Goal: Task Accomplishment & Management: Manage account settings

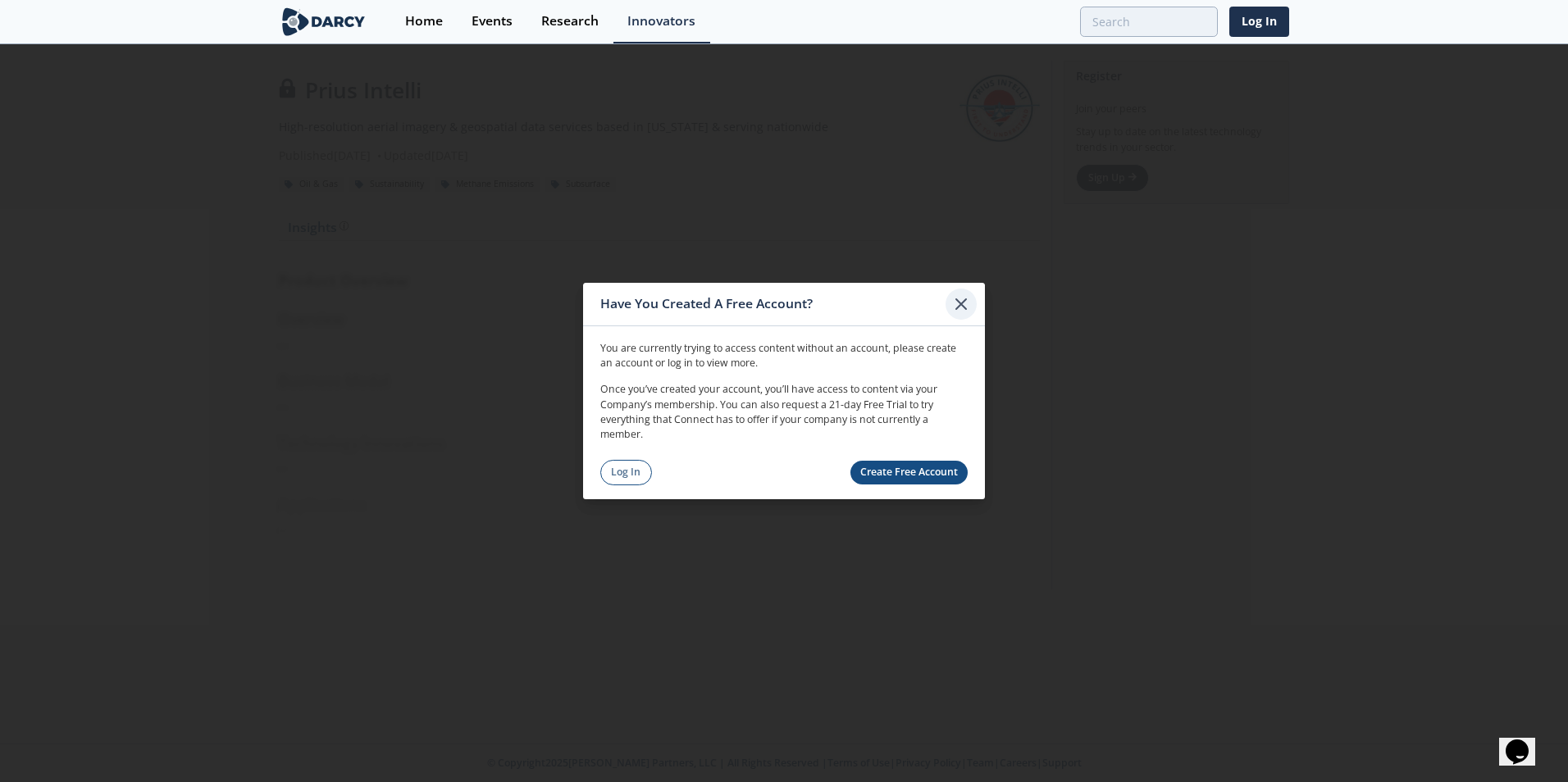
click at [968, 299] on icon at bounding box center [961, 304] width 19 height 19
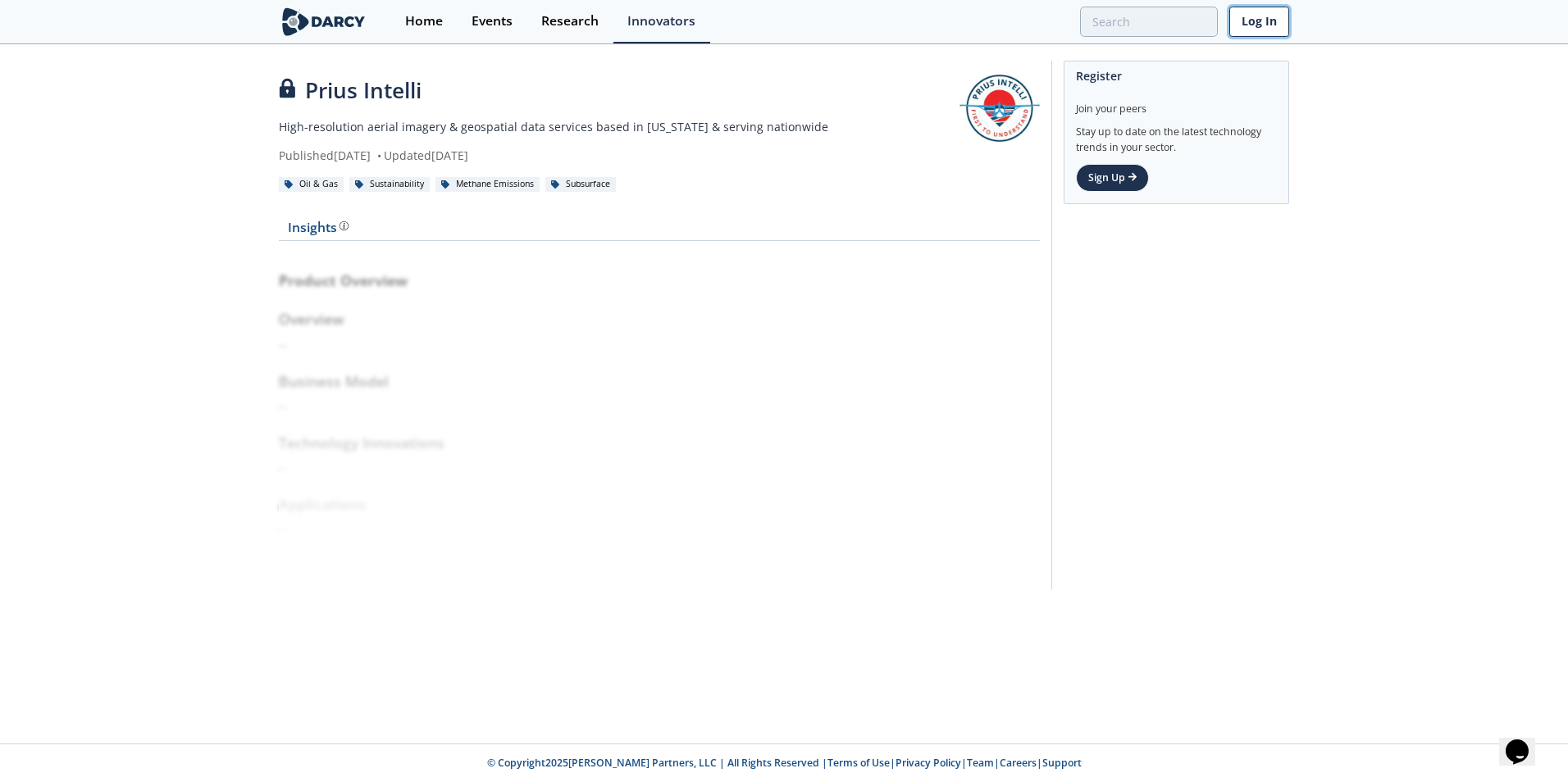
click at [1258, 24] on link "Log In" at bounding box center [1259, 21] width 60 height 30
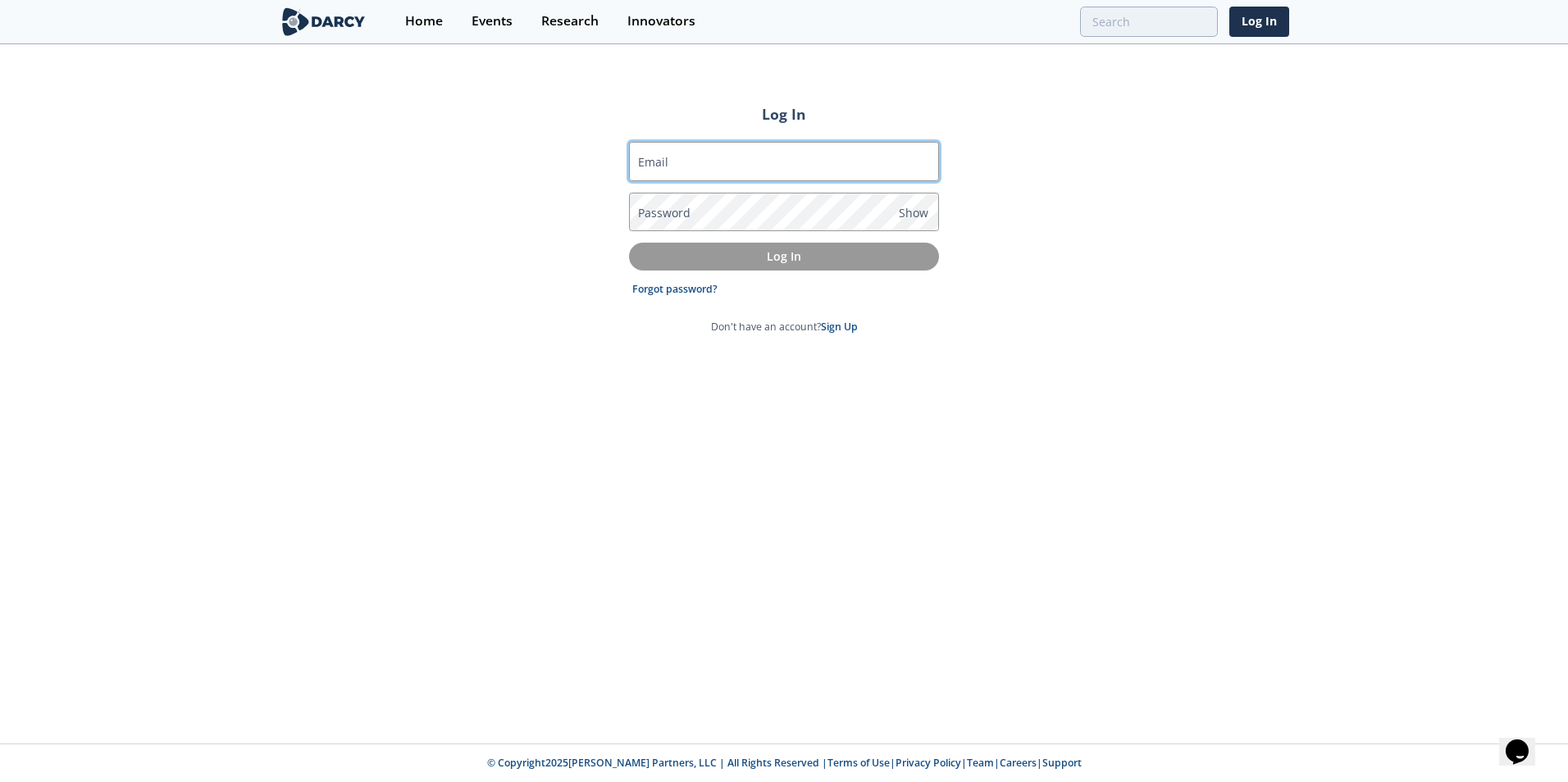
click at [776, 163] on input "Email" at bounding box center [783, 161] width 310 height 40
type input "josh.vinyard@priusintelli.com"
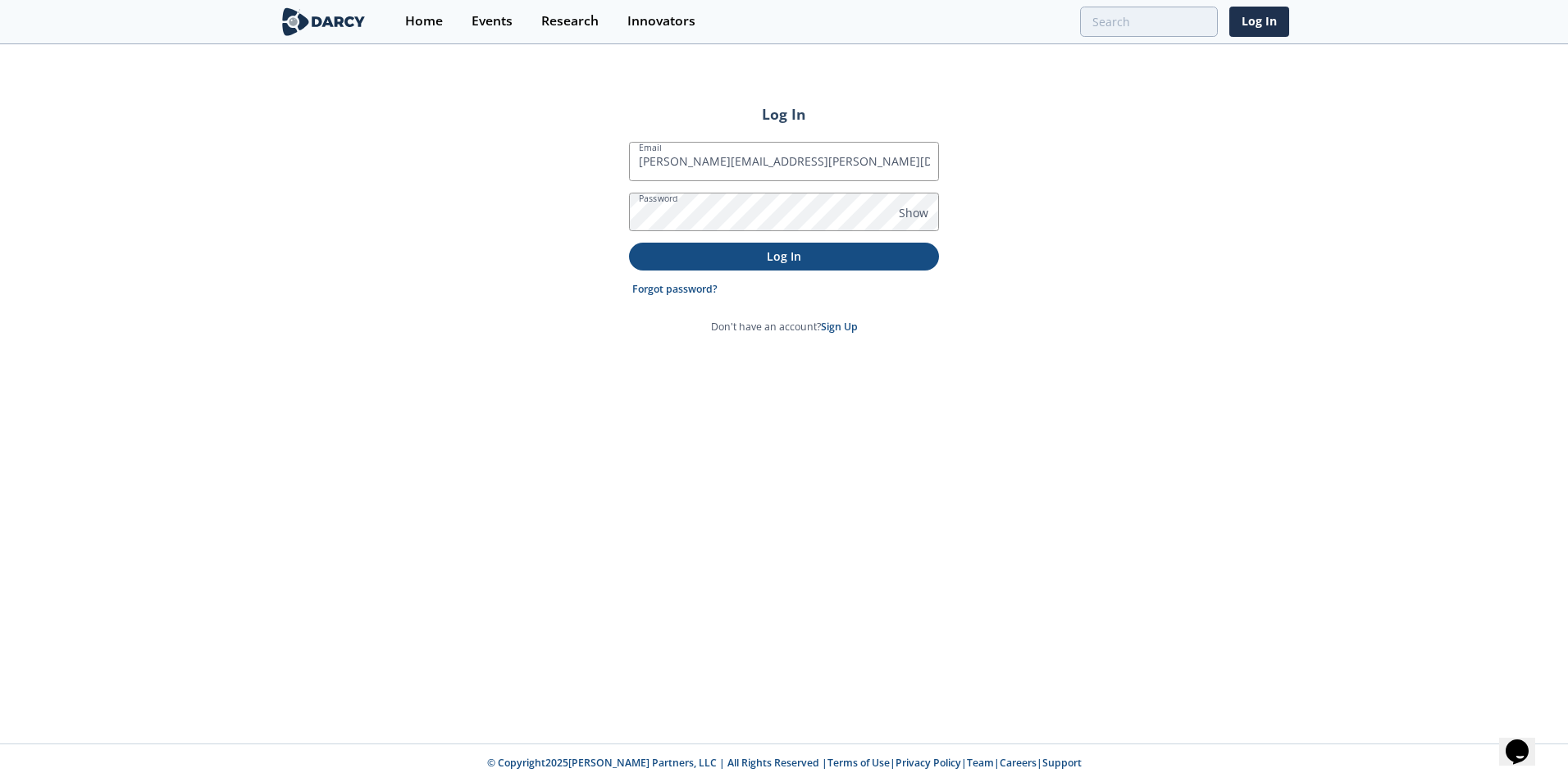
click at [782, 258] on p "Log In" at bounding box center [783, 256] width 287 height 17
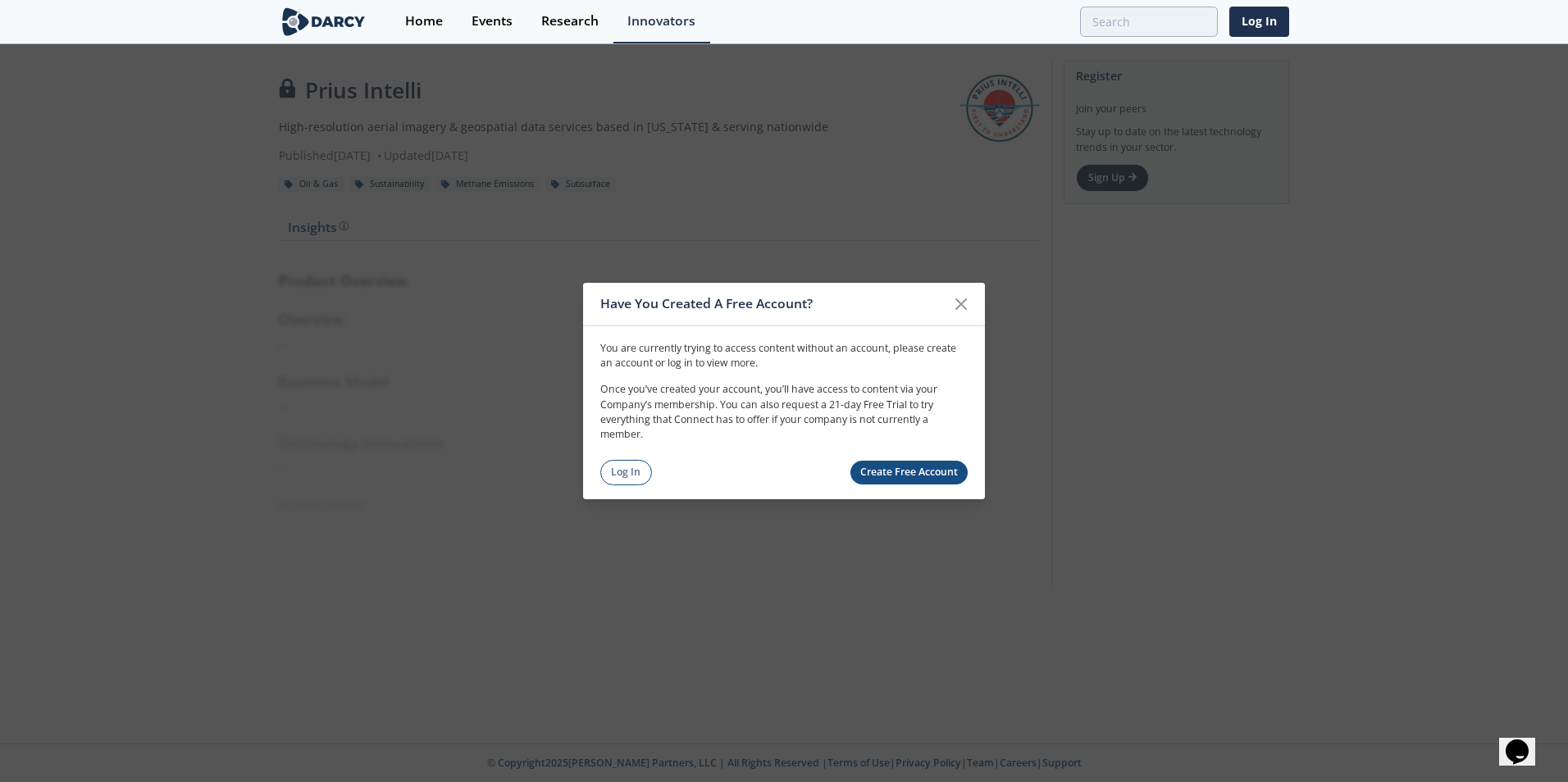
click at [901, 470] on link "Create Free Account" at bounding box center [910, 472] width 118 height 24
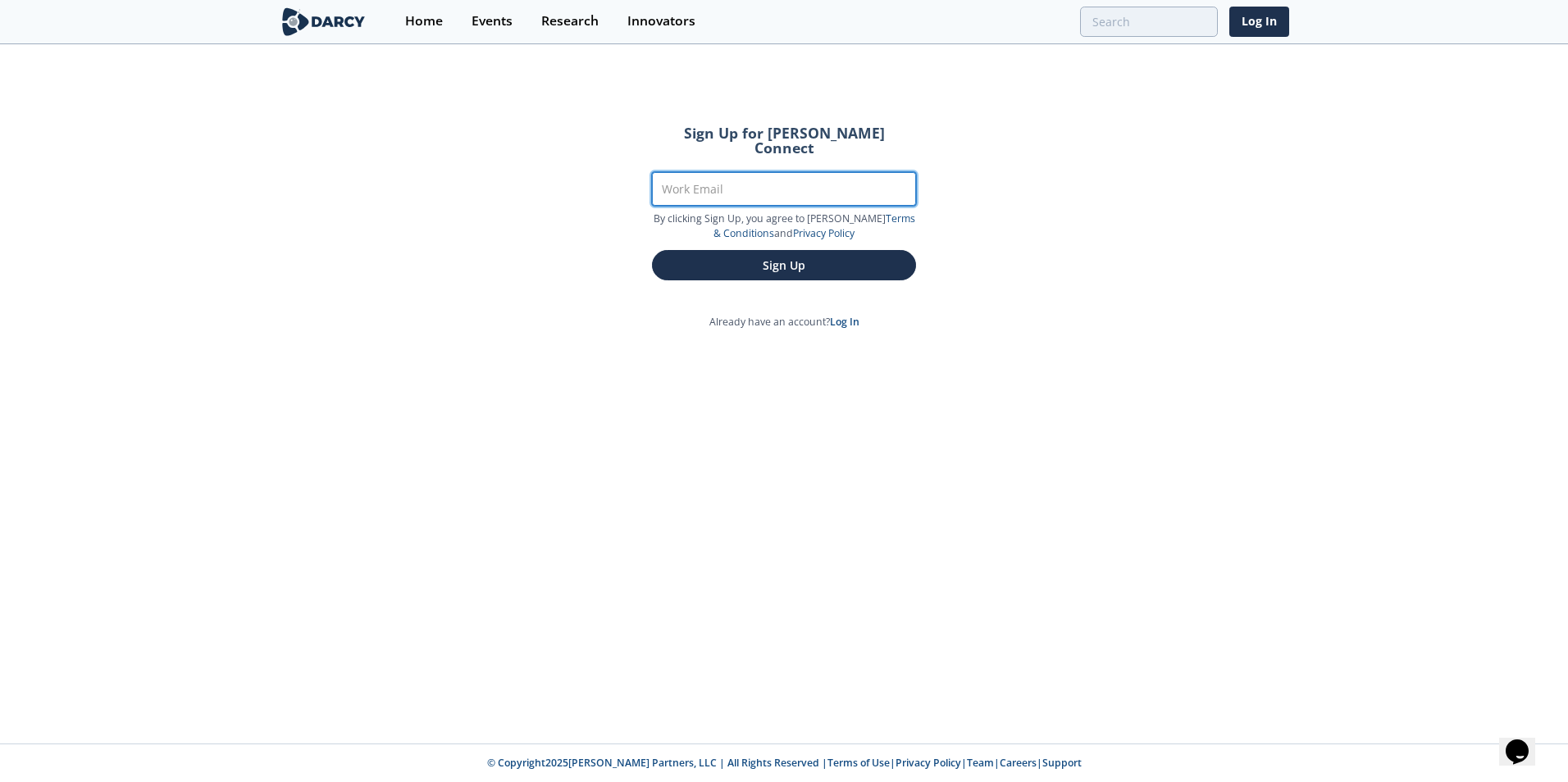
click at [770, 181] on input "Work Email" at bounding box center [783, 188] width 264 height 34
type input "[PERSON_NAME][EMAIL_ADDRESS][PERSON_NAME][DOMAIN_NAME]"
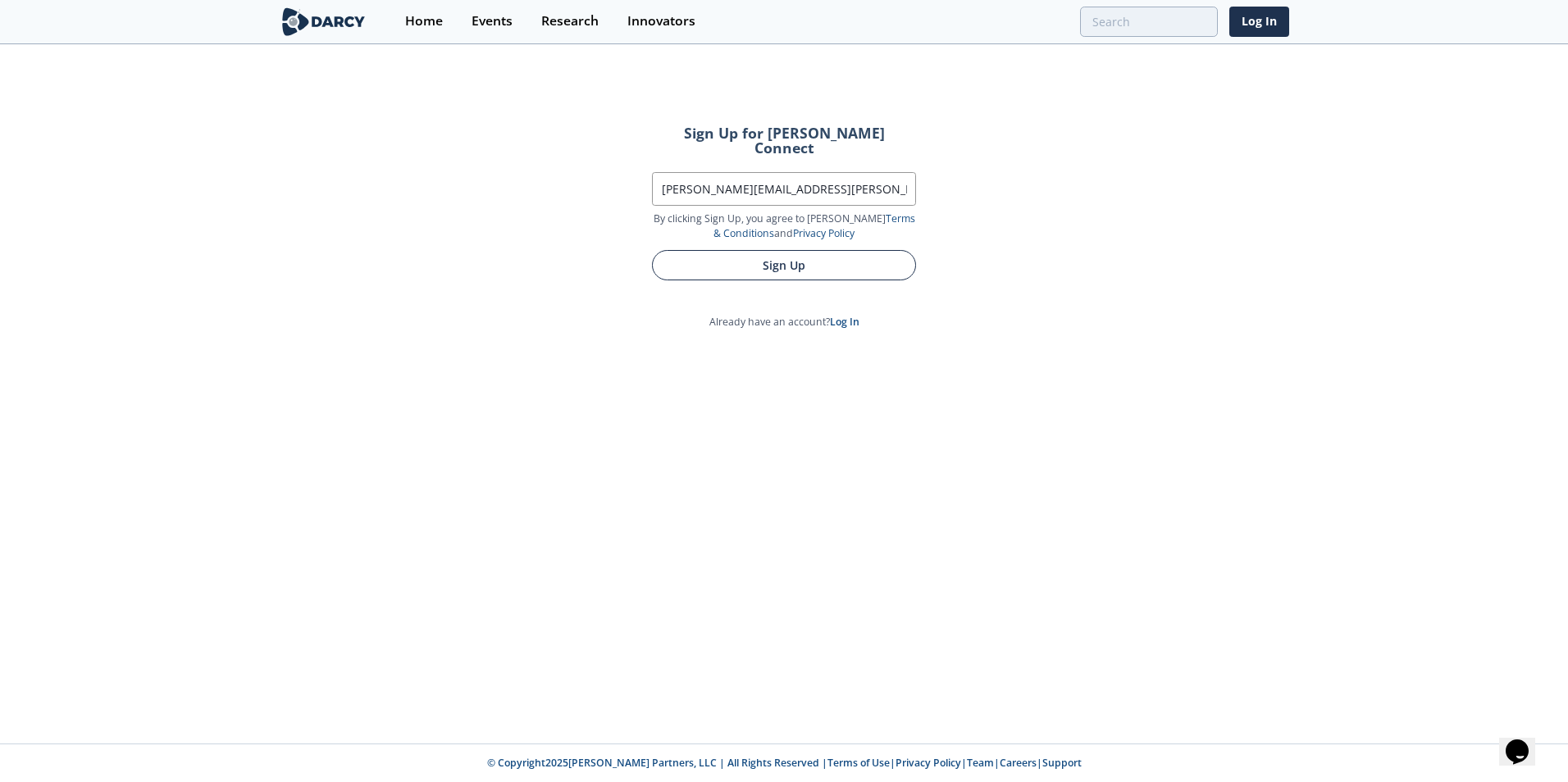
click at [789, 250] on button "Sign Up" at bounding box center [783, 265] width 264 height 30
click at [821, 253] on button "Sign Up" at bounding box center [783, 265] width 264 height 30
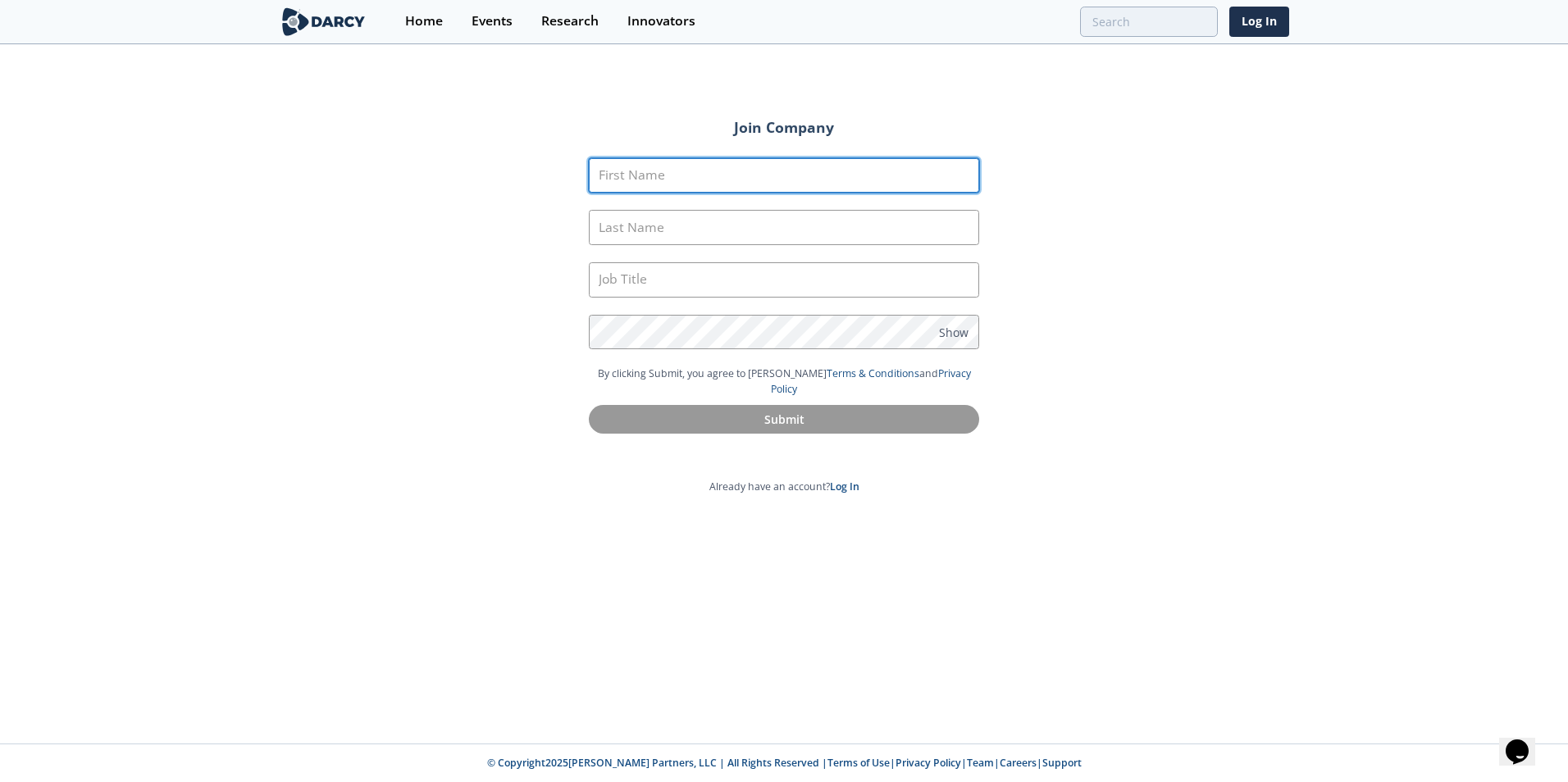
click at [634, 186] on input "First Name" at bounding box center [784, 176] width 390 height 36
type input "[PERSON_NAME]"
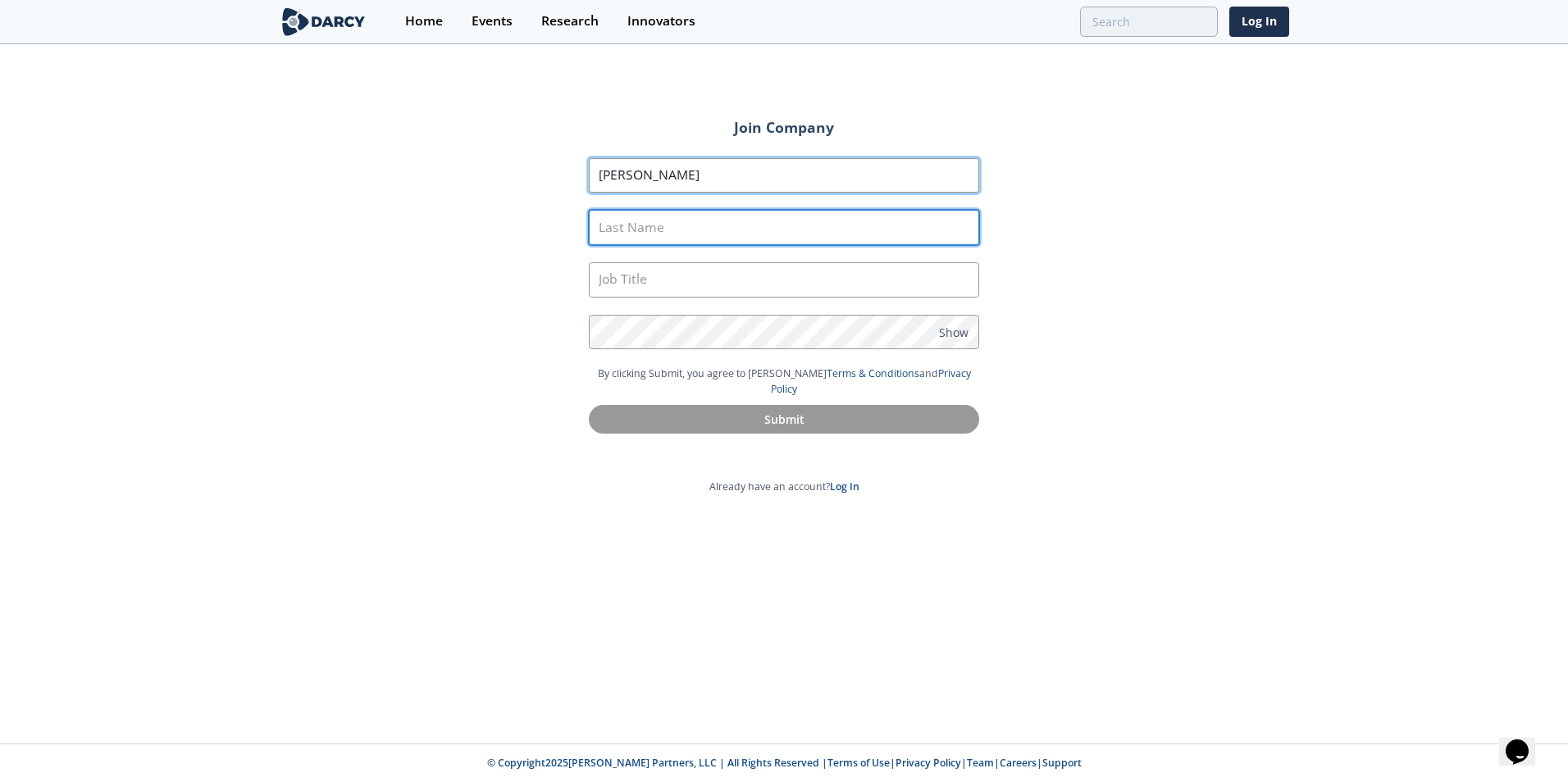
type input "[PERSON_NAME]"
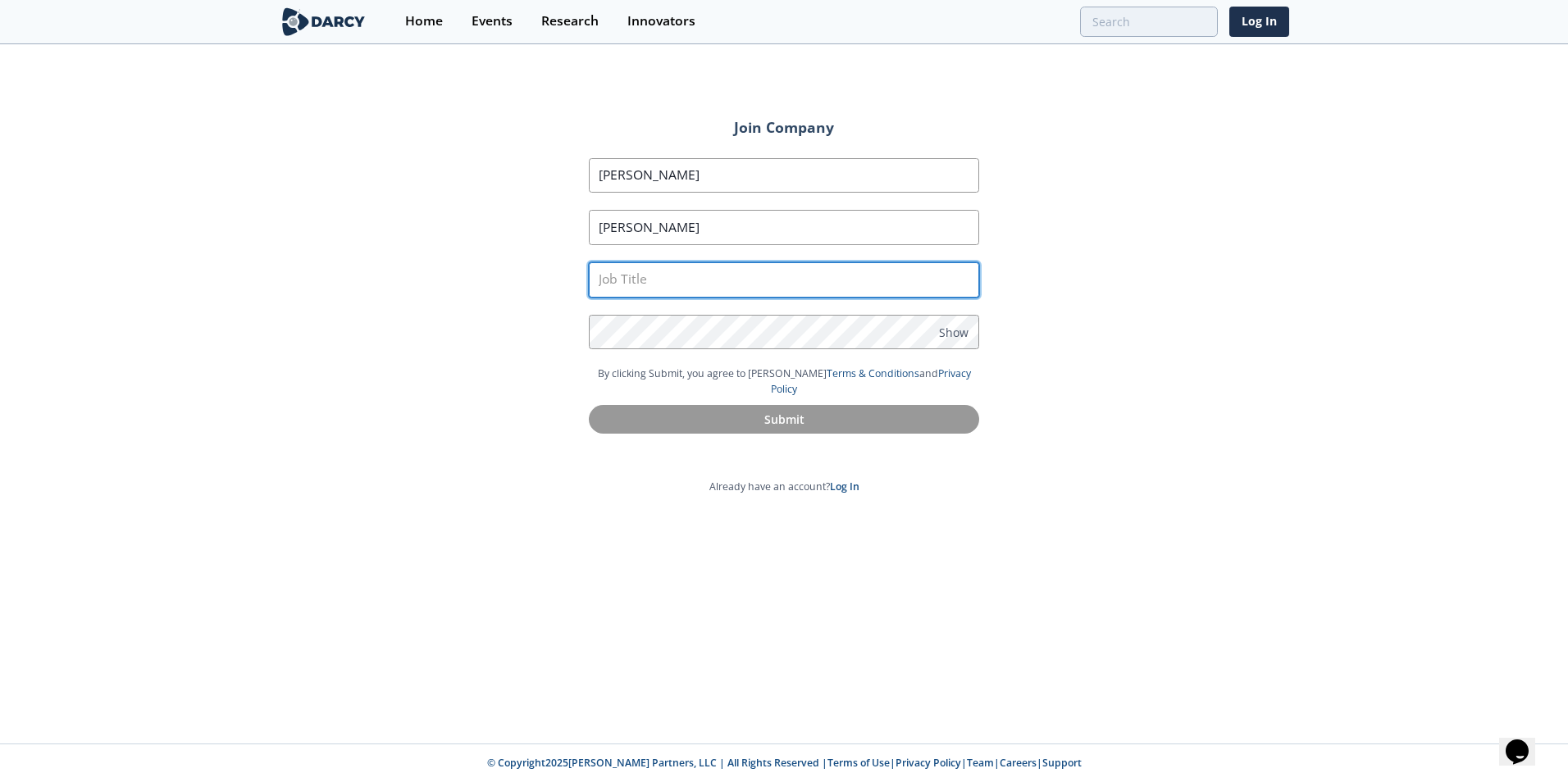
click at [651, 273] on input "text" at bounding box center [784, 280] width 390 height 36
type input "Chief Revenue Officer"
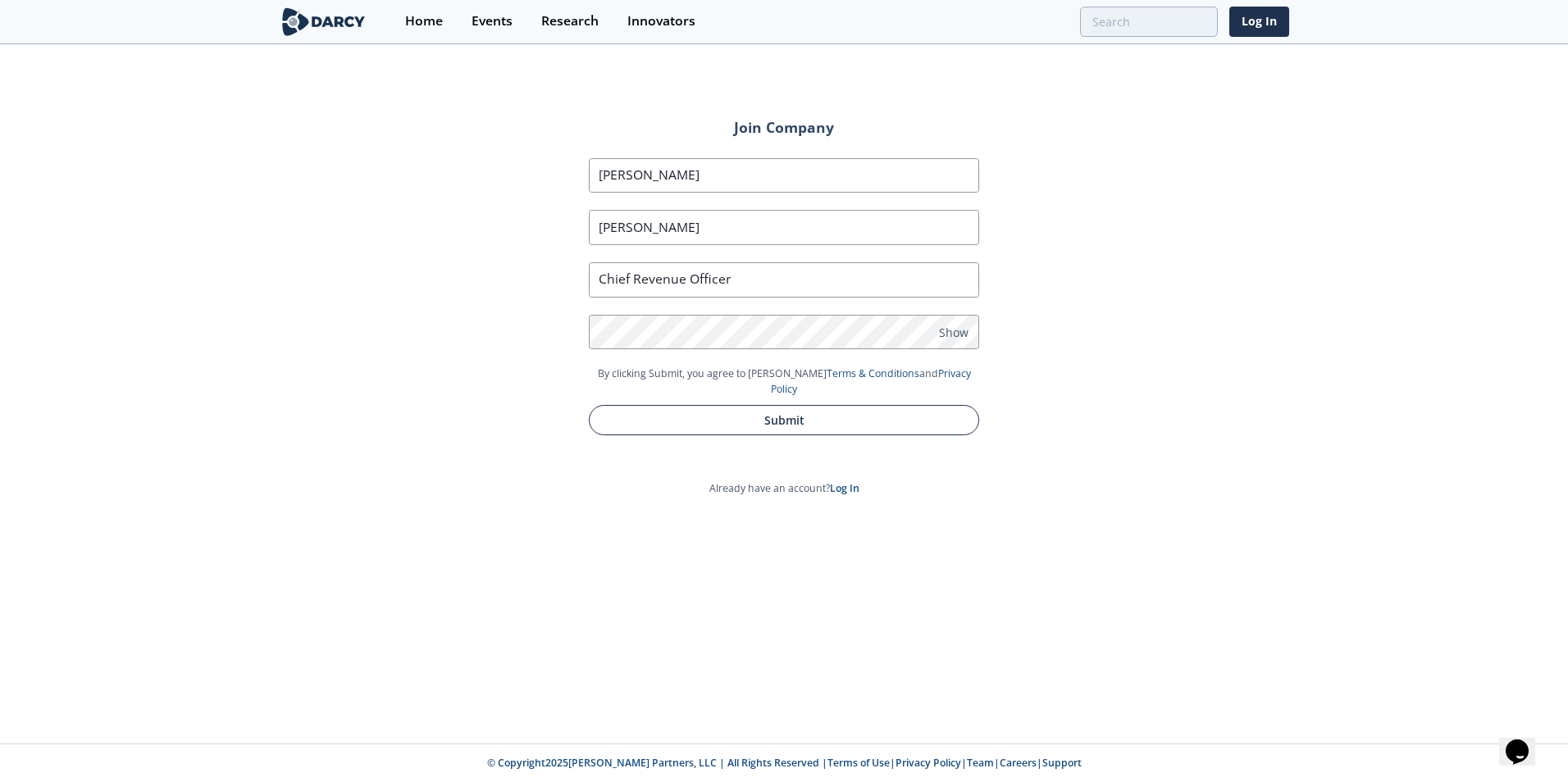
click at [797, 405] on button "Submit" at bounding box center [784, 419] width 390 height 30
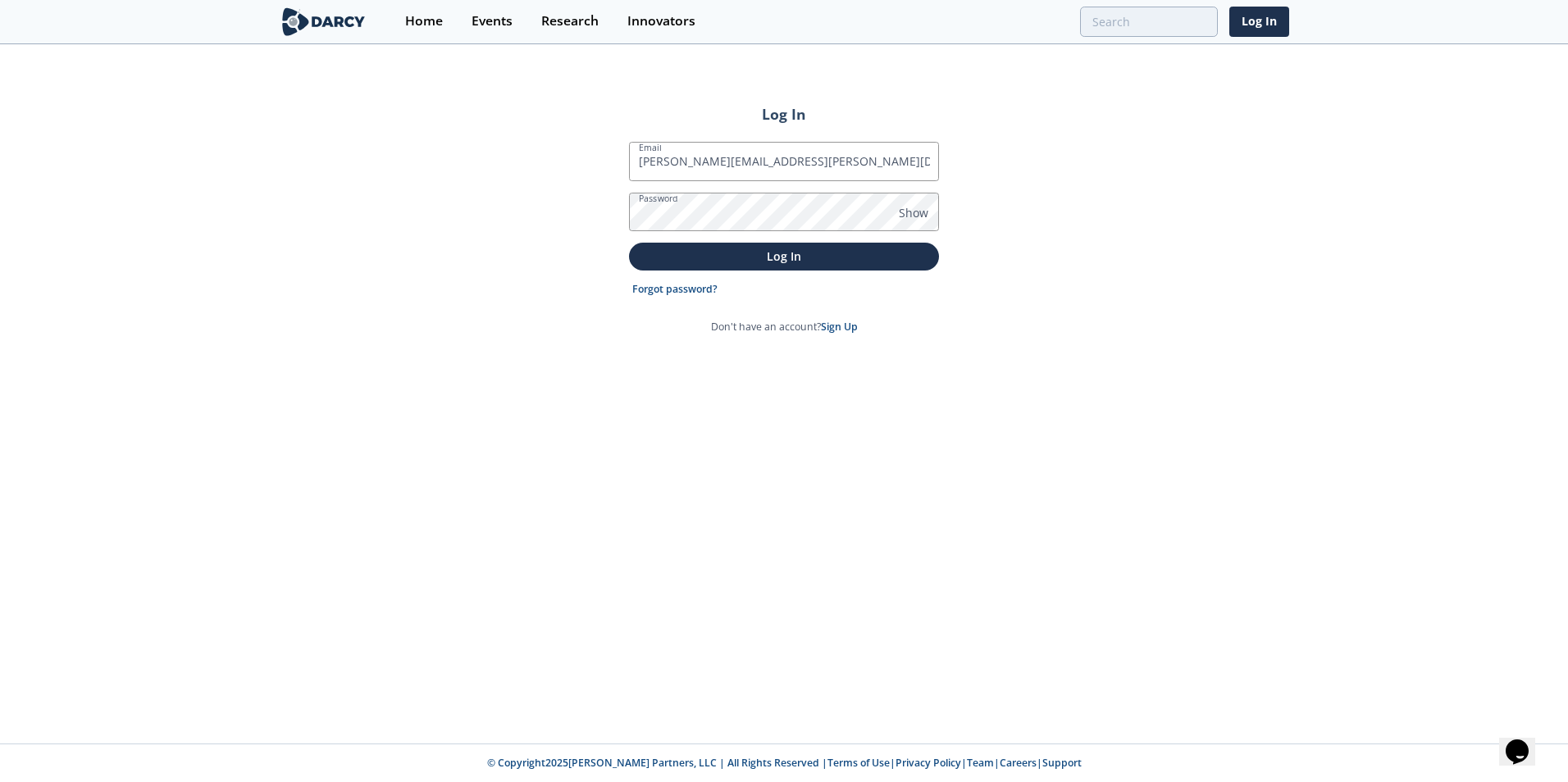
click at [629, 242] on button "Log In" at bounding box center [783, 256] width 310 height 27
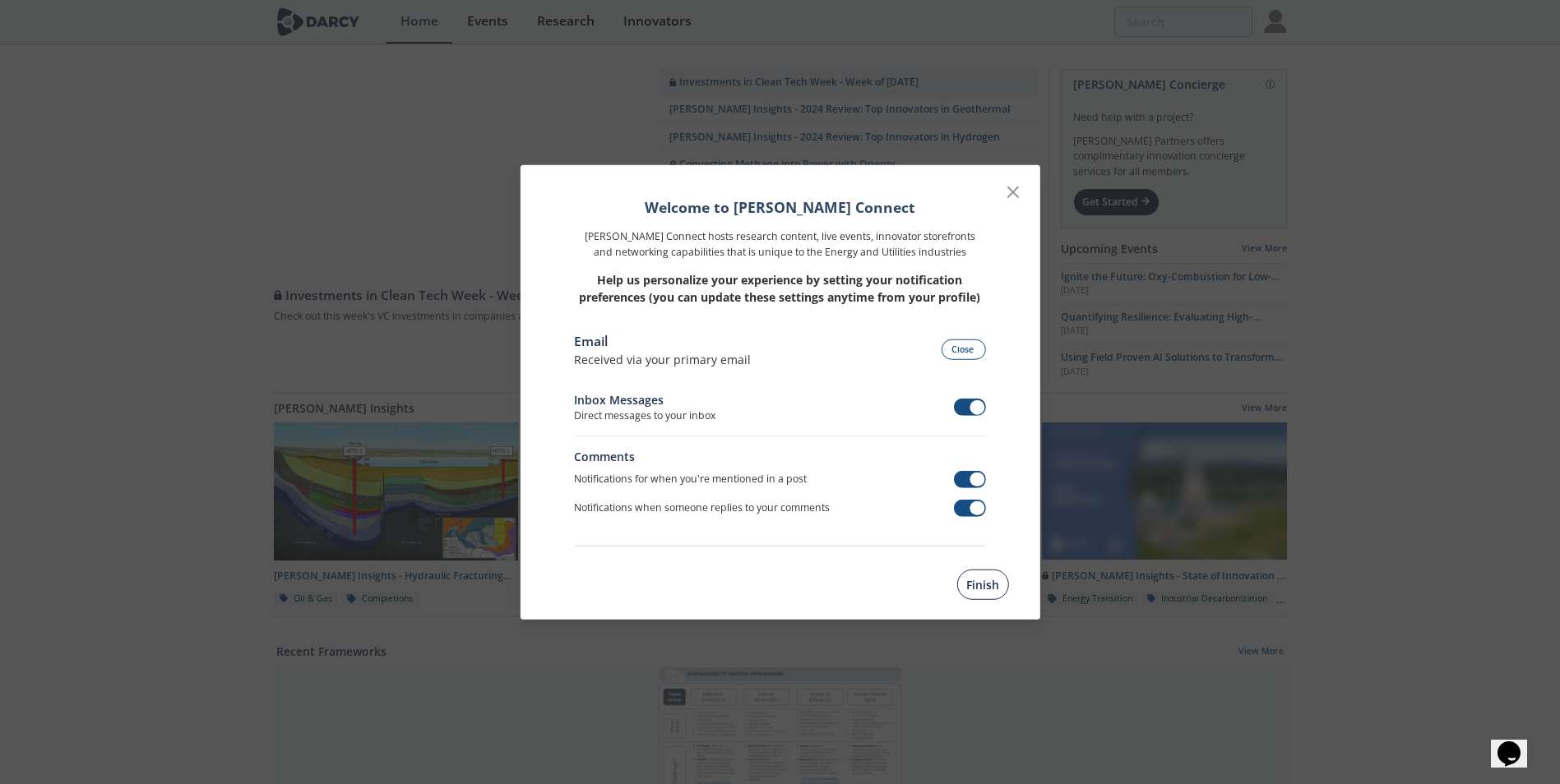
click at [990, 574] on button "Finish" at bounding box center [982, 584] width 51 height 30
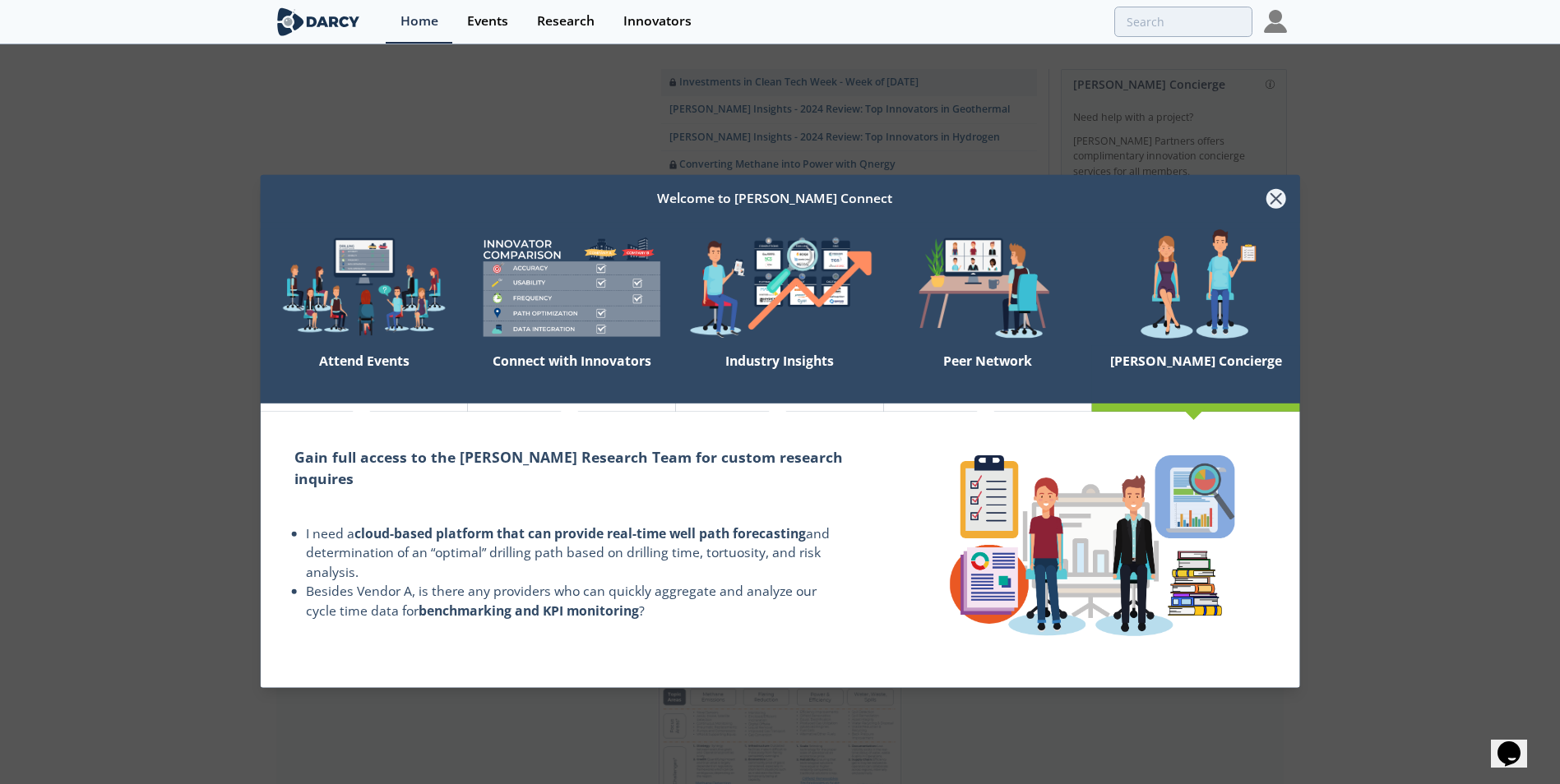
click at [1279, 198] on icon at bounding box center [1275, 198] width 19 height 19
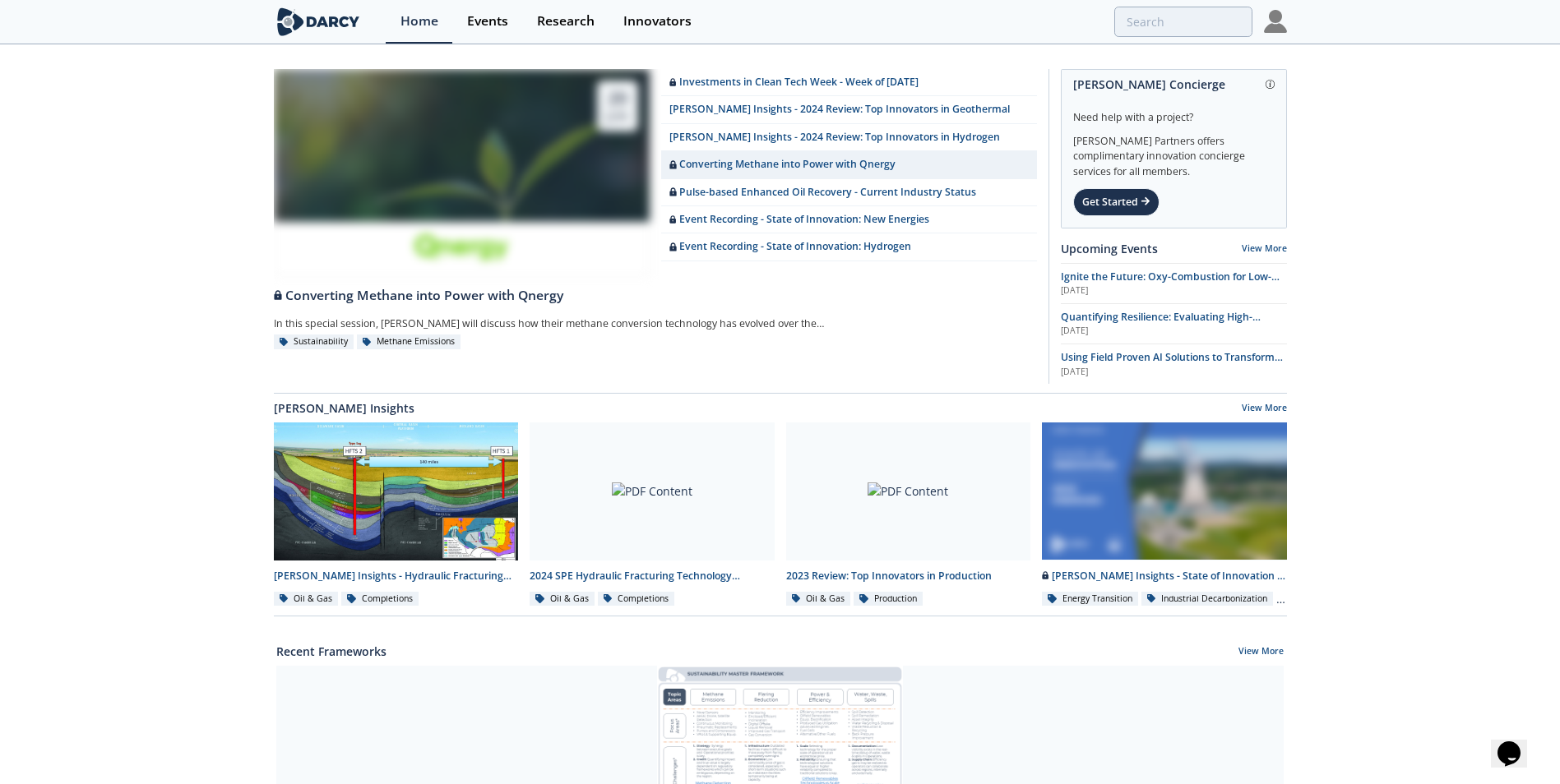
click at [1282, 19] on img at bounding box center [1275, 21] width 23 height 23
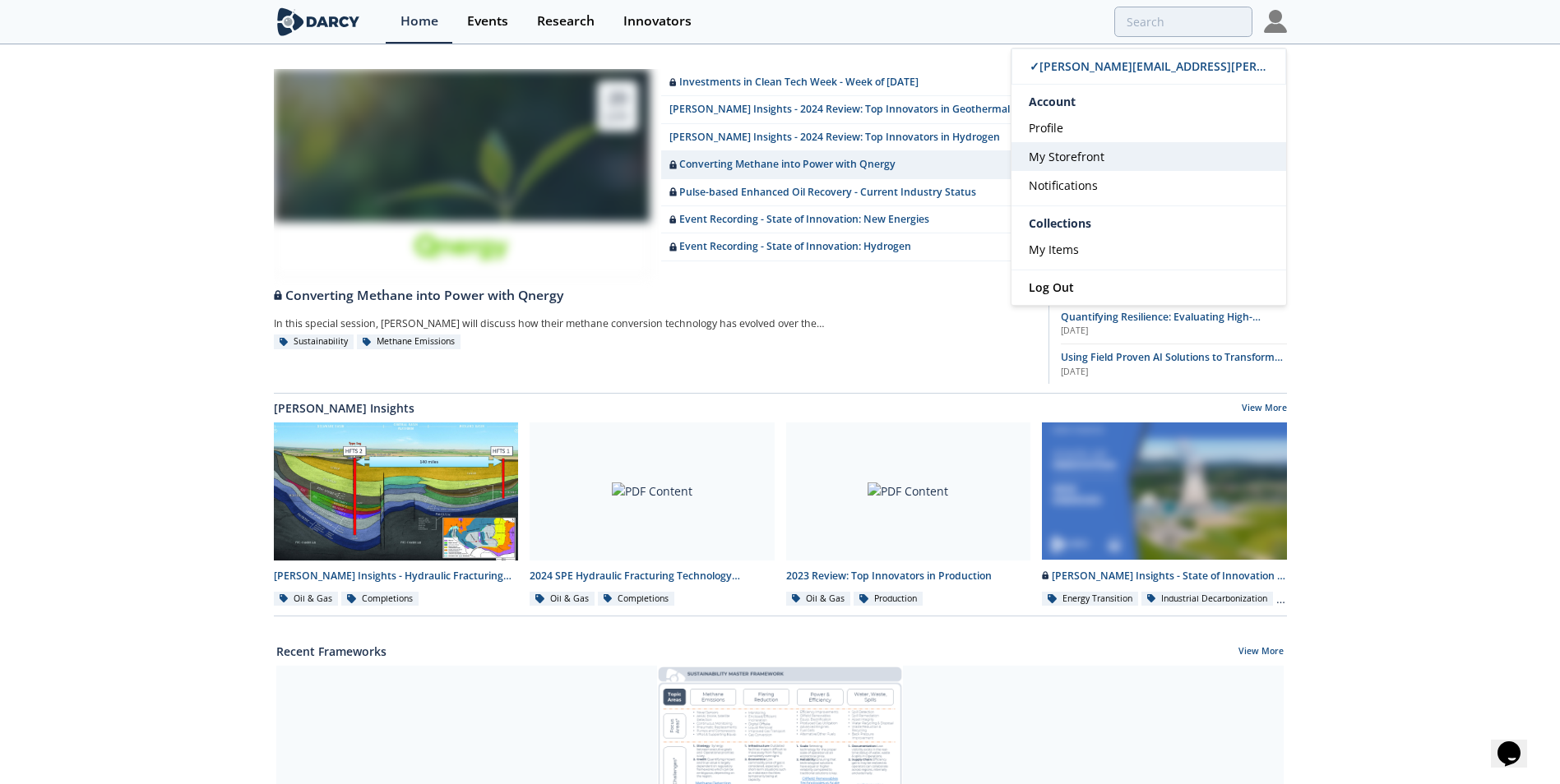
click at [1111, 156] on link "My Storefront" at bounding box center [1148, 157] width 275 height 29
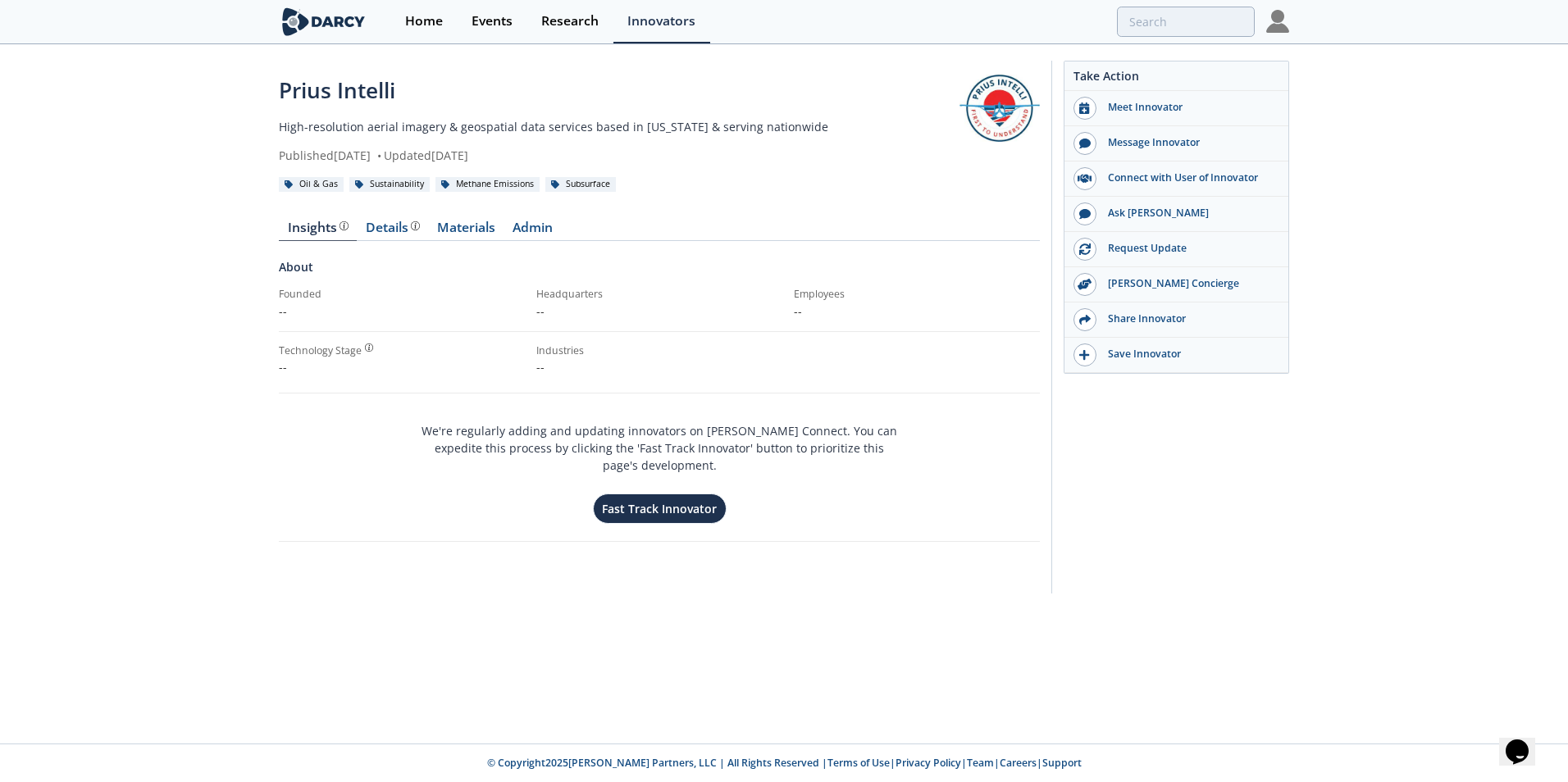
click at [1274, 24] on img at bounding box center [1277, 21] width 23 height 23
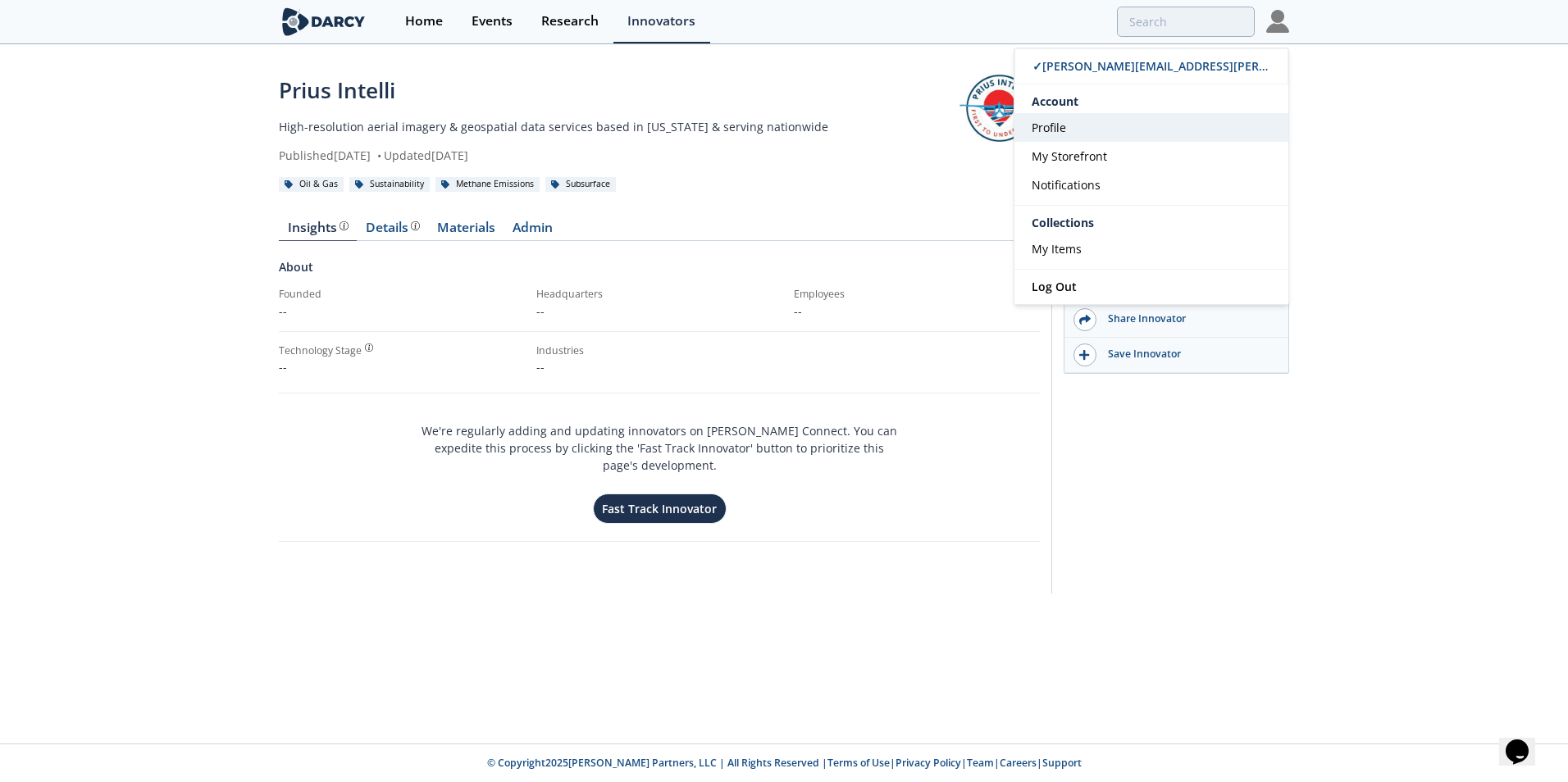
click at [1107, 125] on link "Profile" at bounding box center [1151, 127] width 274 height 29
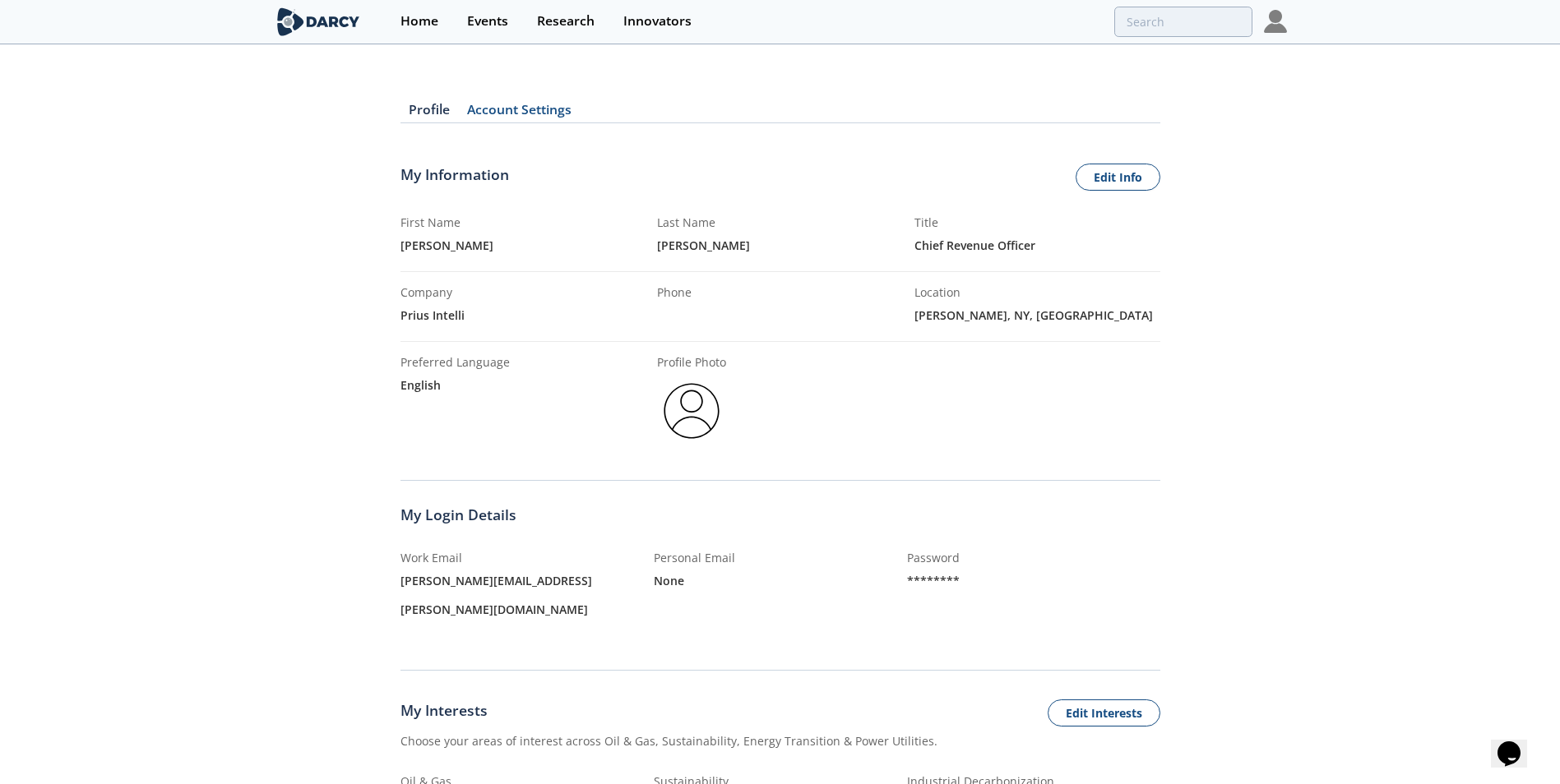
click at [526, 113] on link "Account Settings" at bounding box center [520, 113] width 122 height 19
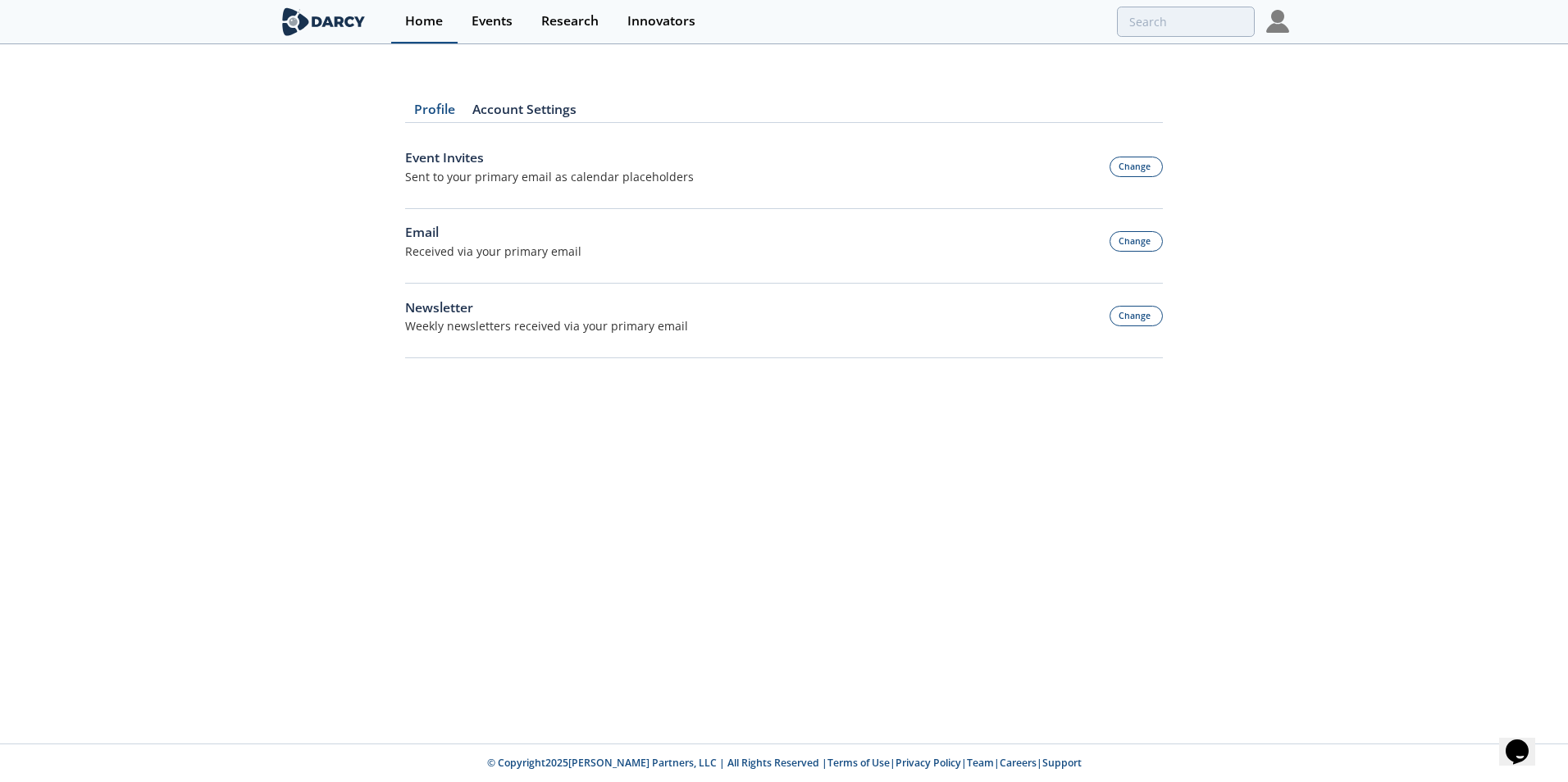
click at [430, 24] on div "Home" at bounding box center [423, 21] width 38 height 14
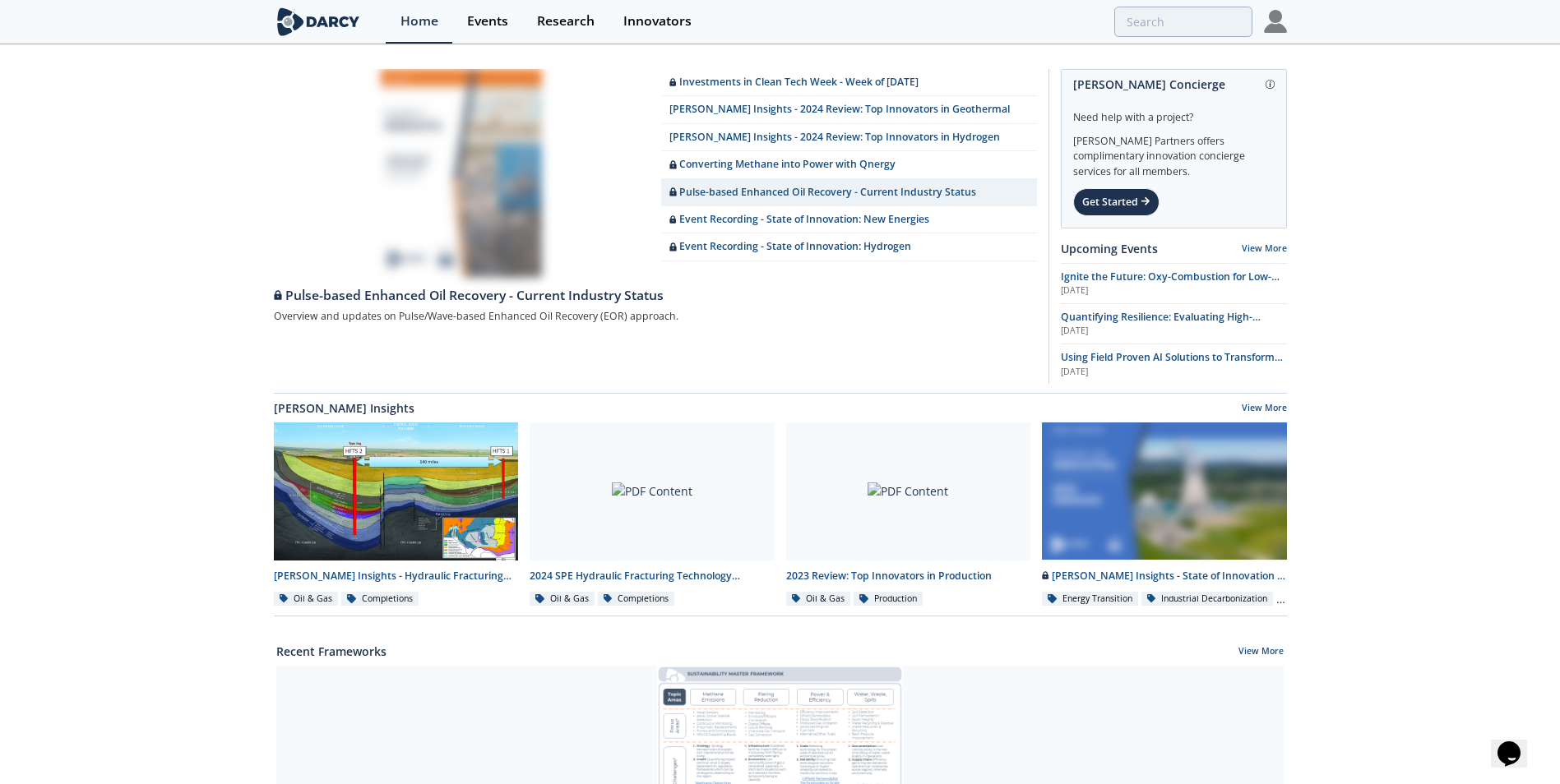
click at [1278, 21] on img at bounding box center [1275, 21] width 23 height 23
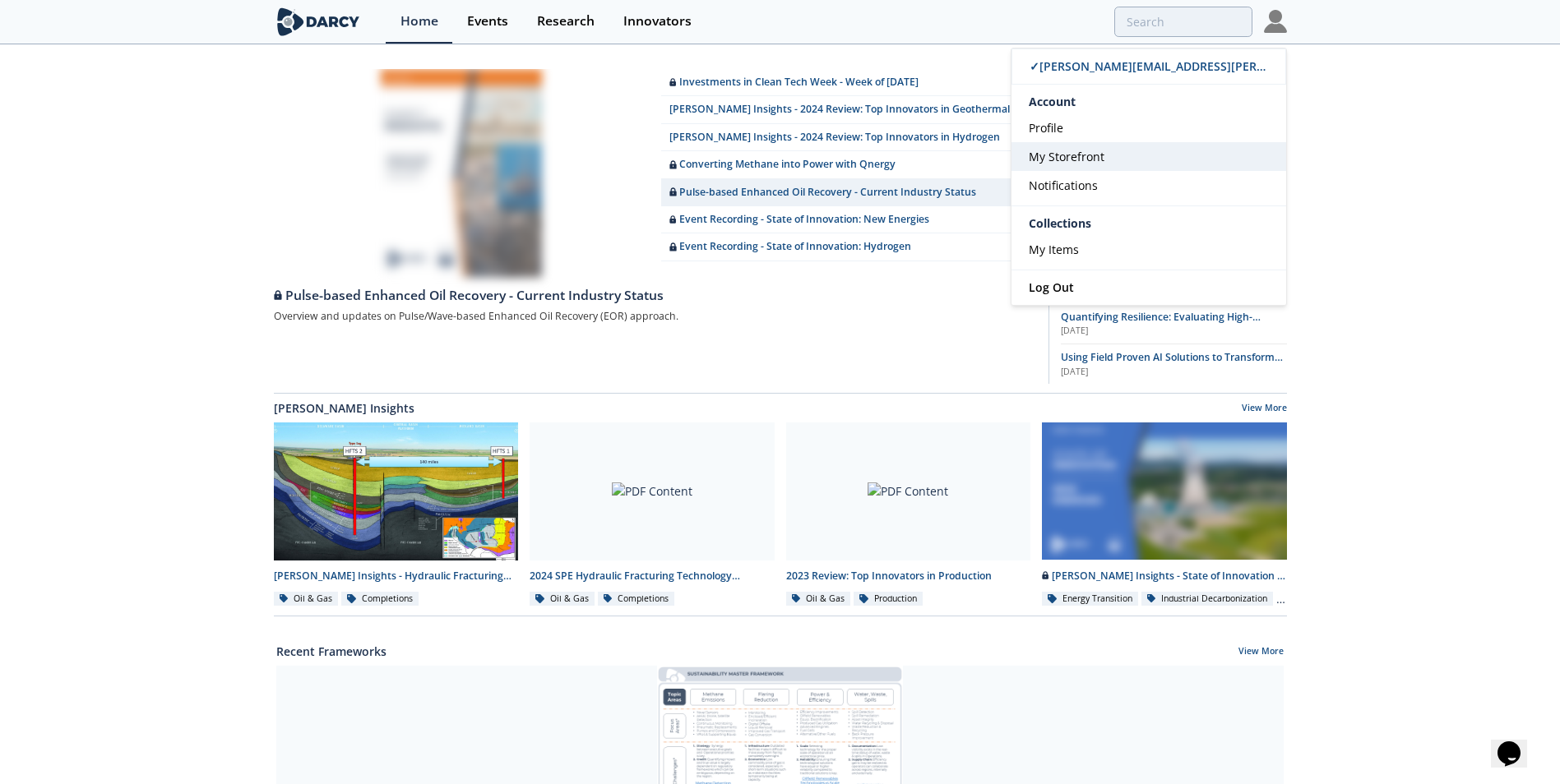
click at [1136, 151] on link "My Storefront" at bounding box center [1148, 157] width 275 height 29
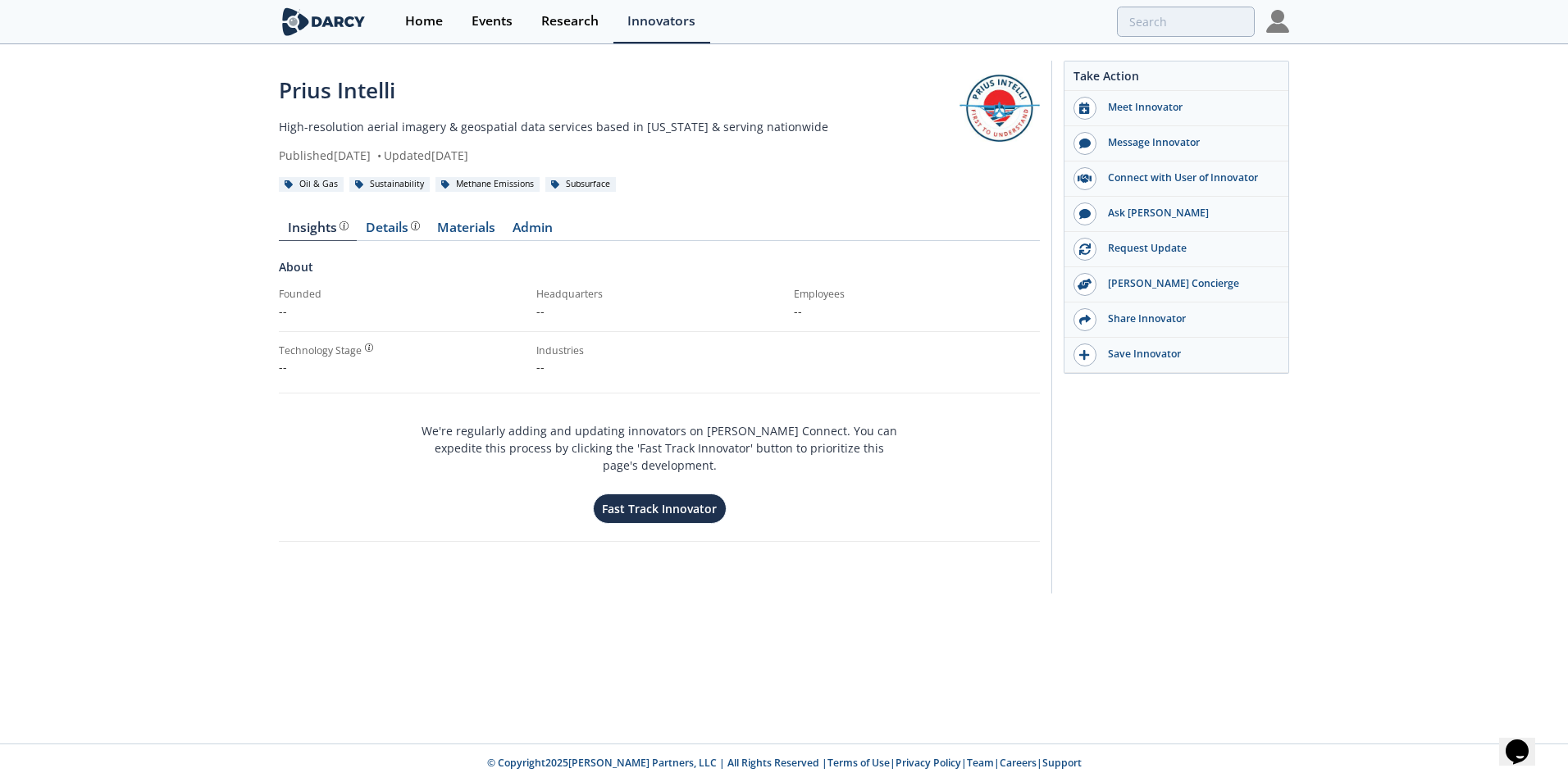
click at [654, 117] on div "Prius Intelli High-resolution aerial imagery & geospatial data services based i…" at bounding box center [619, 119] width 681 height 90
click at [985, 103] on link at bounding box center [999, 108] width 80 height 68
click at [550, 313] on p "--" at bounding box center [658, 311] width 246 height 17
click at [388, 221] on div "Details" at bounding box center [393, 228] width 54 height 14
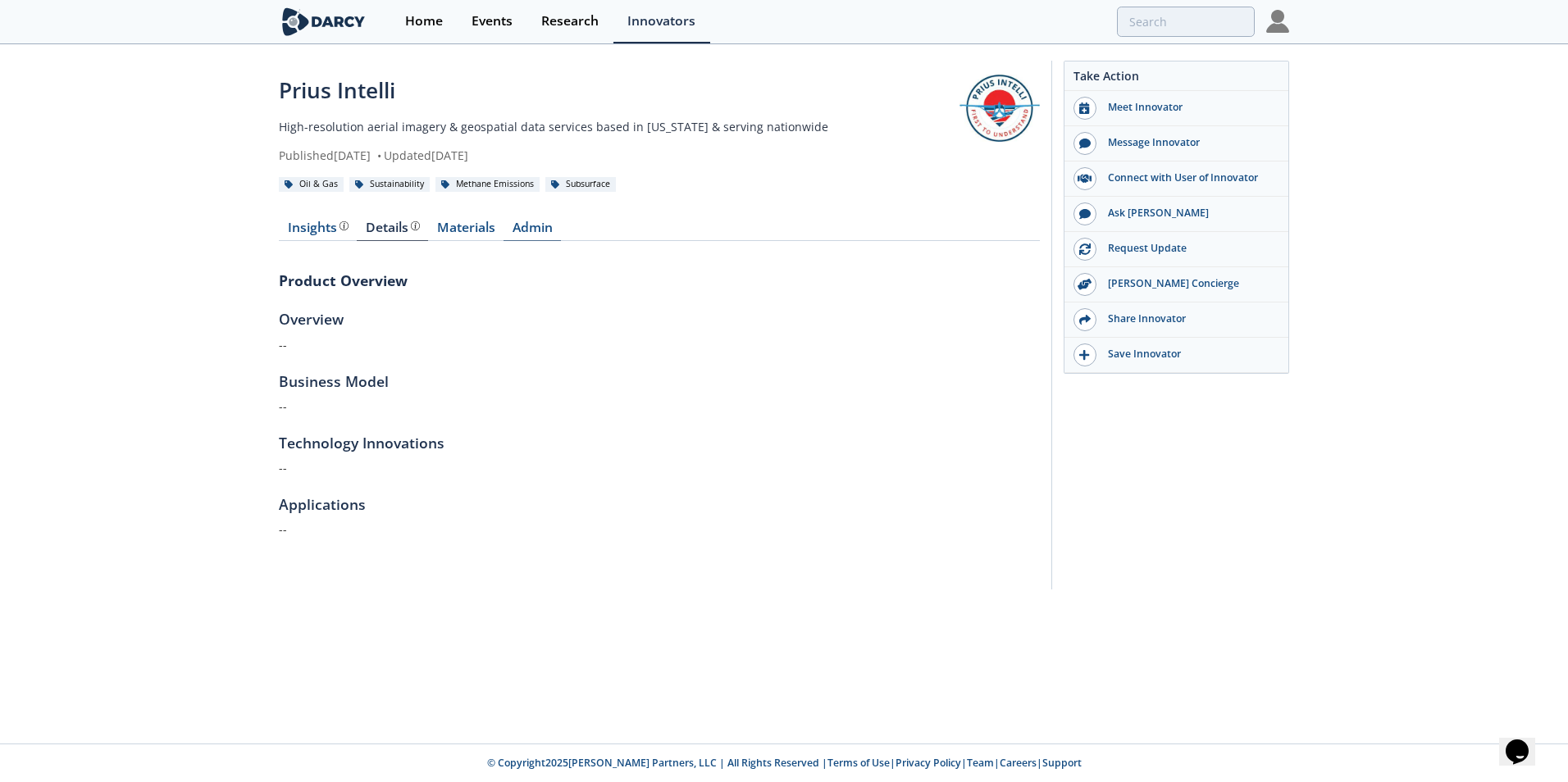
click at [548, 225] on link "Admin" at bounding box center [531, 231] width 57 height 19
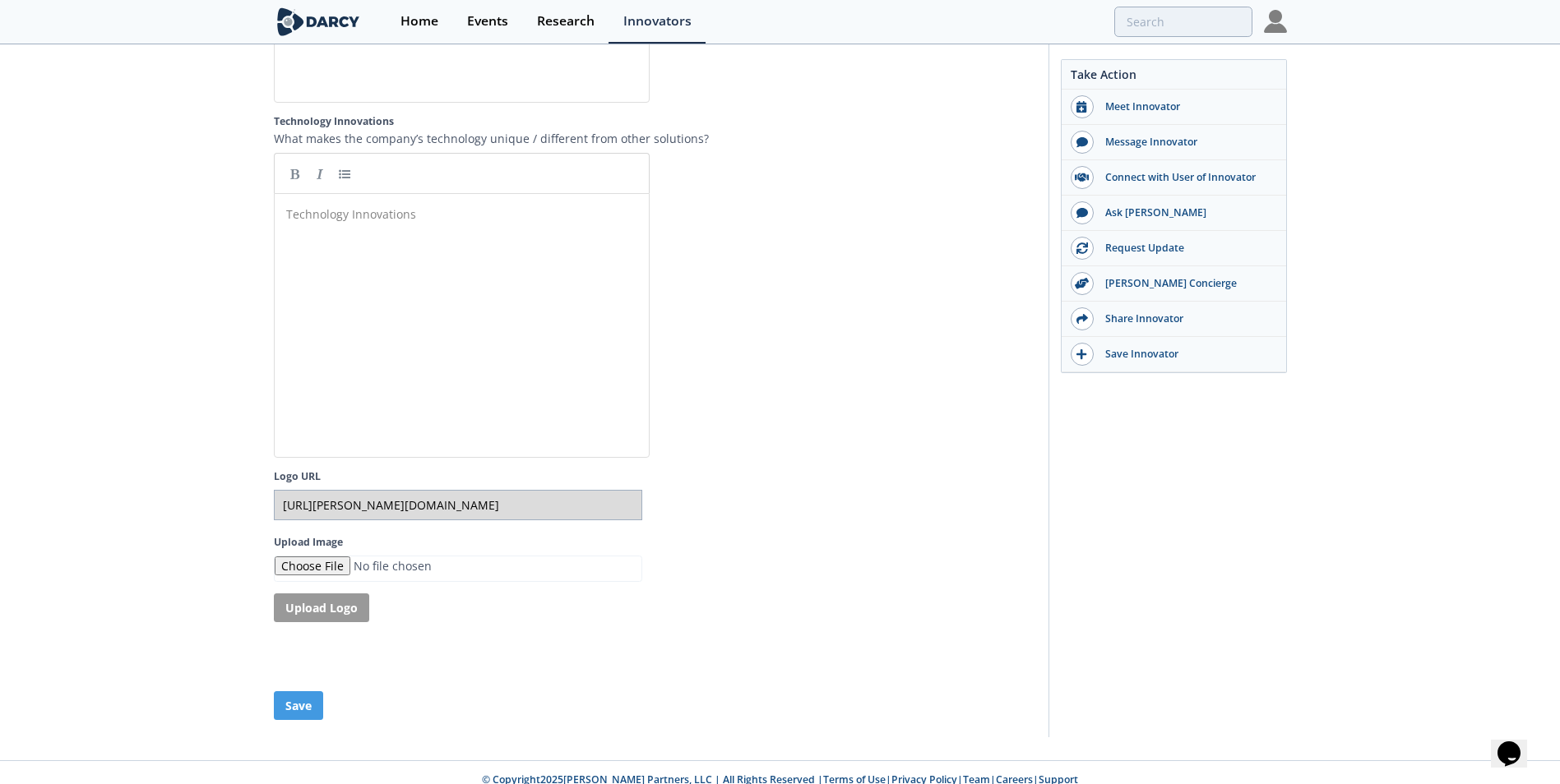
scroll to position [2958, 0]
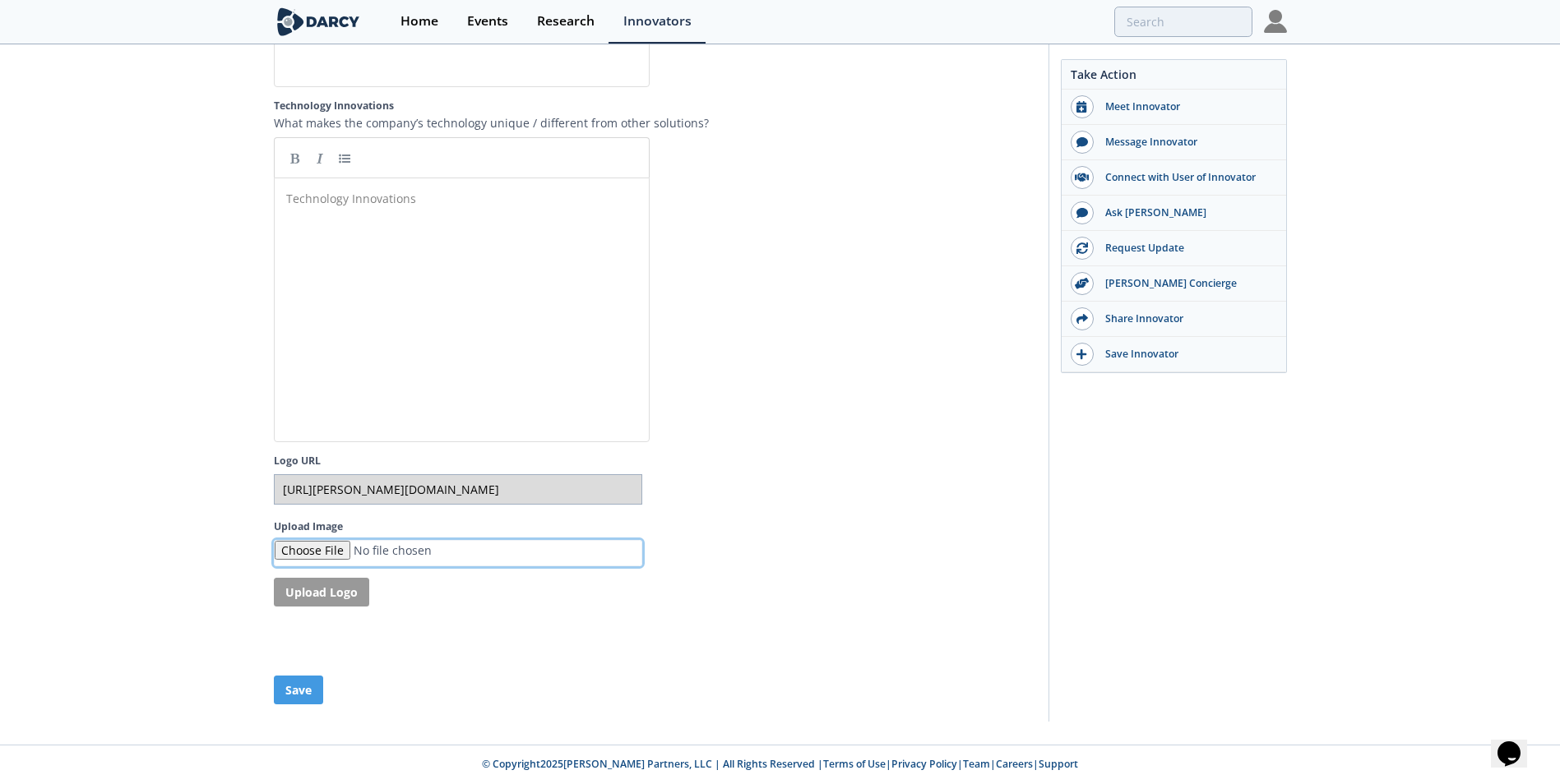
click at [316, 550] on input "Upload Image" at bounding box center [458, 554] width 368 height 27
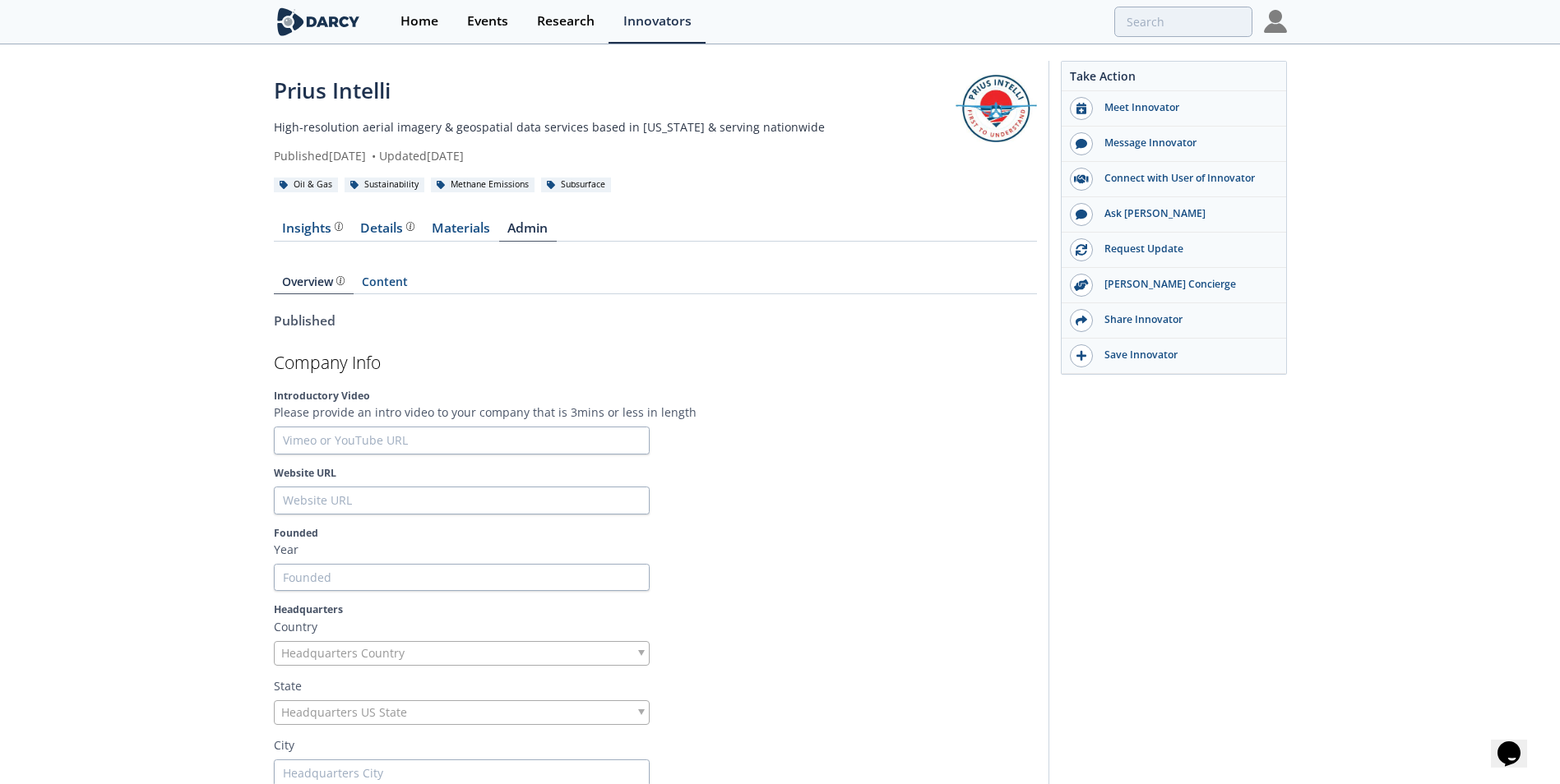
scroll to position [82, 0]
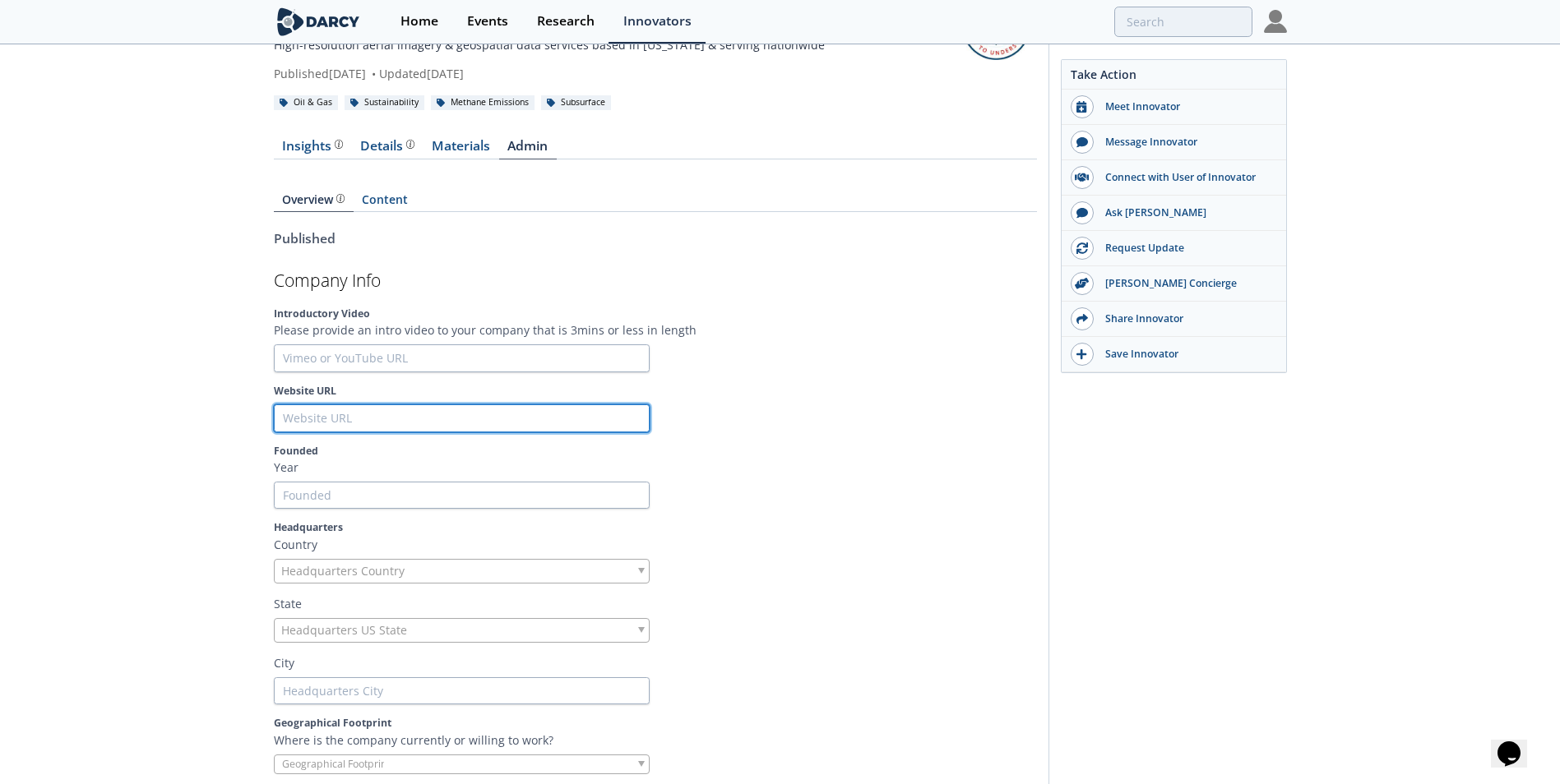
click at [319, 420] on input "Website URL" at bounding box center [462, 418] width 376 height 28
type input "[DOMAIN_NAME]"
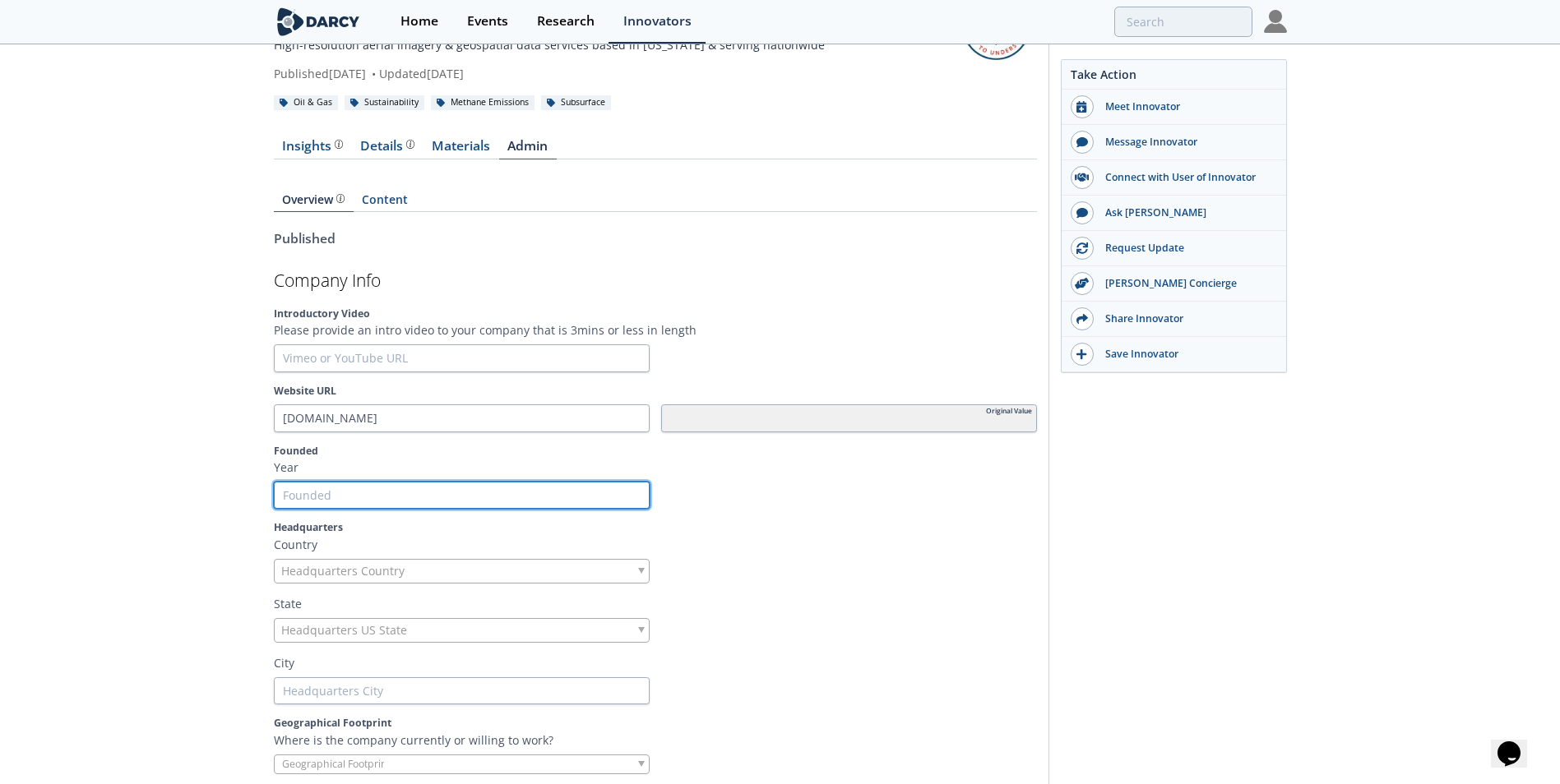
click at [344, 498] on input "Founded" at bounding box center [462, 496] width 376 height 28
click at [641, 497] on input "Founded" at bounding box center [462, 496] width 376 height 28
type input "1"
click at [634, 492] on input "1" at bounding box center [462, 496] width 376 height 28
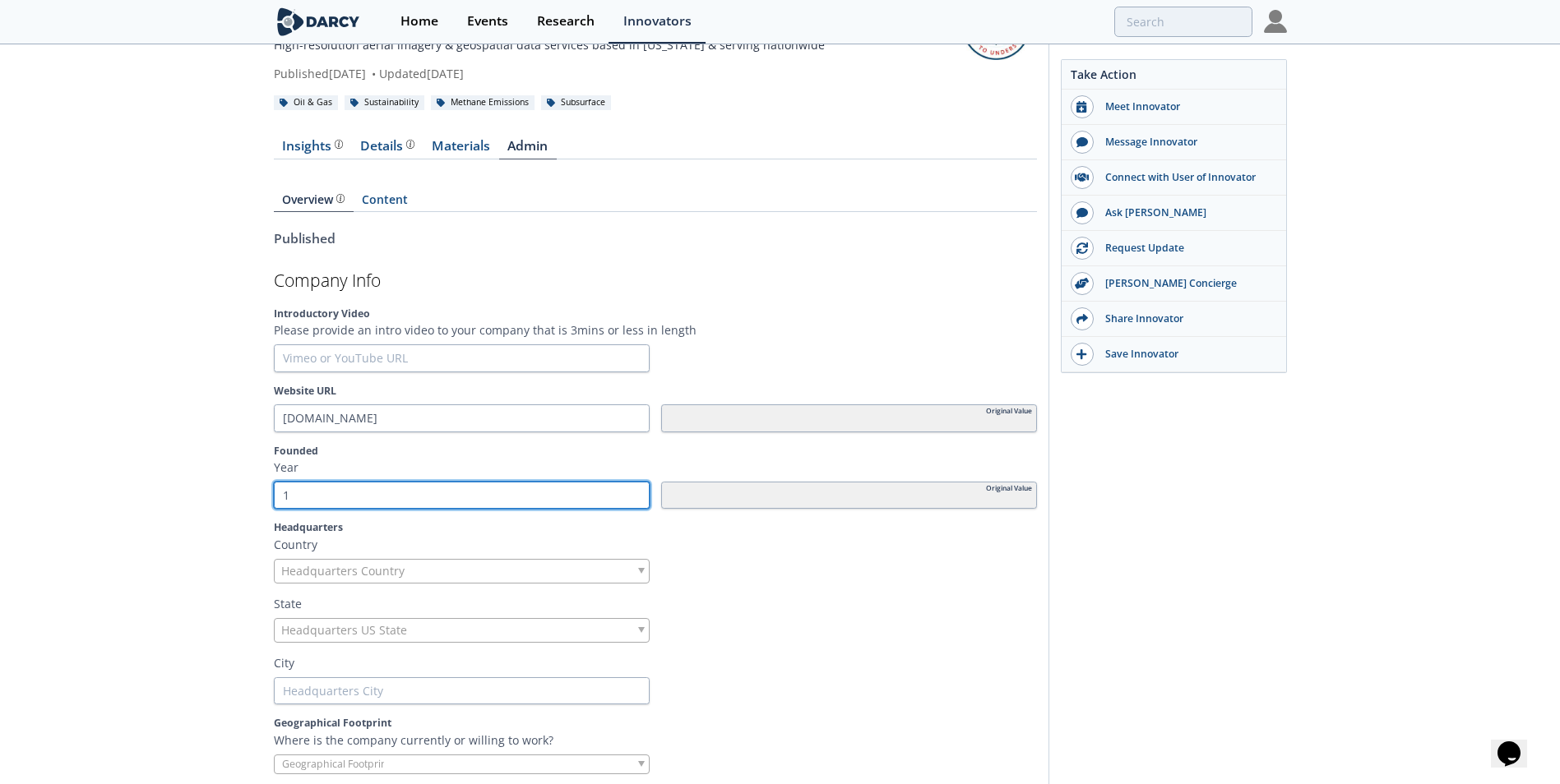
type input "2"
click at [639, 489] on input "2" at bounding box center [462, 496] width 376 height 28
type input "3"
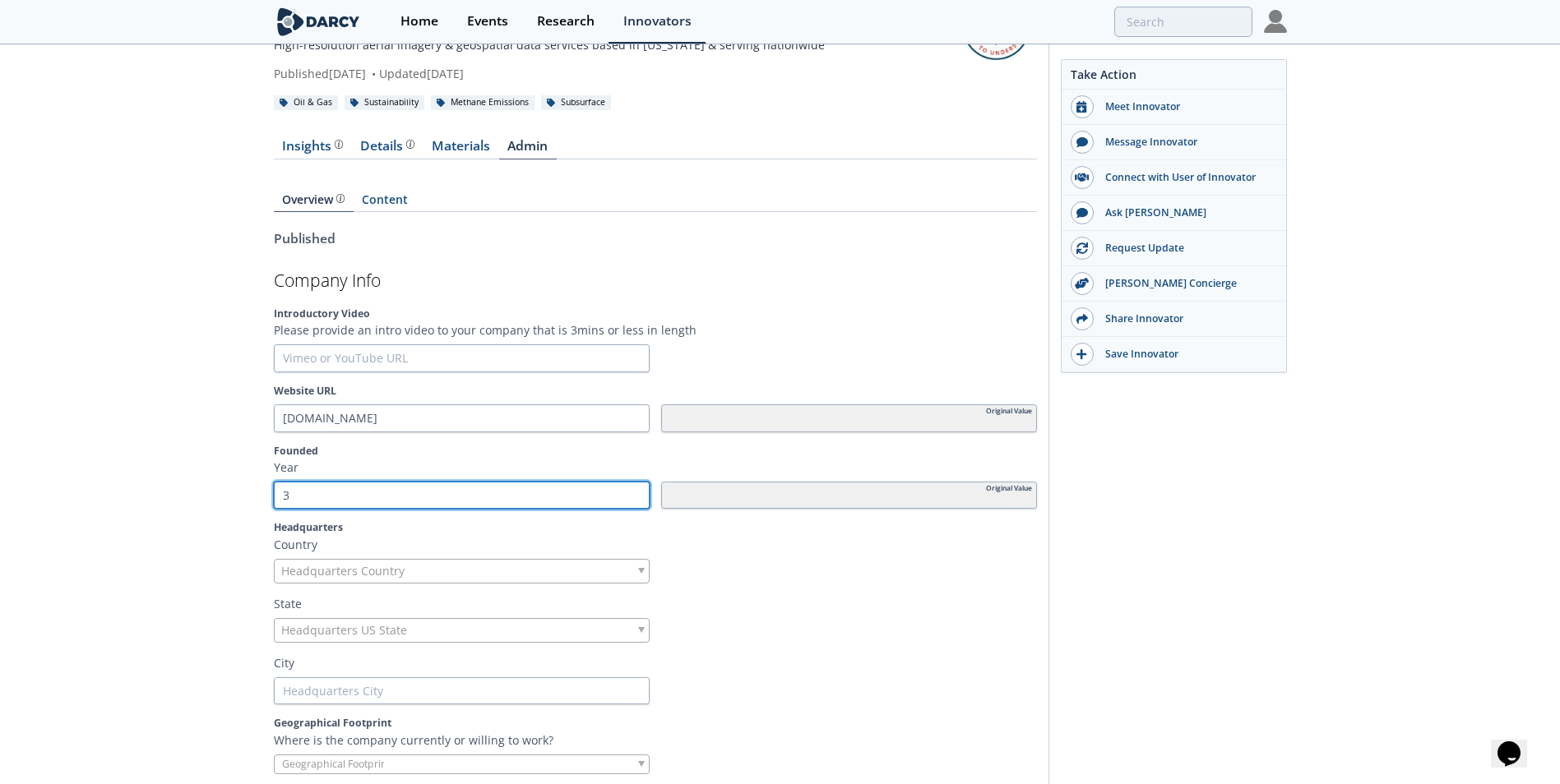
click at [639, 489] on input "3" at bounding box center [462, 496] width 376 height 28
click at [519, 494] on input "3" at bounding box center [462, 496] width 376 height 28
type input "2"
type input "20"
type input "202"
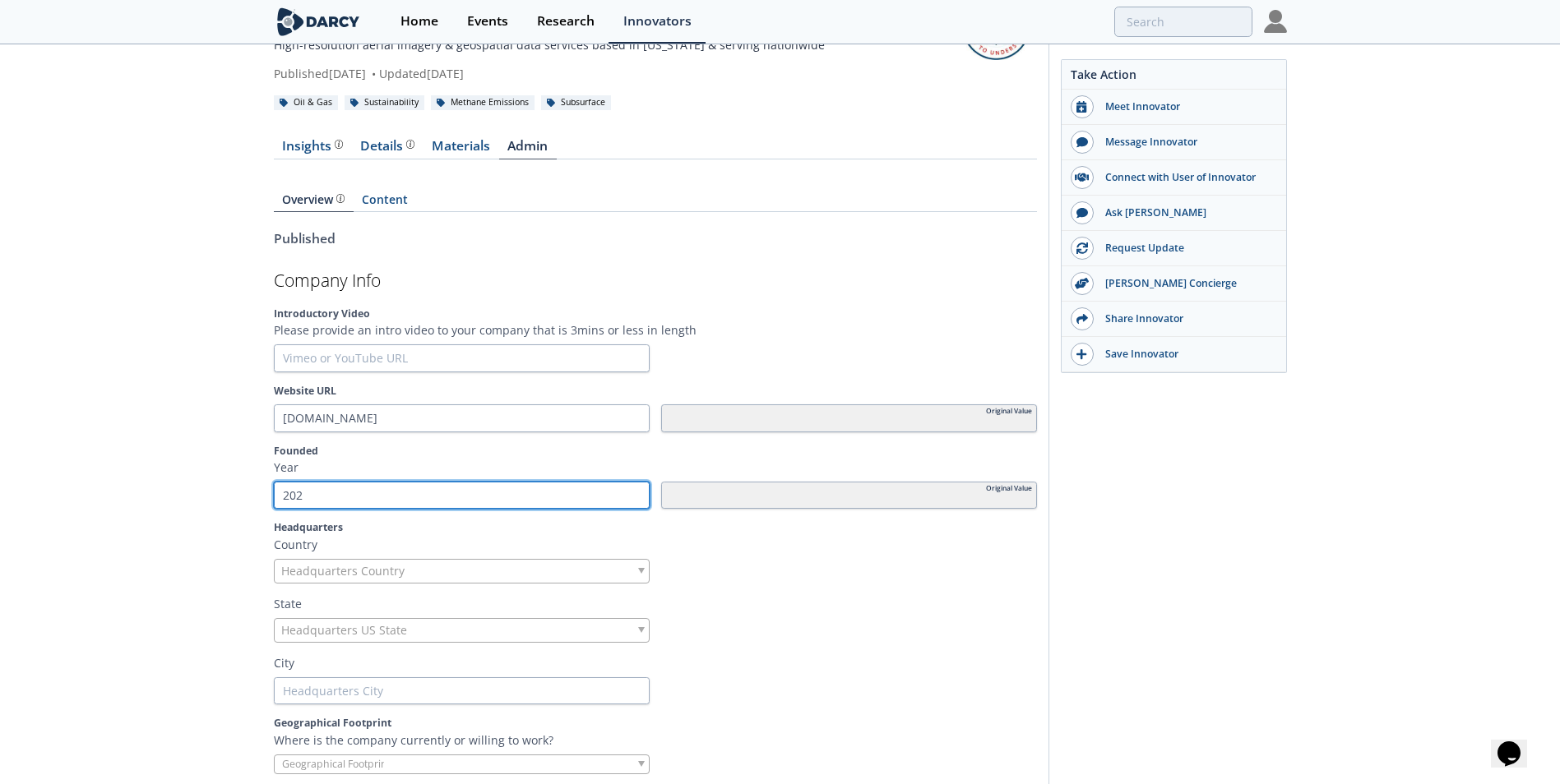
type input "2020"
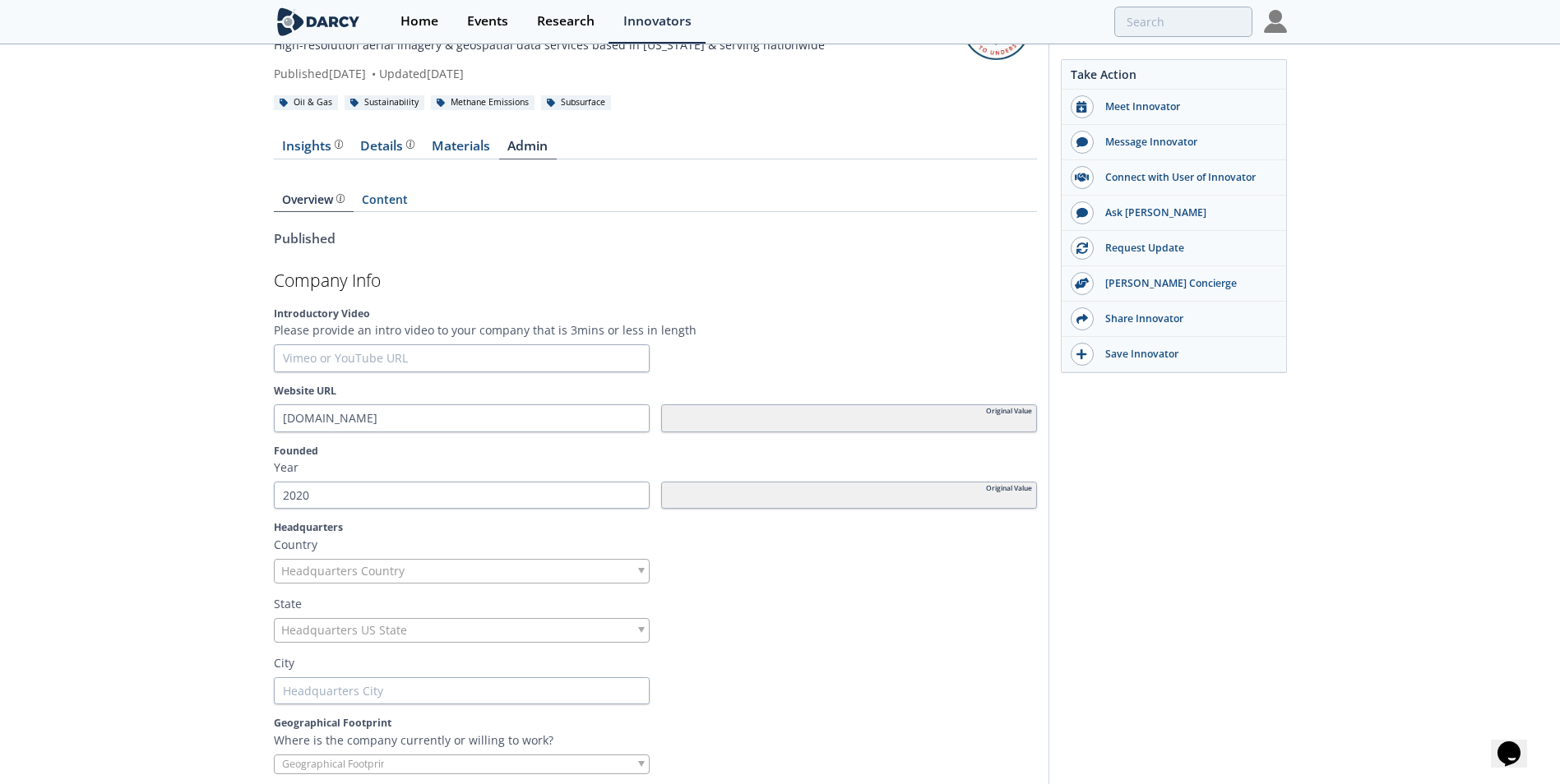
click at [428, 567] on div "Headquarters Country" at bounding box center [462, 570] width 376 height 24
click at [526, 634] on div "Headquarters US State" at bounding box center [462, 630] width 376 height 24
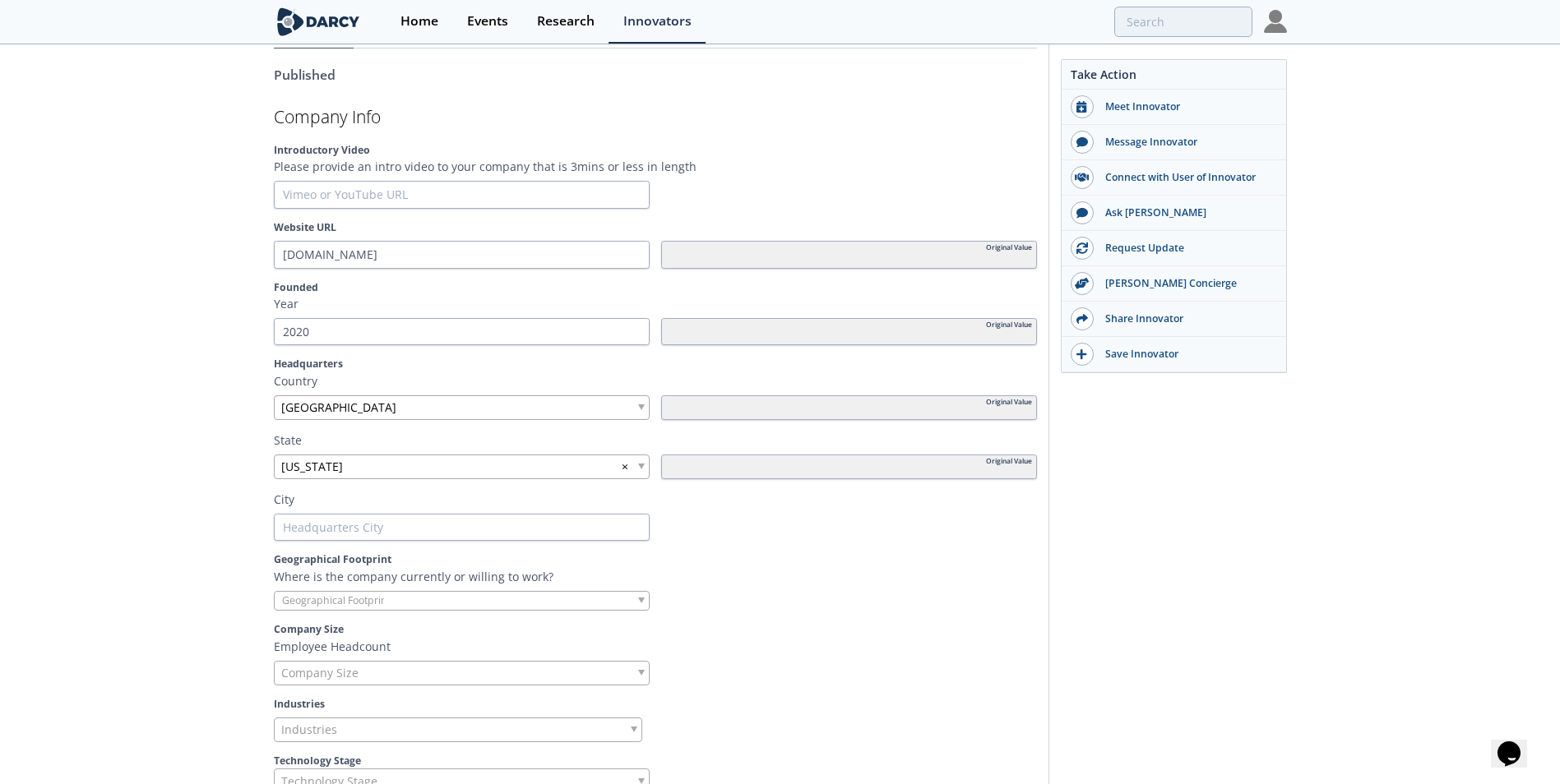
scroll to position [247, 0]
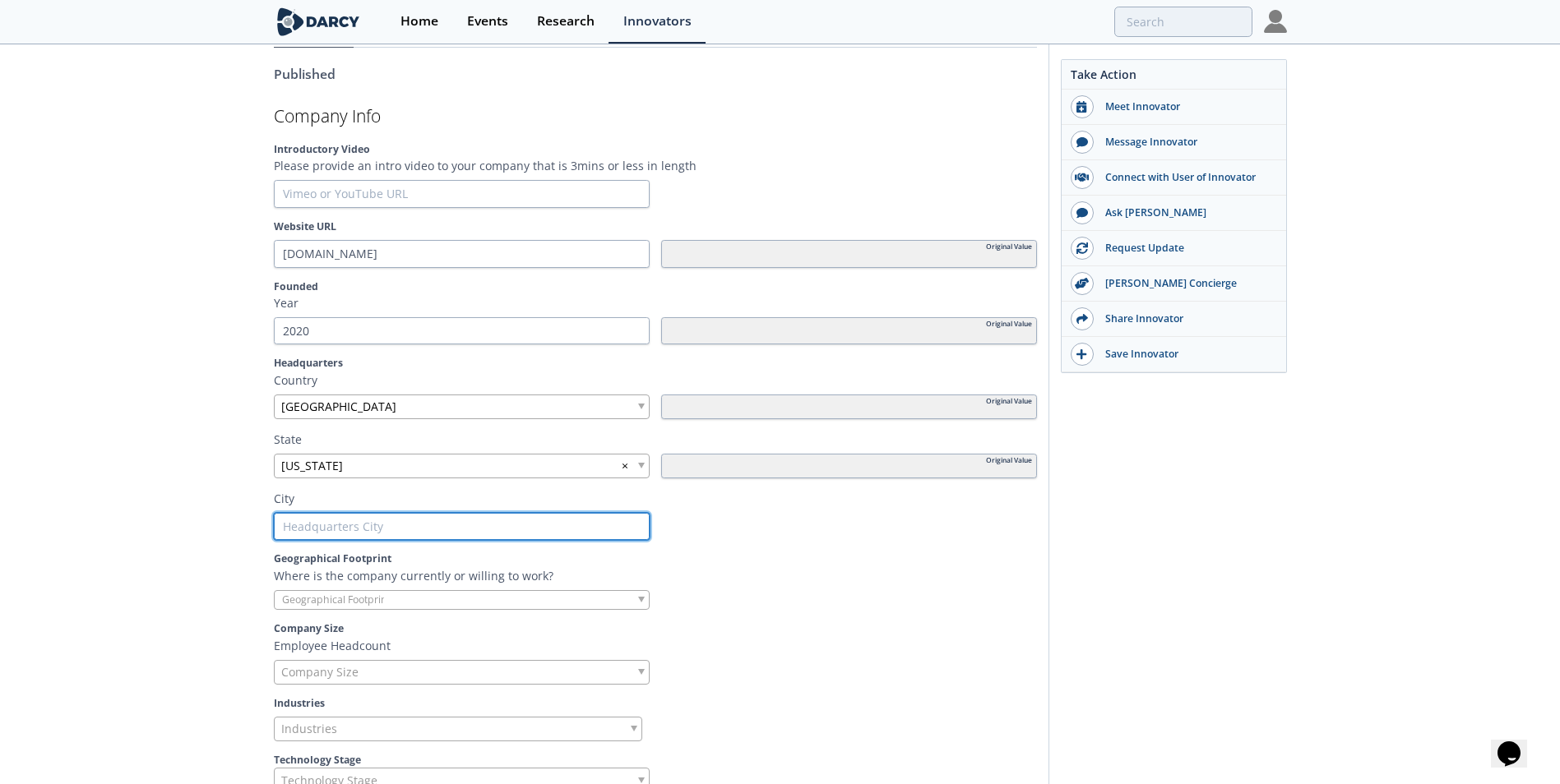
click at [331, 526] on input "text" at bounding box center [462, 527] width 376 height 28
type input "R"
type input "Ro"
type input "Roa"
type input "Roan"
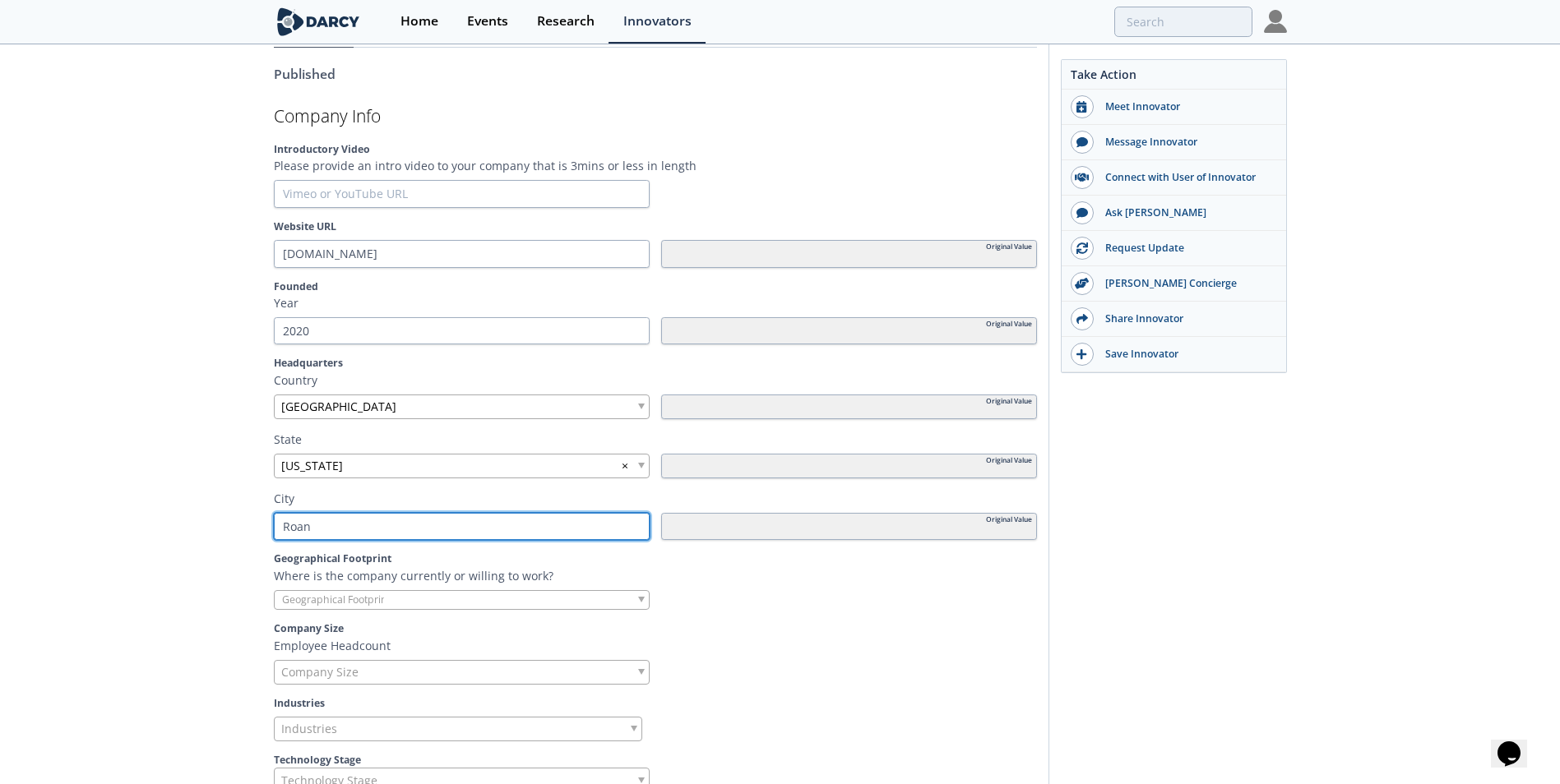
type input "Roano"
type input "Roanok"
type input "Roanoke"
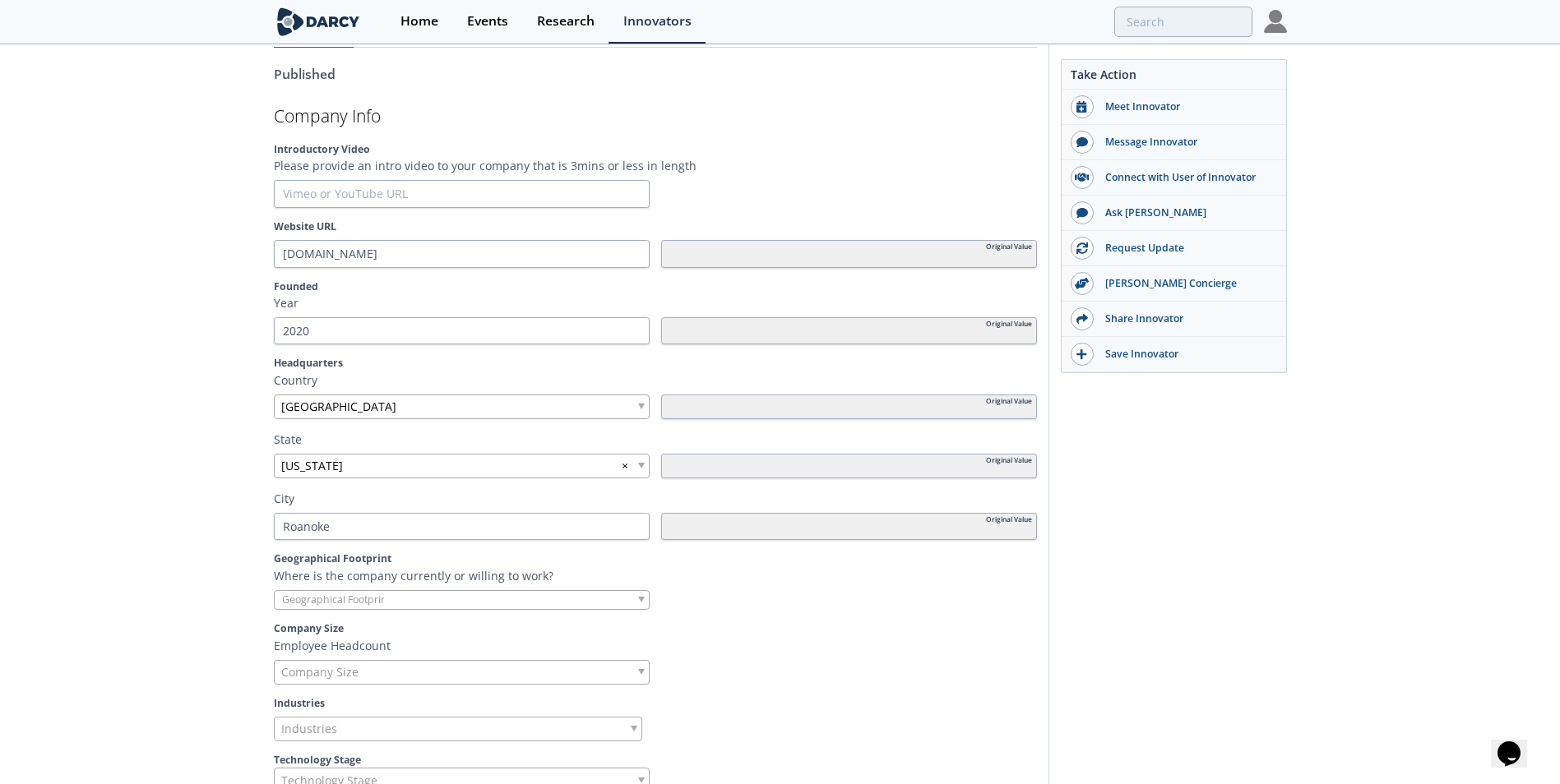
click at [285, 592] on input "search" at bounding box center [337, 600] width 125 height 17
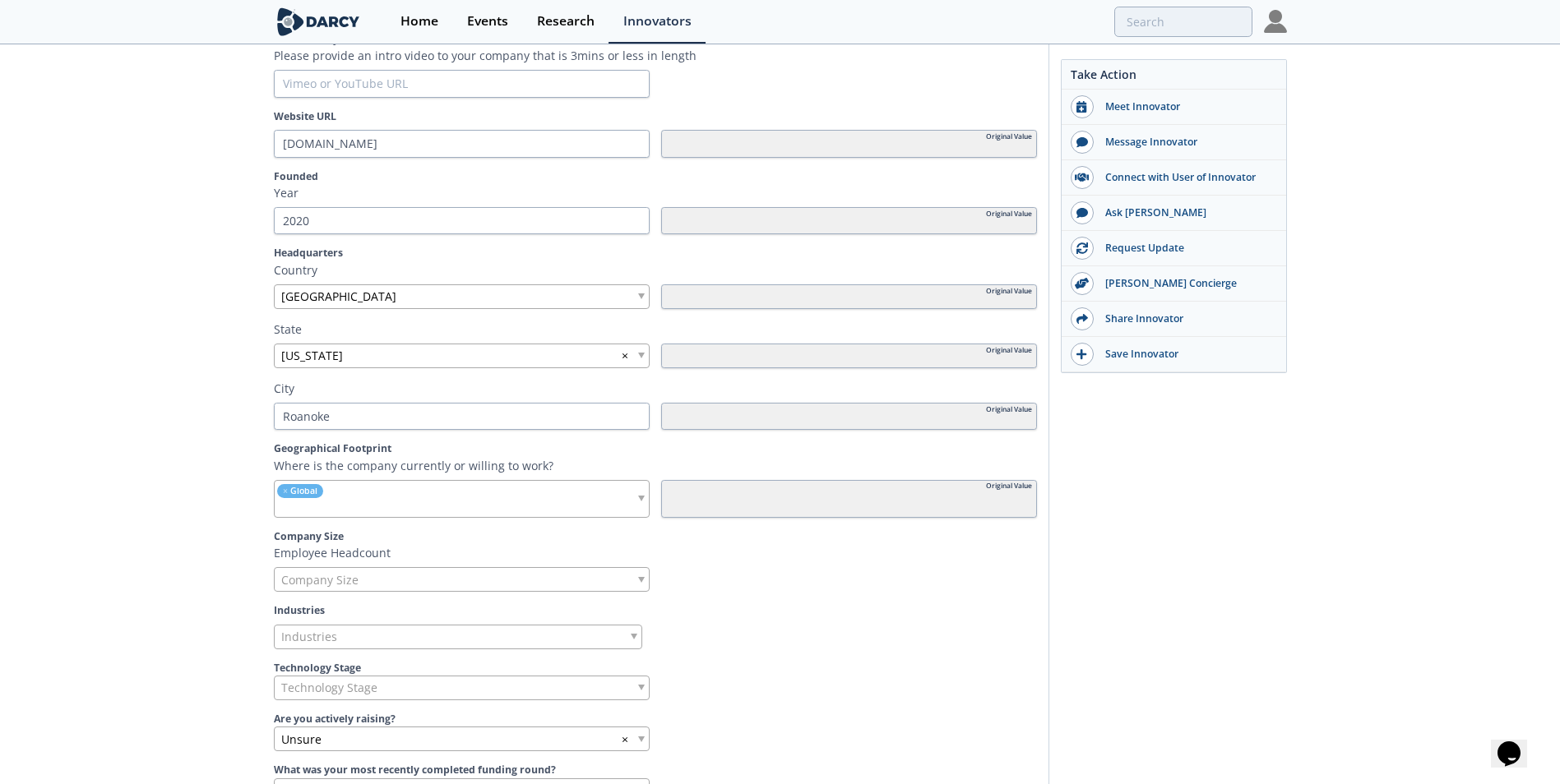
scroll to position [411, 0]
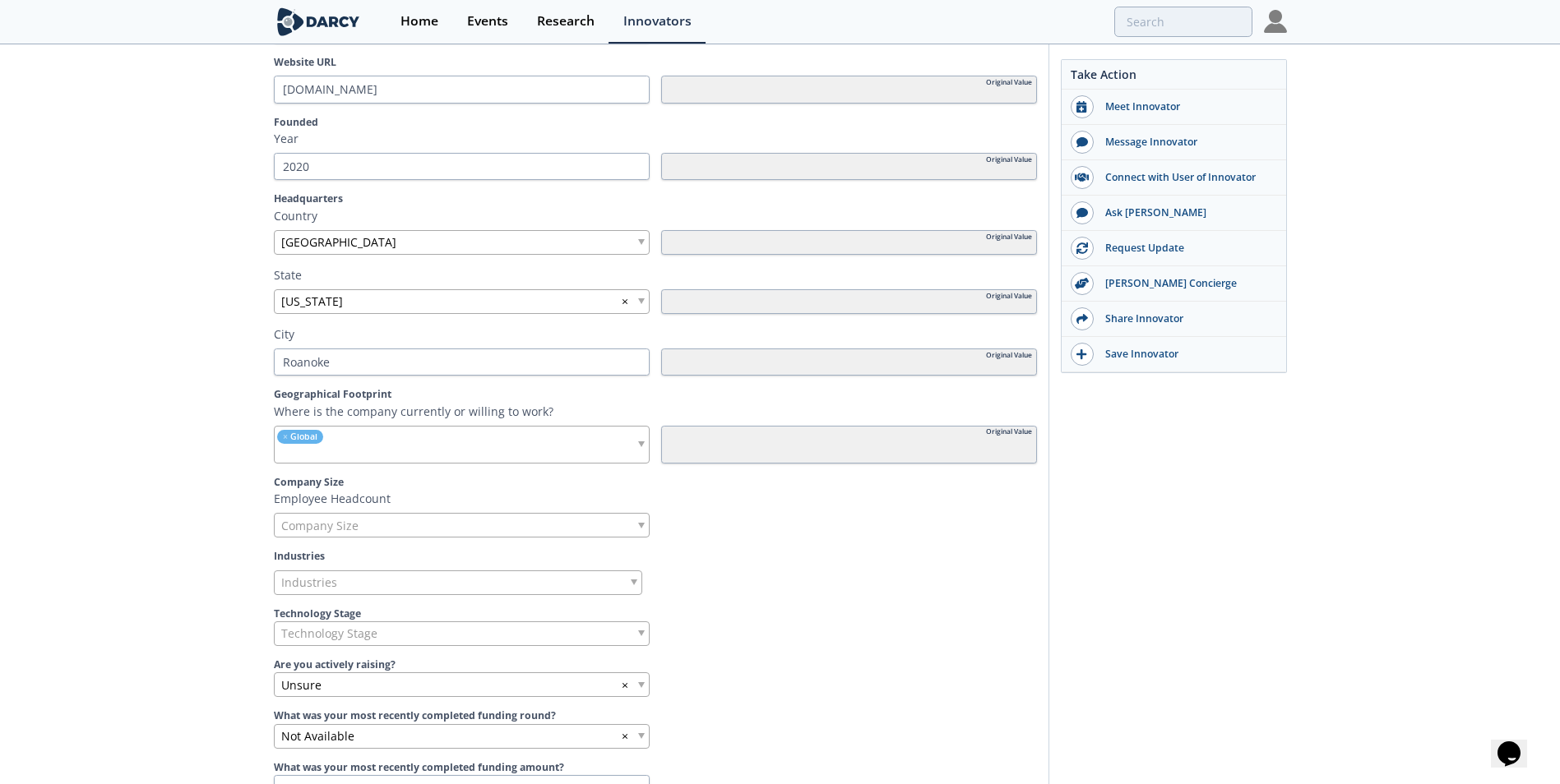
click at [372, 438] on ul "× Global" at bounding box center [362, 444] width 175 height 36
click at [532, 437] on div "× Global × [PERSON_NAME]" at bounding box center [462, 444] width 376 height 38
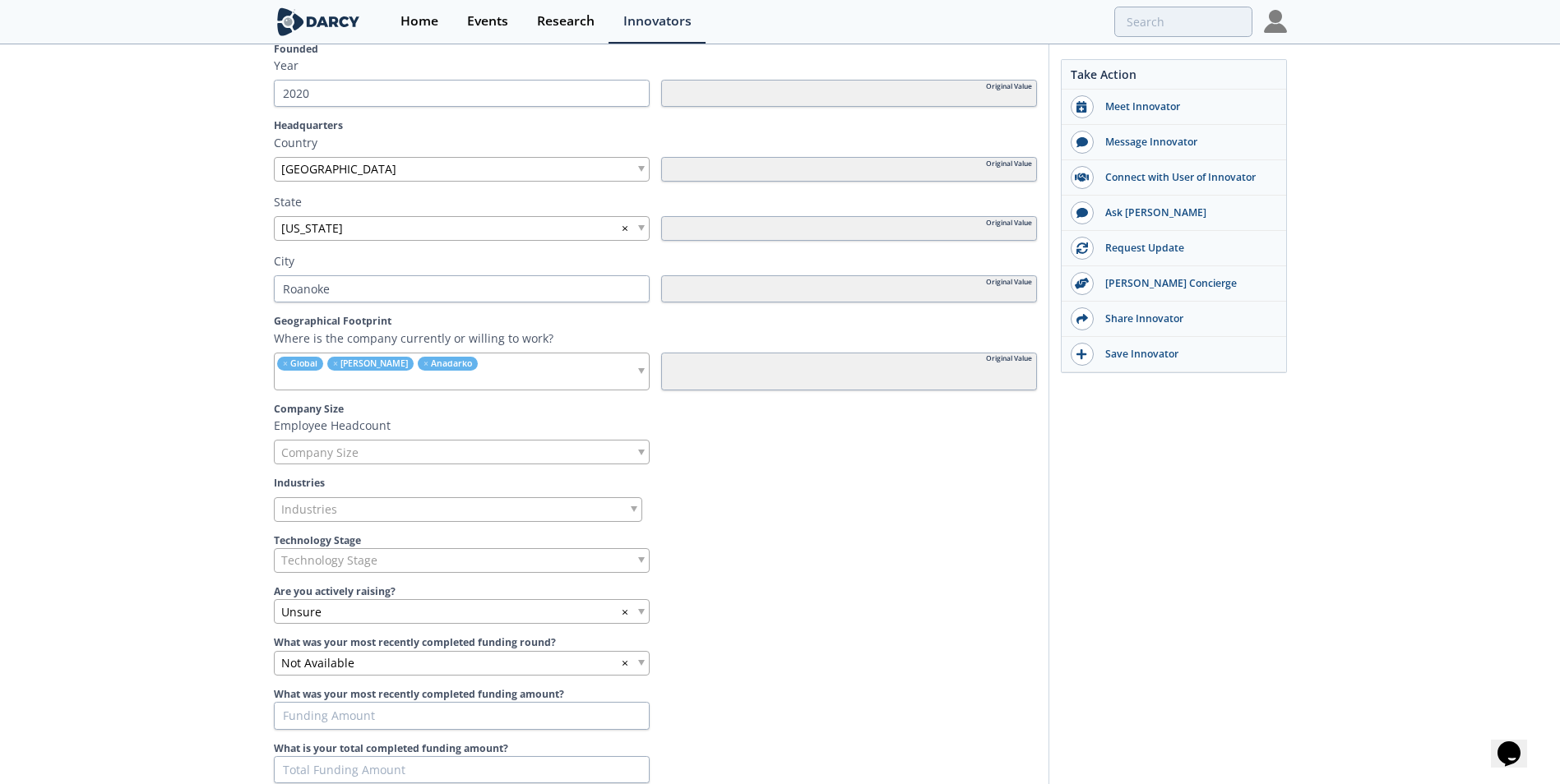
scroll to position [494, 0]
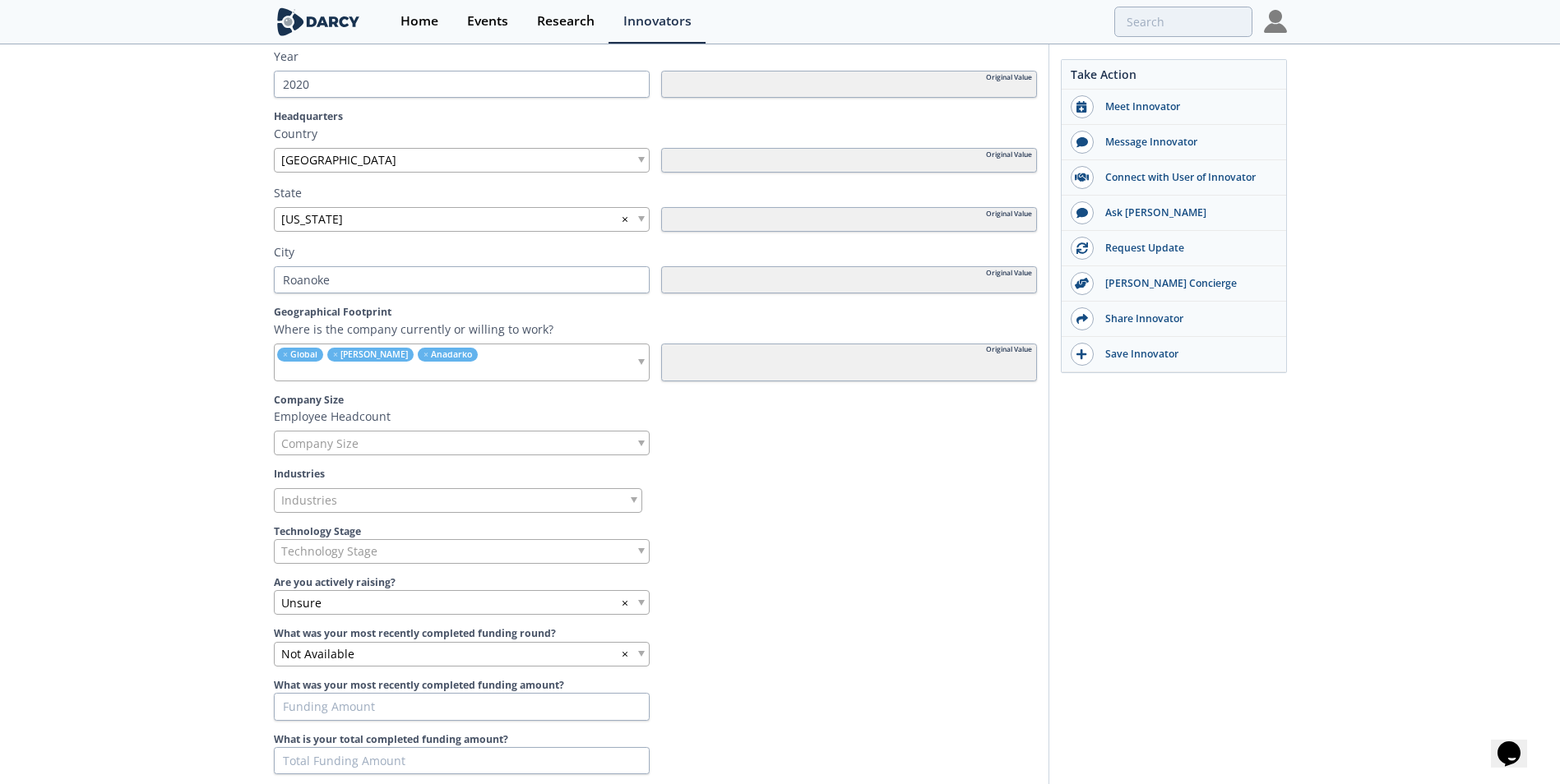
click at [610, 365] on div "× Global × [PERSON_NAME] × Anadarko" at bounding box center [462, 362] width 376 height 38
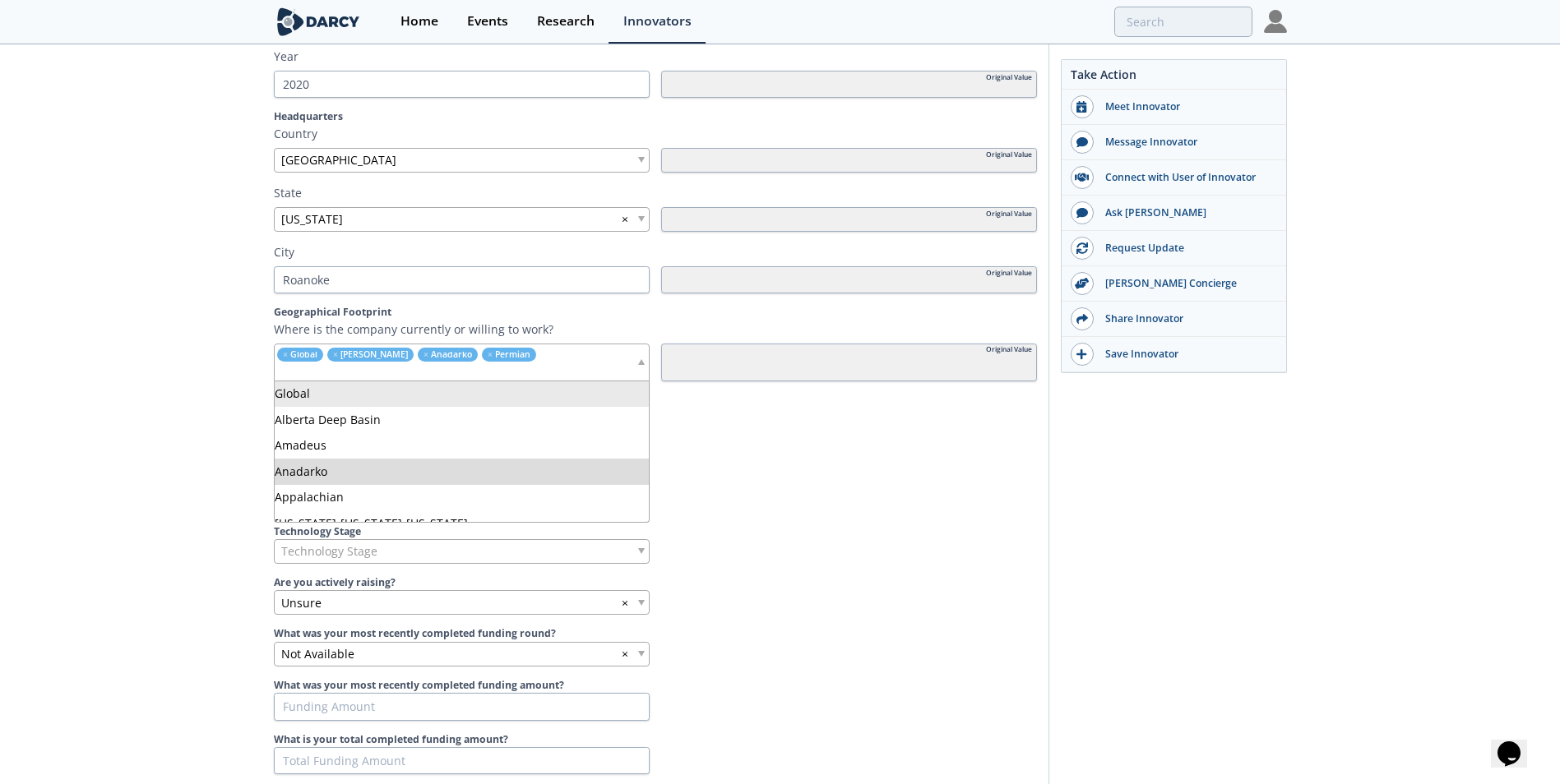
click at [585, 366] on input "search" at bounding box center [455, 372] width 361 height 17
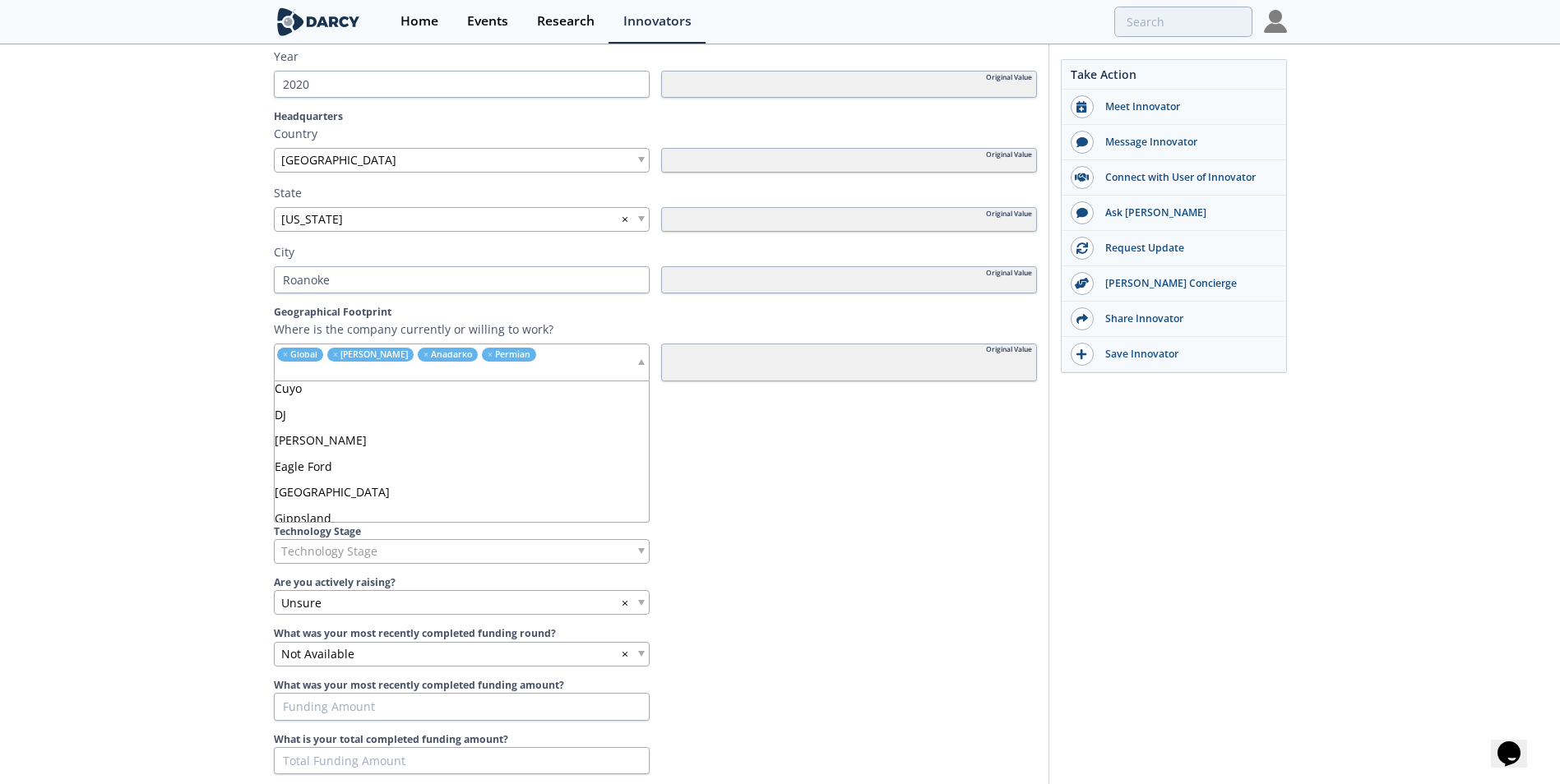
scroll to position [575, 0]
click at [597, 364] on input "search" at bounding box center [455, 372] width 361 height 17
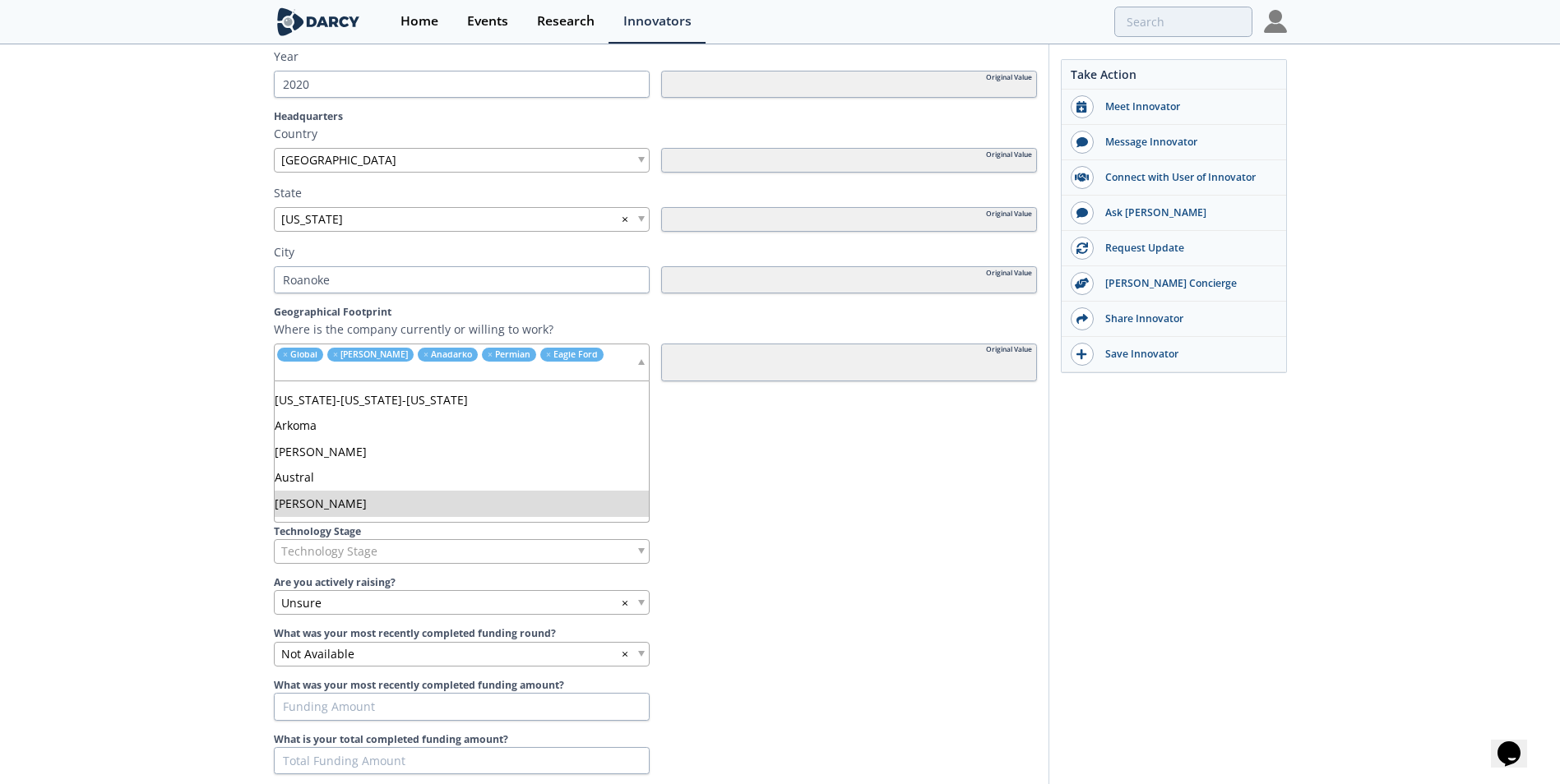
scroll to position [0, 0]
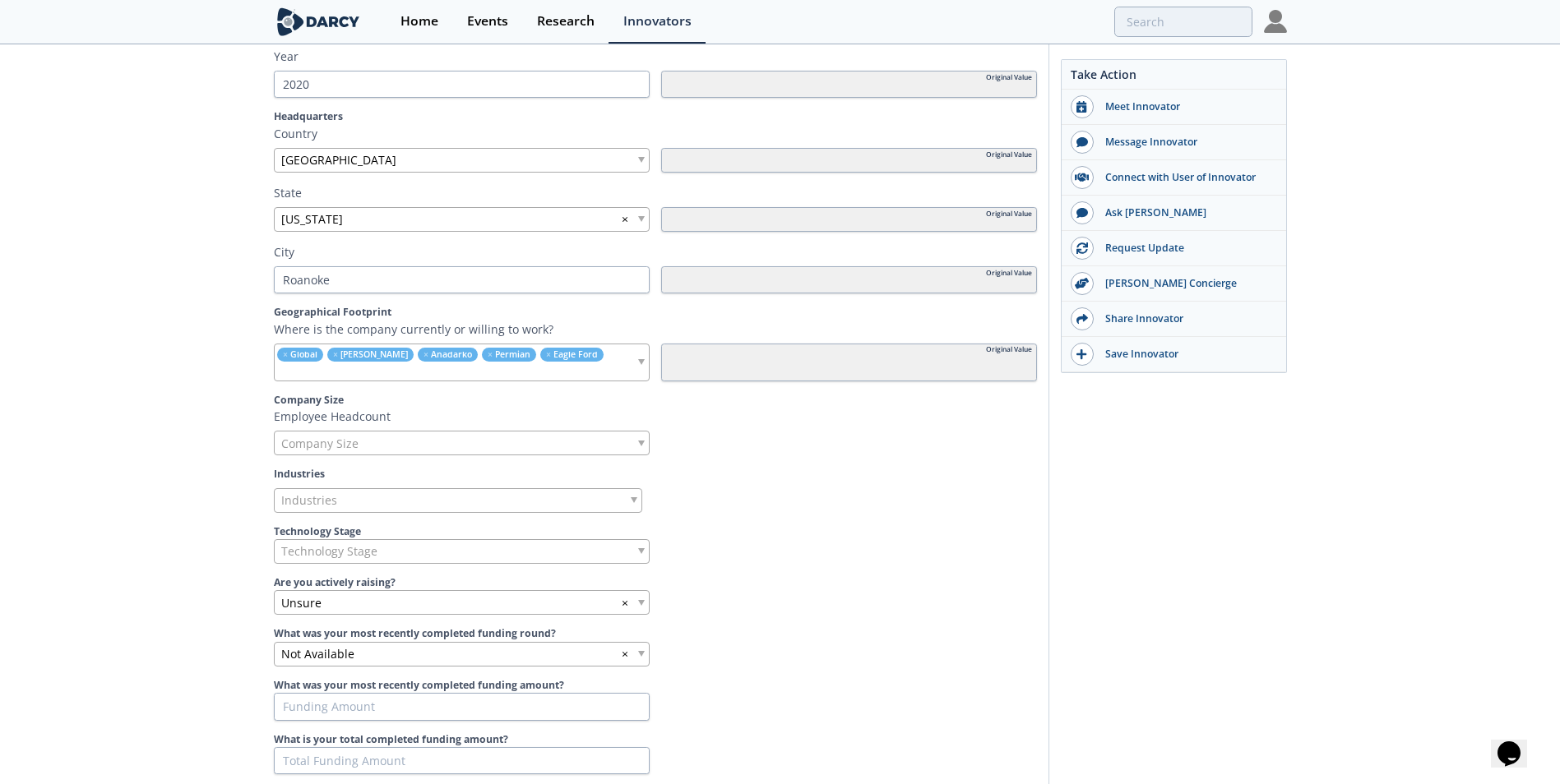
click at [302, 441] on span "Company Size" at bounding box center [320, 443] width 77 height 23
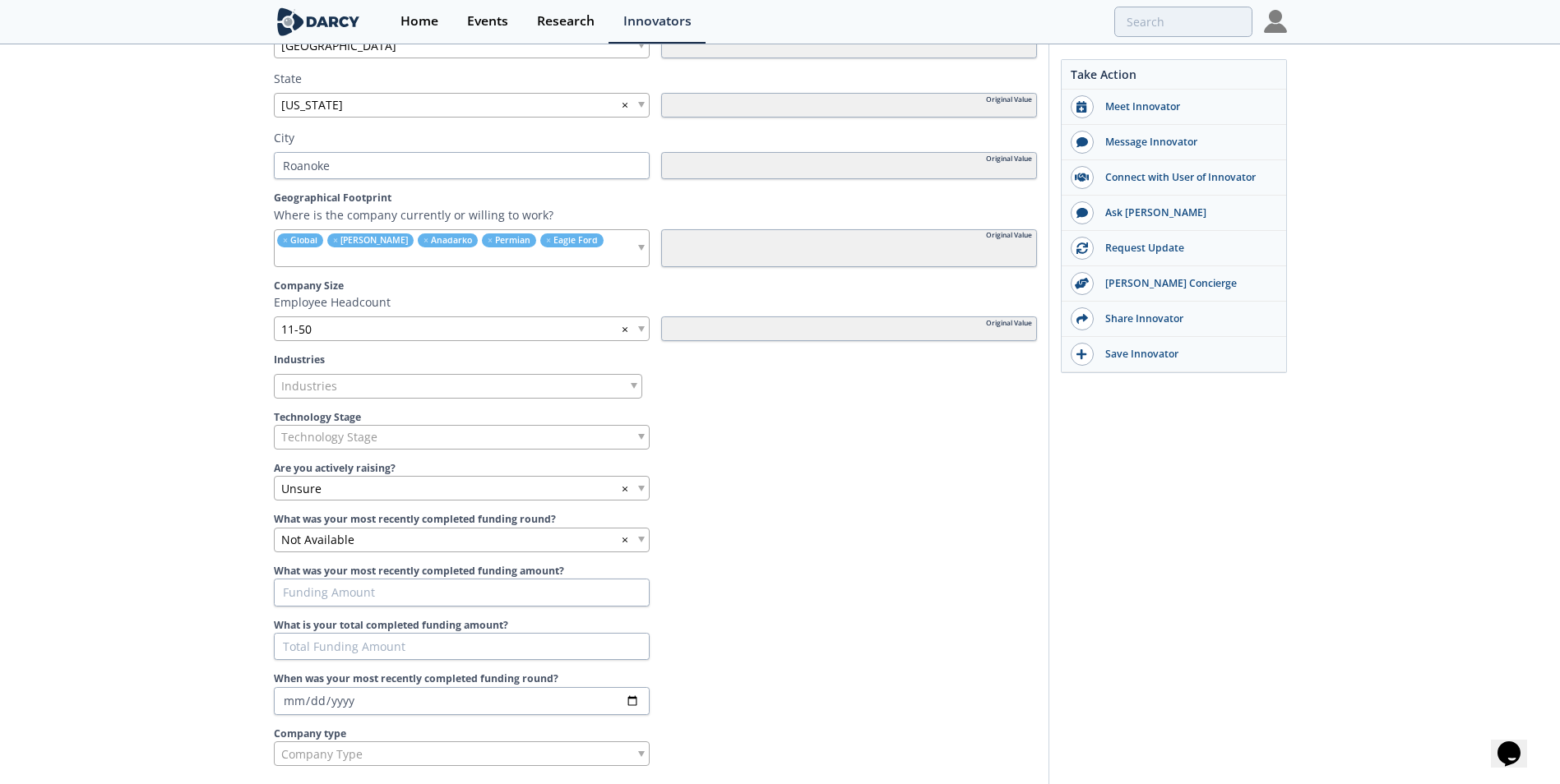
scroll to position [657, 0]
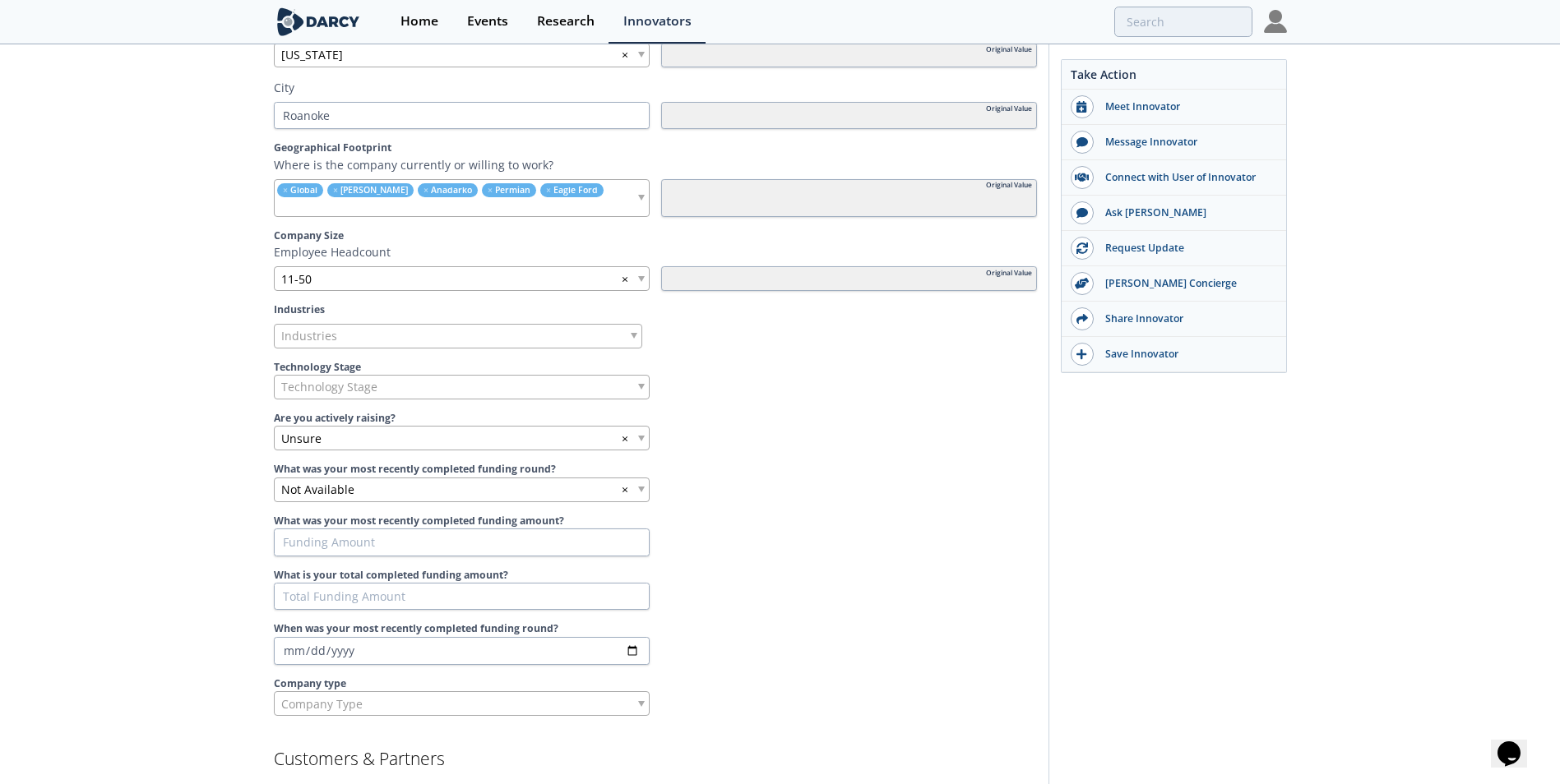
click at [341, 341] on div "Industries" at bounding box center [458, 336] width 368 height 24
click at [485, 330] on div "× Aerospace， Defense & Security" at bounding box center [458, 334] width 368 height 20
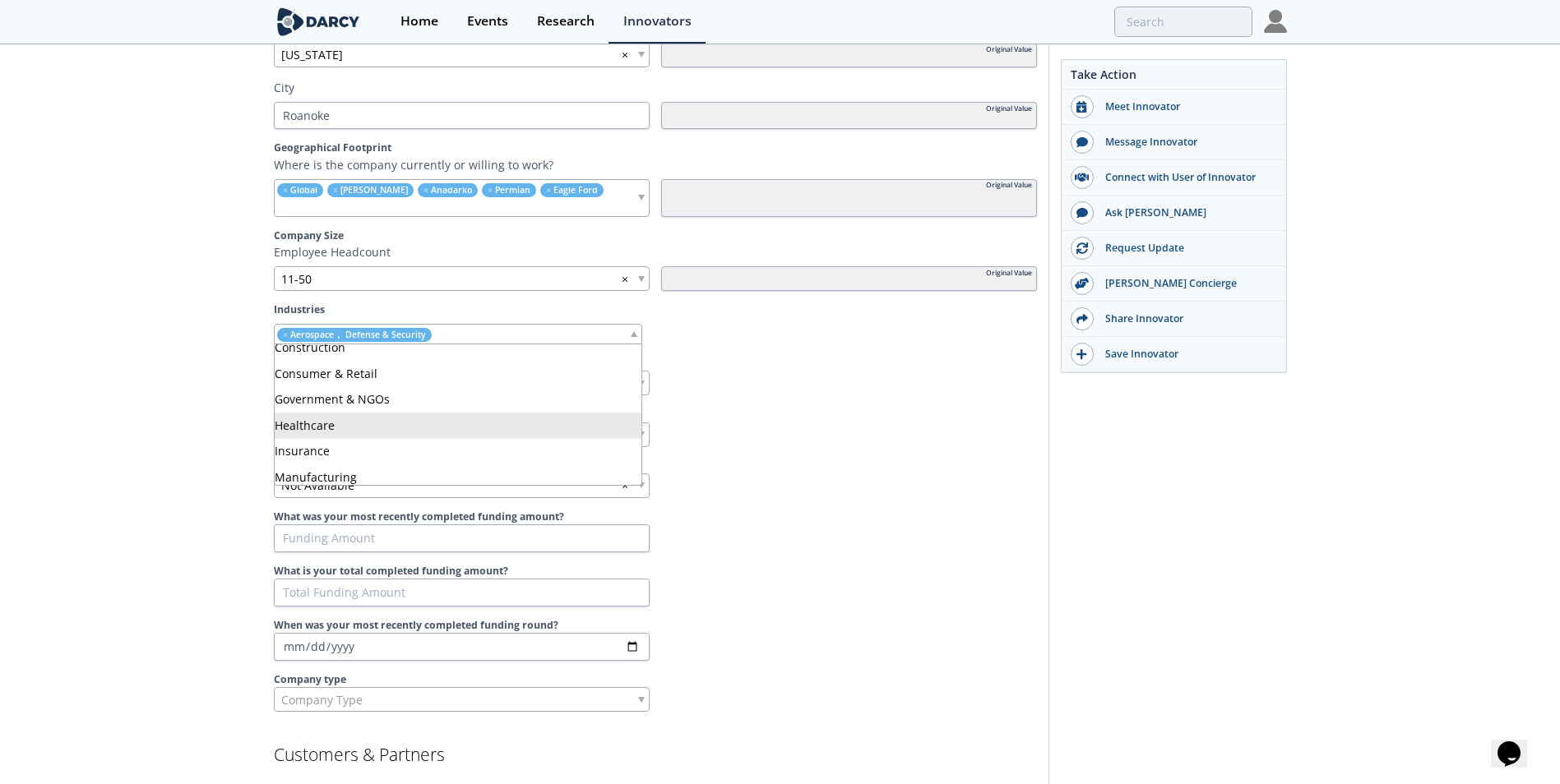
scroll to position [247, 0]
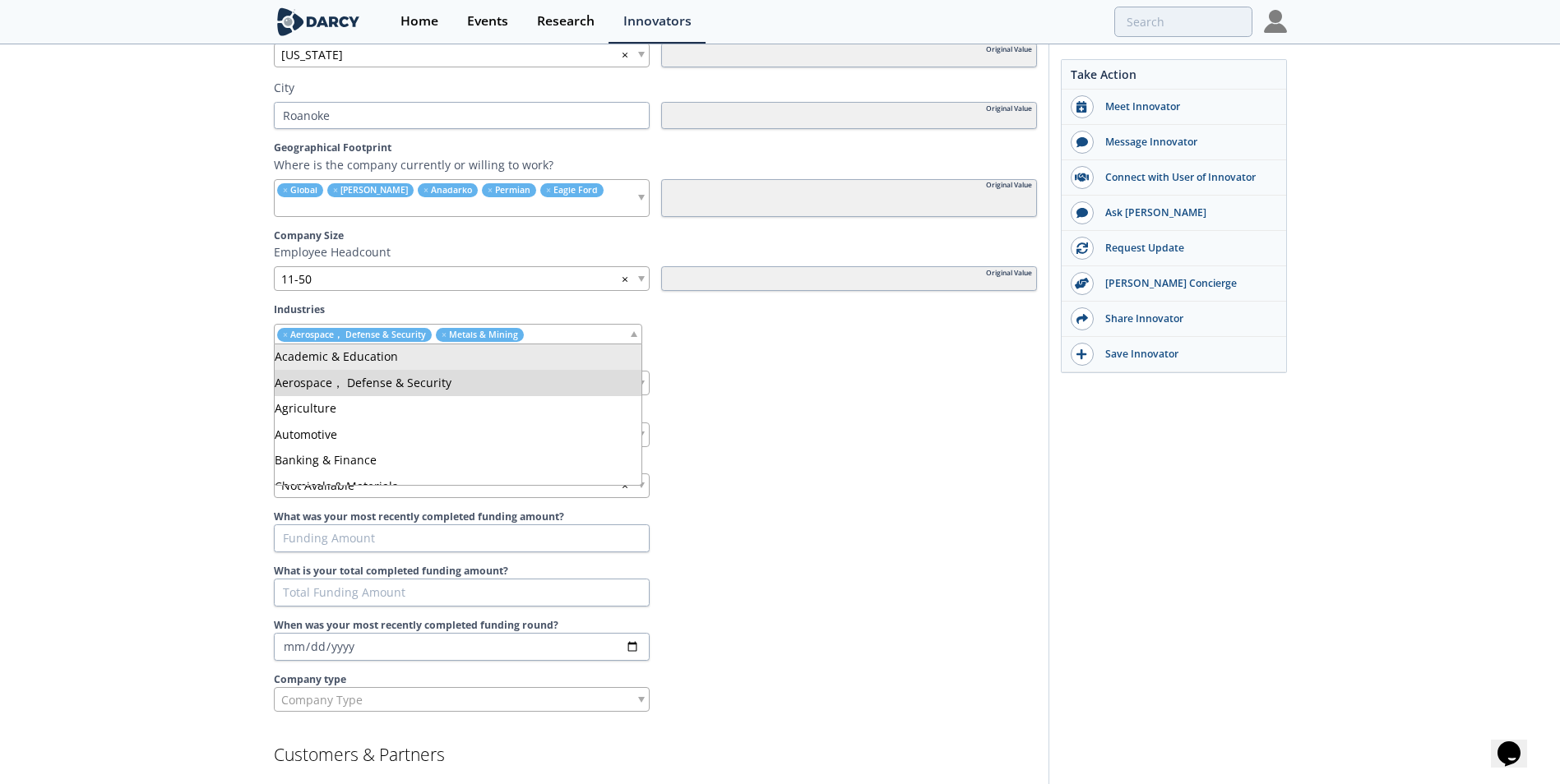
click at [548, 340] on div "× Aerospace， Defense & Security × Metals & Mining" at bounding box center [458, 334] width 368 height 20
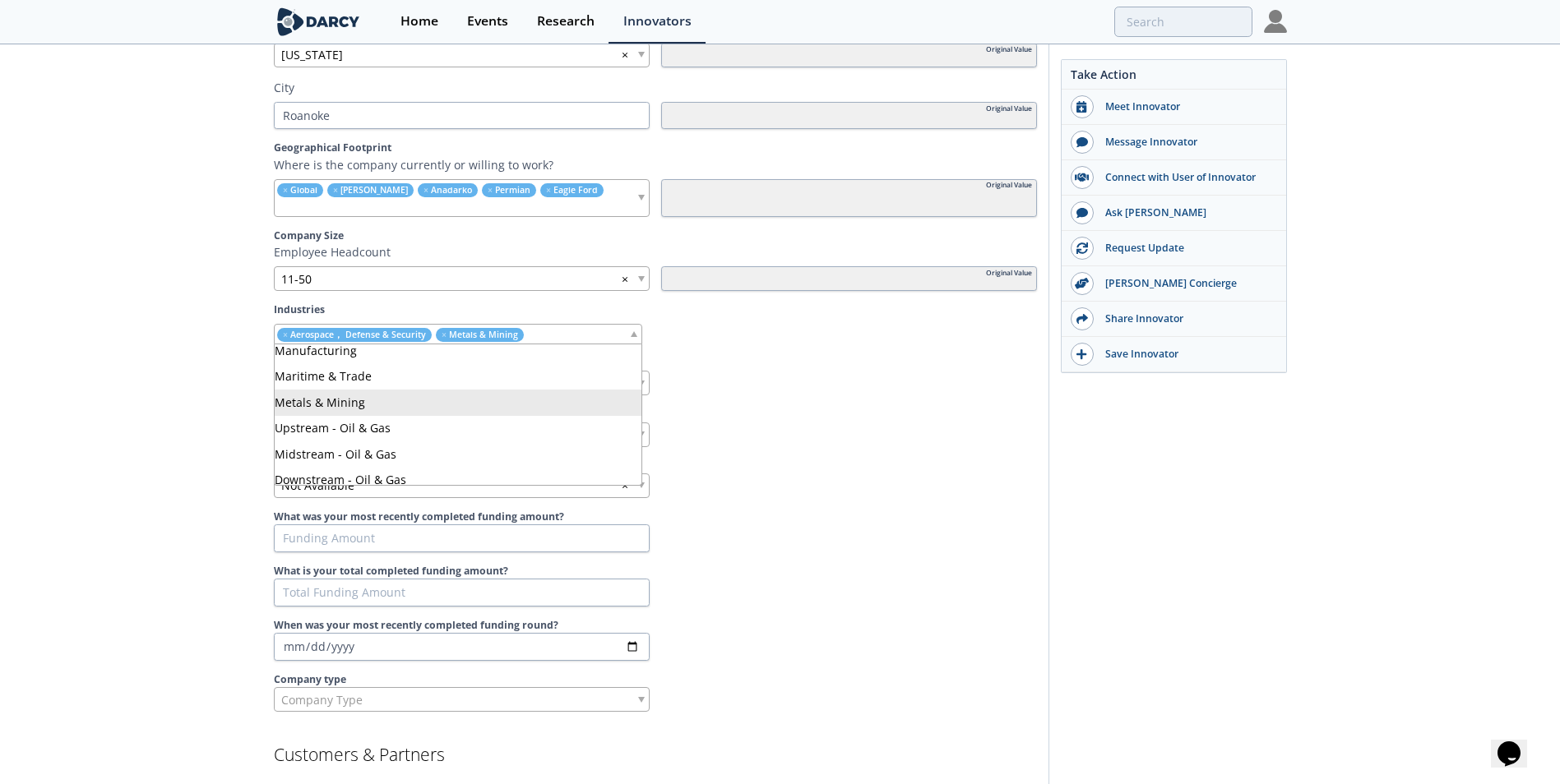
scroll to position [329, 0]
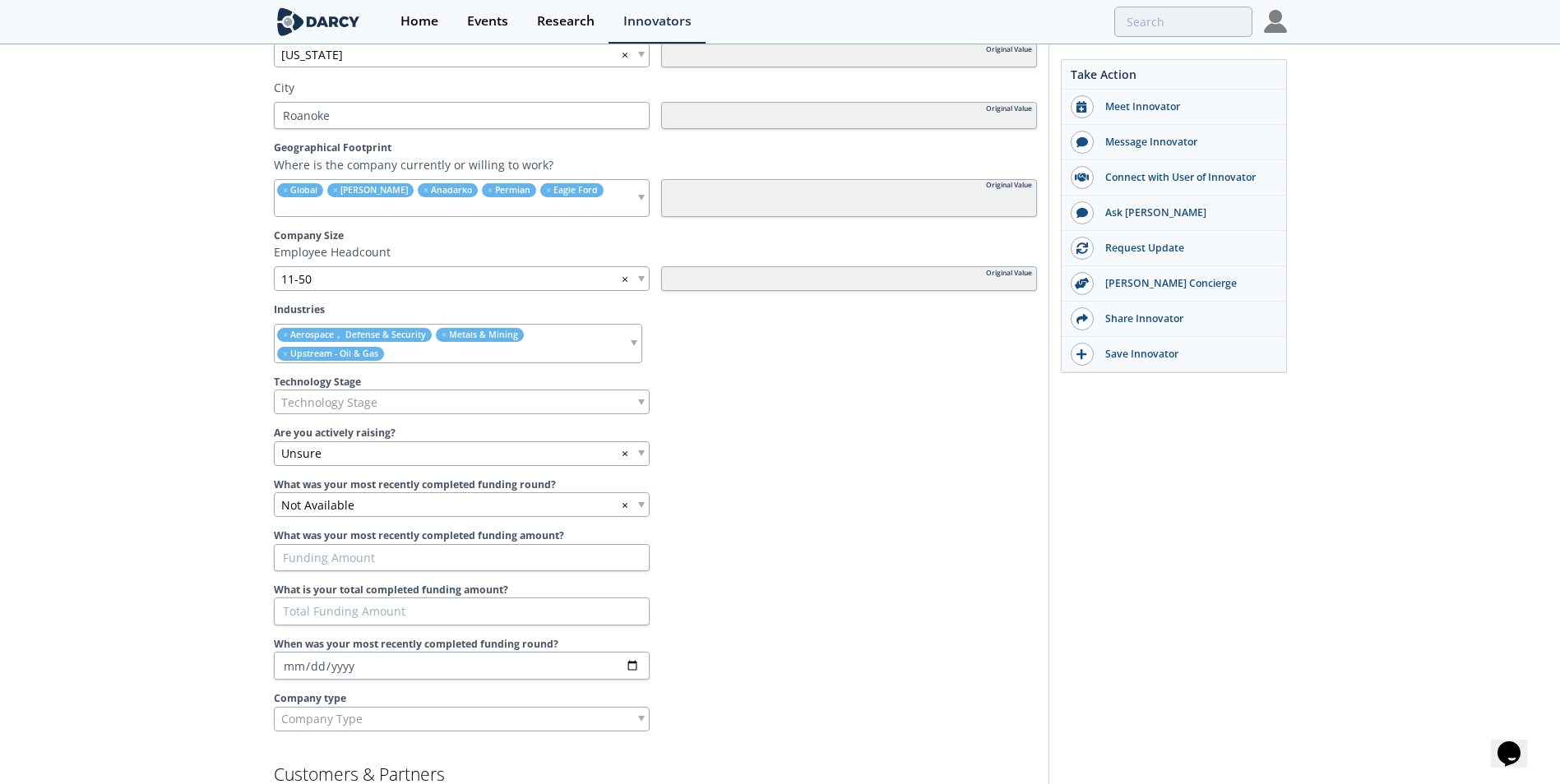
click at [550, 357] on ul "× Aerospace， Defense & Security × Metals & Mining × Upstream - Oil & Gas" at bounding box center [451, 343] width 353 height 38
click at [556, 355] on ul "× Aerospace， Defense & Security × Metals & Mining × Upstream - Oil & Gas × Mids…" at bounding box center [451, 343] width 353 height 38
click at [324, 407] on span "Technology Stage" at bounding box center [328, 402] width 96 height 23
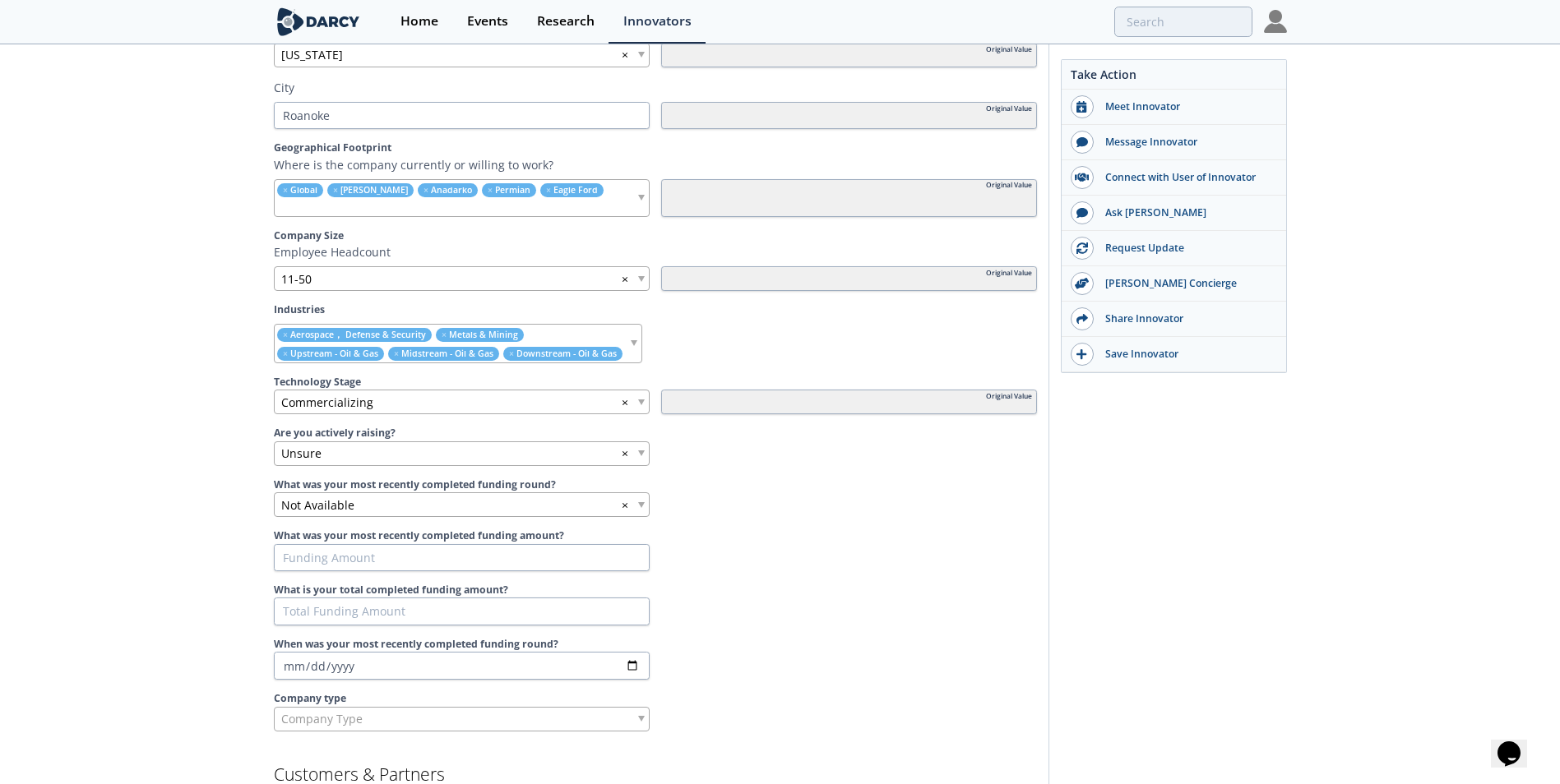
click at [377, 401] on div "Commercializing ×" at bounding box center [462, 402] width 376 height 24
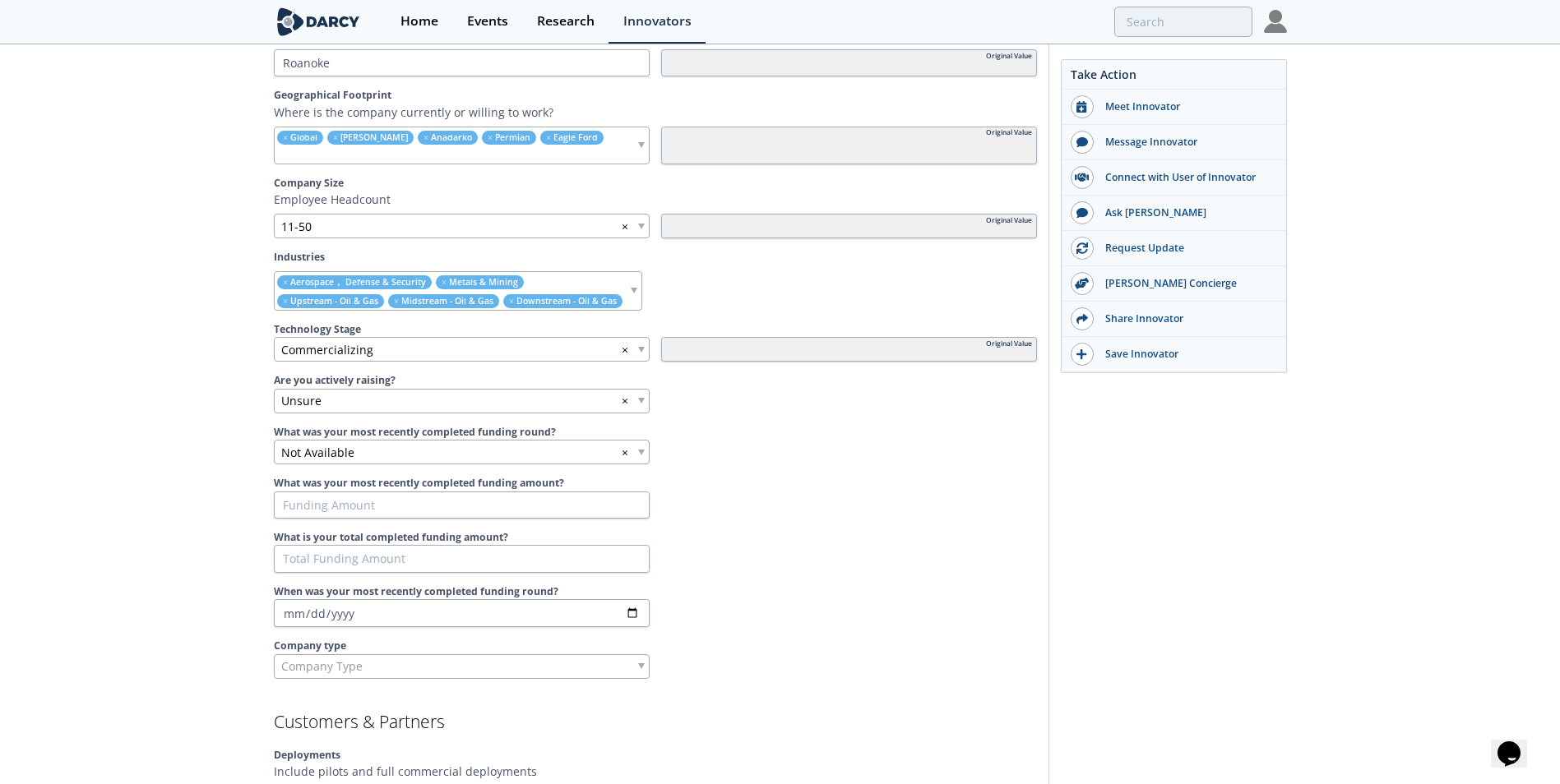
scroll to position [739, 0]
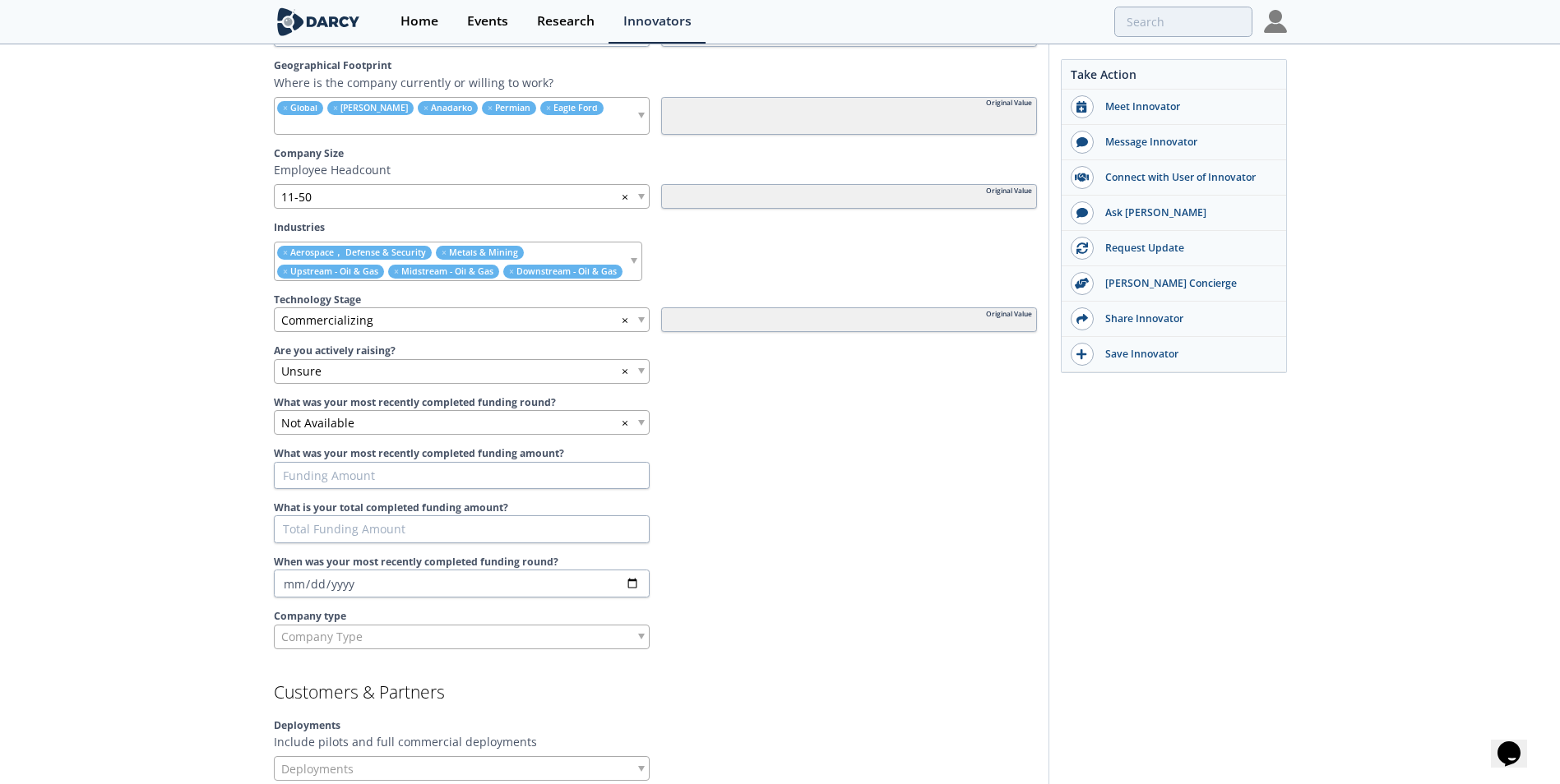
click at [330, 374] on div "Unsure ×" at bounding box center [462, 371] width 376 height 24
click at [352, 424] on span "Not Available" at bounding box center [318, 426] width 74 height 17
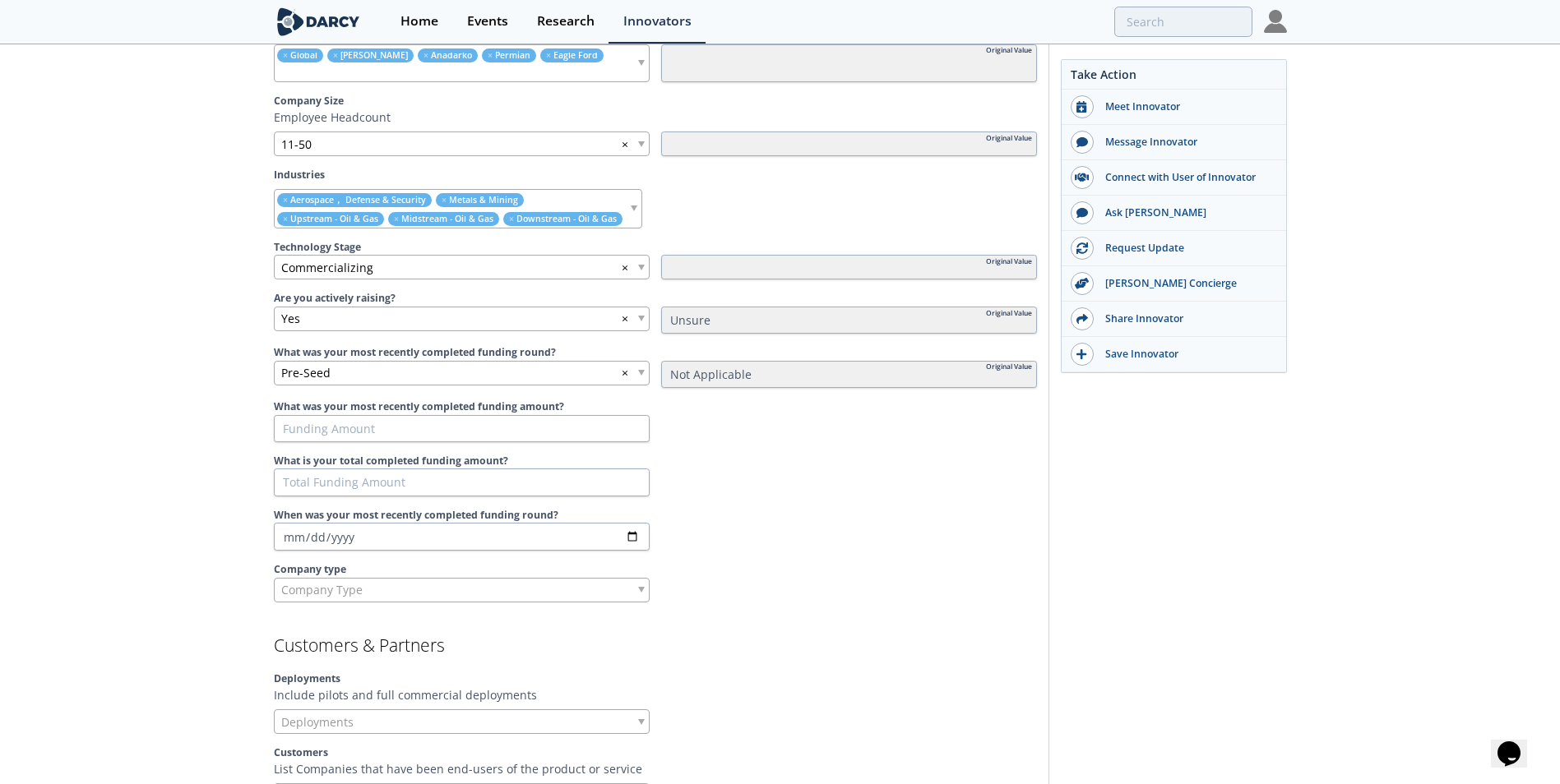
scroll to position [822, 0]
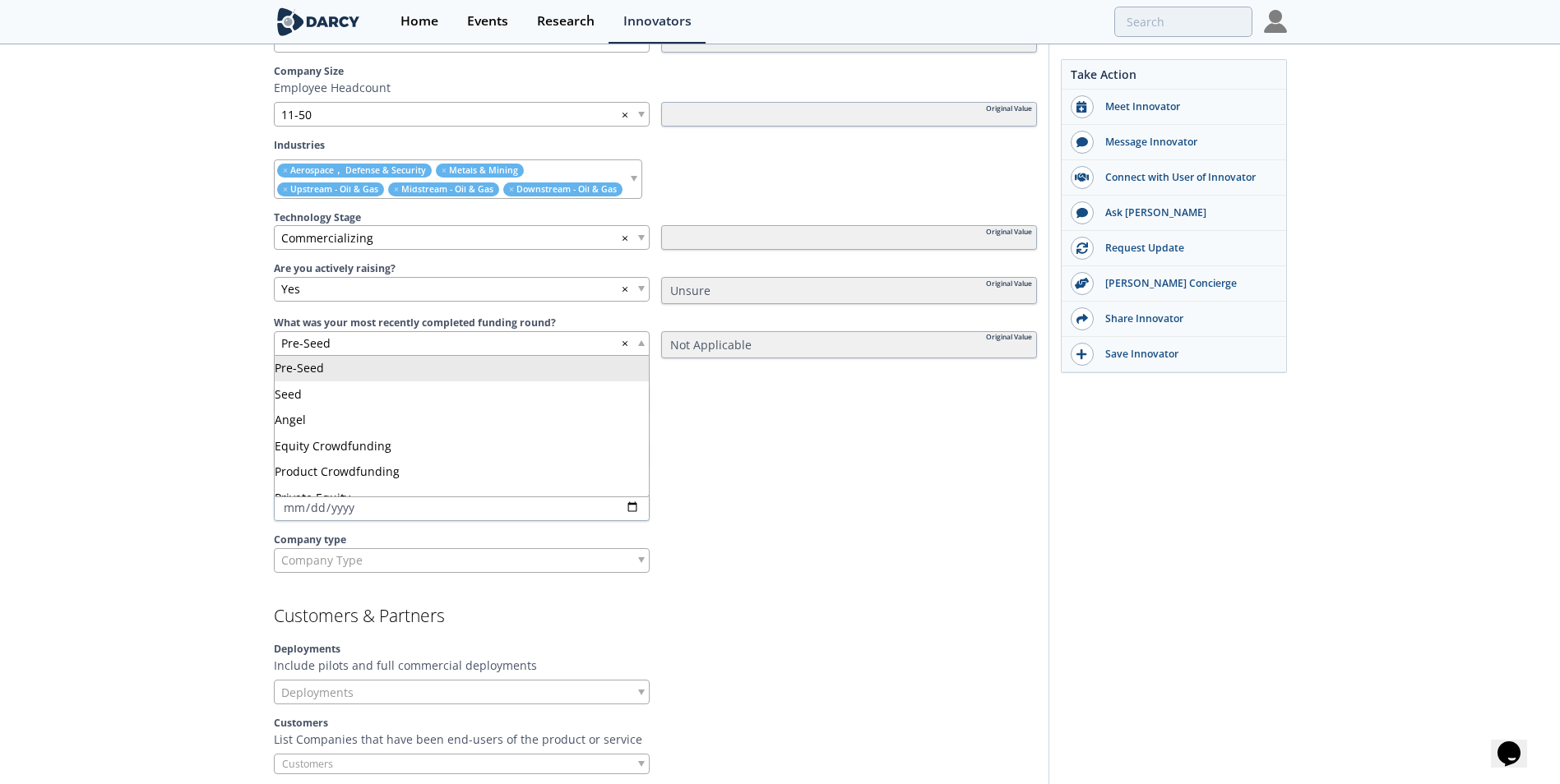
click at [341, 339] on div "Pre-Seed ×" at bounding box center [462, 343] width 376 height 24
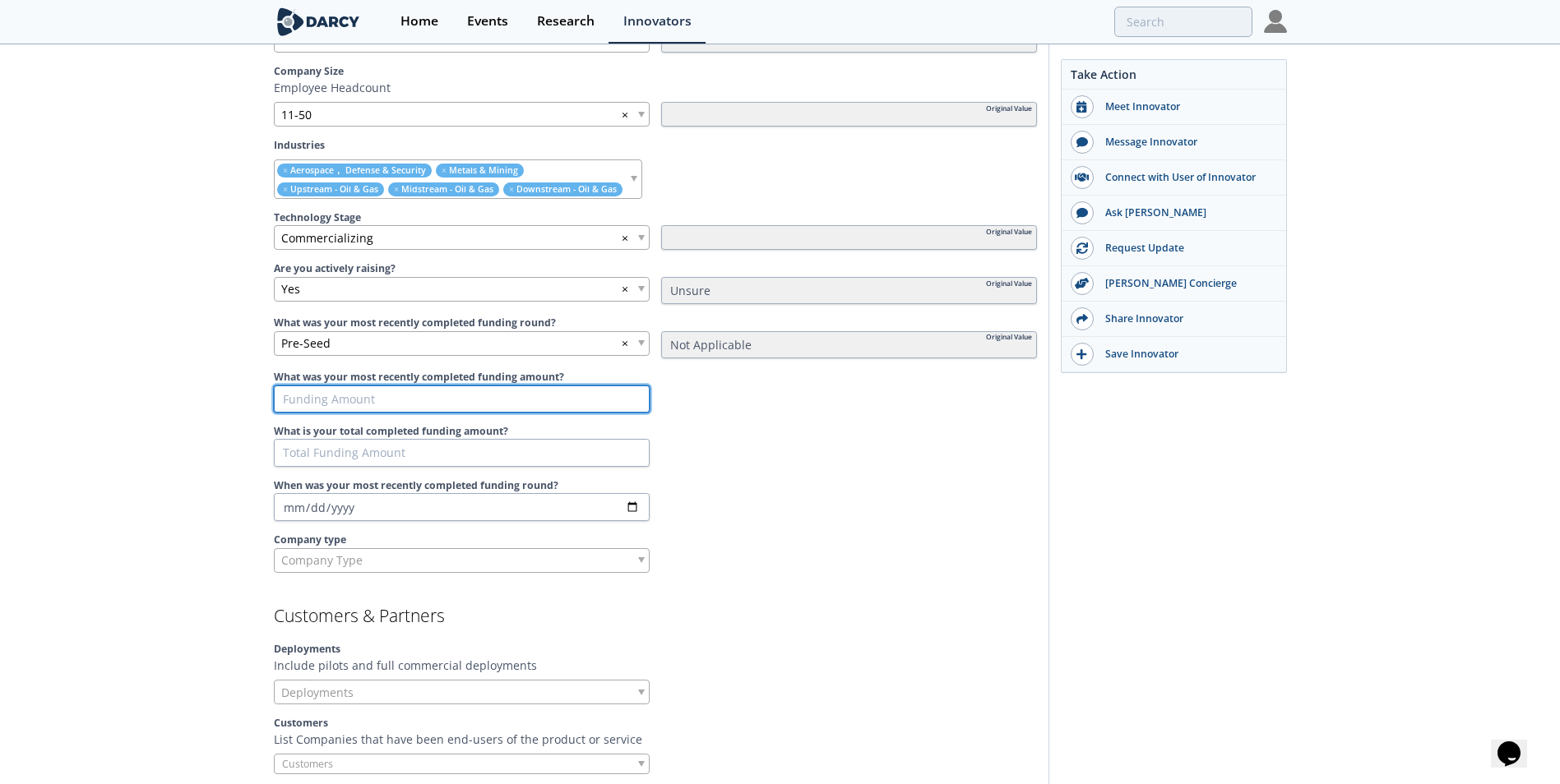
click at [336, 400] on input "What was your most recently completed funding amount?" at bounding box center [462, 399] width 376 height 28
type input "5"
type input "50"
type input "500"
type input "5000"
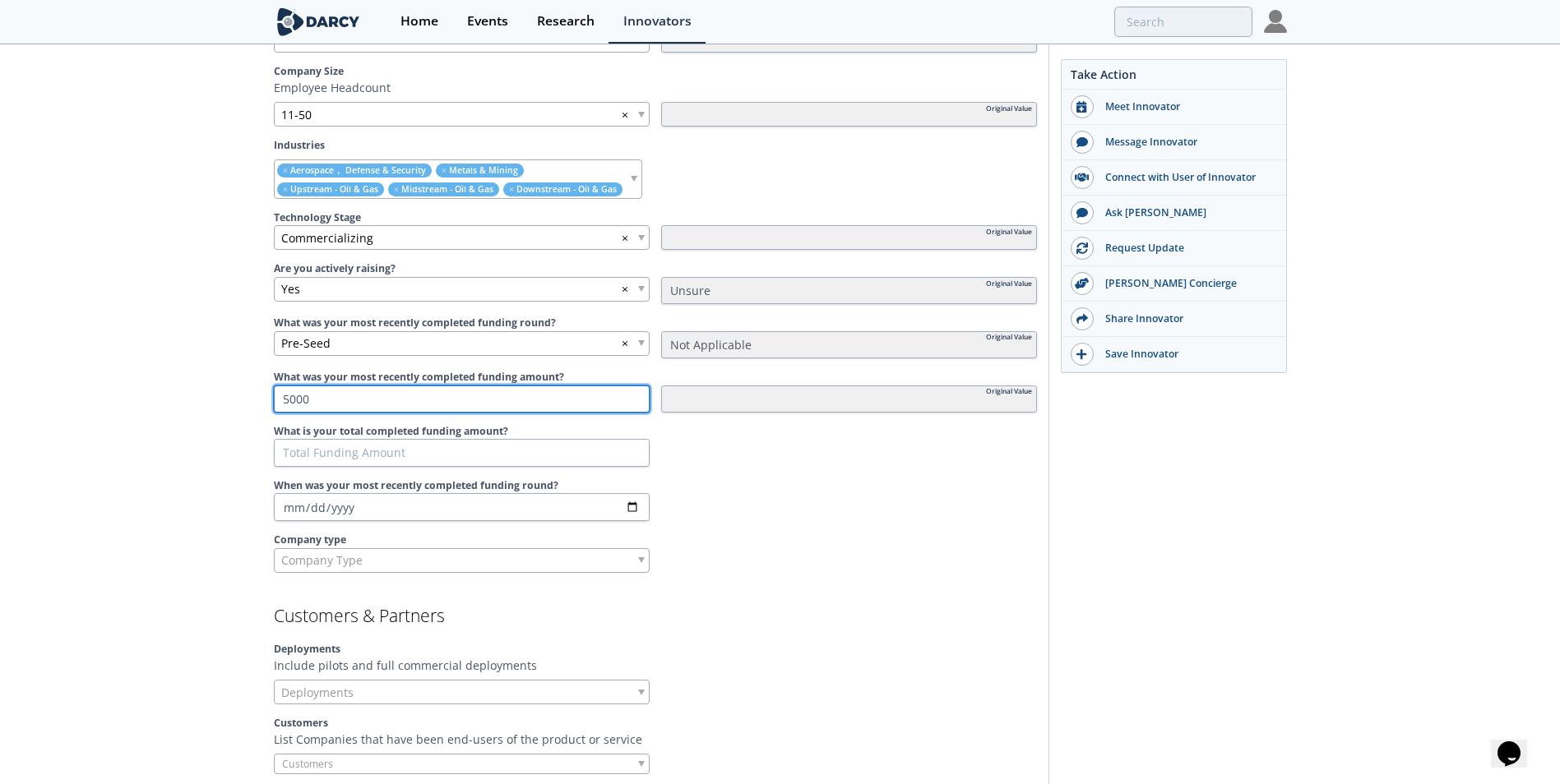
type input "500"
type input "50"
type input "5"
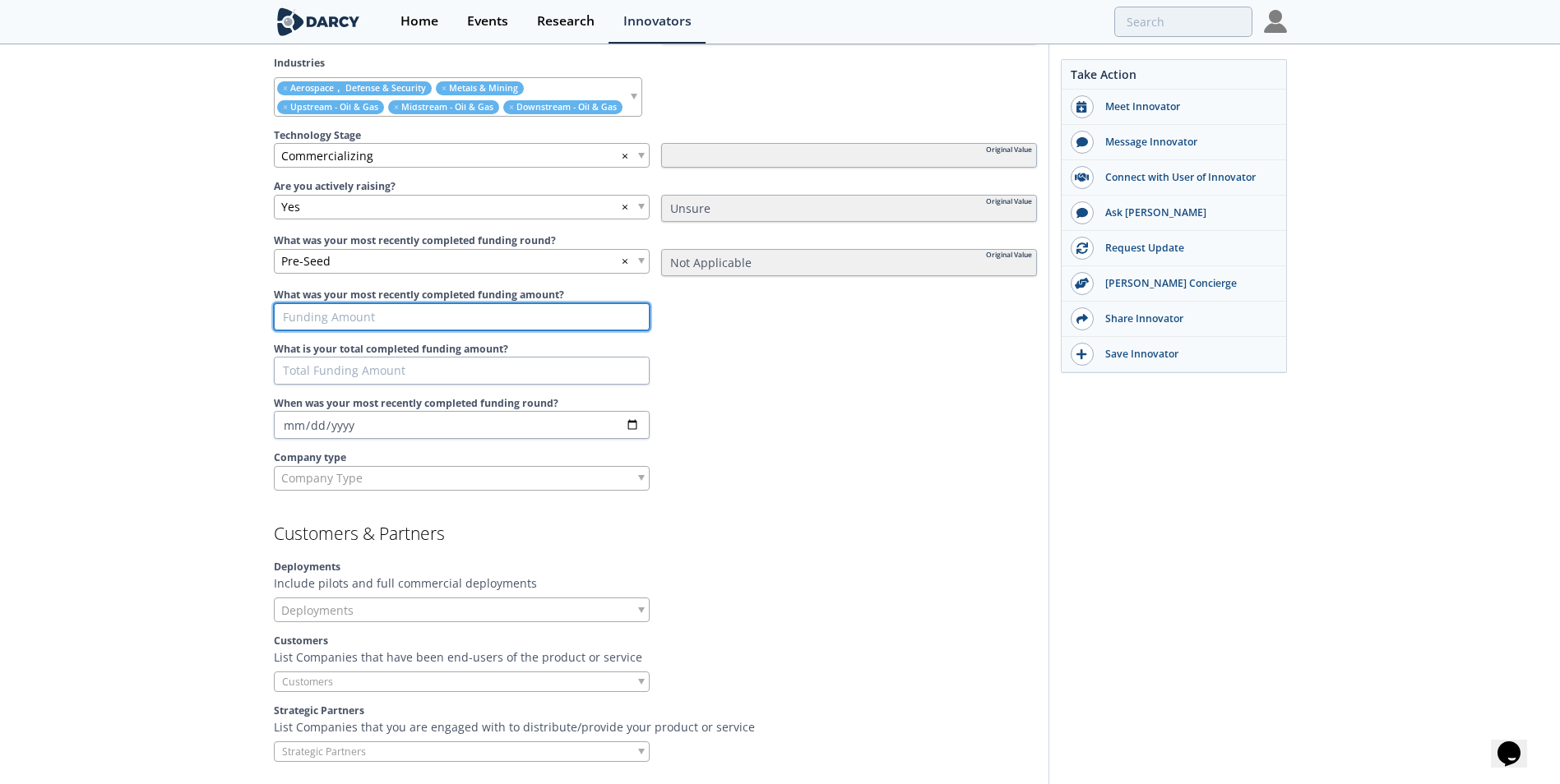
scroll to position [986, 0]
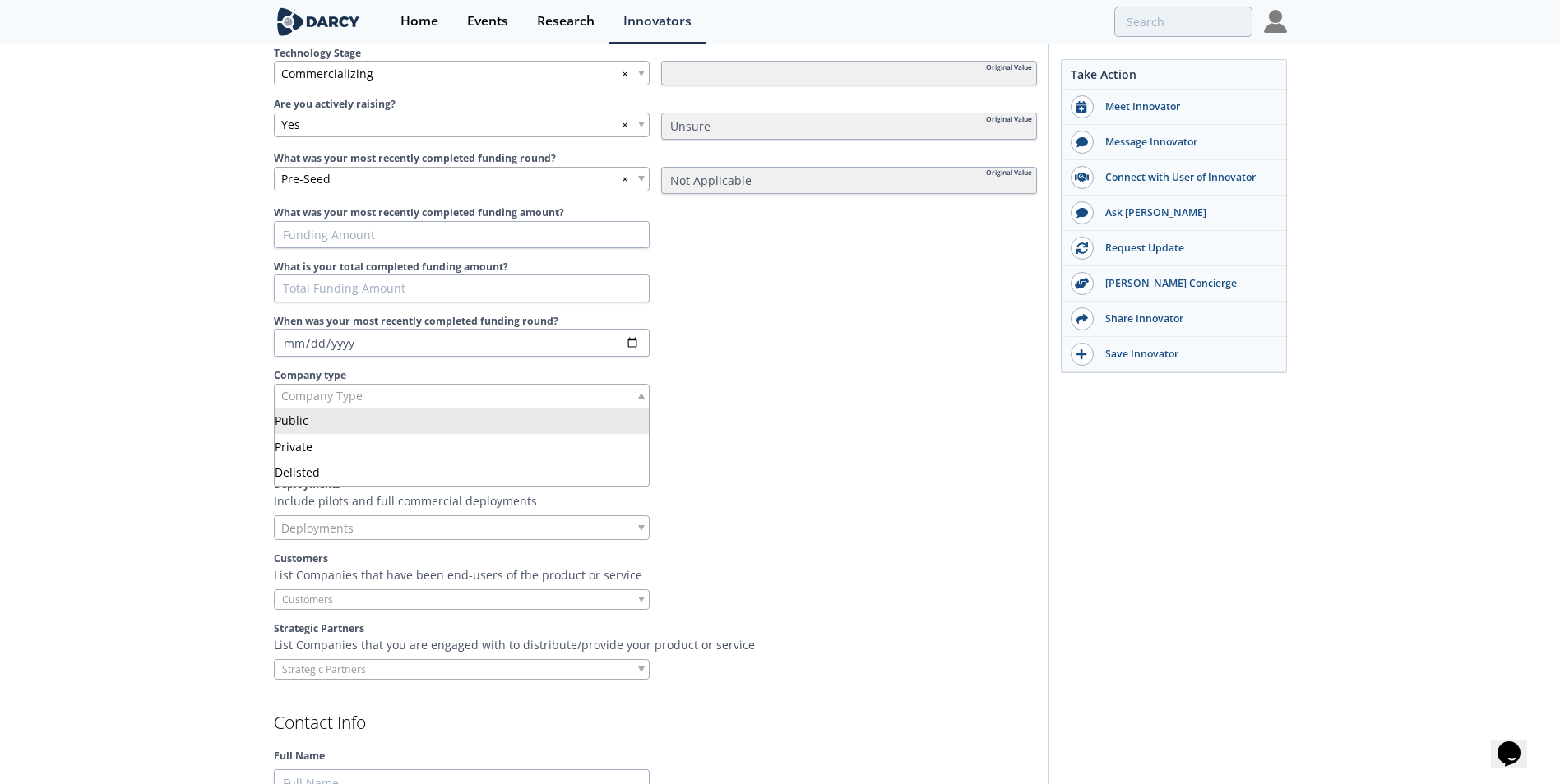
click at [353, 390] on span "Company Type" at bounding box center [321, 396] width 81 height 23
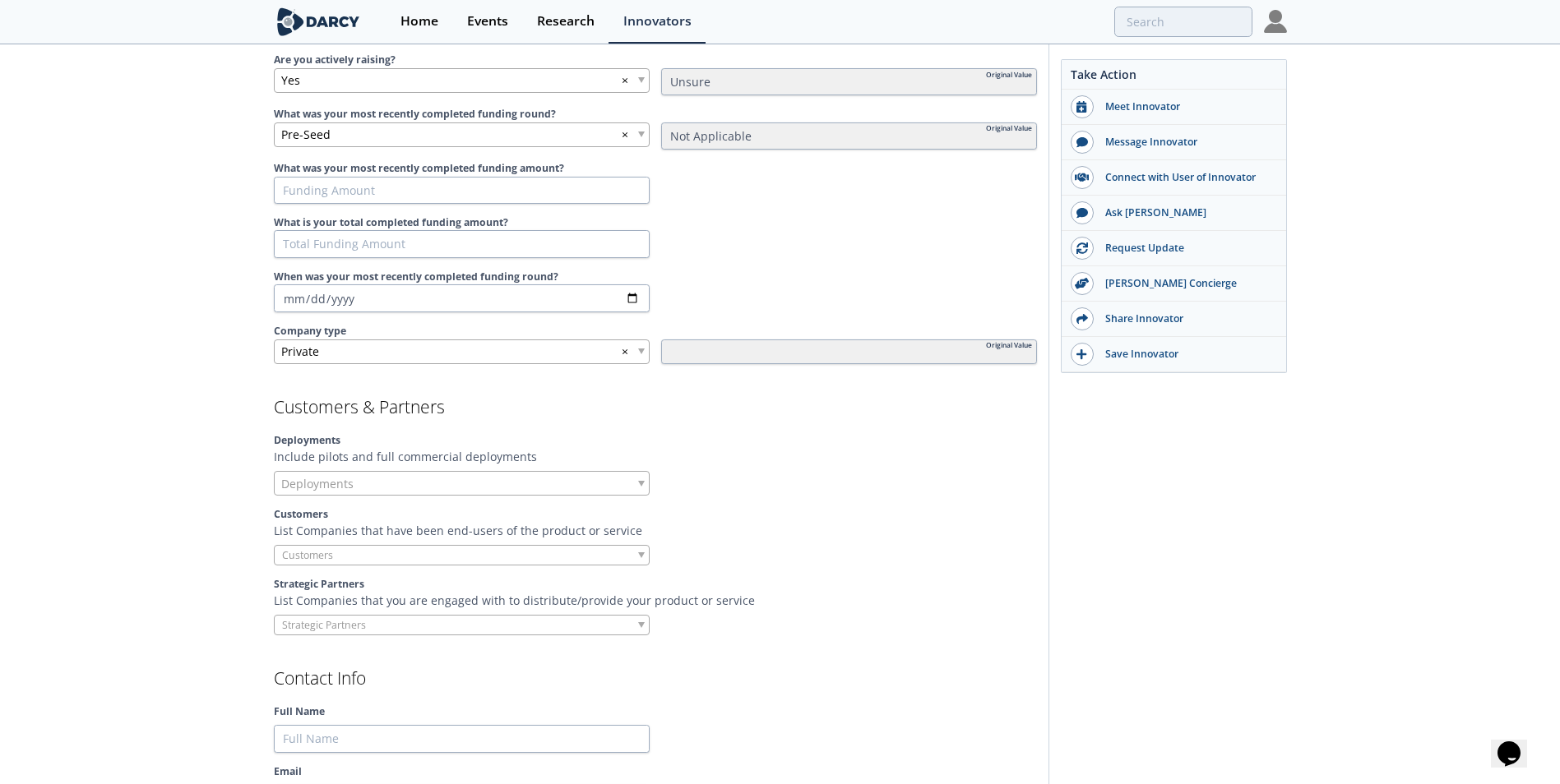
scroll to position [1069, 0]
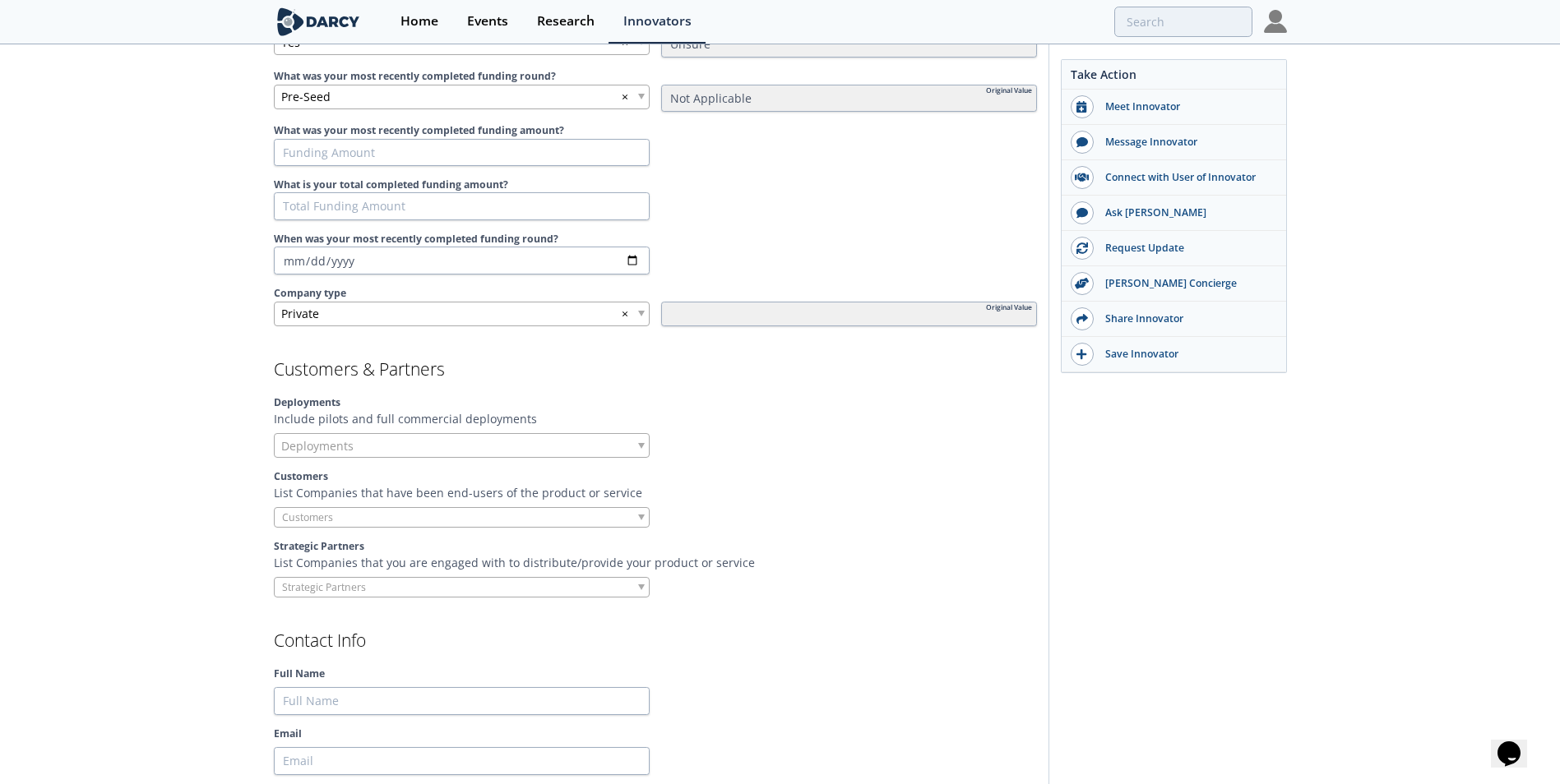
click at [303, 439] on span "Deployments" at bounding box center [317, 445] width 73 height 23
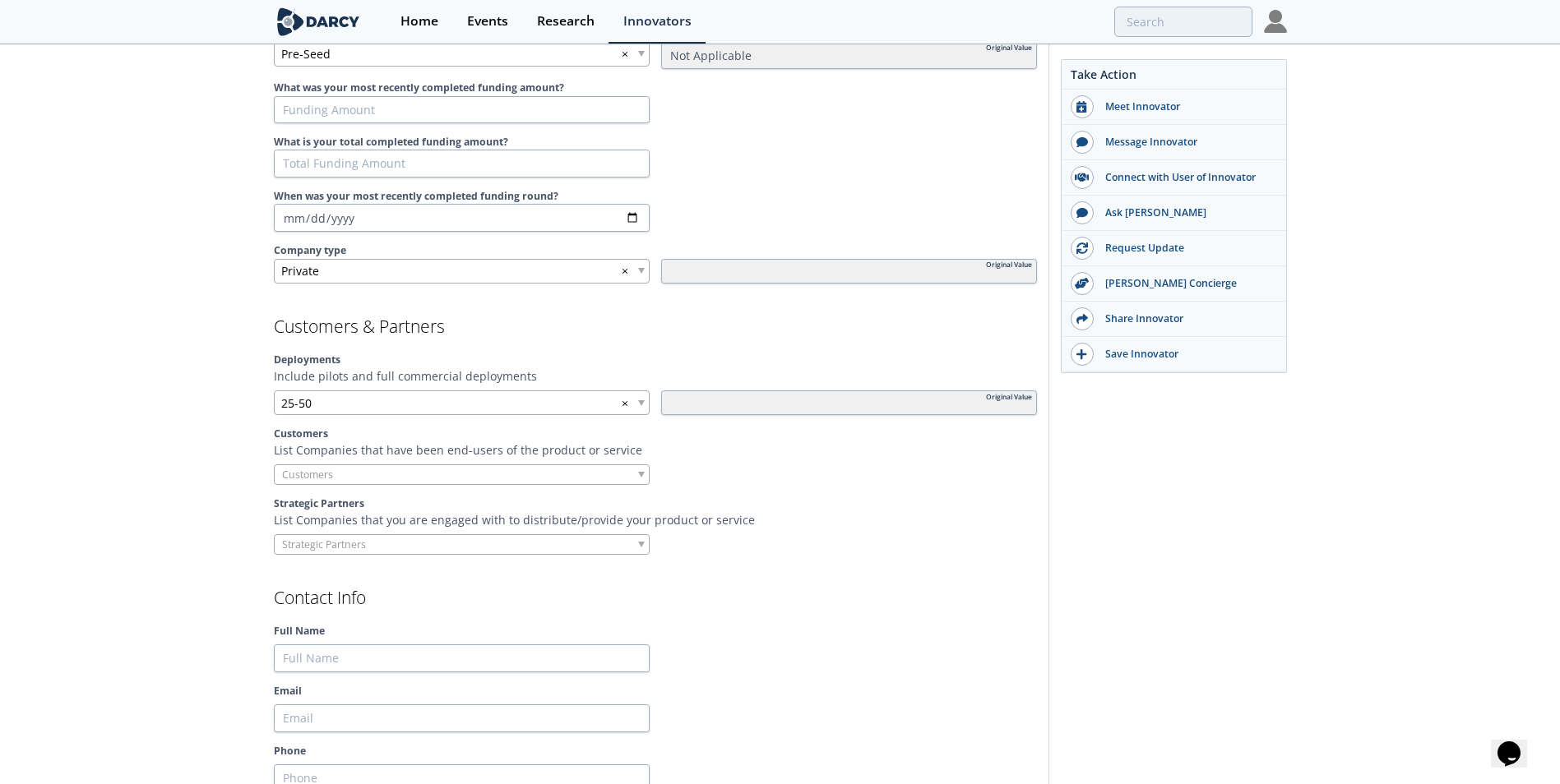
scroll to position [1151, 0]
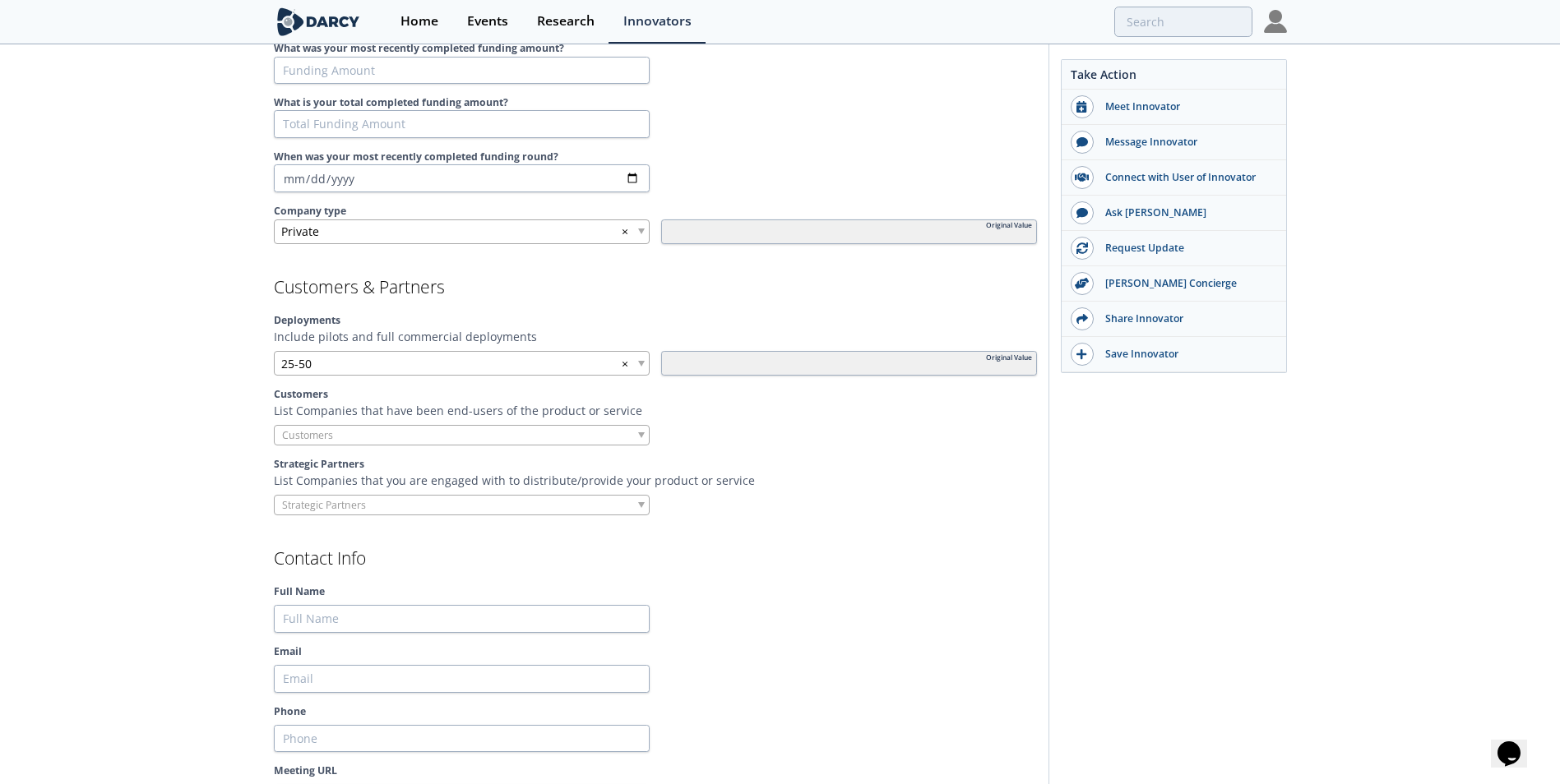
click at [322, 438] on input "search" at bounding box center [337, 436] width 125 height 17
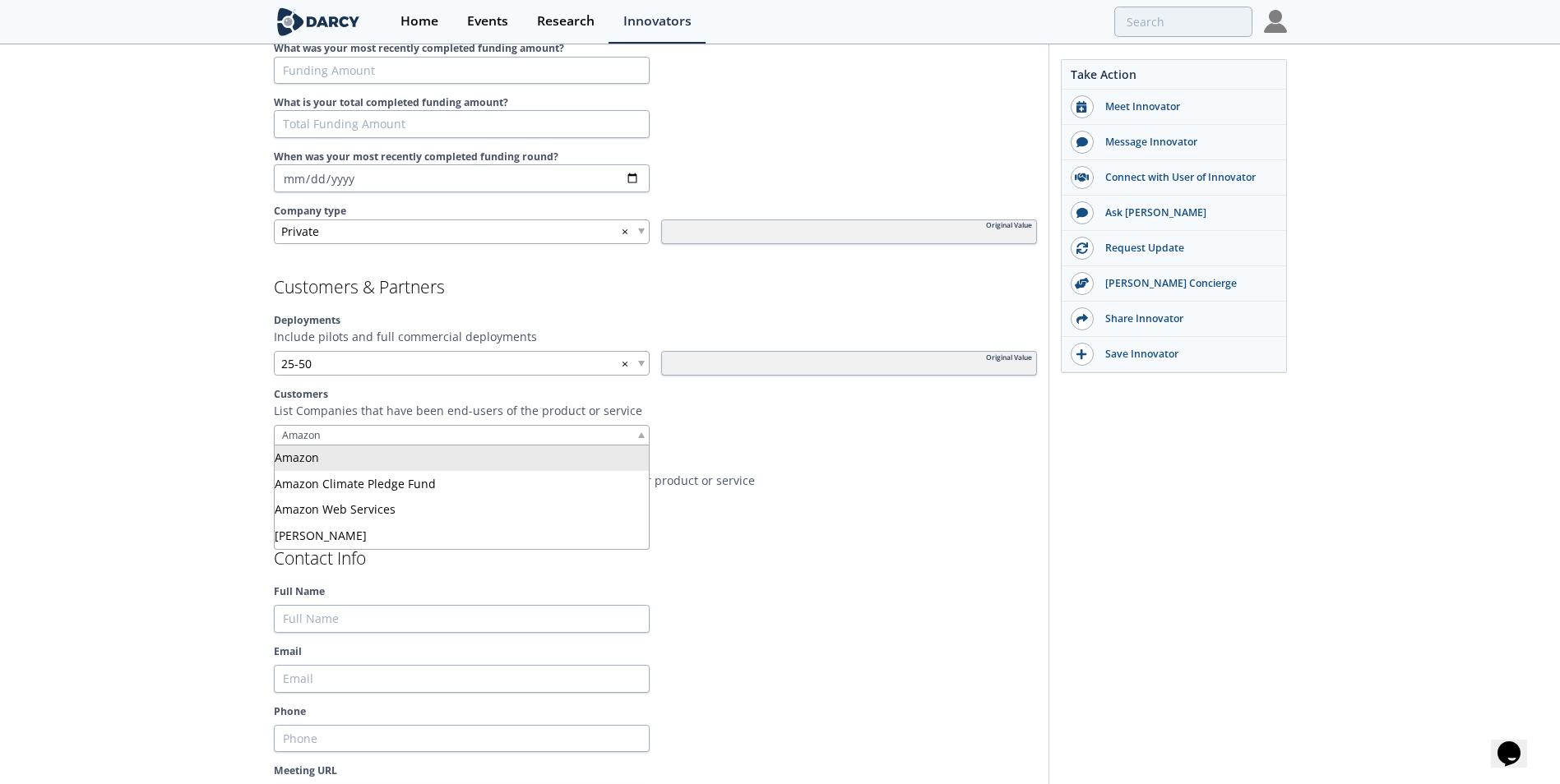
type input "Amazon"
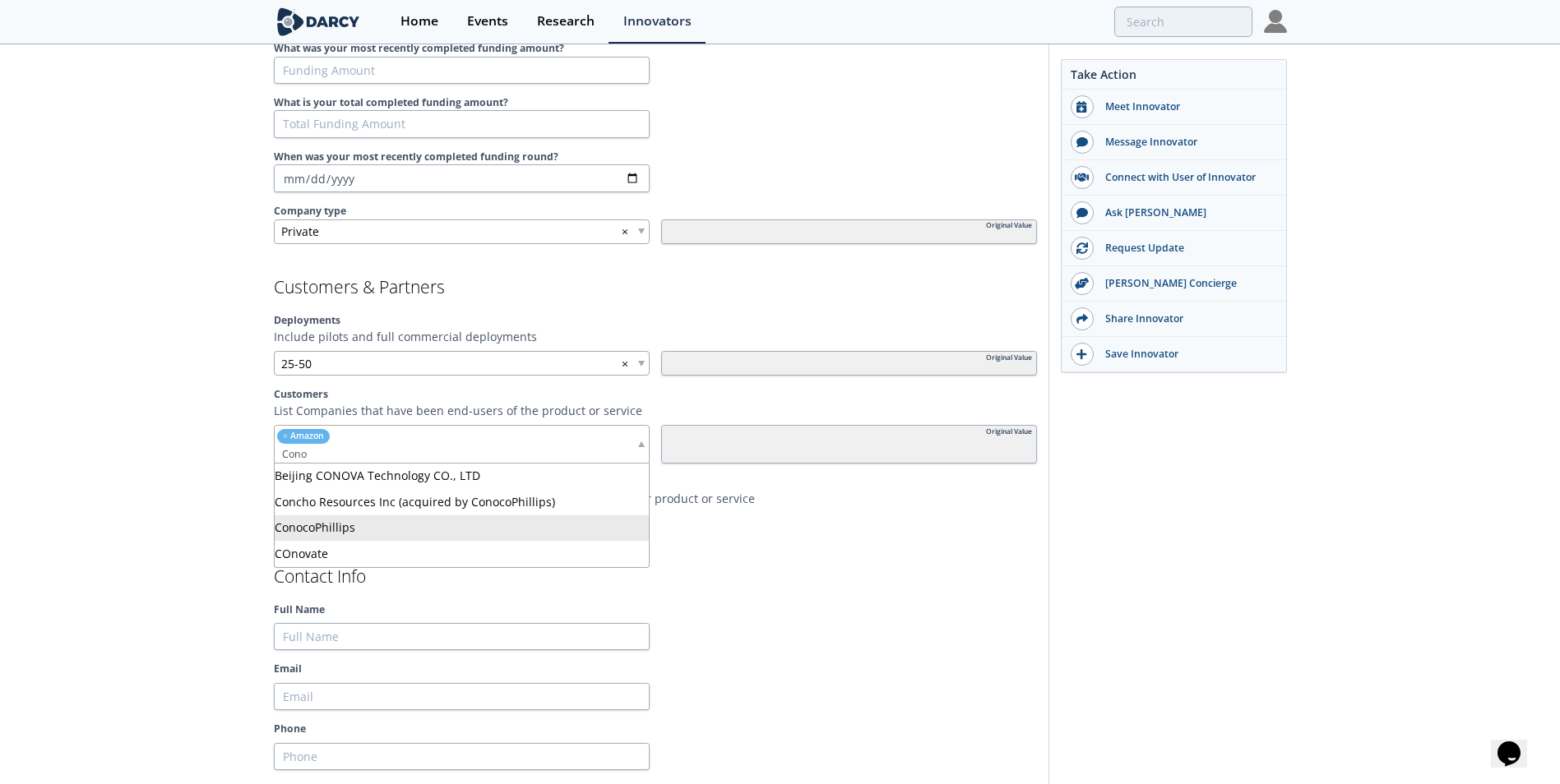
type input "Cono"
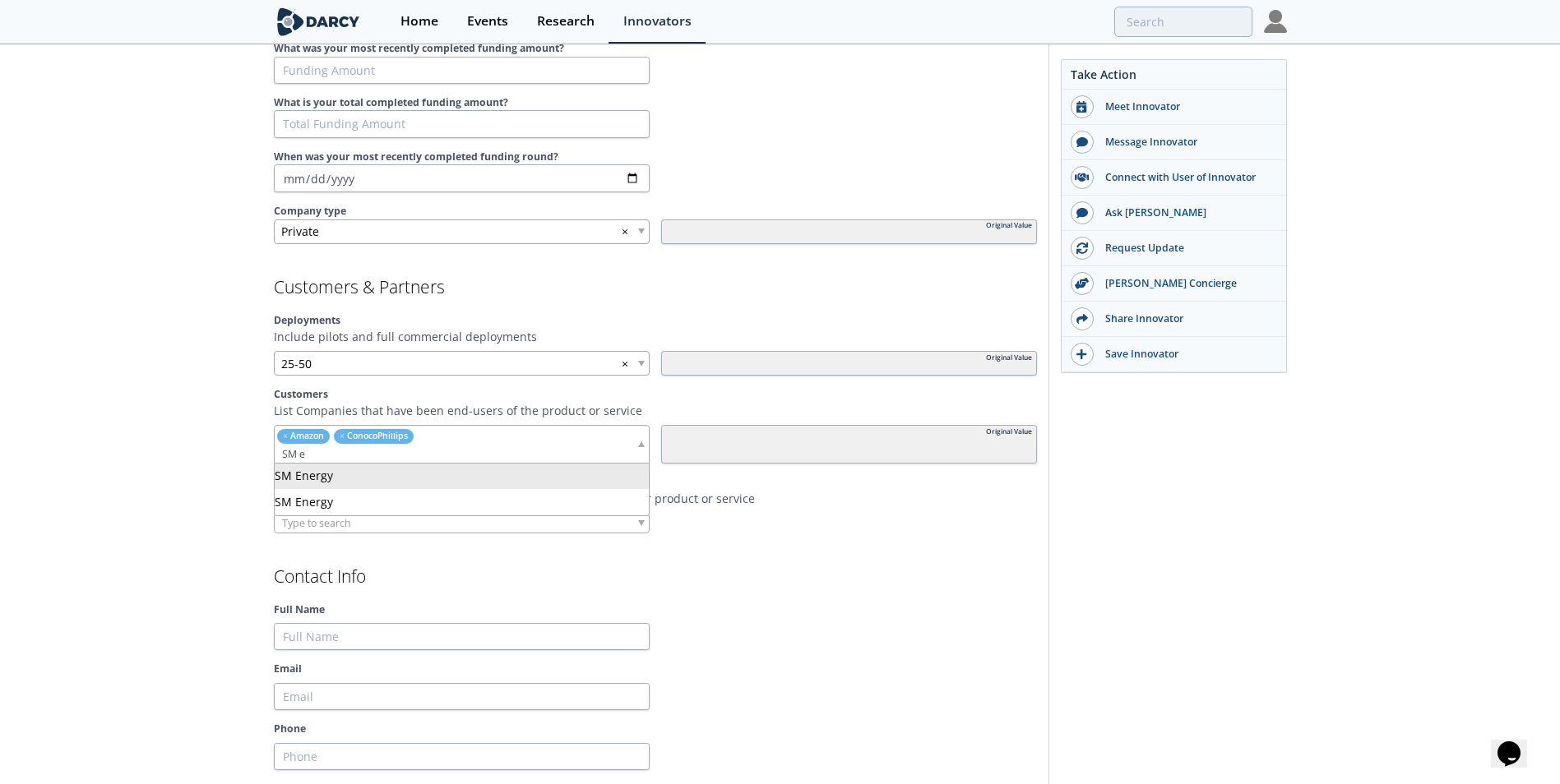
type input "SM e"
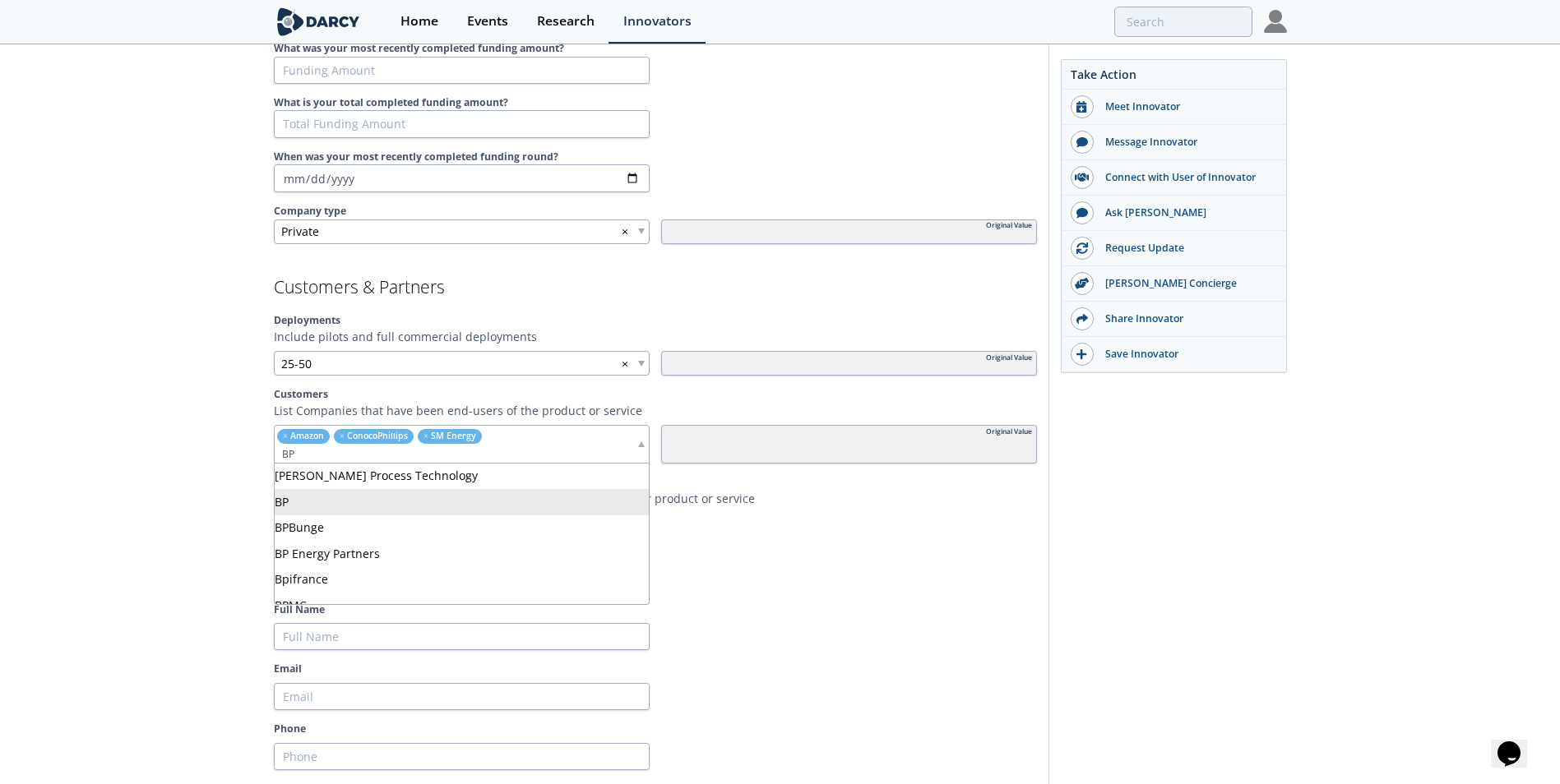
type input "BP"
type input "PErmian re"
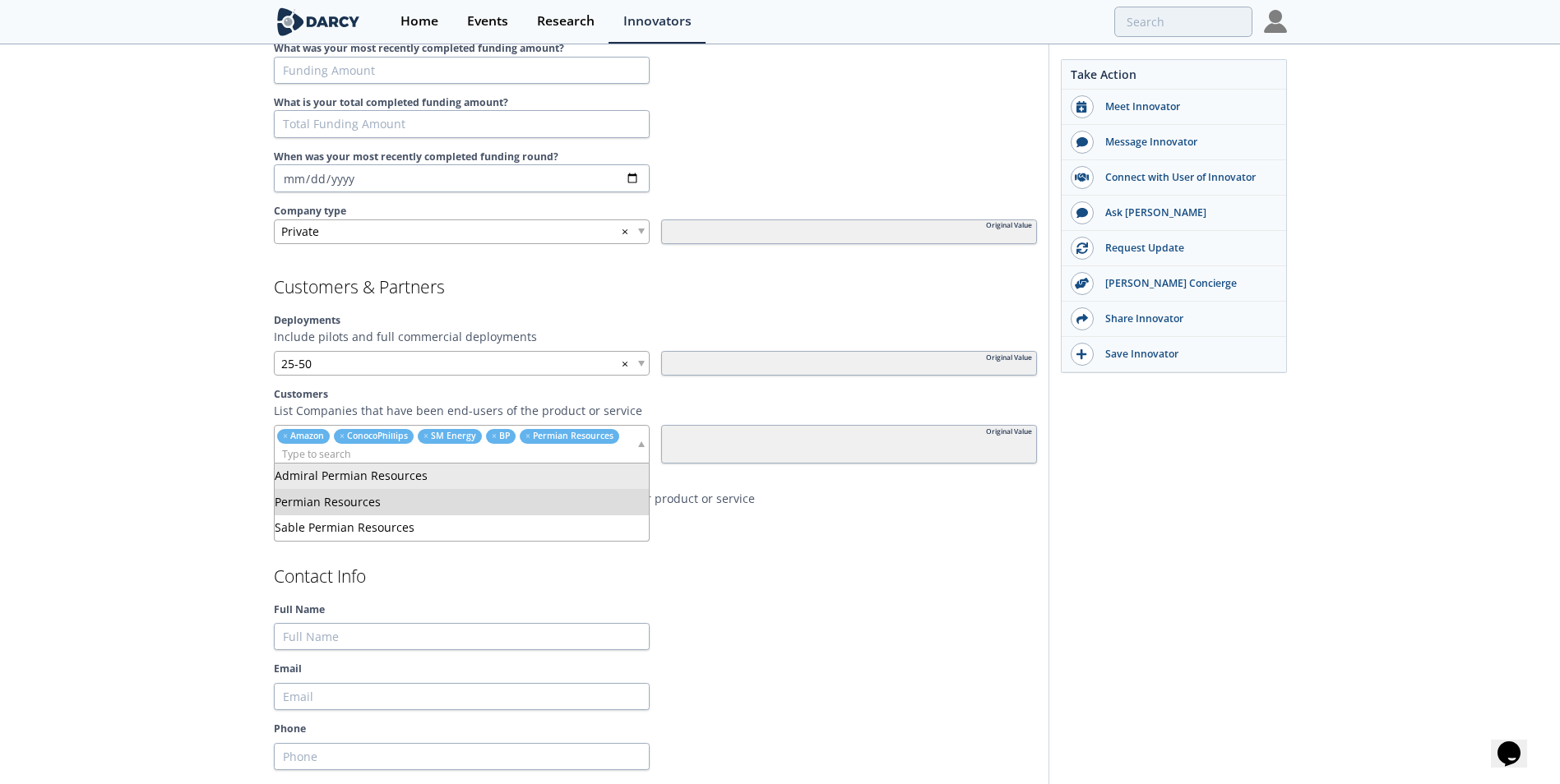
click at [209, 422] on div "Prius Intelli High-resolution aerial imagery & geospatial data services based i…" at bounding box center [780, 752] width 1560 height 3714
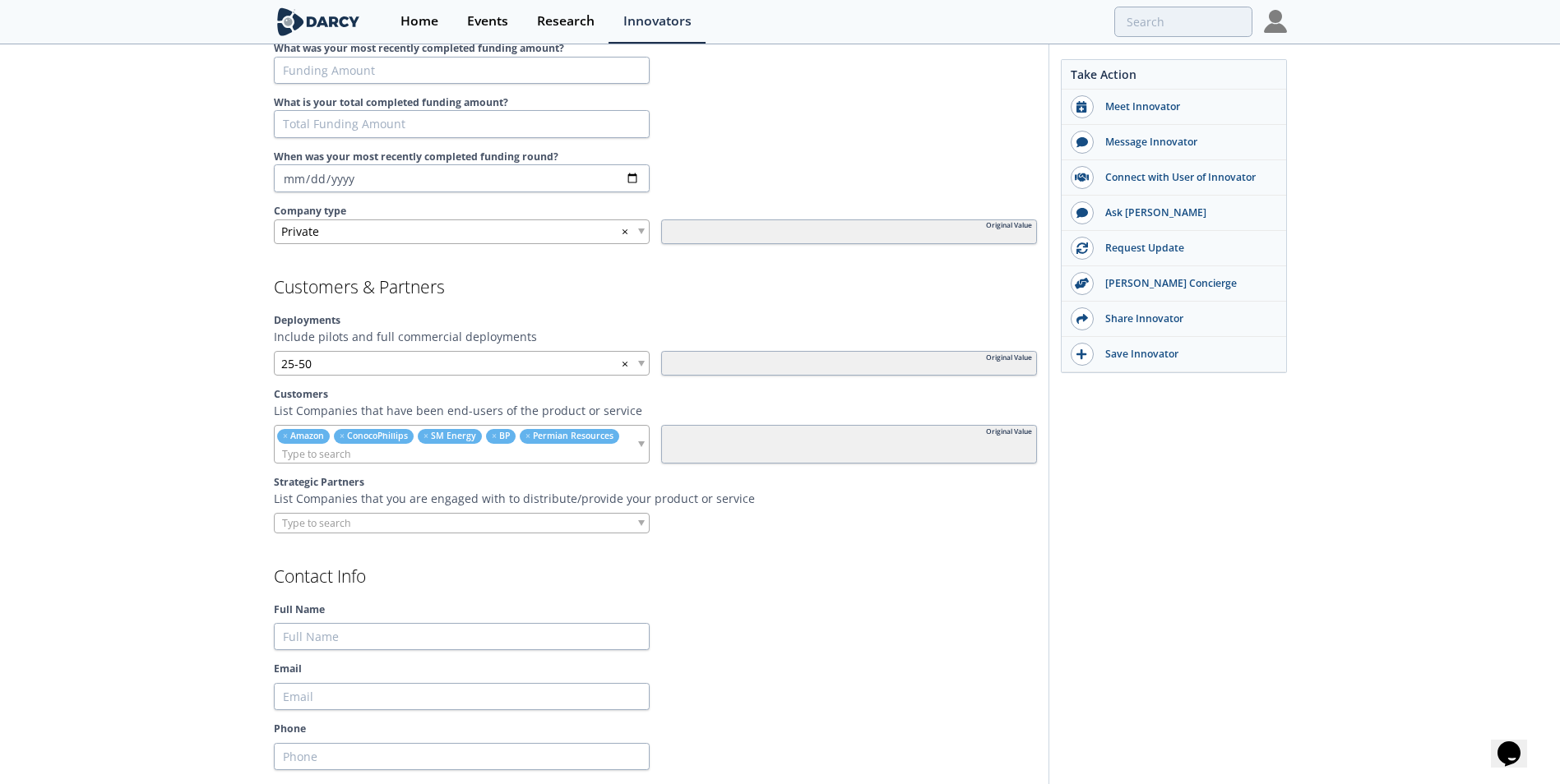
click at [334, 521] on input "search" at bounding box center [337, 524] width 125 height 17
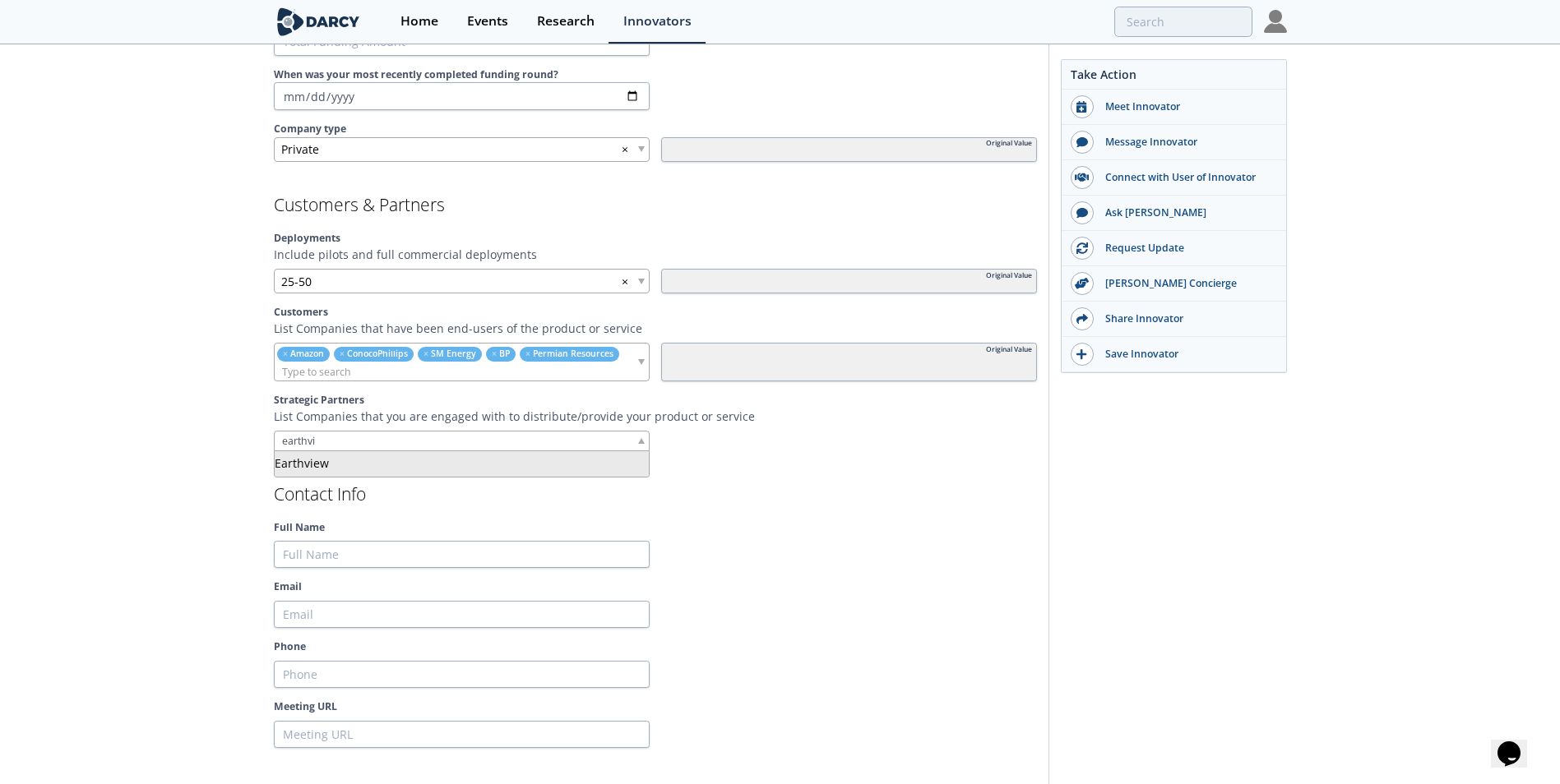
type input "earthvi"
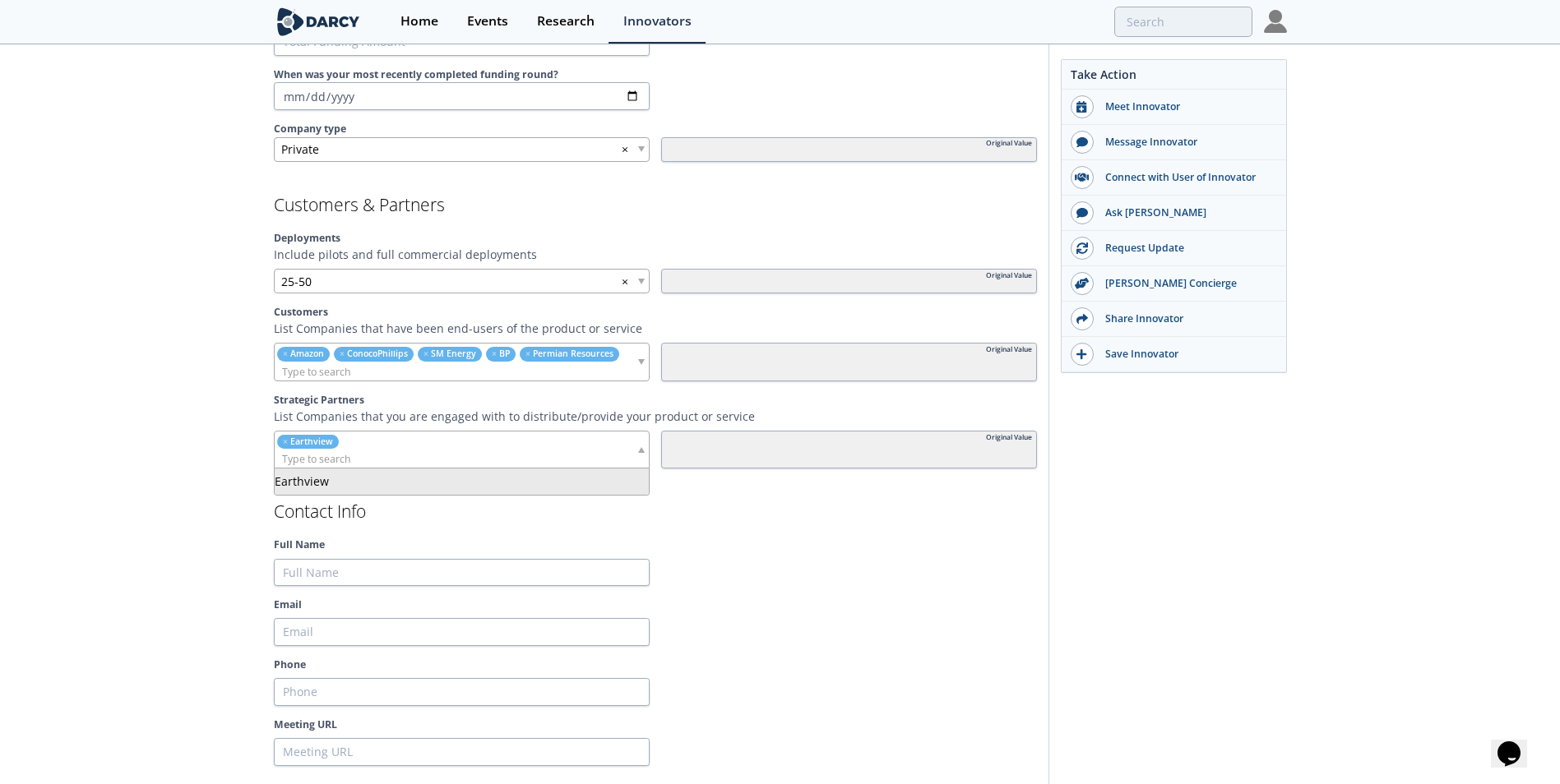
click at [193, 468] on div "Prius Intelli High-resolution aerial imagery & geospatial data services based i…" at bounding box center [780, 678] width 1560 height 3731
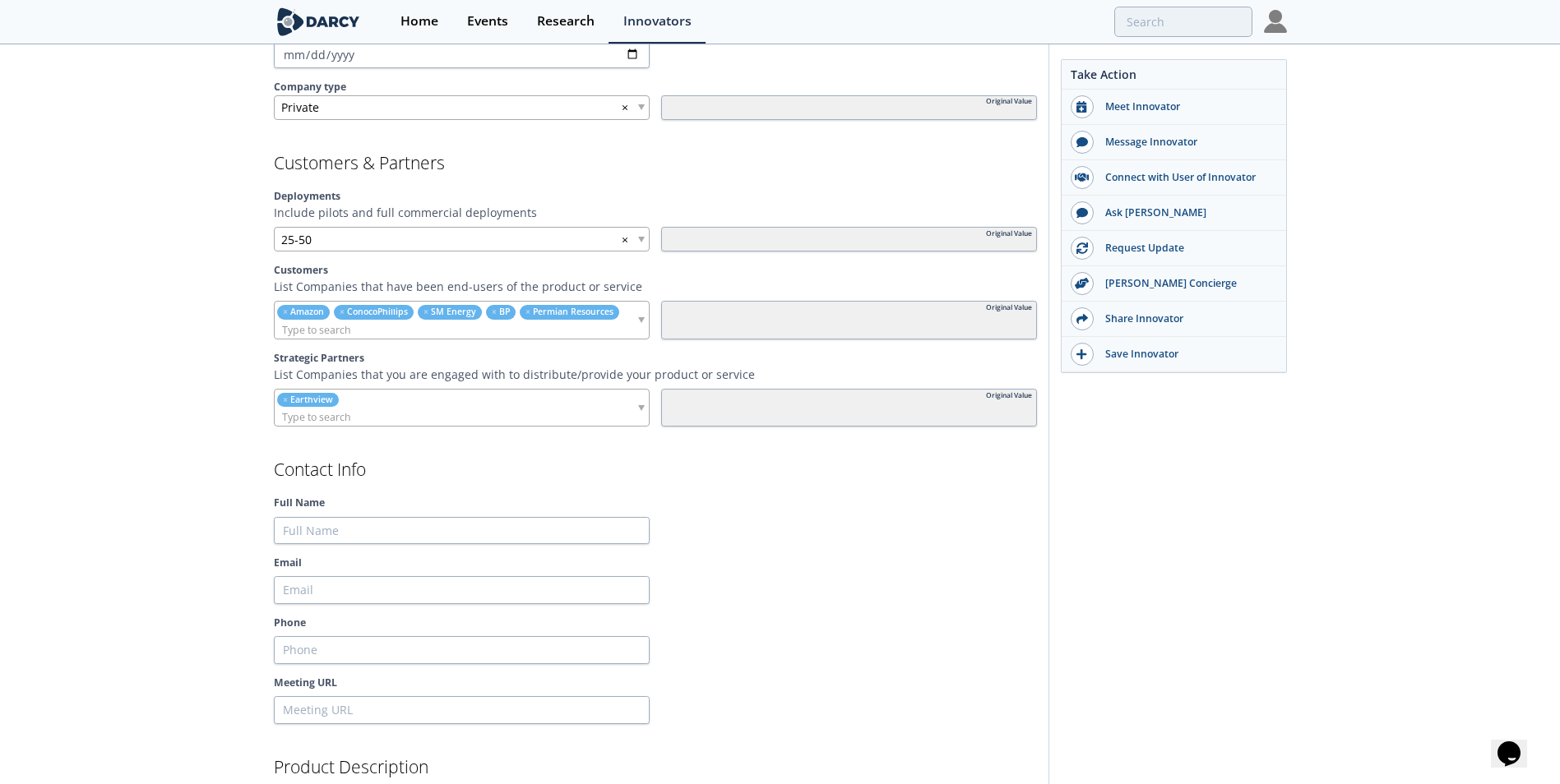
scroll to position [1315, 0]
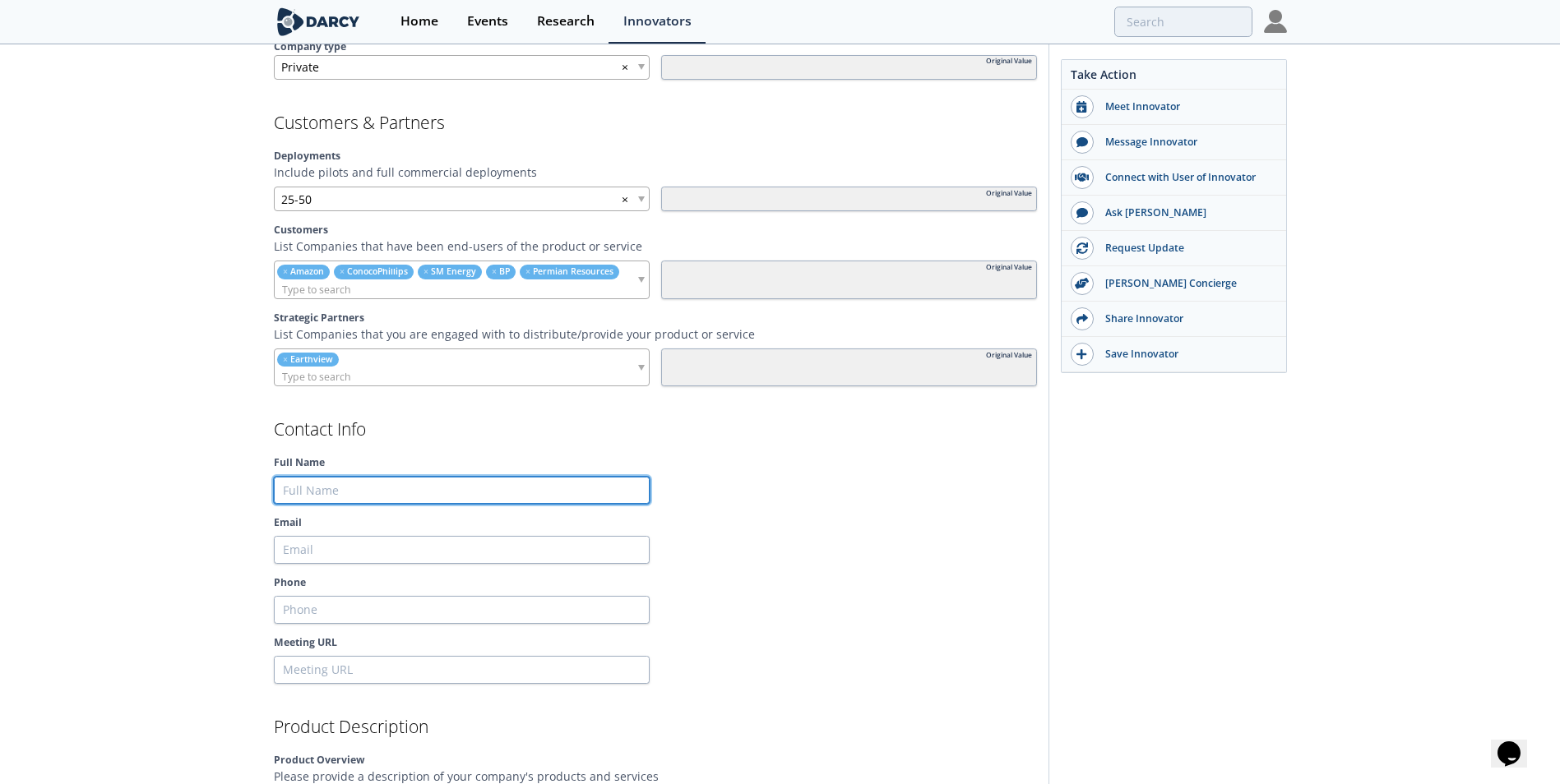
click at [324, 493] on input "Full Name" at bounding box center [462, 491] width 376 height 28
type input "[PERSON_NAME]"
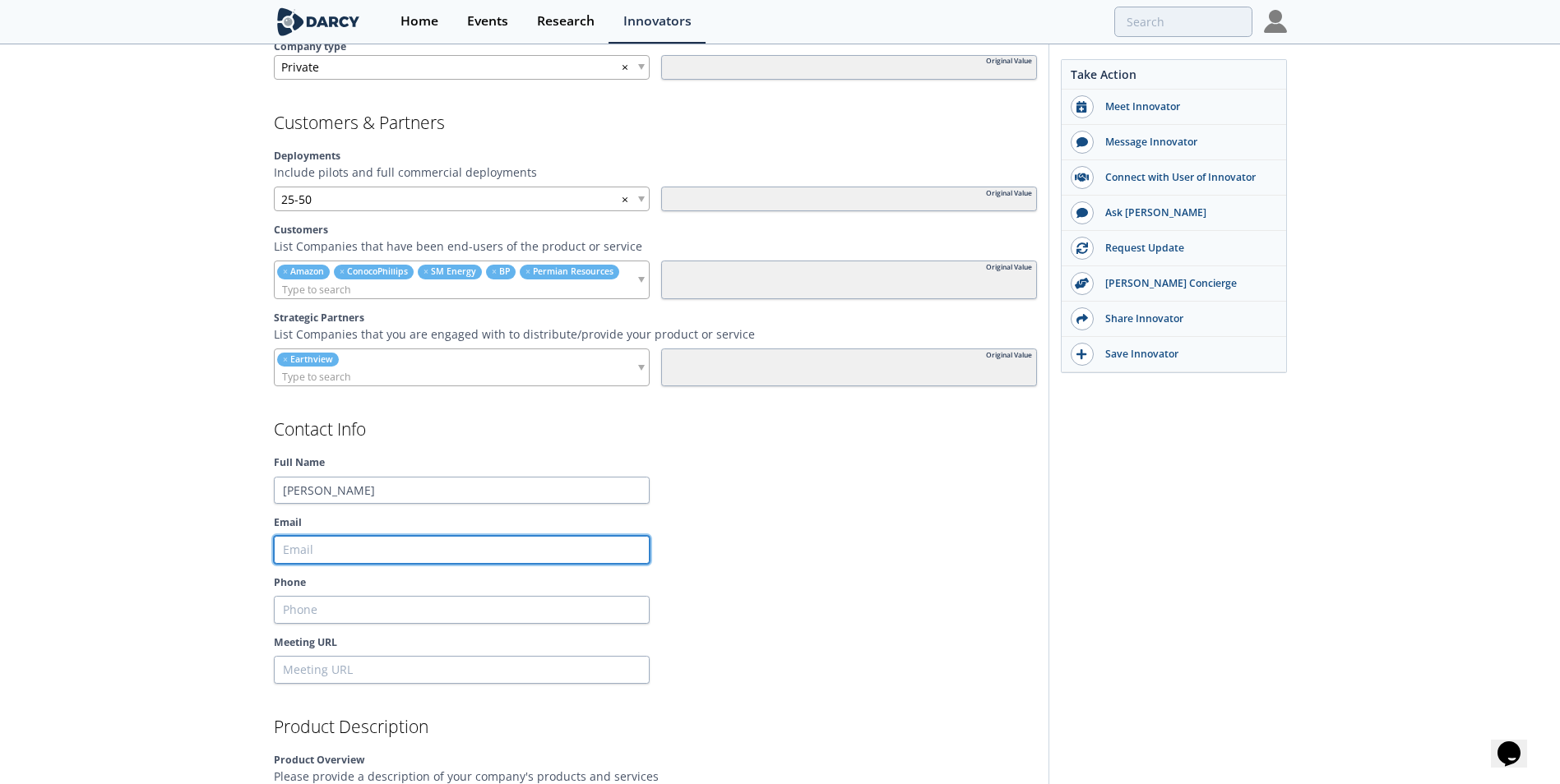
type input "[PERSON_NAME][EMAIL_ADDRESS][PERSON_NAME][DOMAIN_NAME]"
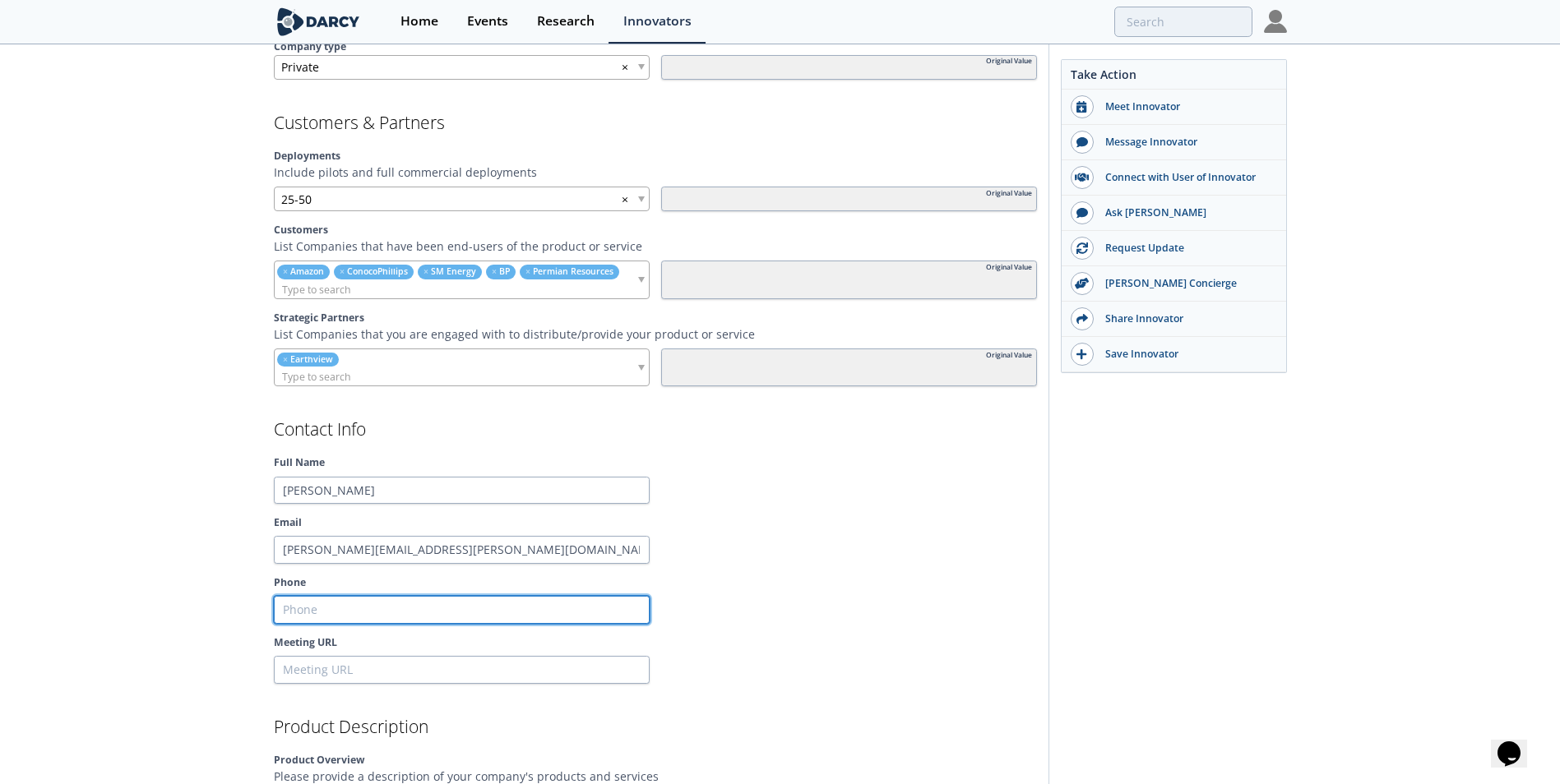
type input "2158214630"
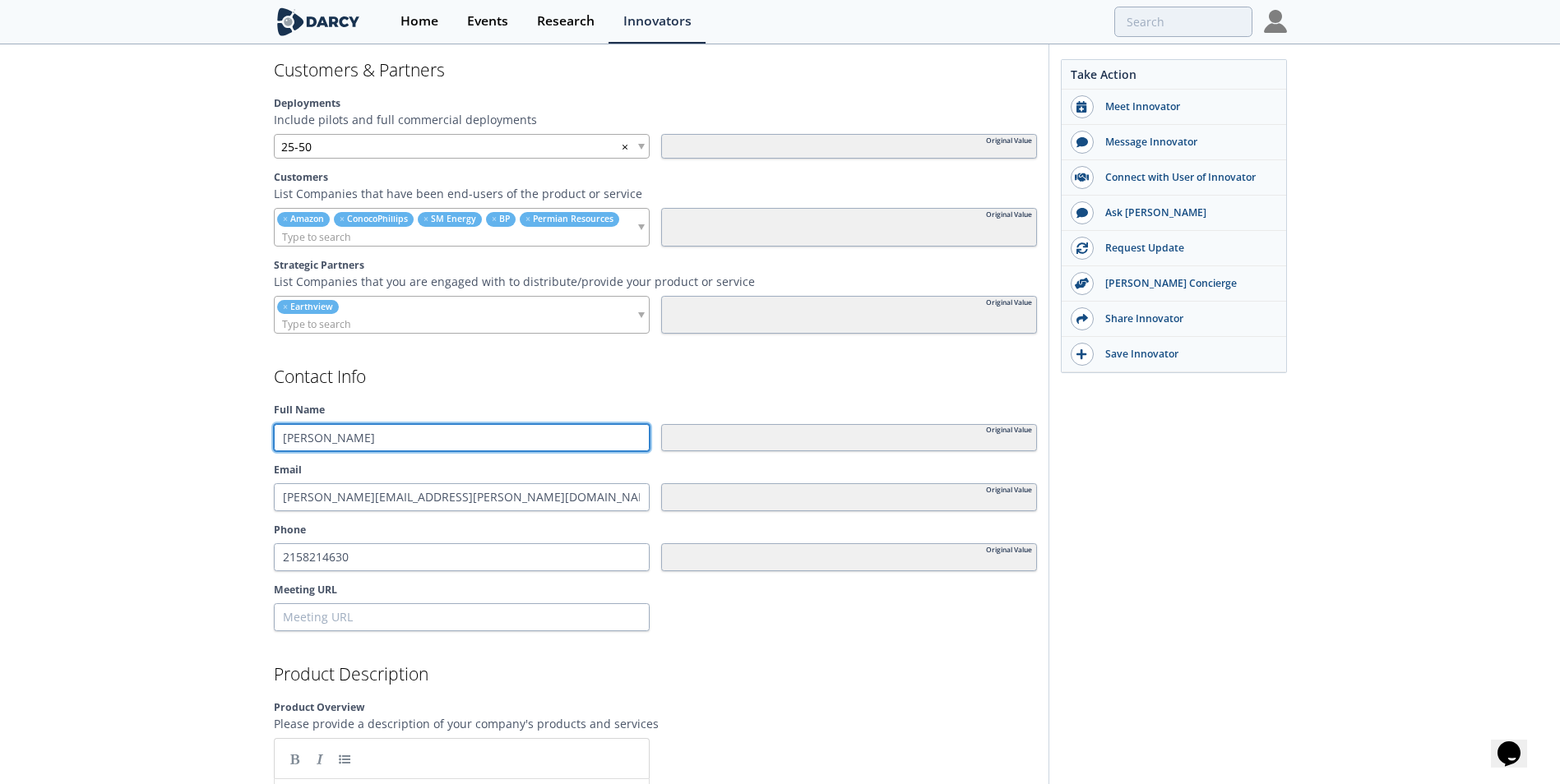
scroll to position [1398, 0]
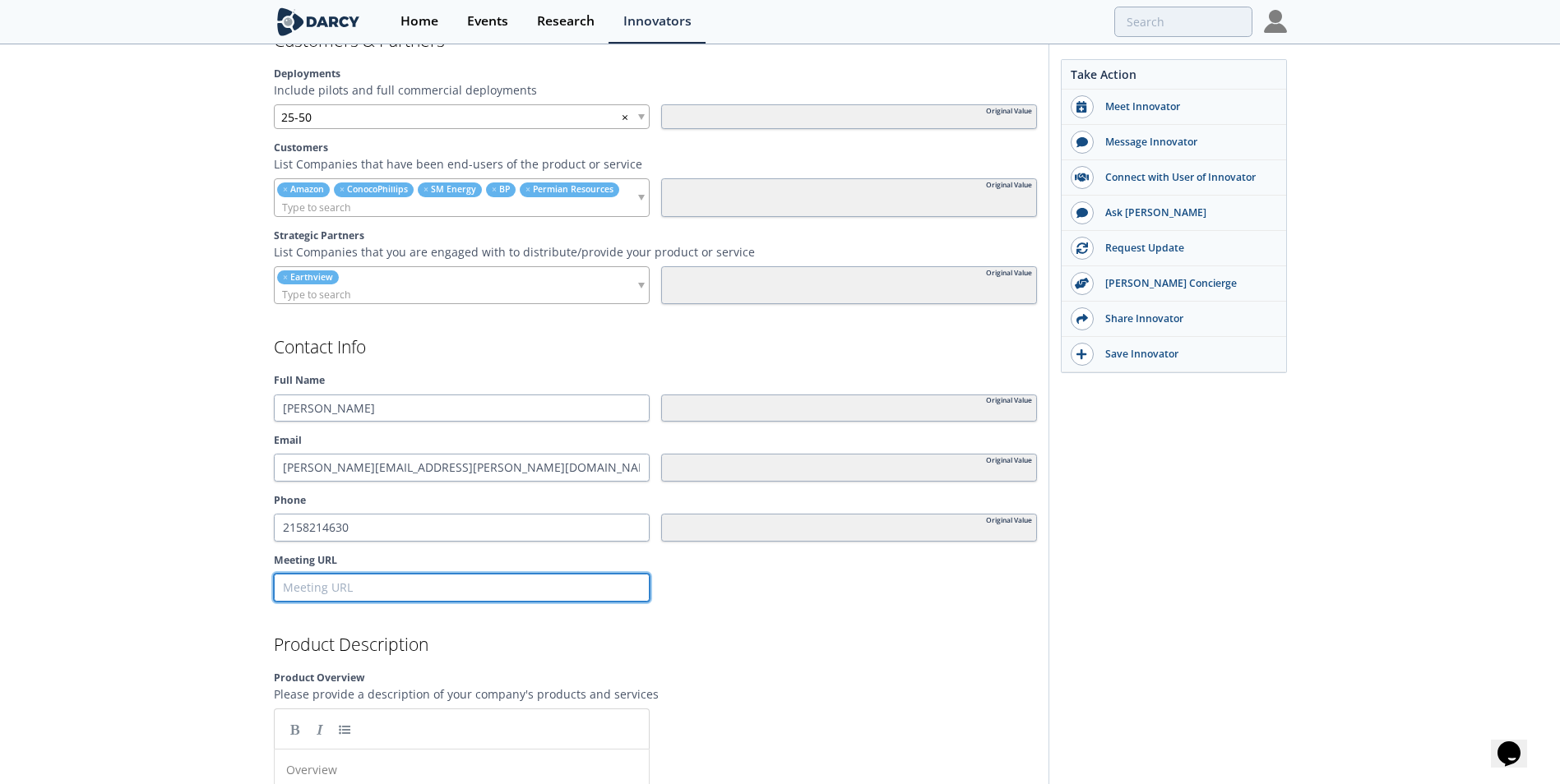
click at [317, 587] on input "Meeting URL" at bounding box center [462, 588] width 376 height 28
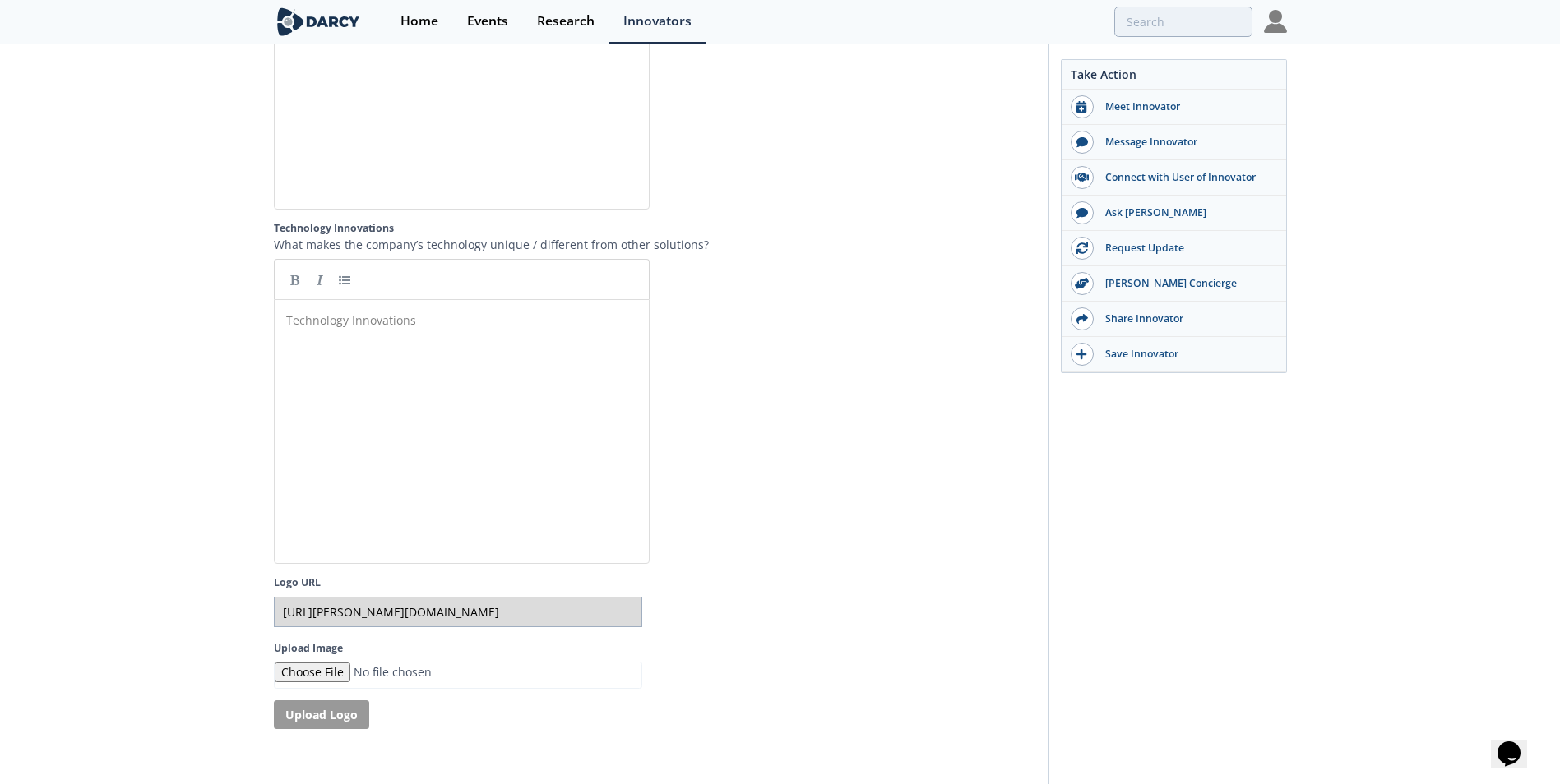
scroll to position [3032, 0]
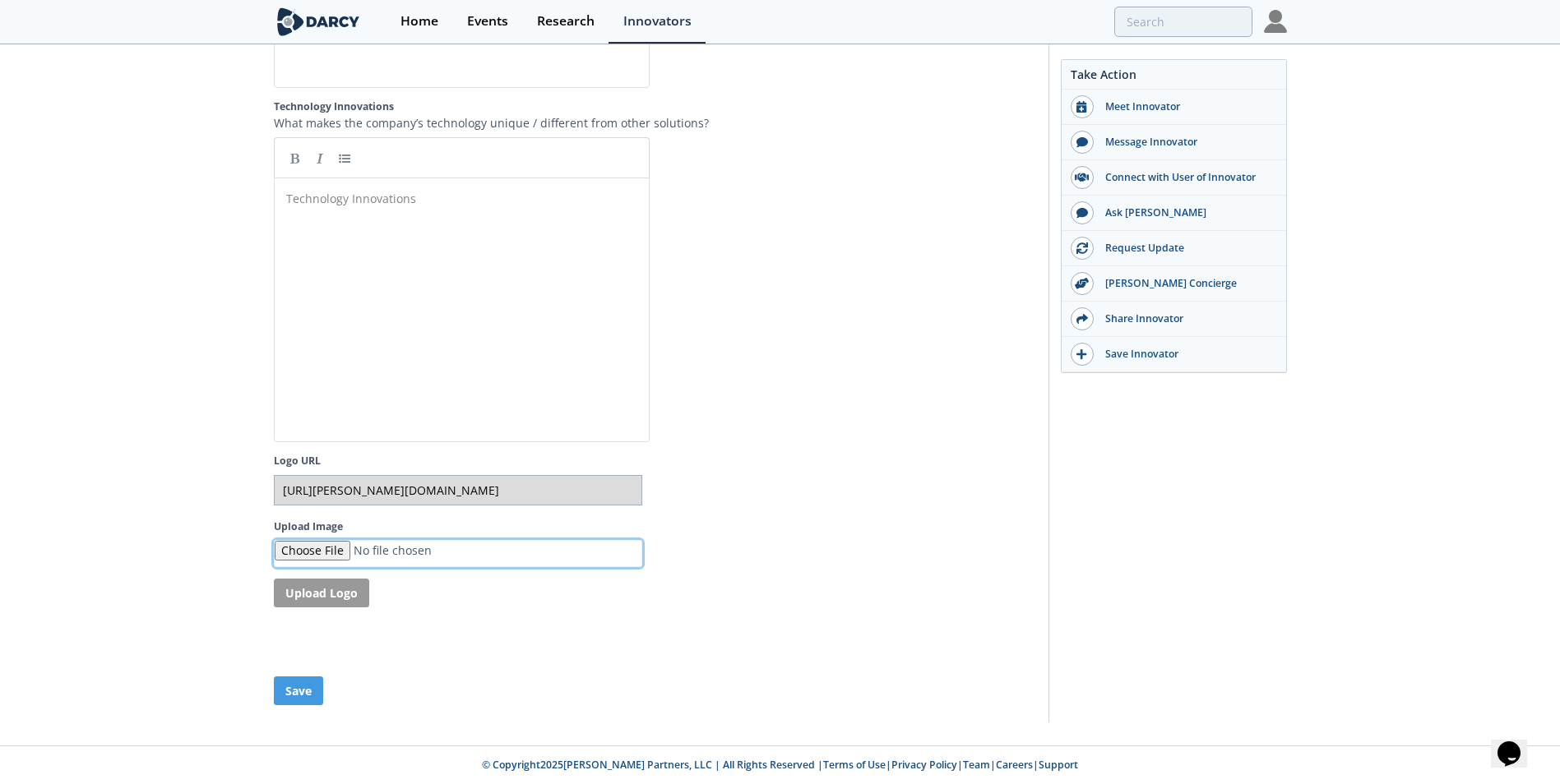
click at [323, 548] on input "Upload Image" at bounding box center [458, 554] width 368 height 27
type input "C:\fakepath\prius_intelli_icon_only.png"
click at [325, 602] on button "Upload Logo" at bounding box center [321, 593] width 96 height 29
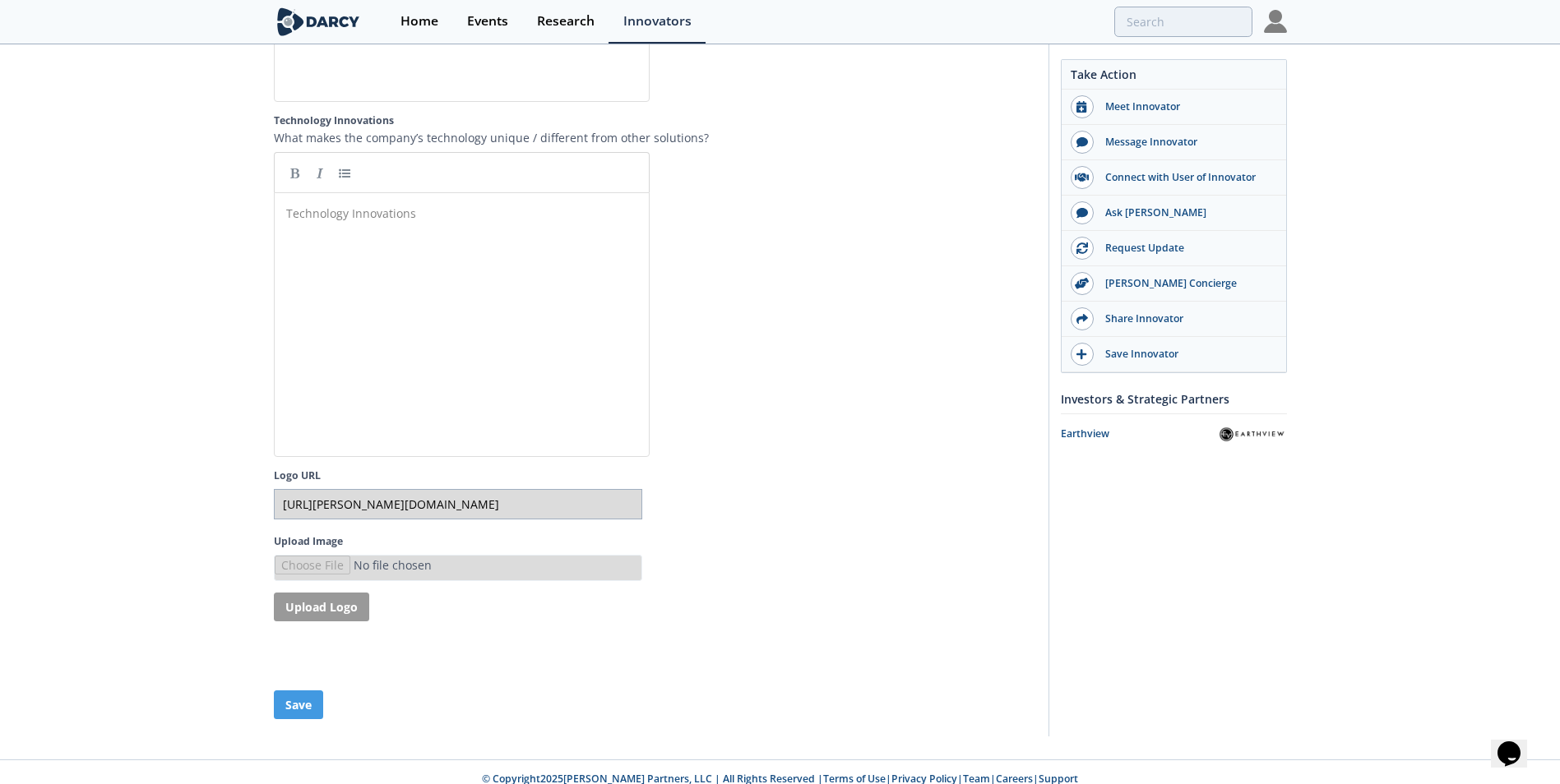
type input "[URL][PERSON_NAME][DOMAIN_NAME]"
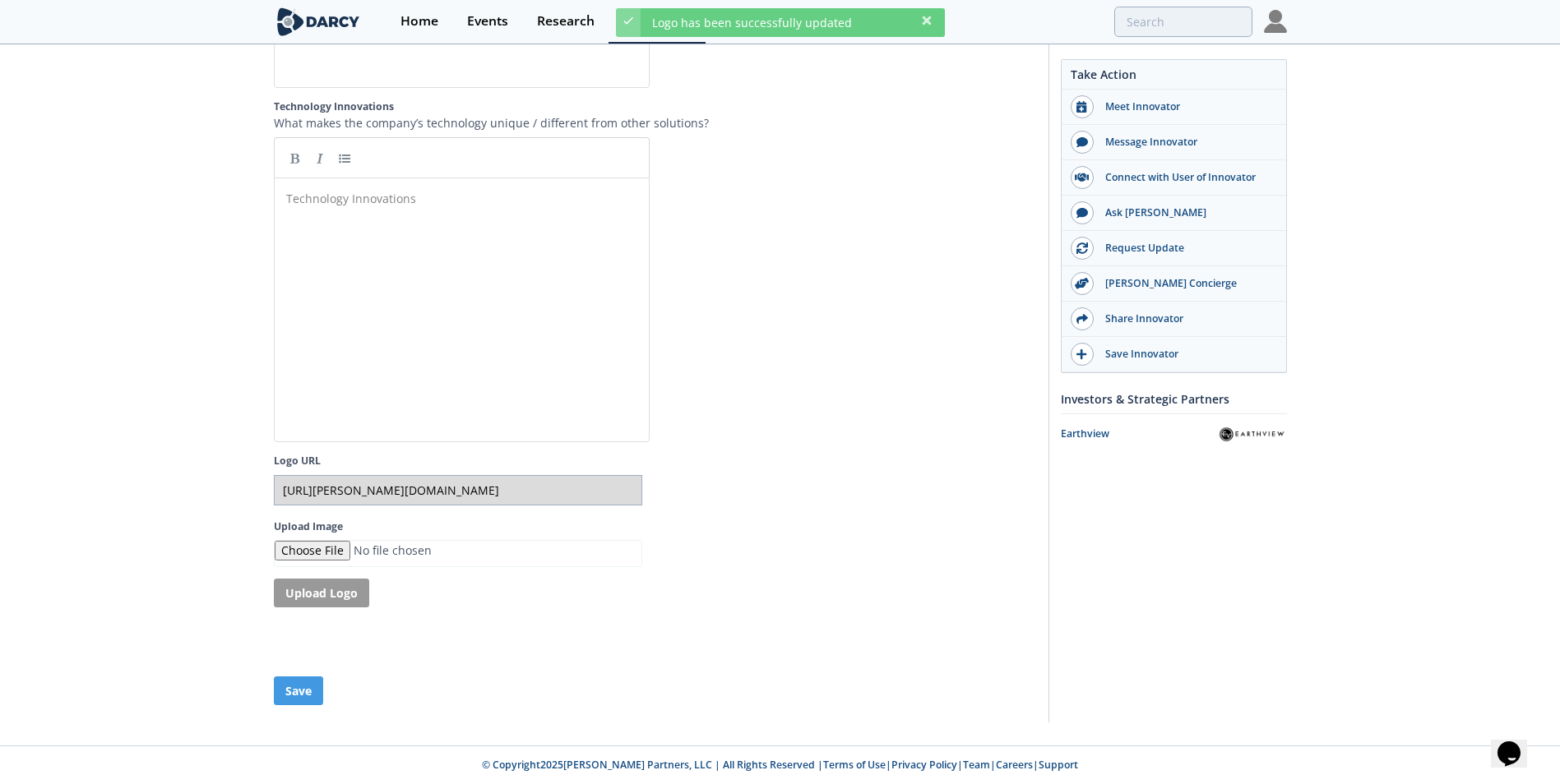
scroll to position [3027, 0]
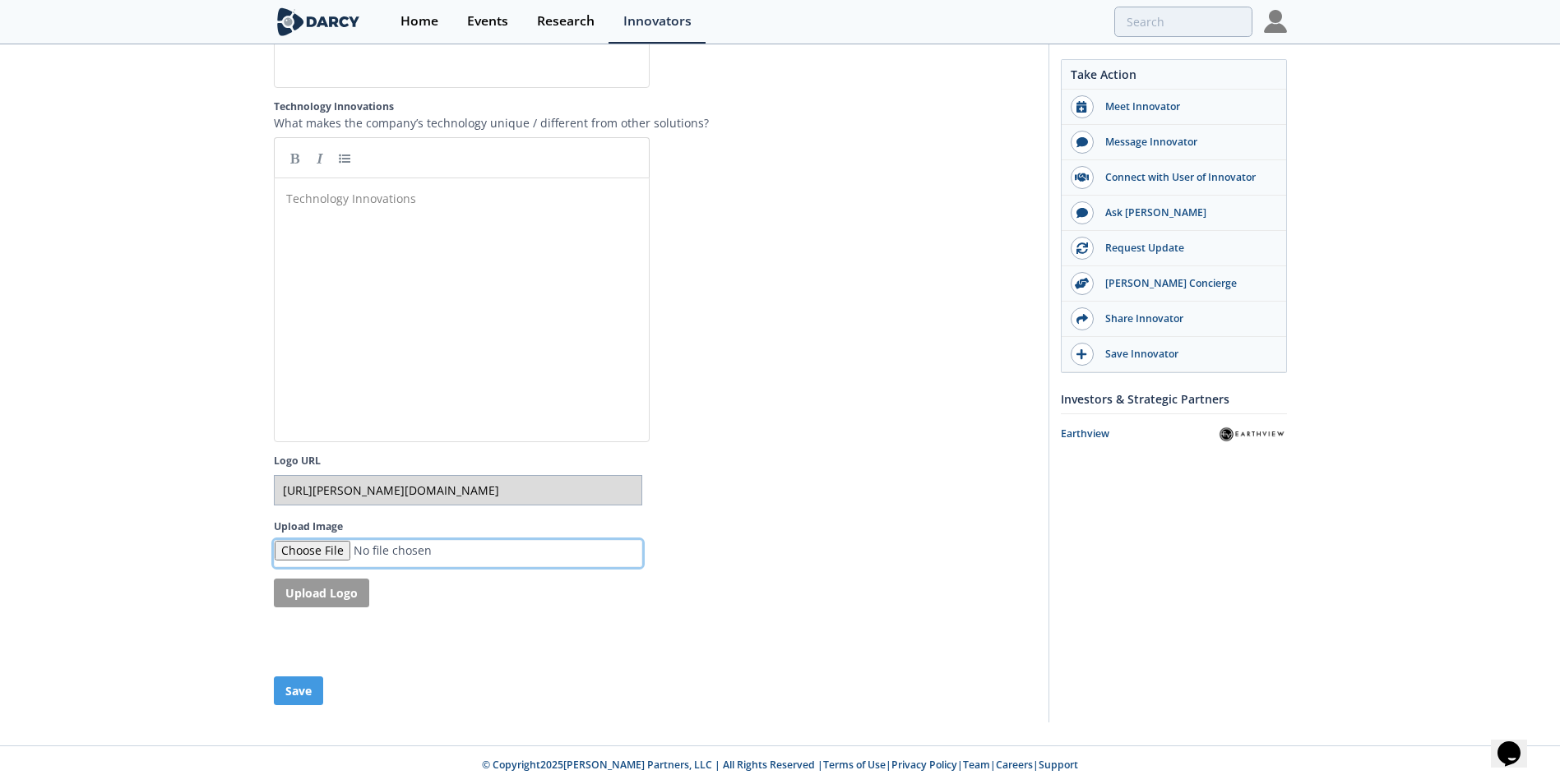
click at [400, 546] on input "Upload Image" at bounding box center [458, 554] width 368 height 27
click at [315, 550] on input "Upload Image" at bounding box center [458, 554] width 368 height 27
type input "C:\fakepath\Screenshot [DATE] 135301.jpg"
click at [343, 589] on button "Upload Logo" at bounding box center [321, 593] width 96 height 29
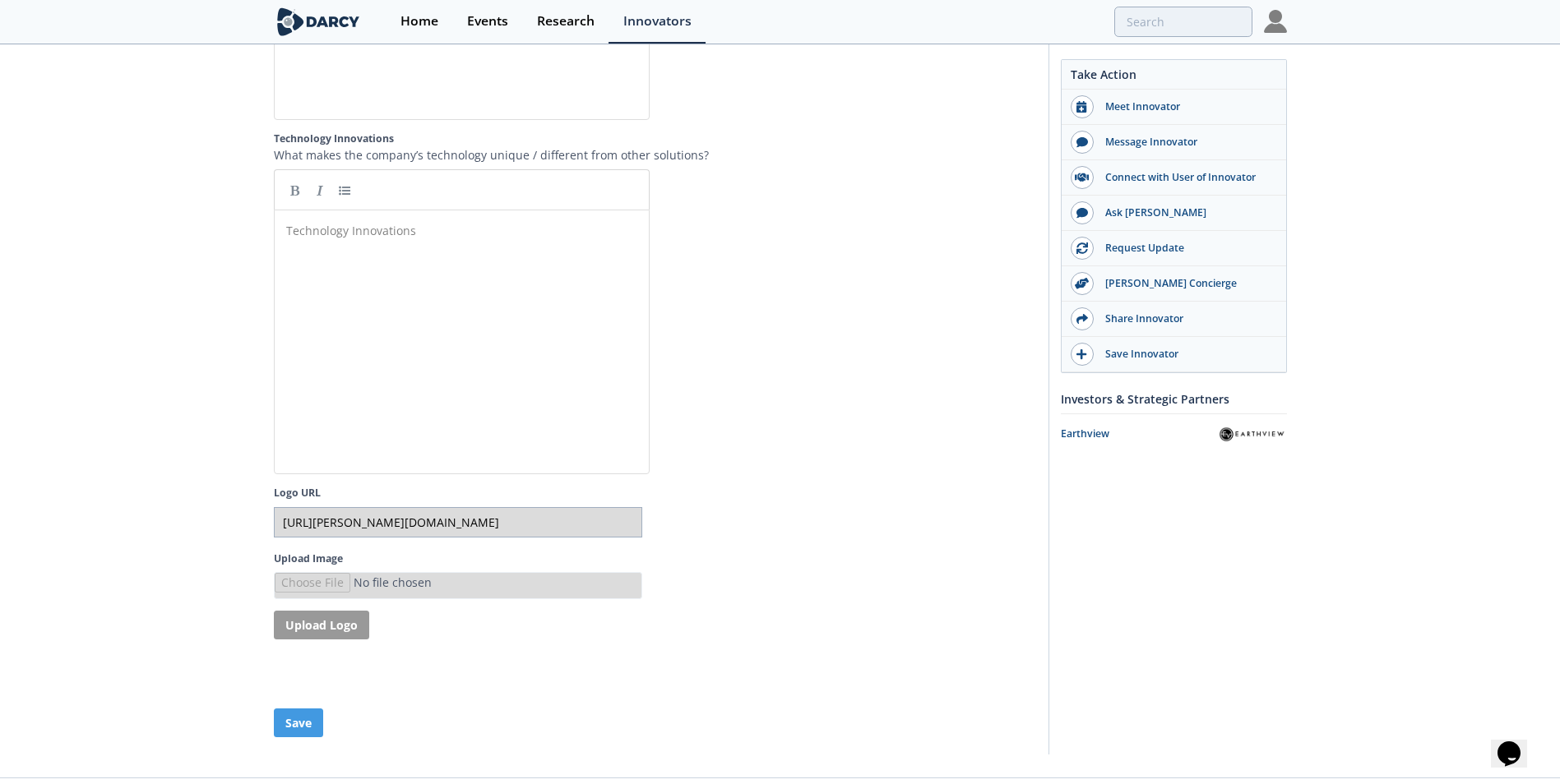
type input "[URL][PERSON_NAME][DOMAIN_NAME]"
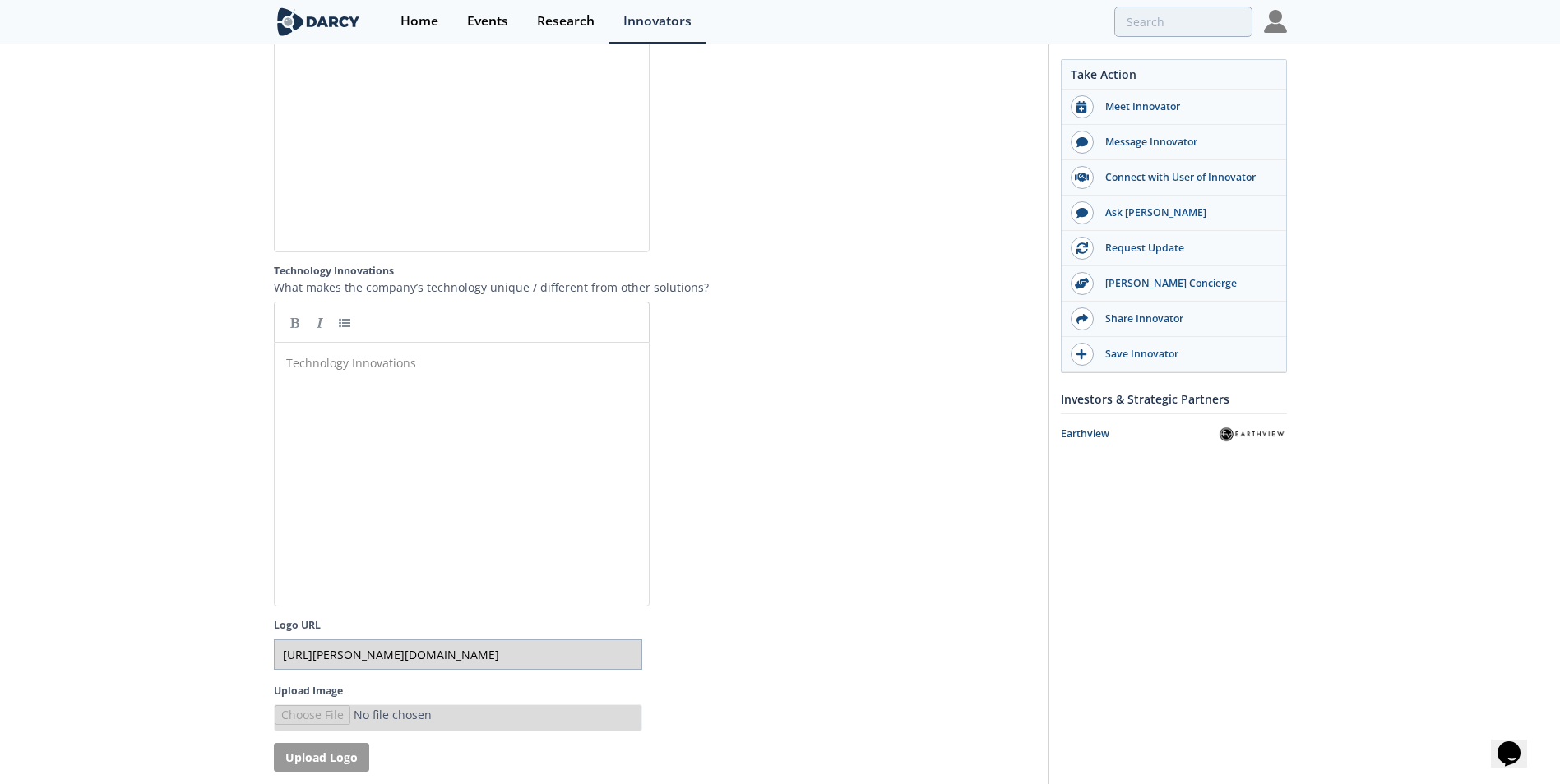
type input "[URL][PERSON_NAME][DOMAIN_NAME]"
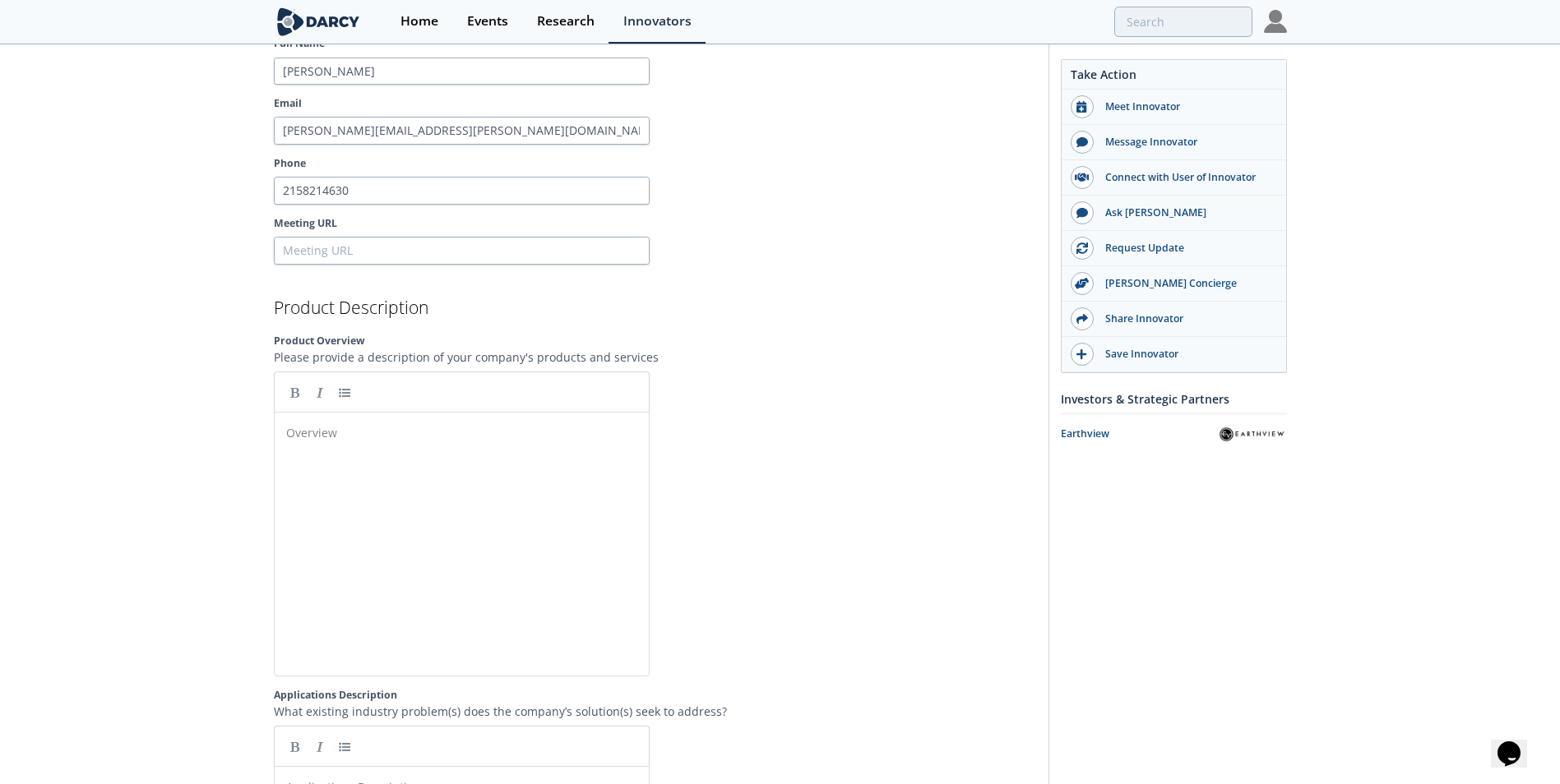
scroll to position [1808, 0]
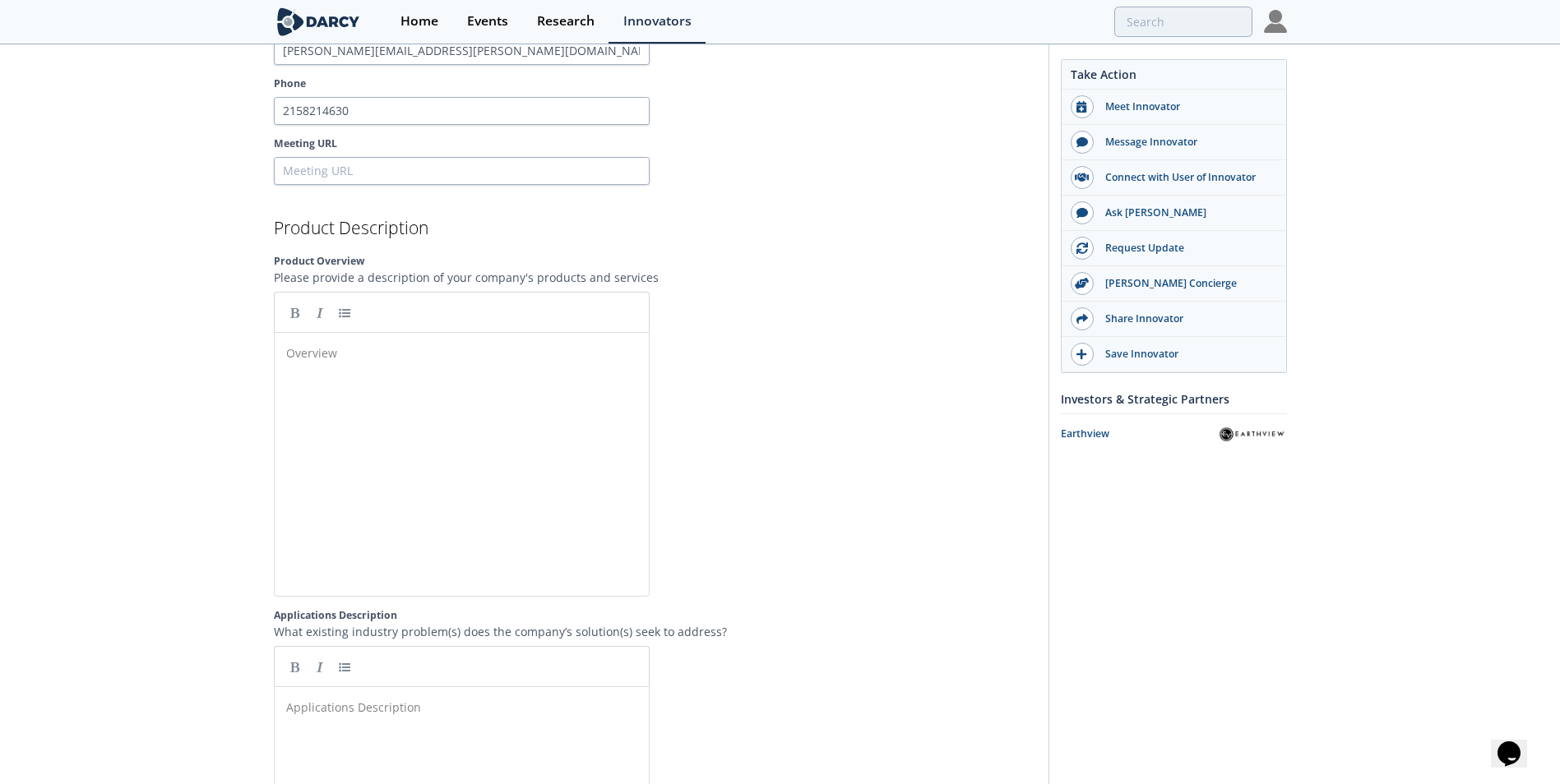
click at [335, 402] on div "Overview ​" at bounding box center [474, 476] width 382 height 271
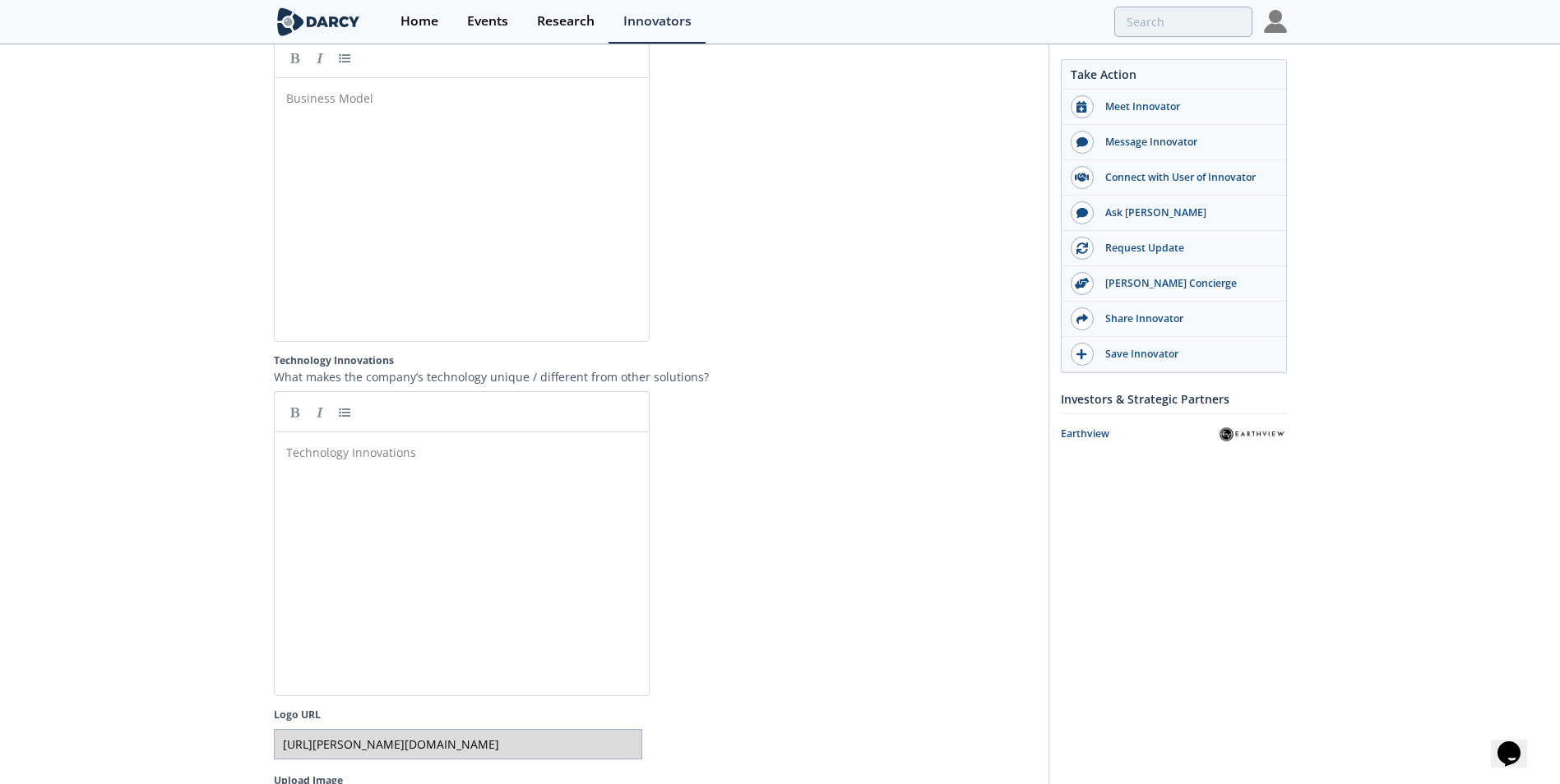
scroll to position [2977, 0]
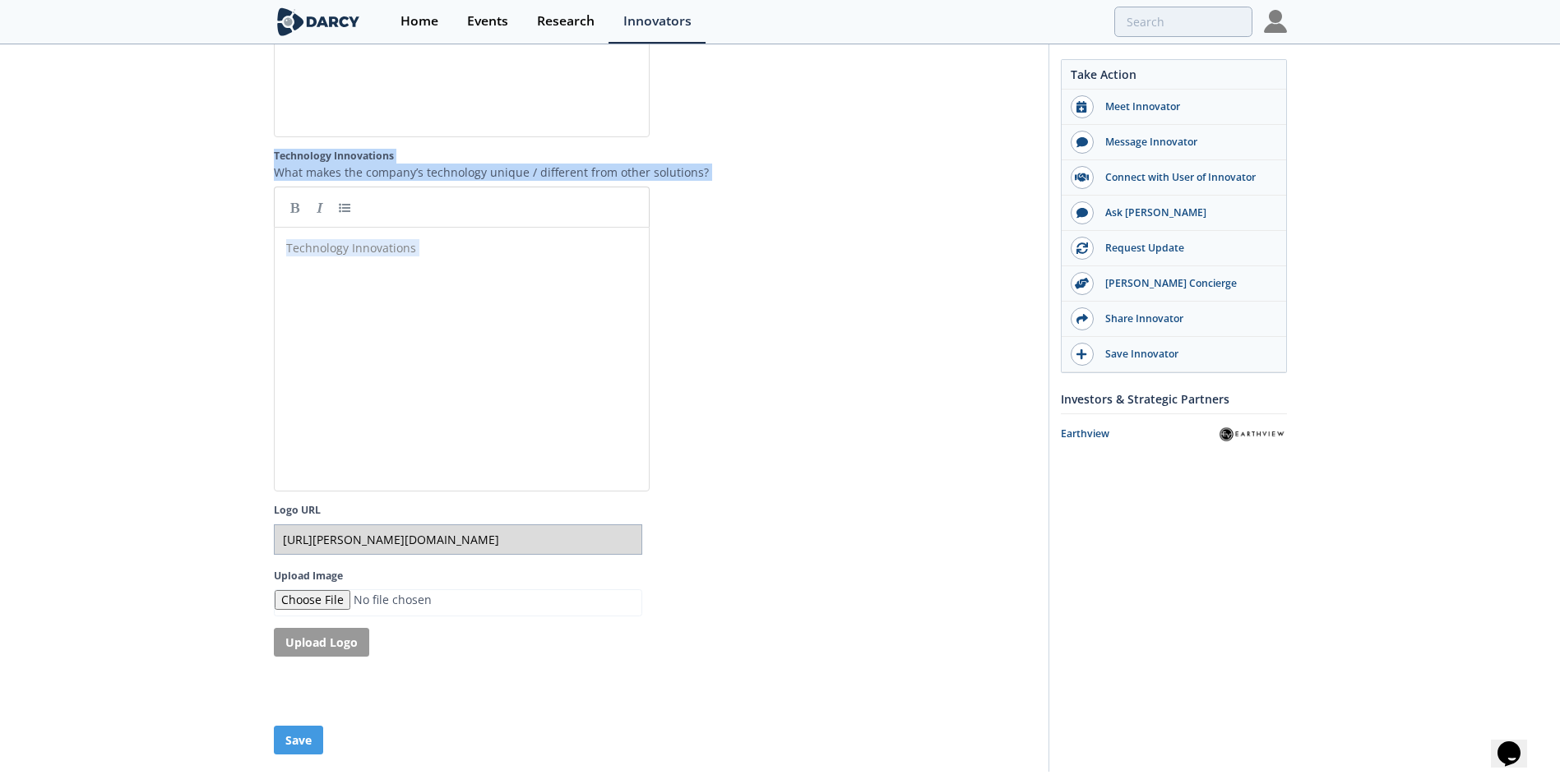
drag, startPoint x: 273, startPoint y: 73, endPoint x: 789, endPoint y: 329, distance: 576.0
copy section "Product Overview Please provide a description of your company's products and se…"
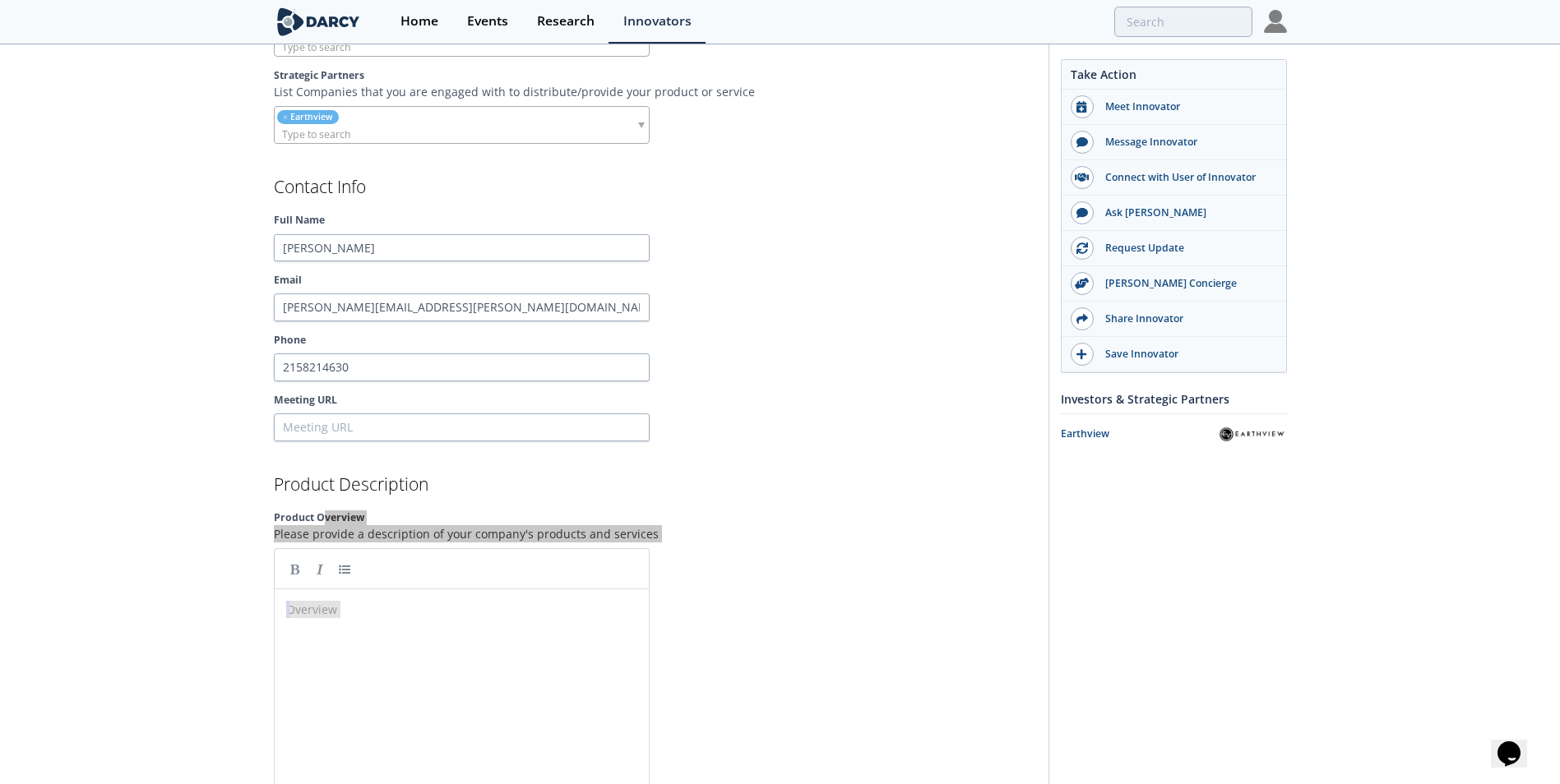
scroll to position [1662, 0]
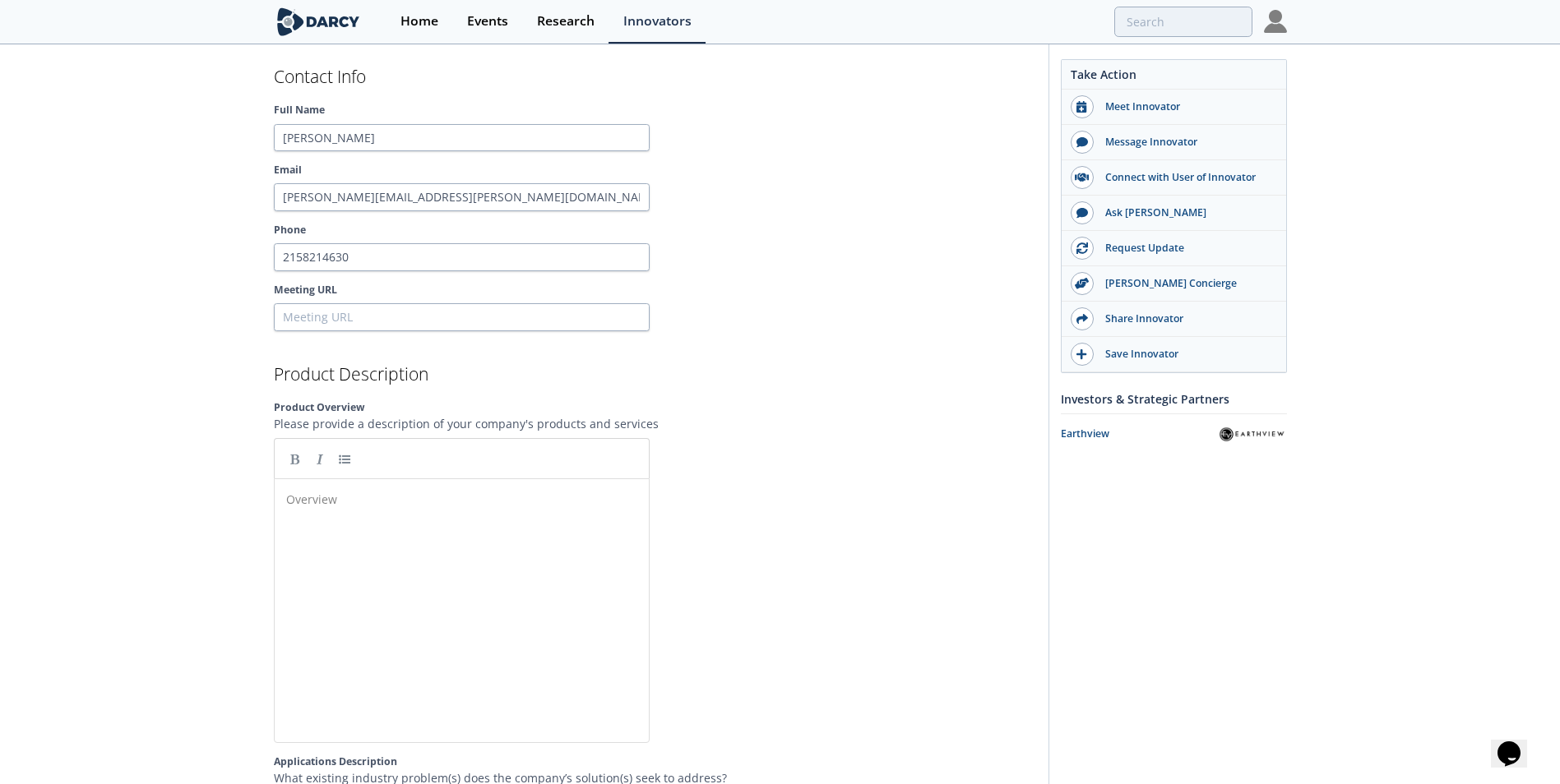
click at [438, 586] on div "Overview ​" at bounding box center [474, 623] width 382 height 271
click at [416, 517] on div "Overview ​" at bounding box center [474, 623] width 382 height 271
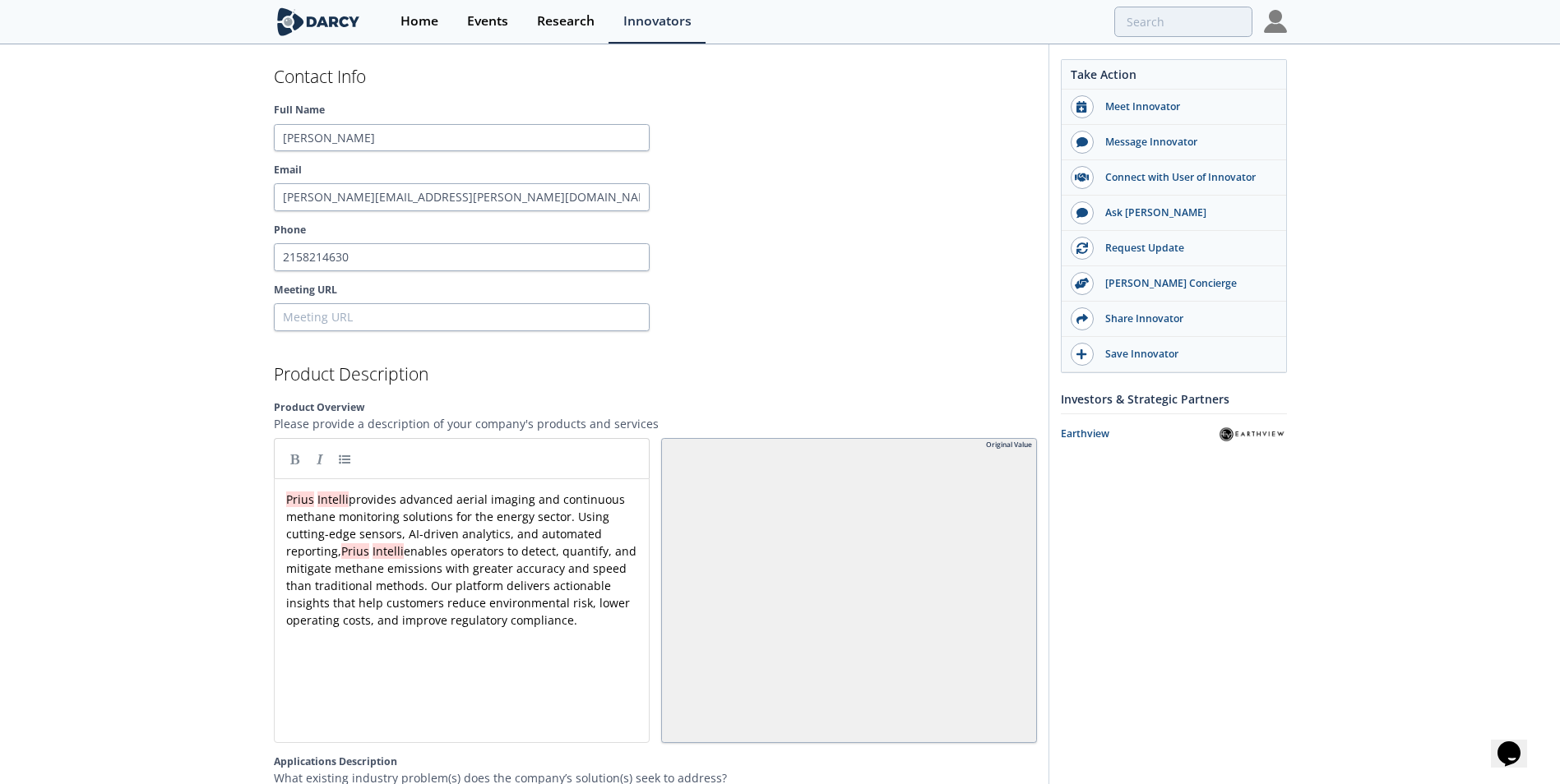
click at [394, 521] on span "Prius Intelli provides advanced aerial imaging and continuous methane monitorin…" at bounding box center [463, 559] width 353 height 136
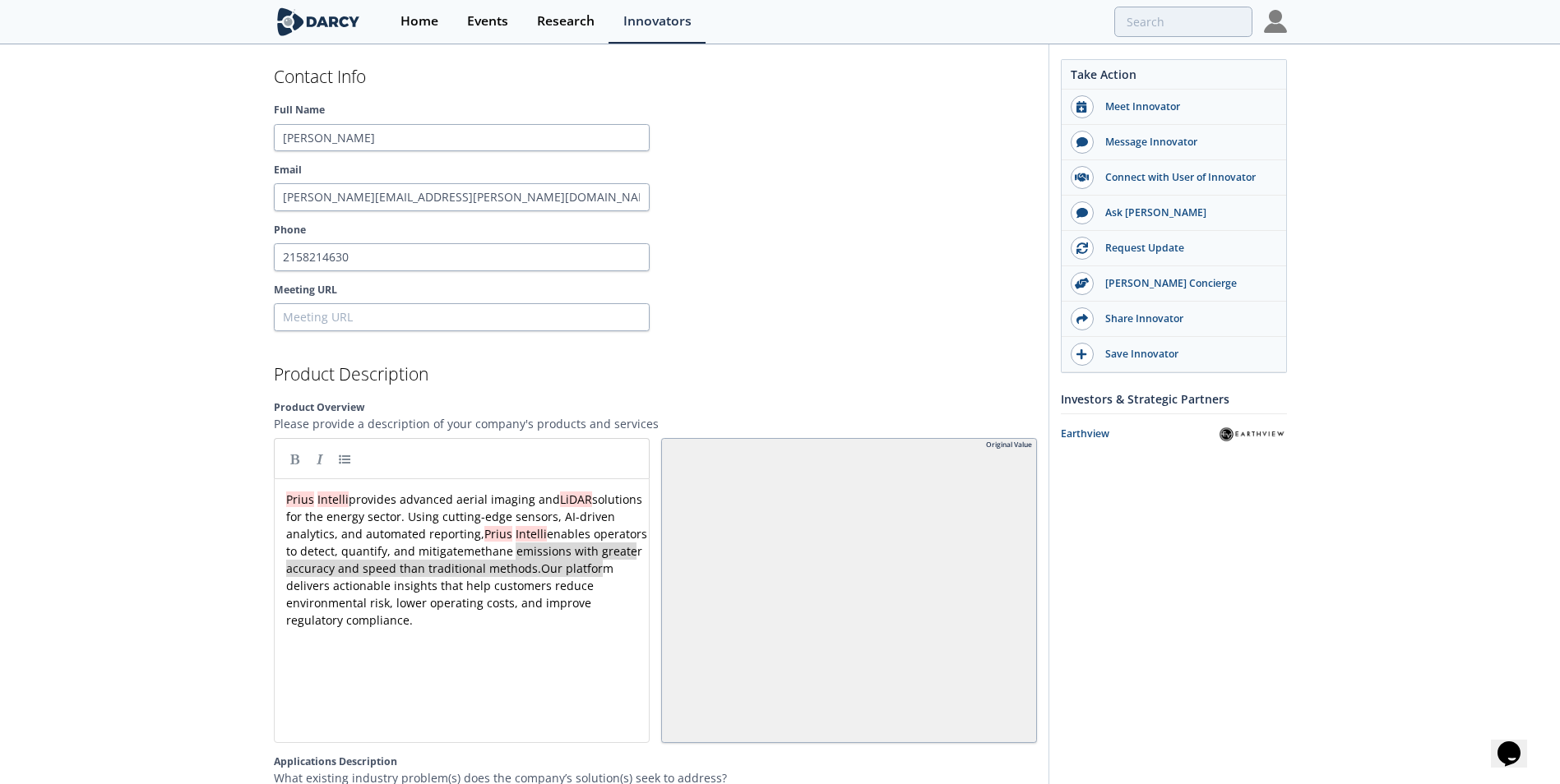
type textarea "Prius Intelli enables operators to detect, quantify, and mitigate methane emiss…"
drag, startPoint x: 602, startPoint y: 569, endPoint x: 519, endPoint y: 539, distance: 88.3
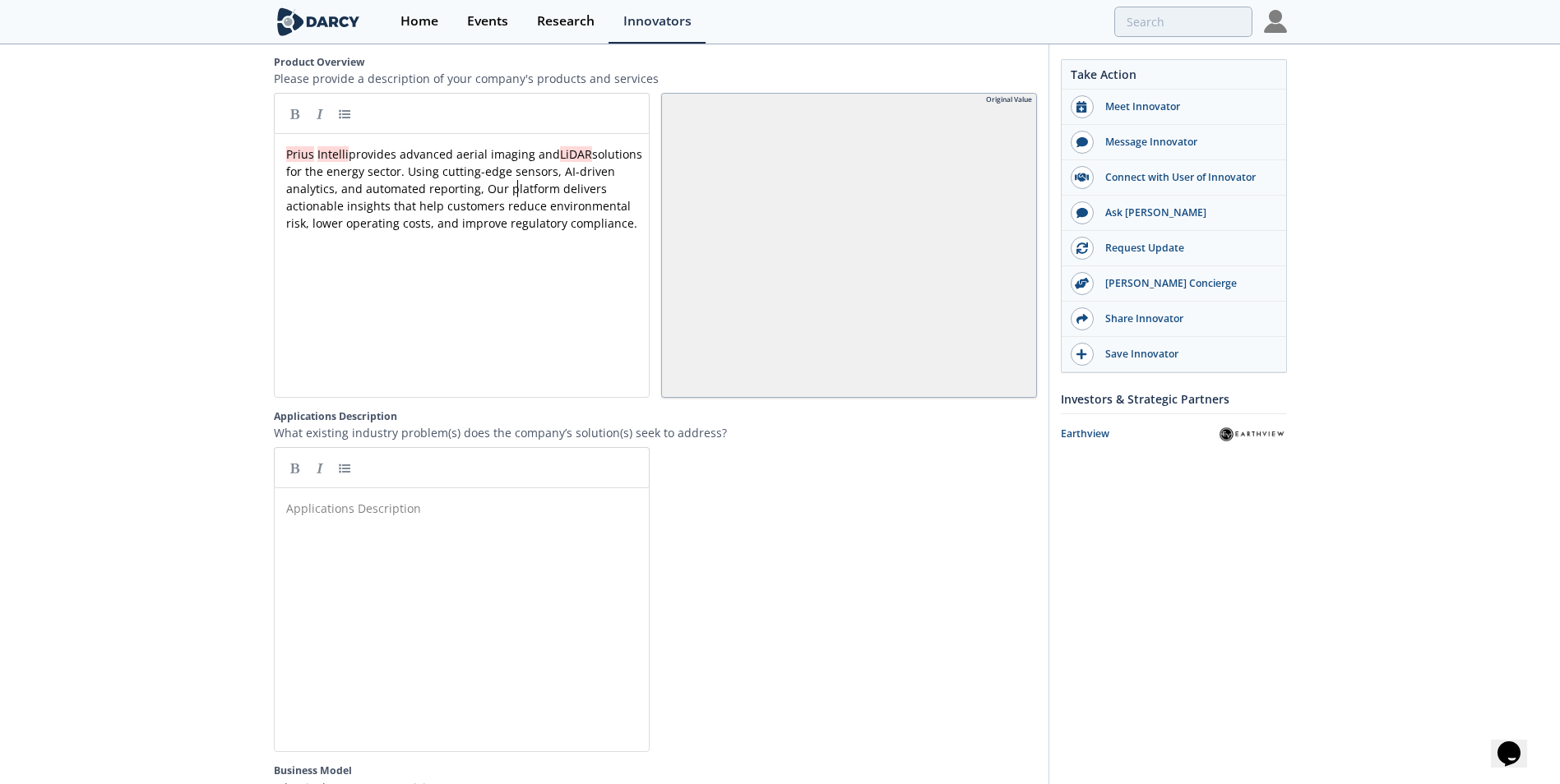
scroll to position [2073, 0]
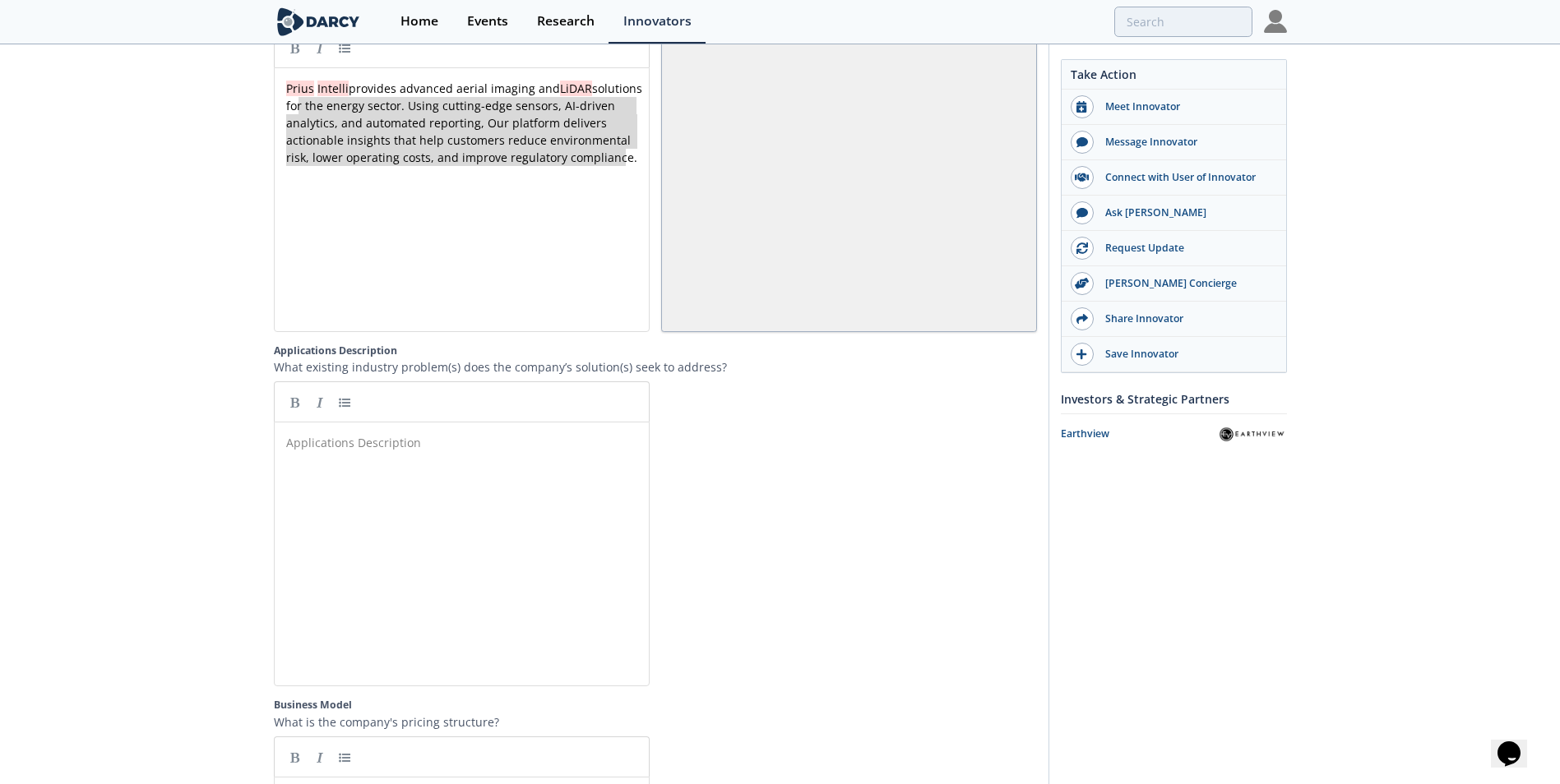
type textarea "Prius Intelli provides advanced aerial imaging and LiDAR solutions for the ener…"
drag, startPoint x: 626, startPoint y: 161, endPoint x: 277, endPoint y: 97, distance: 354.8
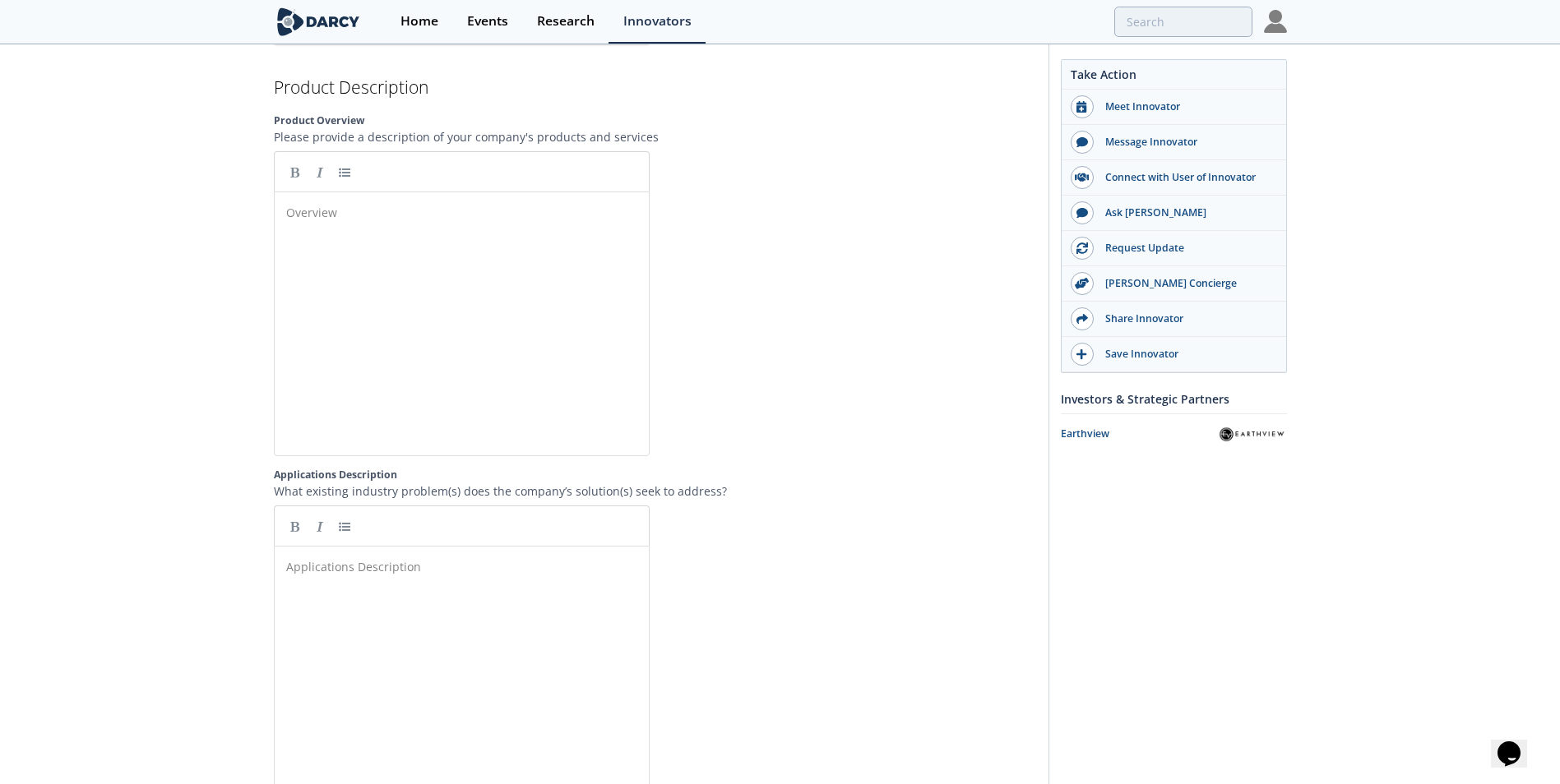
scroll to position [1744, 0]
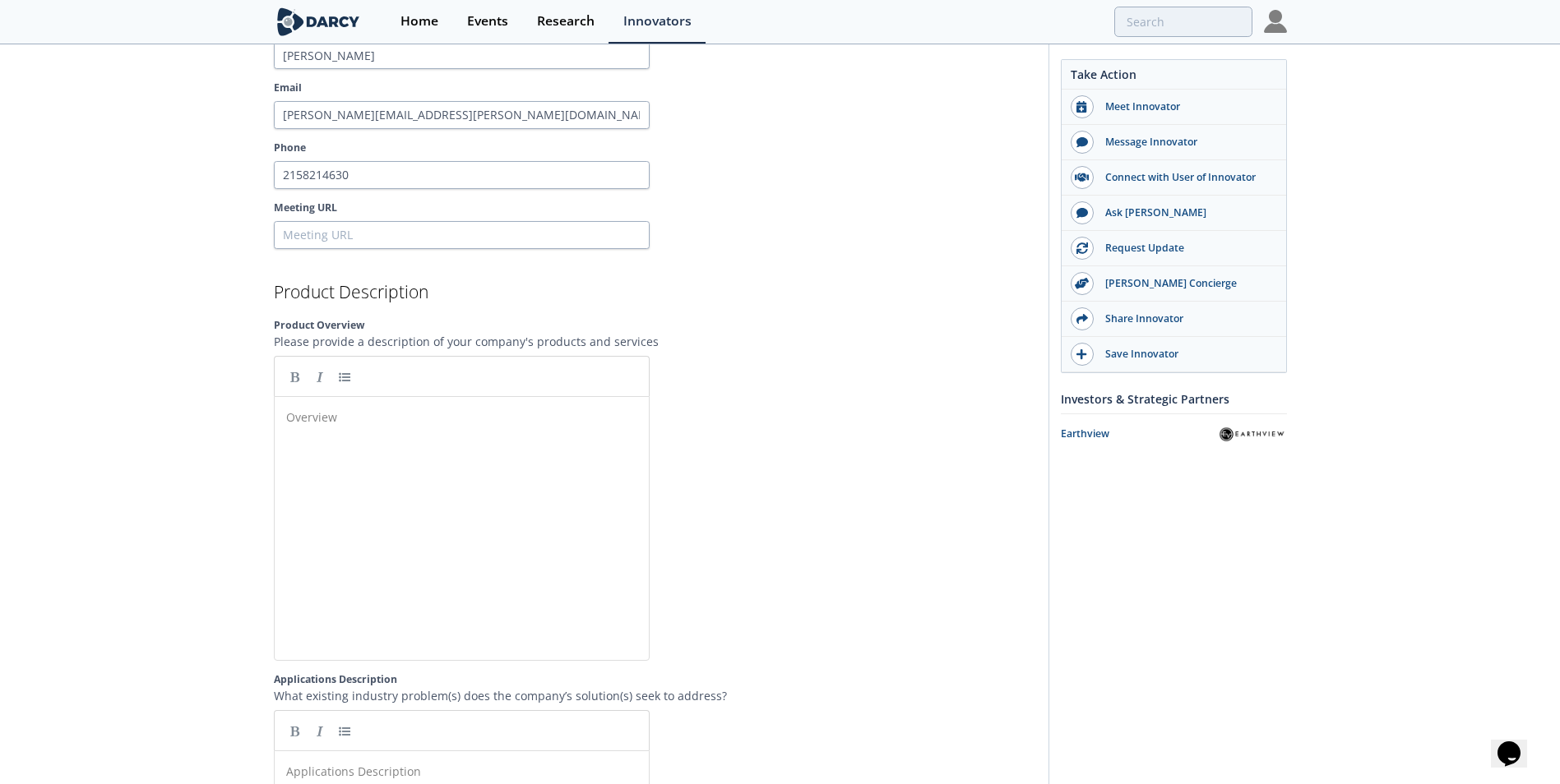
click at [363, 446] on div "Overview x ​" at bounding box center [474, 541] width 382 height 271
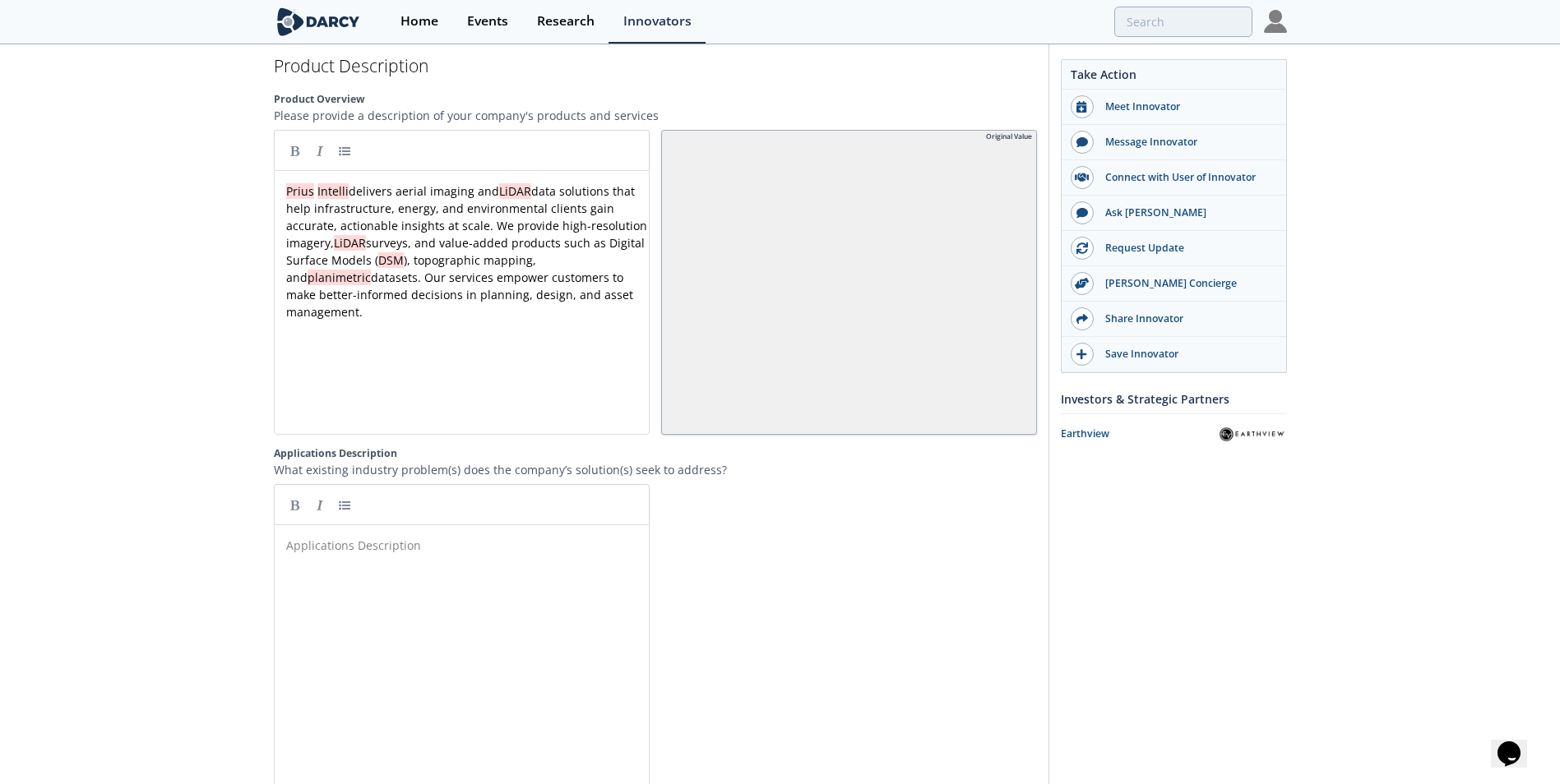
scroll to position [2073, 0]
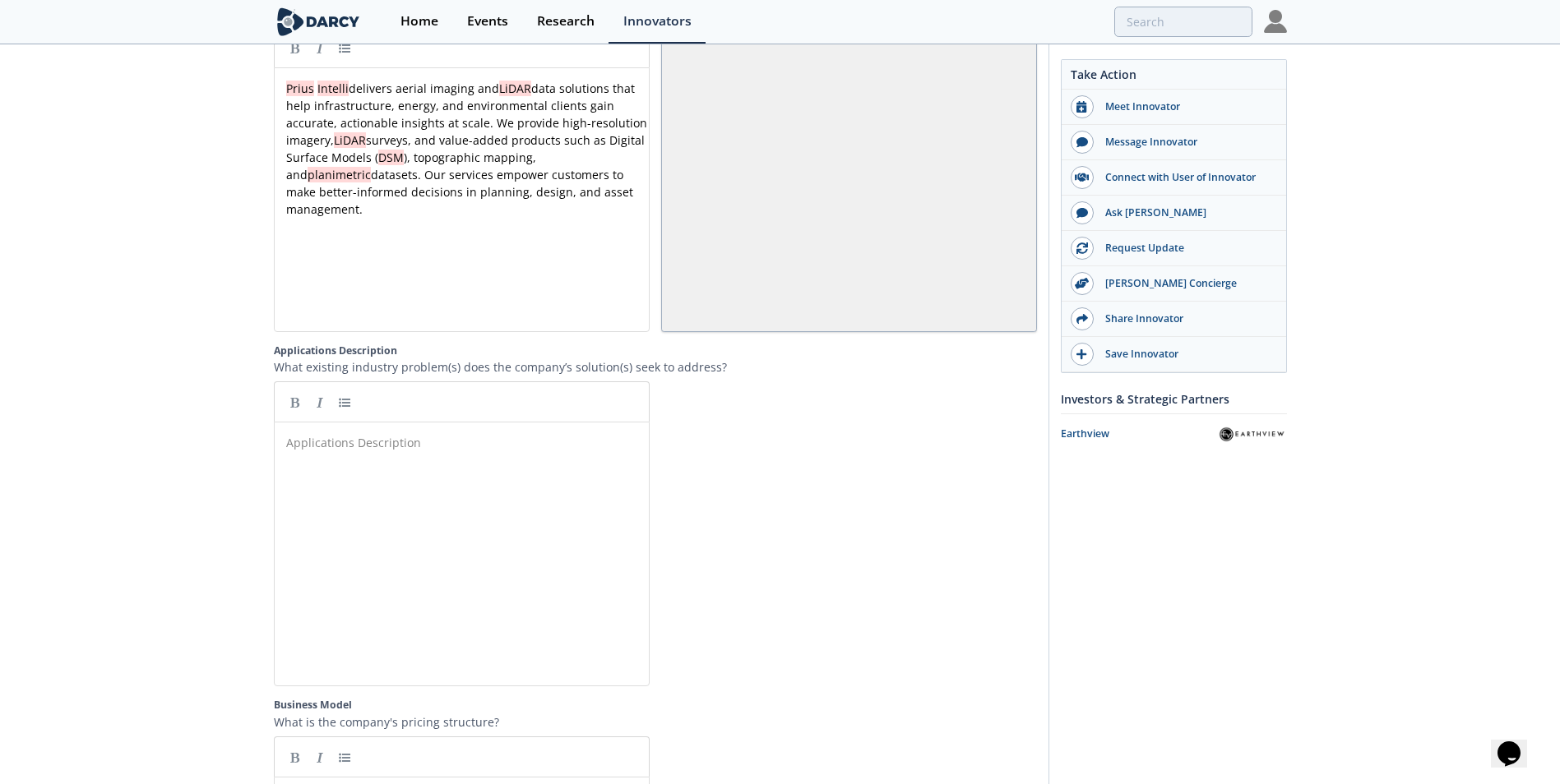
click at [456, 503] on div "Applications Description ​" at bounding box center [474, 566] width 382 height 271
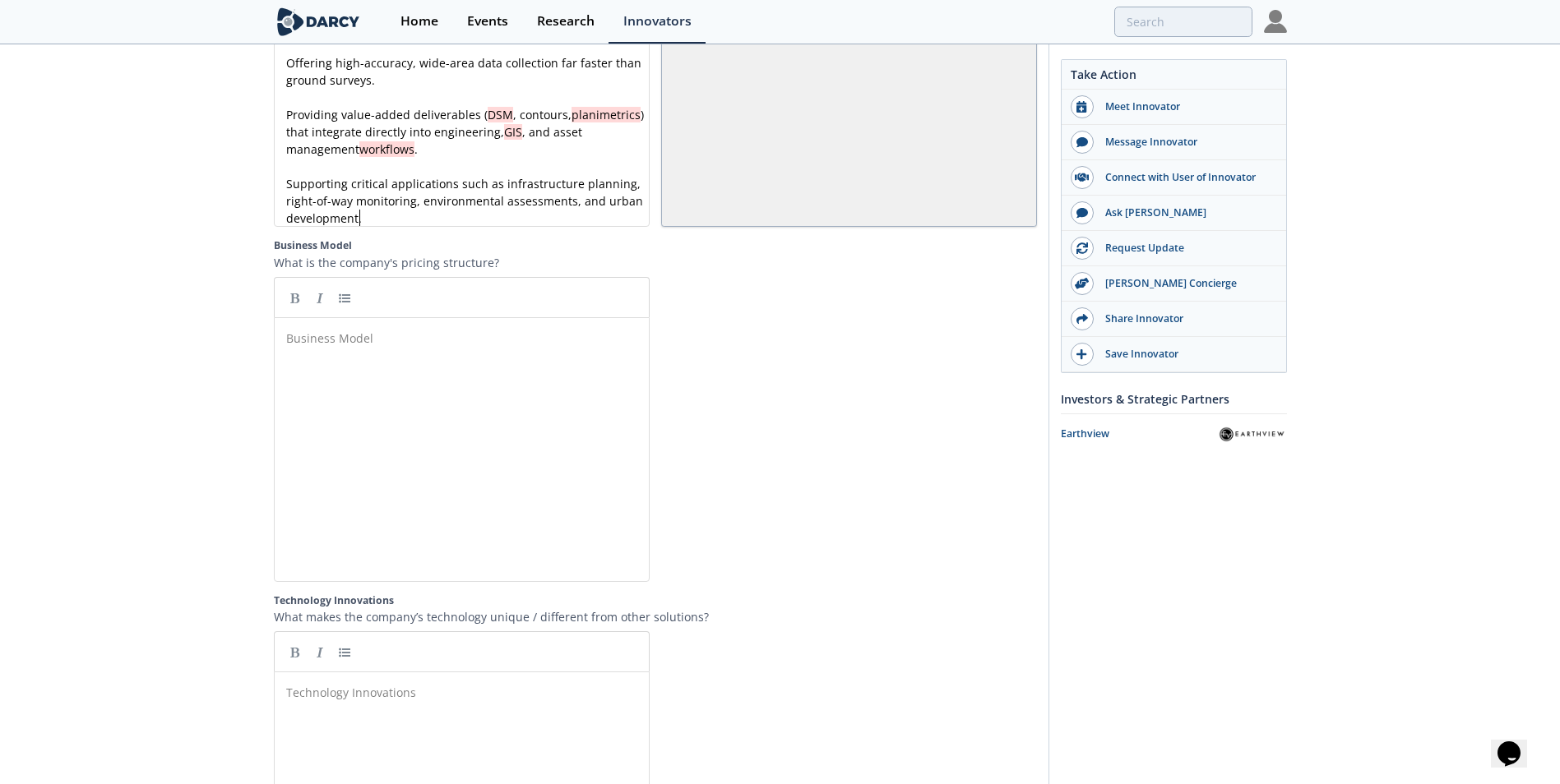
scroll to position [2566, 0]
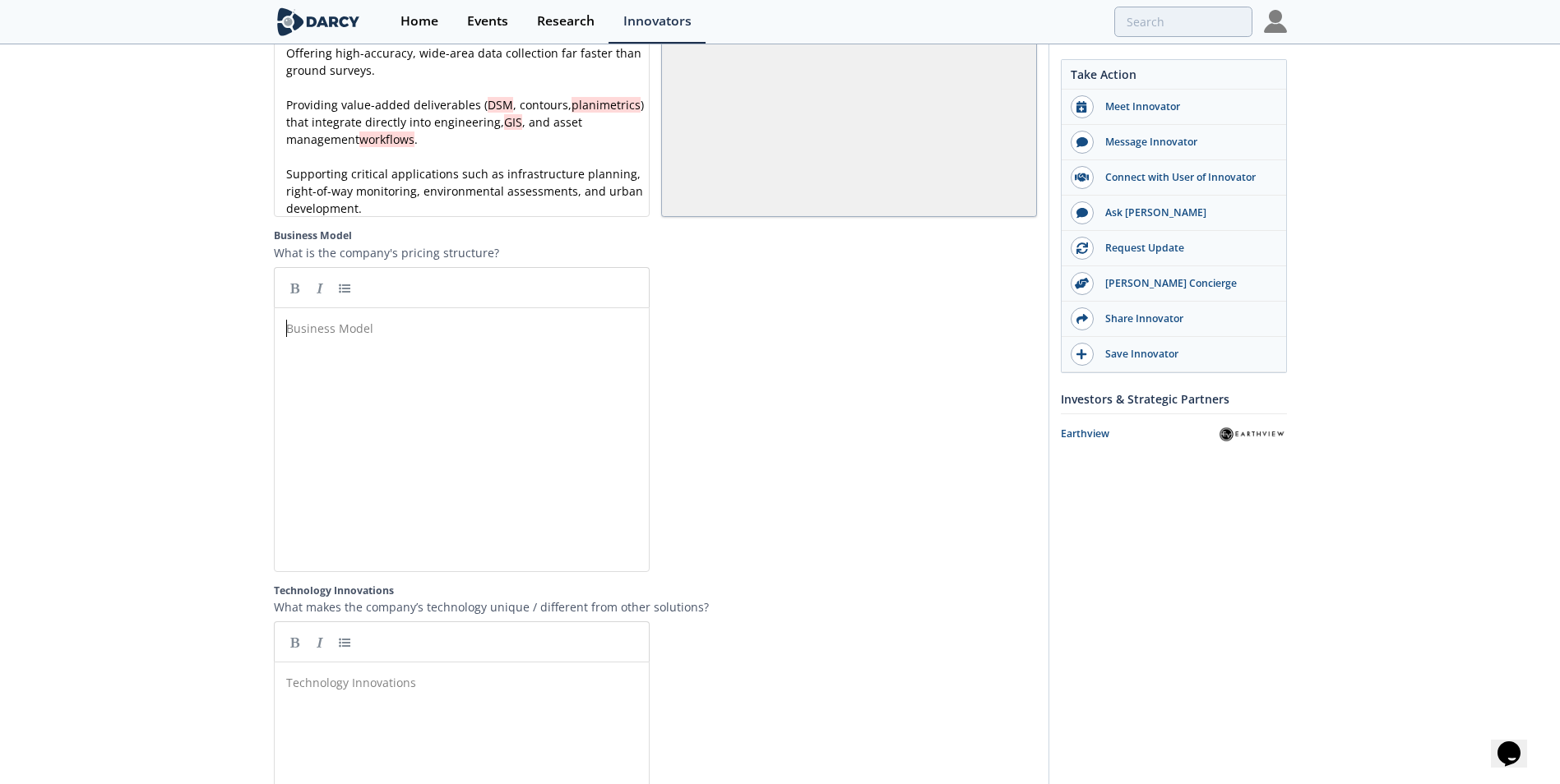
click at [384, 407] on div "Business Model ​" at bounding box center [474, 452] width 382 height 271
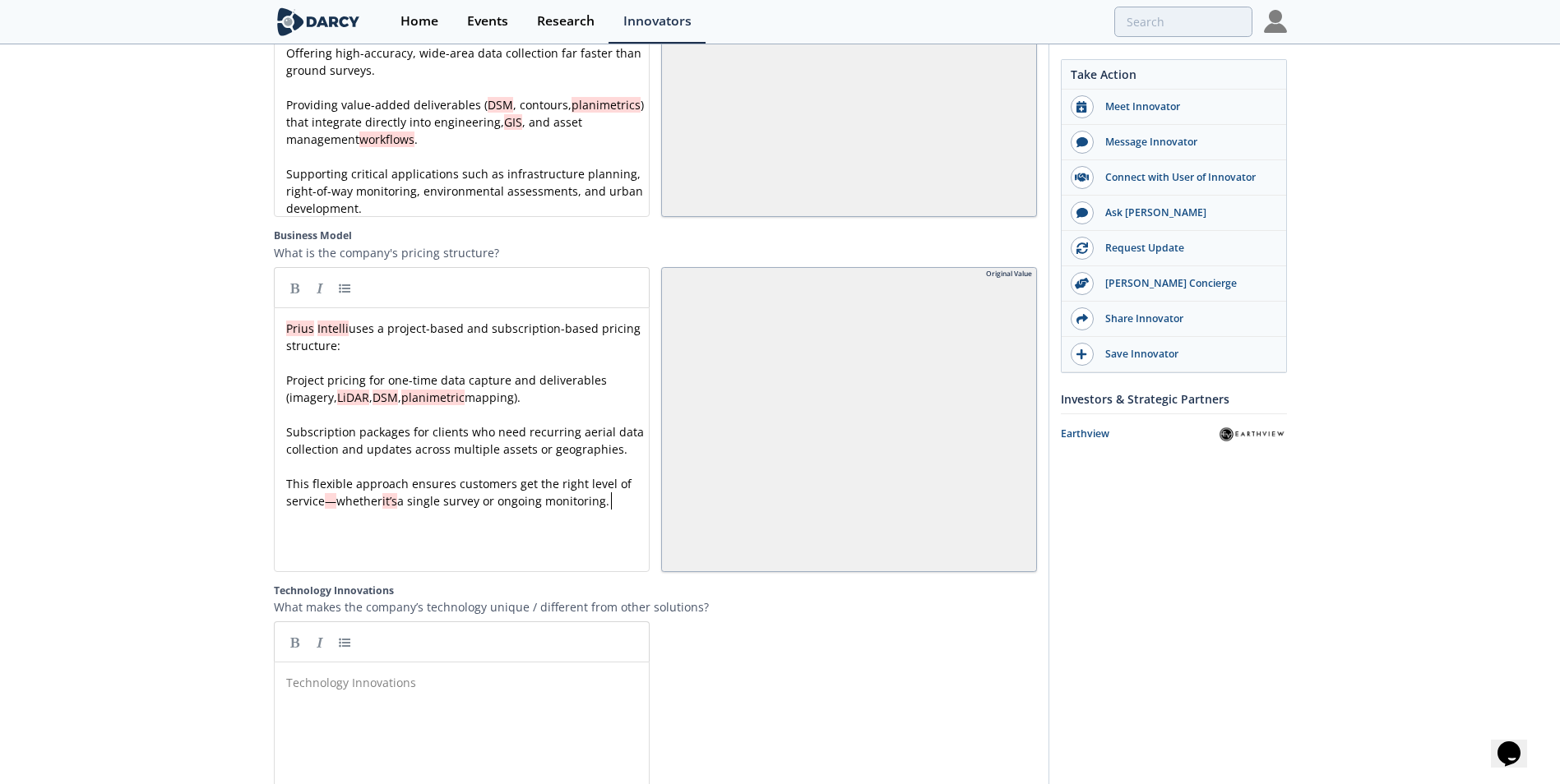
click at [334, 509] on span "—" at bounding box center [330, 501] width 12 height 15
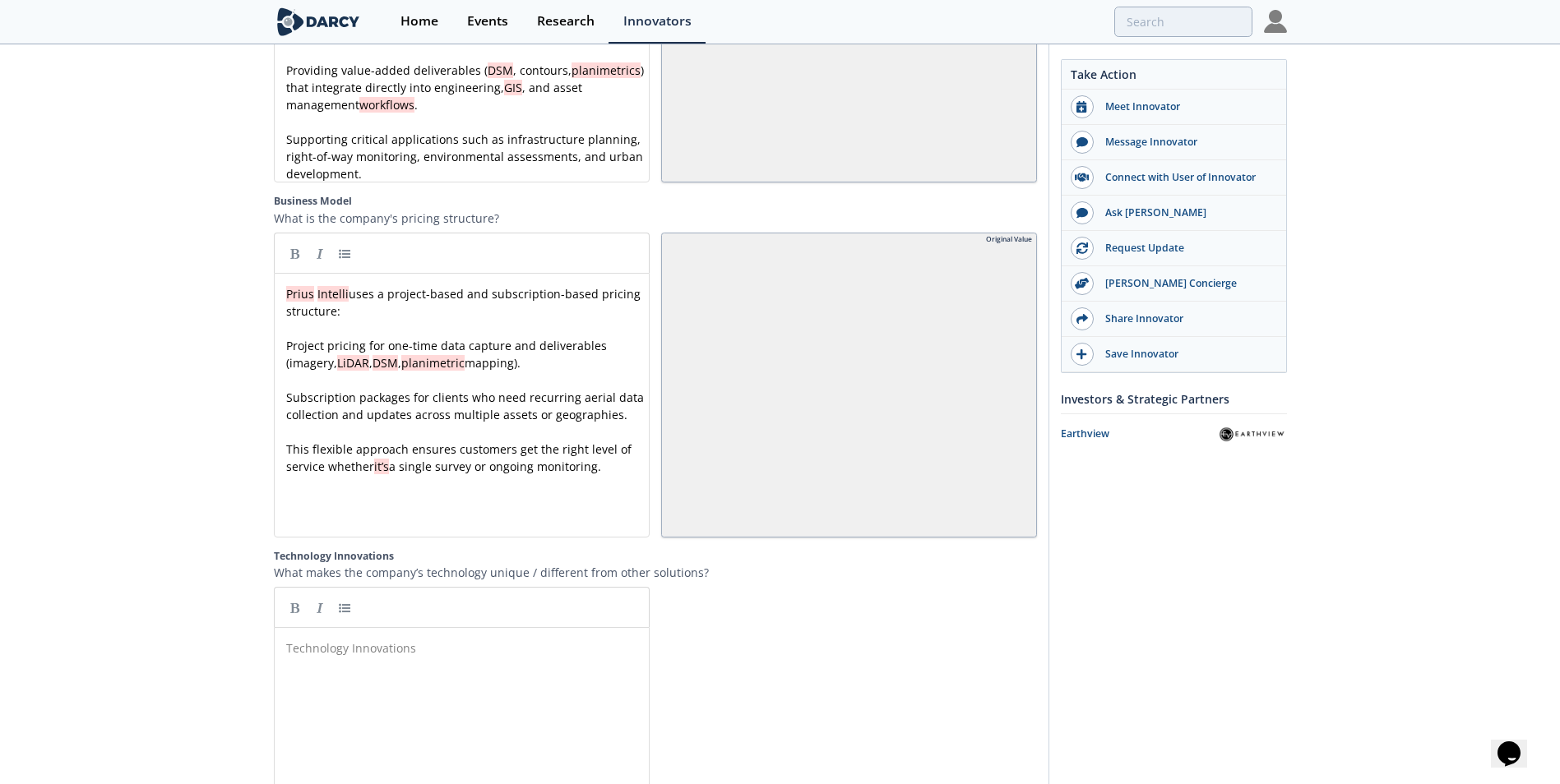
scroll to position [2977, 0]
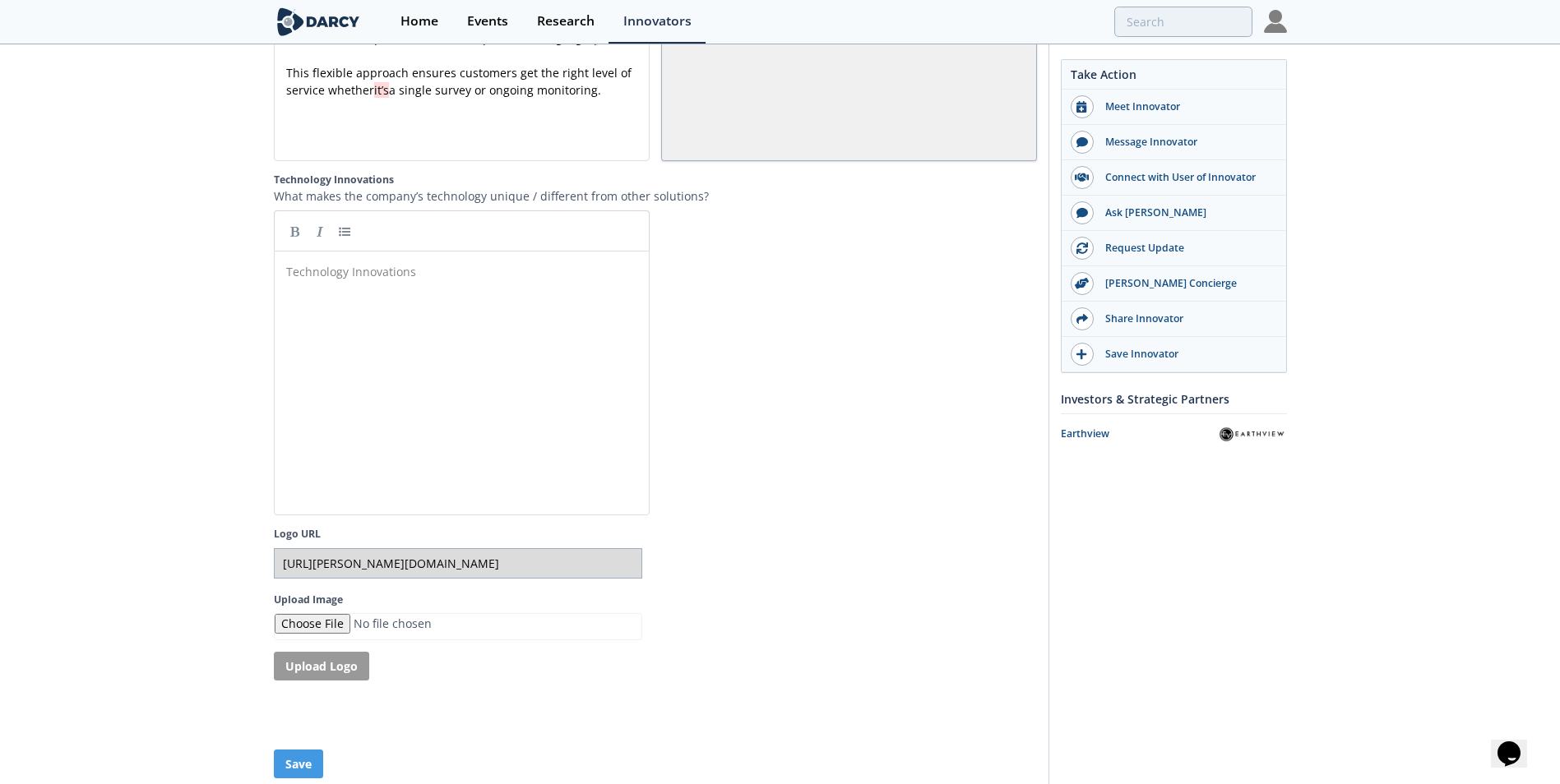
click at [406, 401] on div "Technology Innovations ​" at bounding box center [474, 395] width 382 height 271
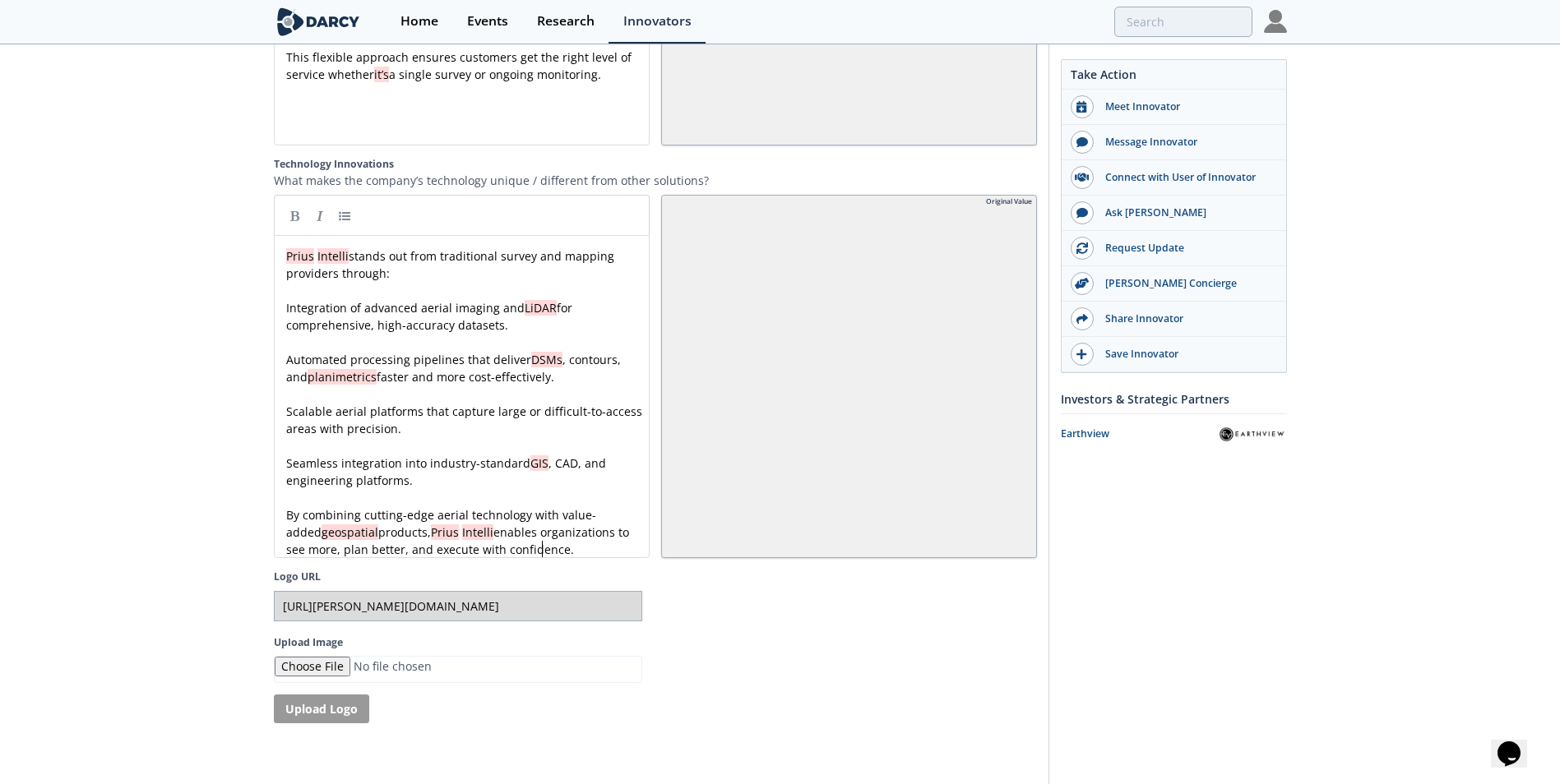
scroll to position [3133, 0]
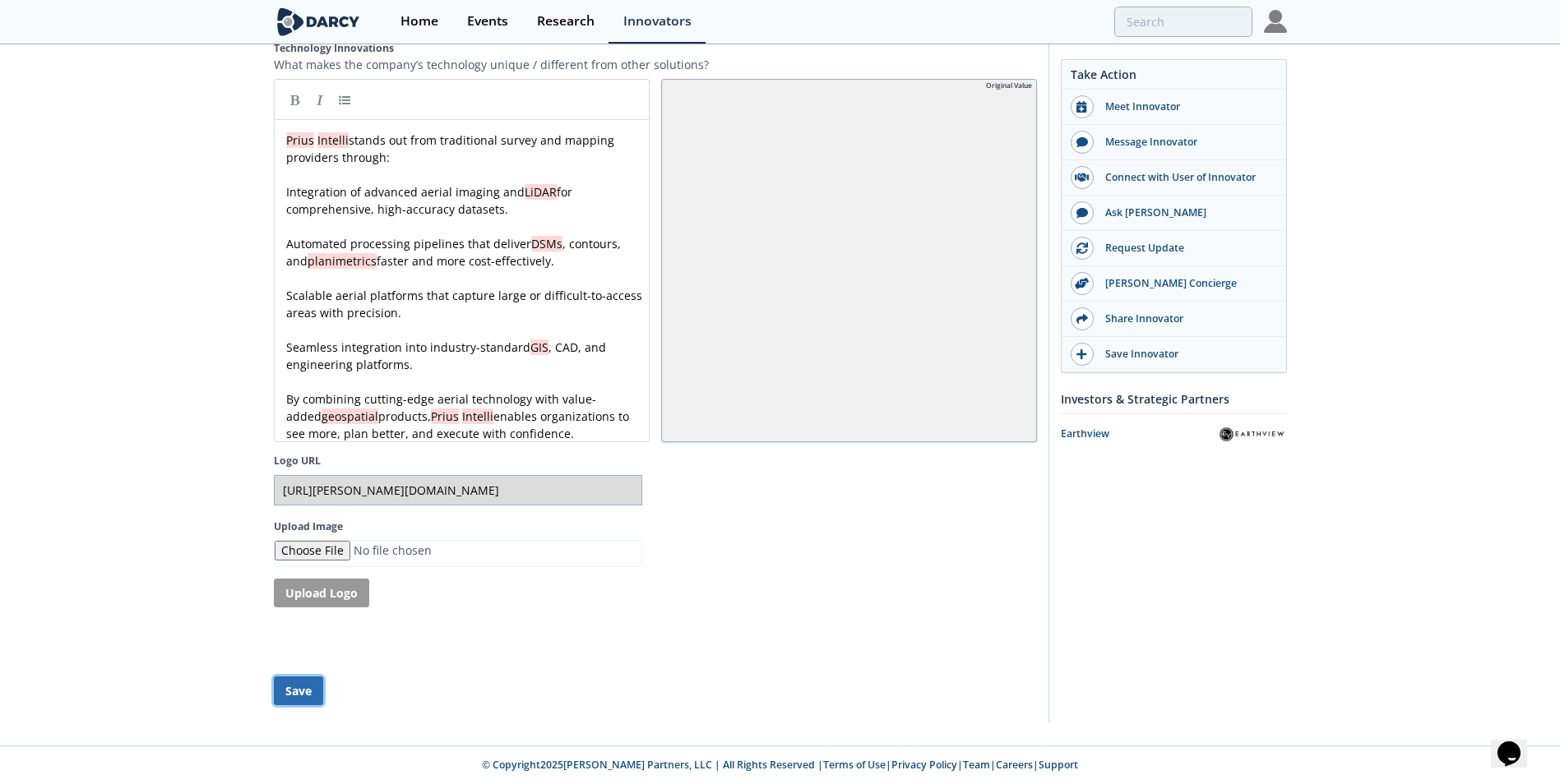
click at [291, 699] on button "Save" at bounding box center [298, 691] width 49 height 29
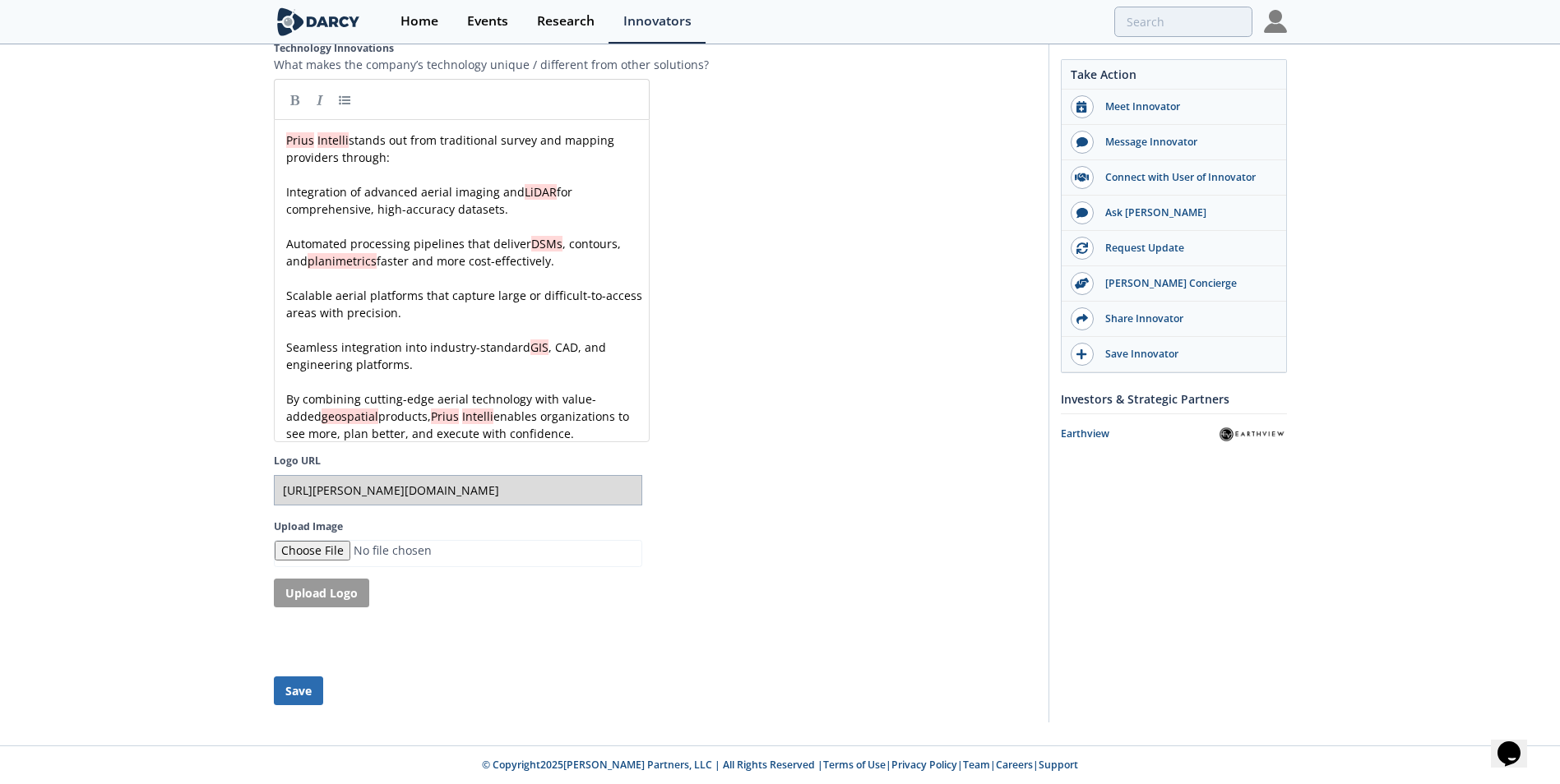
type input "[URL][PERSON_NAME][DOMAIN_NAME]"
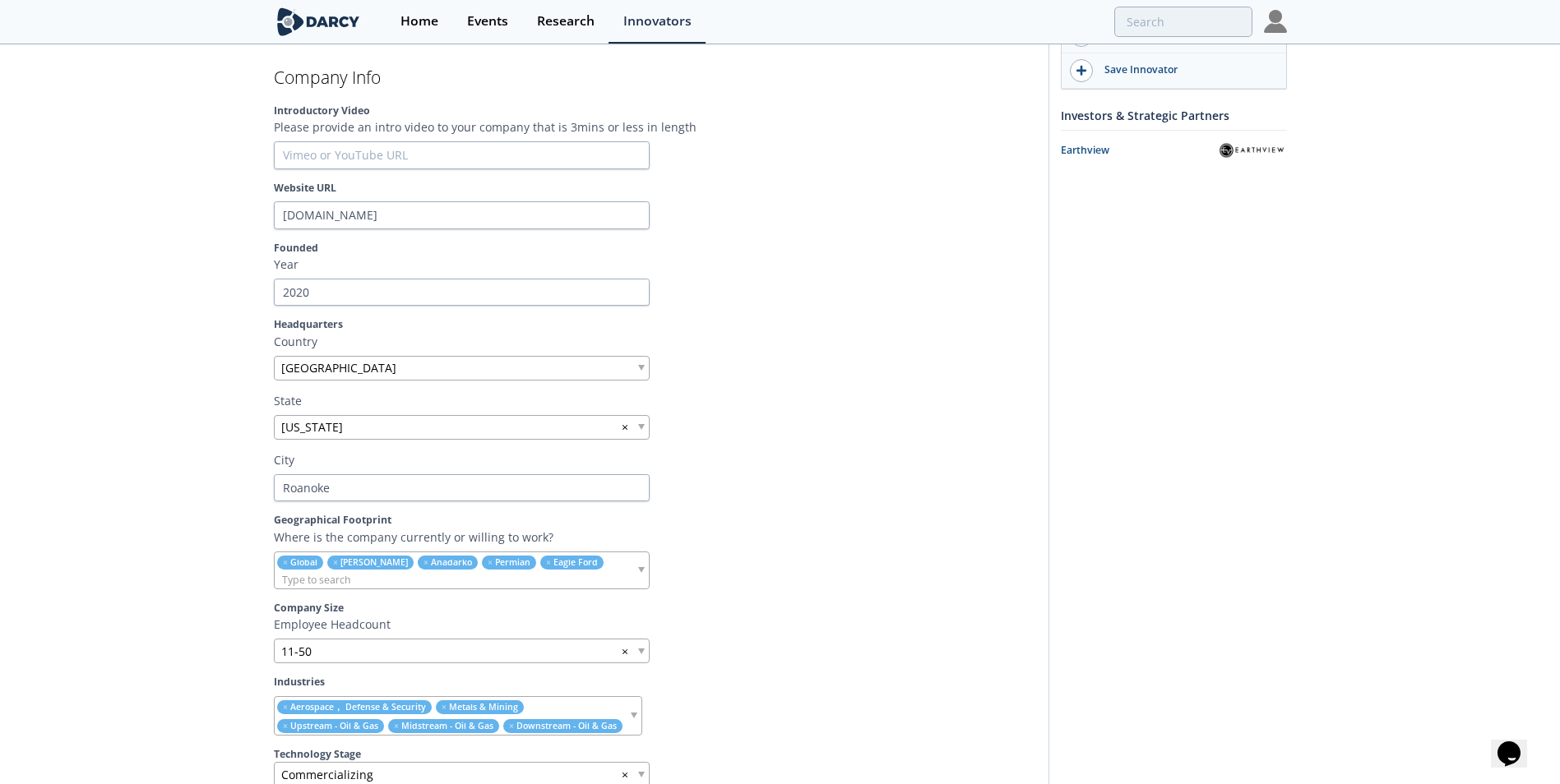
scroll to position [0, 0]
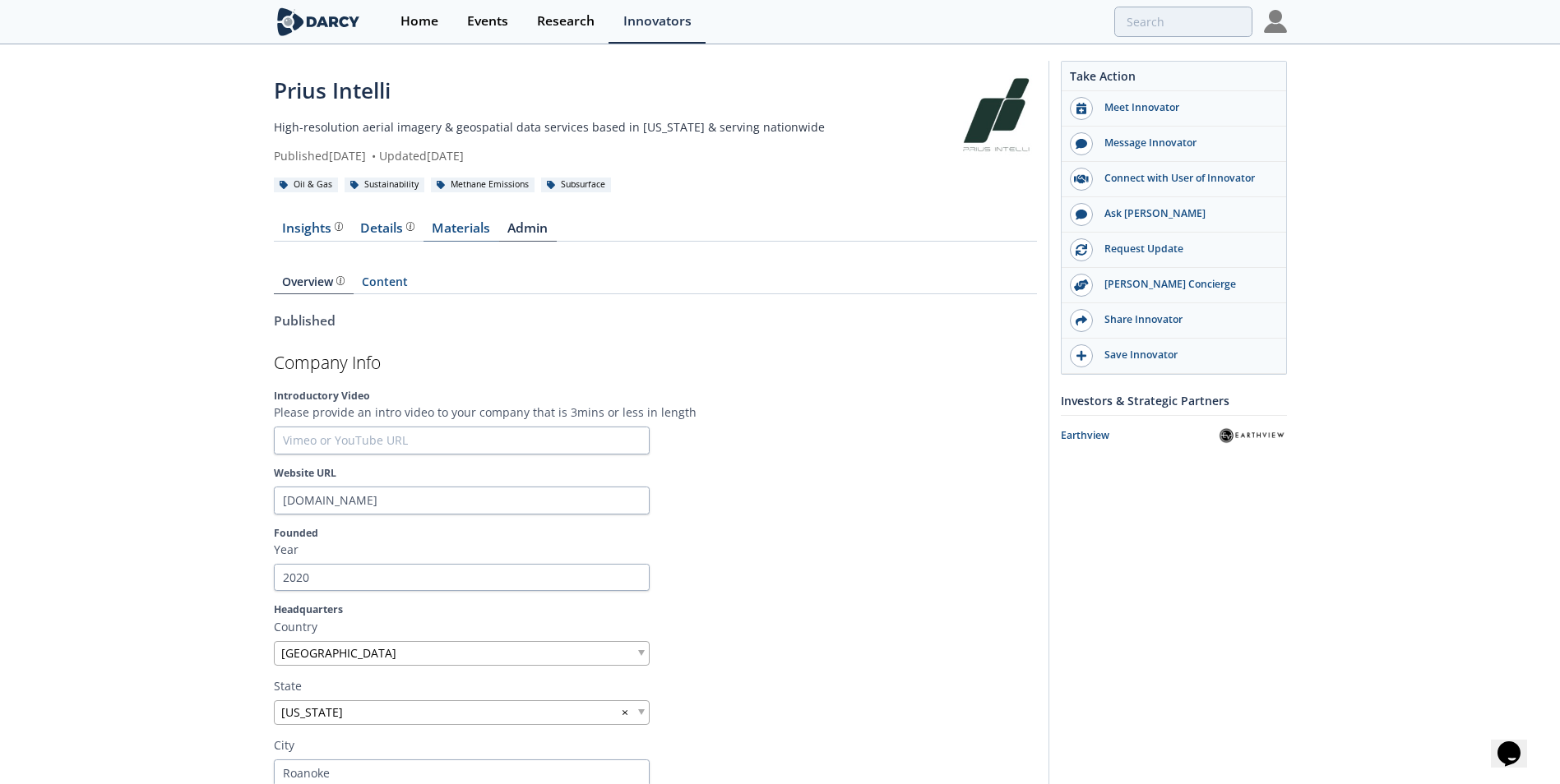
click at [466, 232] on link "Materials" at bounding box center [461, 231] width 76 height 19
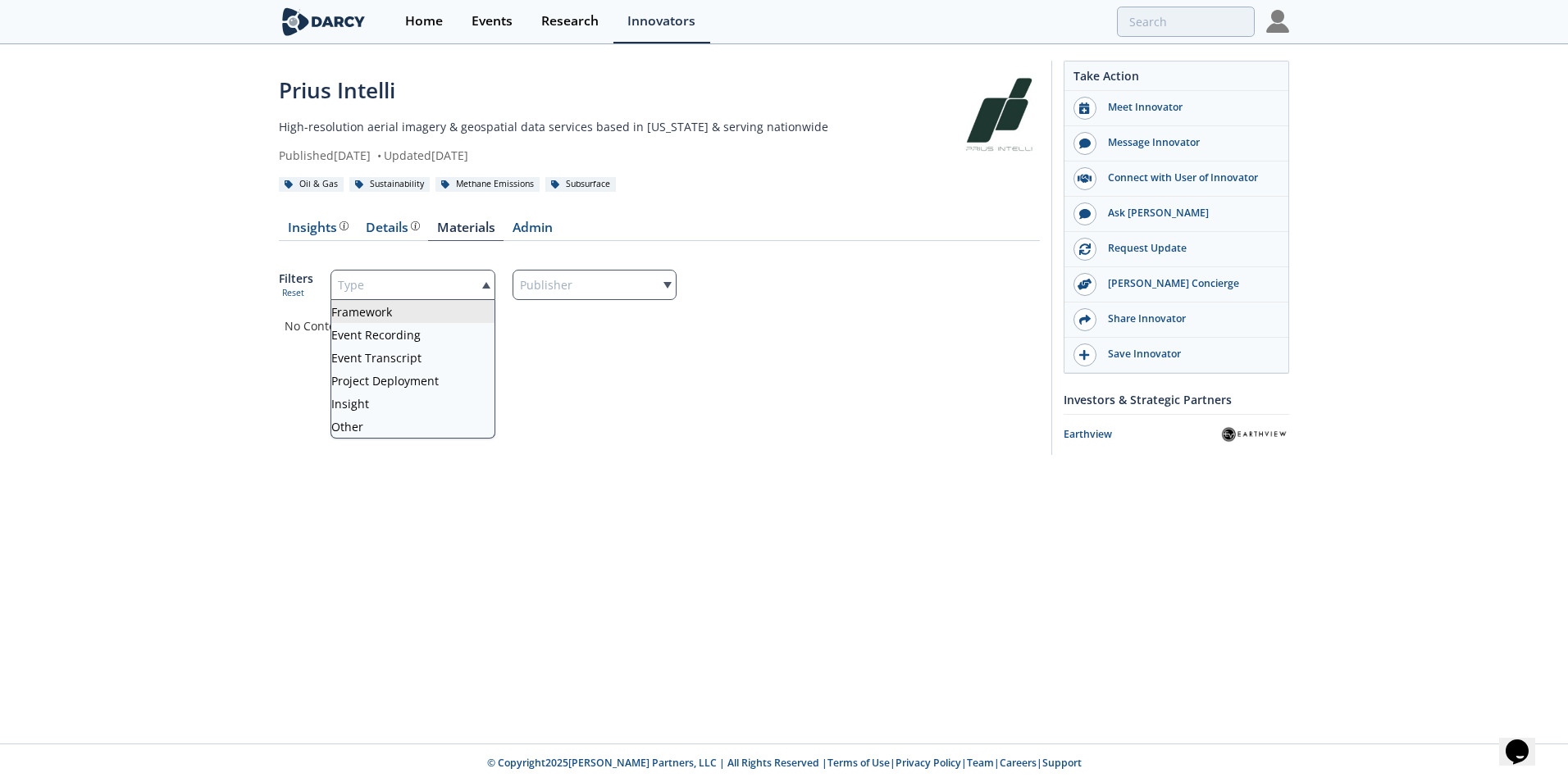
click at [416, 288] on div "Type" at bounding box center [412, 284] width 165 height 30
click at [389, 235] on div "Details Product overview, business model, technology and applications as added …" at bounding box center [393, 228] width 54 height 14
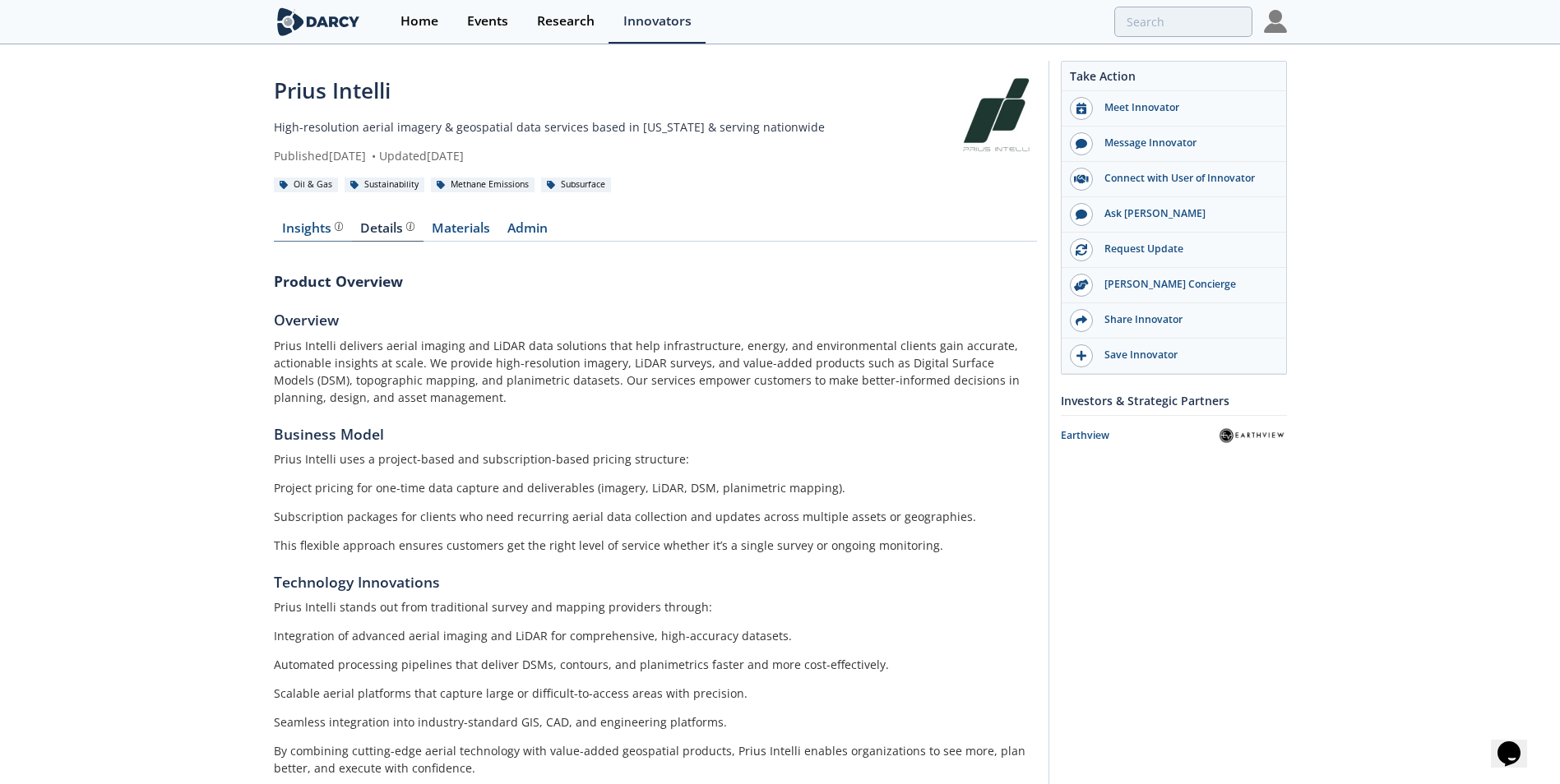
click at [300, 235] on div "Insights" at bounding box center [312, 228] width 61 height 14
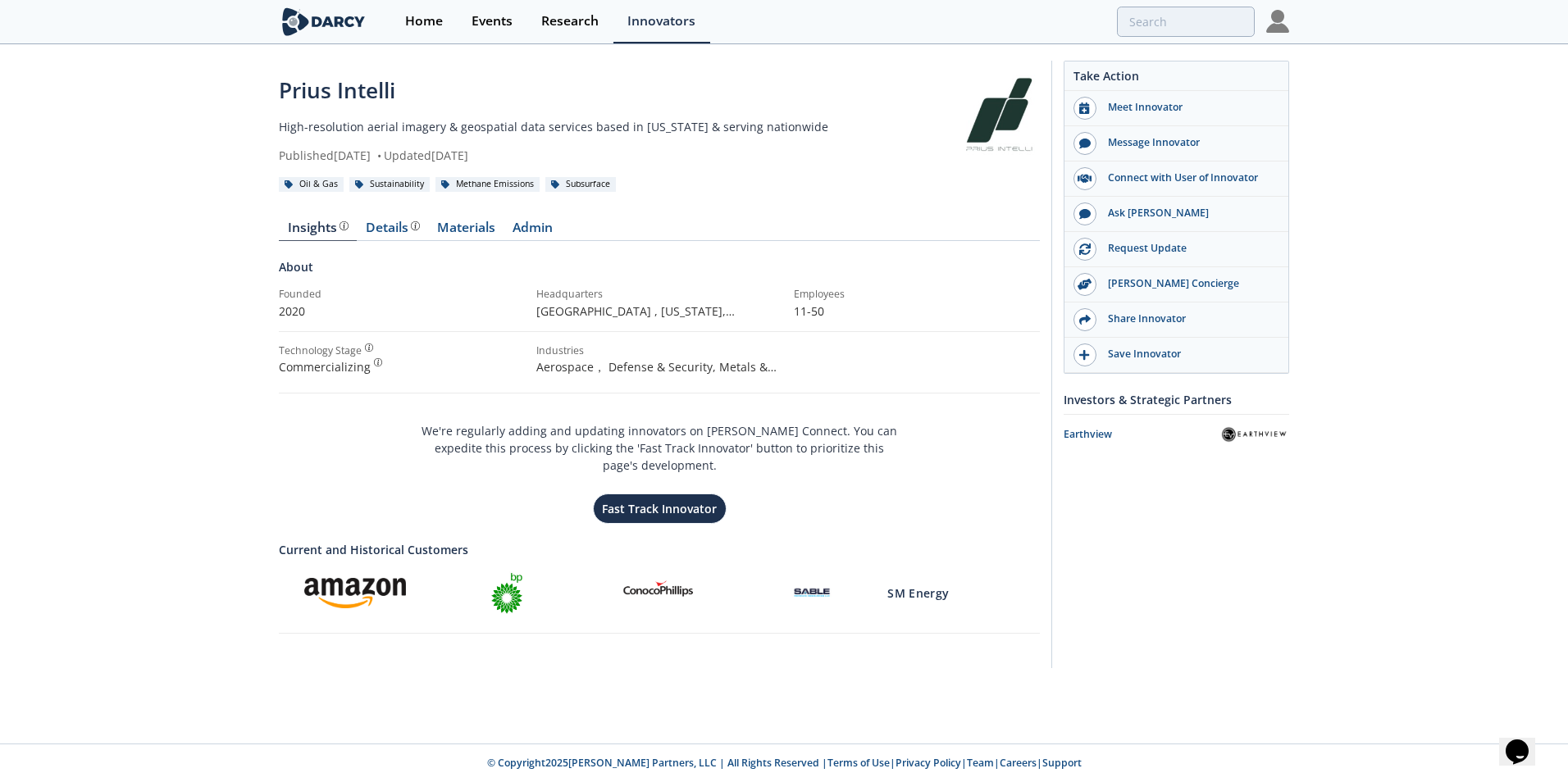
click at [332, 23] on img at bounding box center [323, 22] width 90 height 29
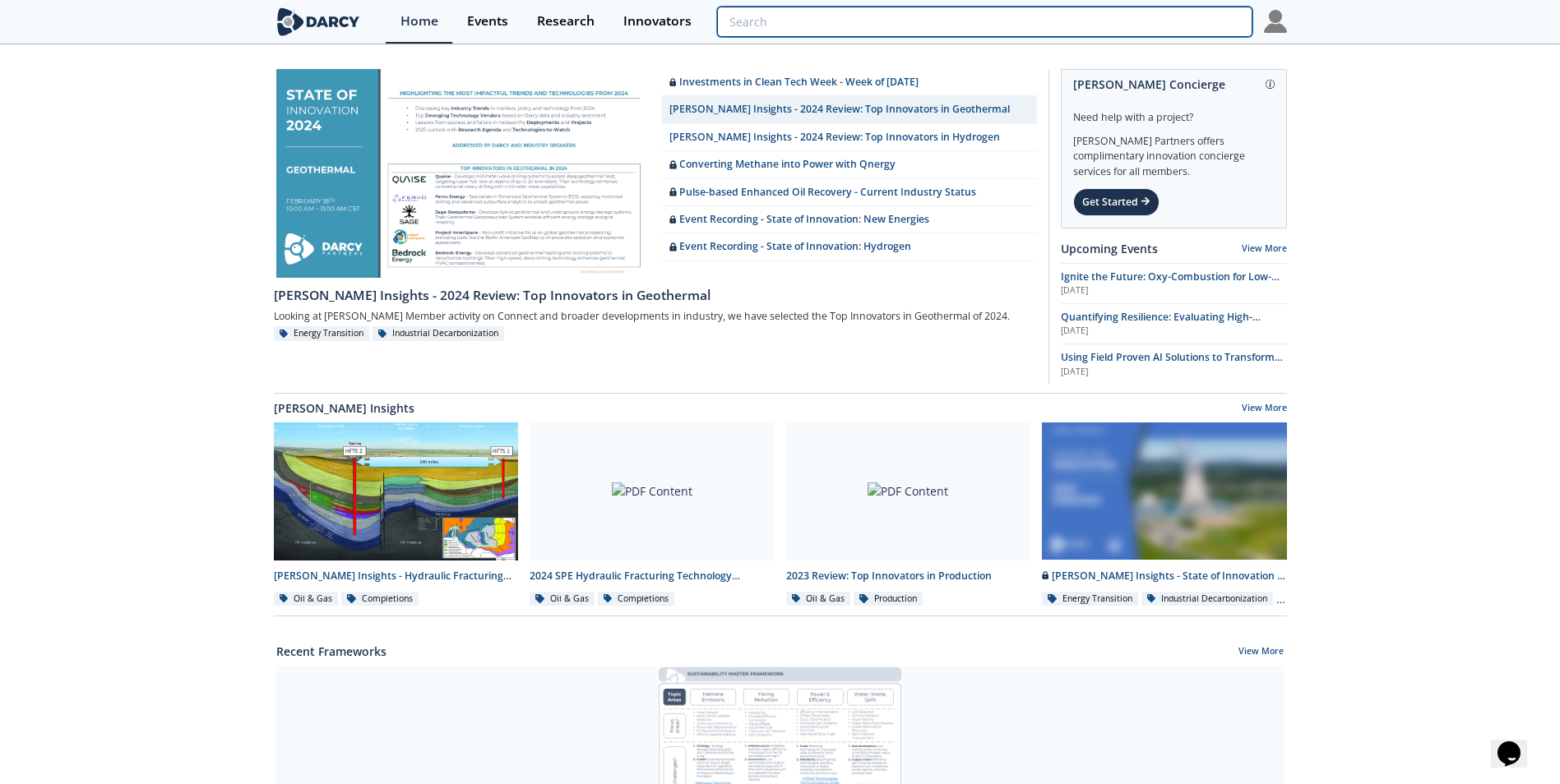
click at [1150, 27] on input "search" at bounding box center [984, 21] width 535 height 30
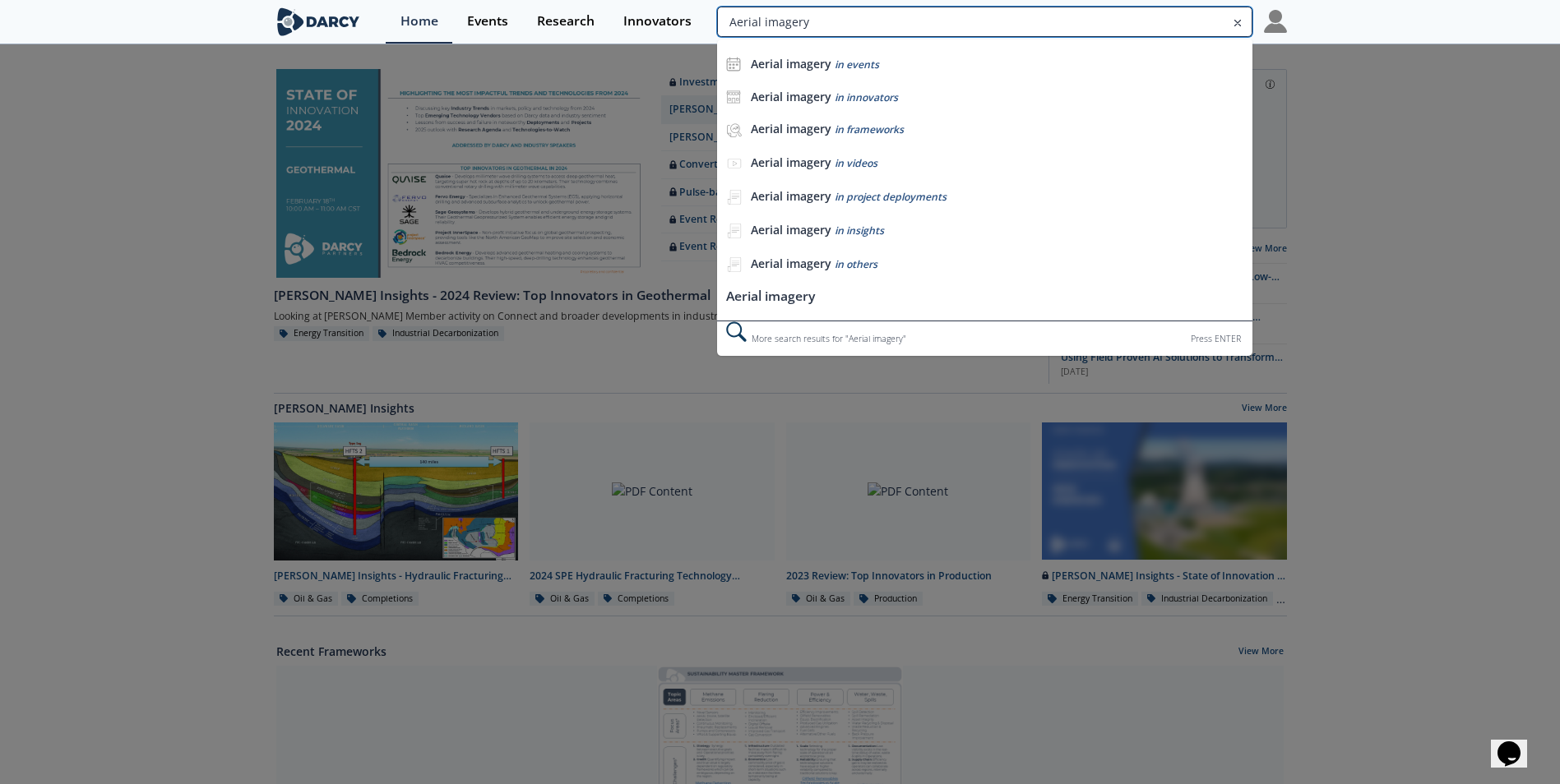
type input "Aerial imagery"
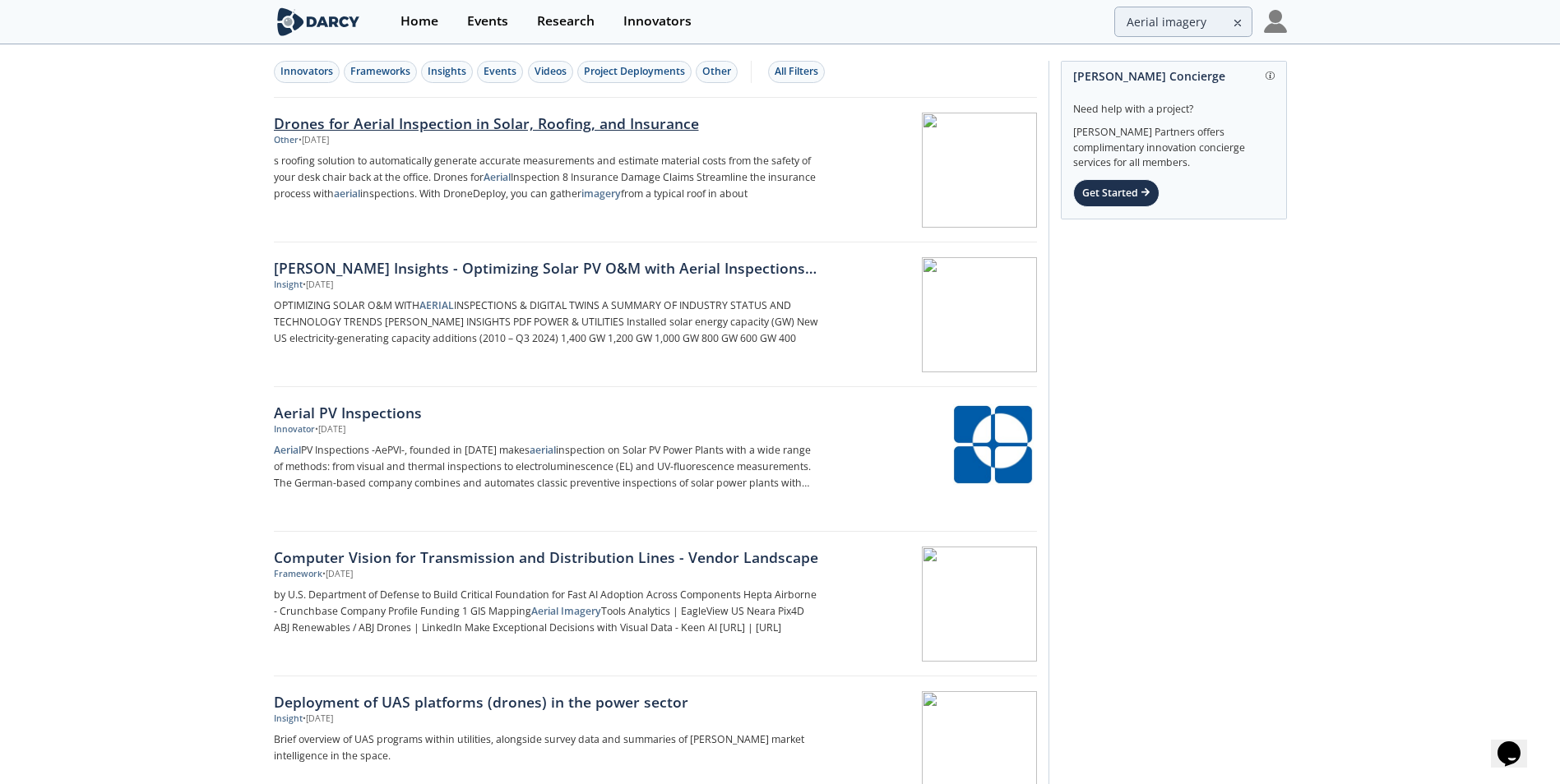
click at [465, 123] on div "Drones for Aerial Inspection in Solar, Roofing, and Insurance" at bounding box center [546, 123] width 544 height 21
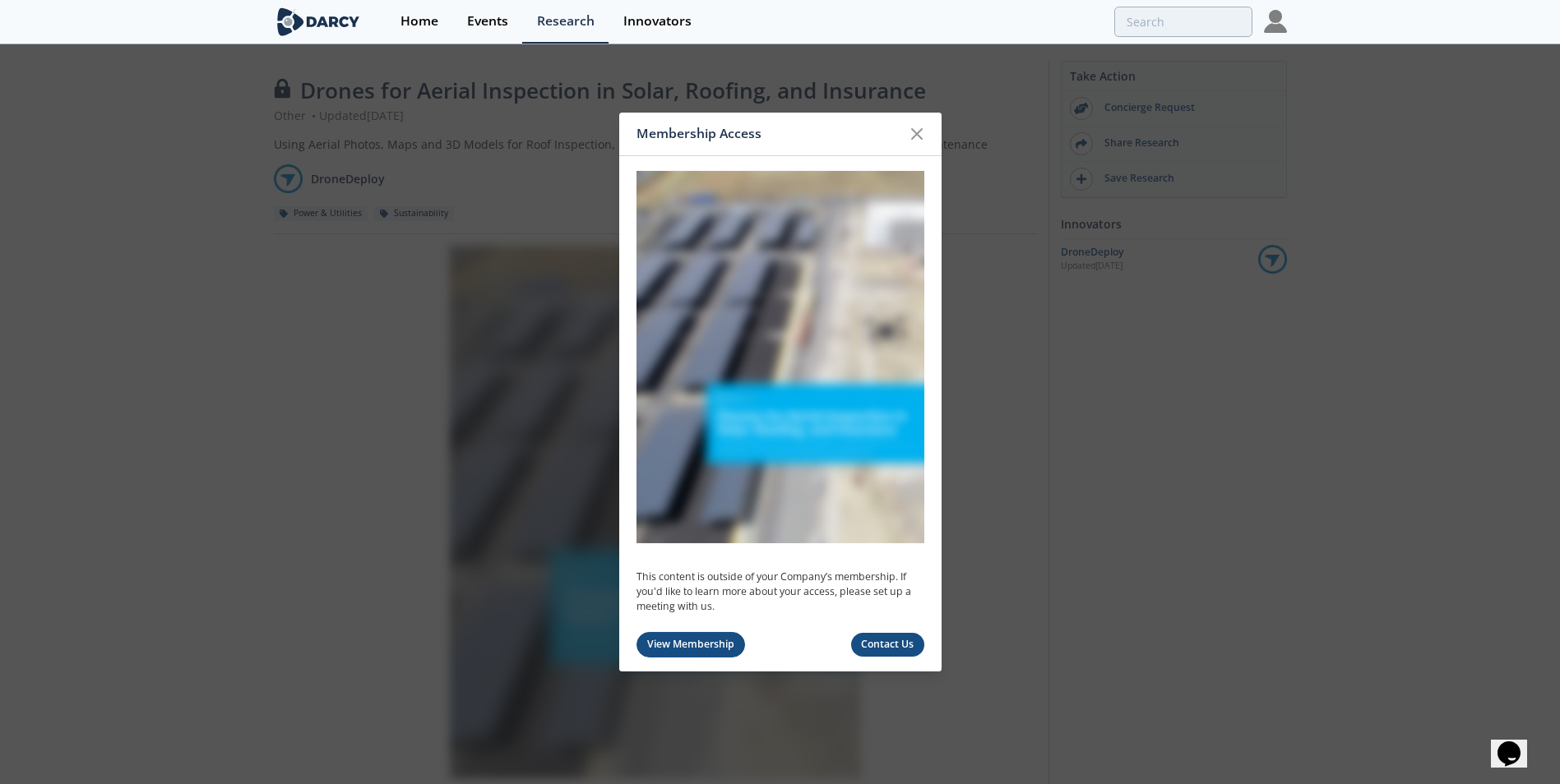
click at [725, 646] on link "View Membership" at bounding box center [690, 645] width 109 height 25
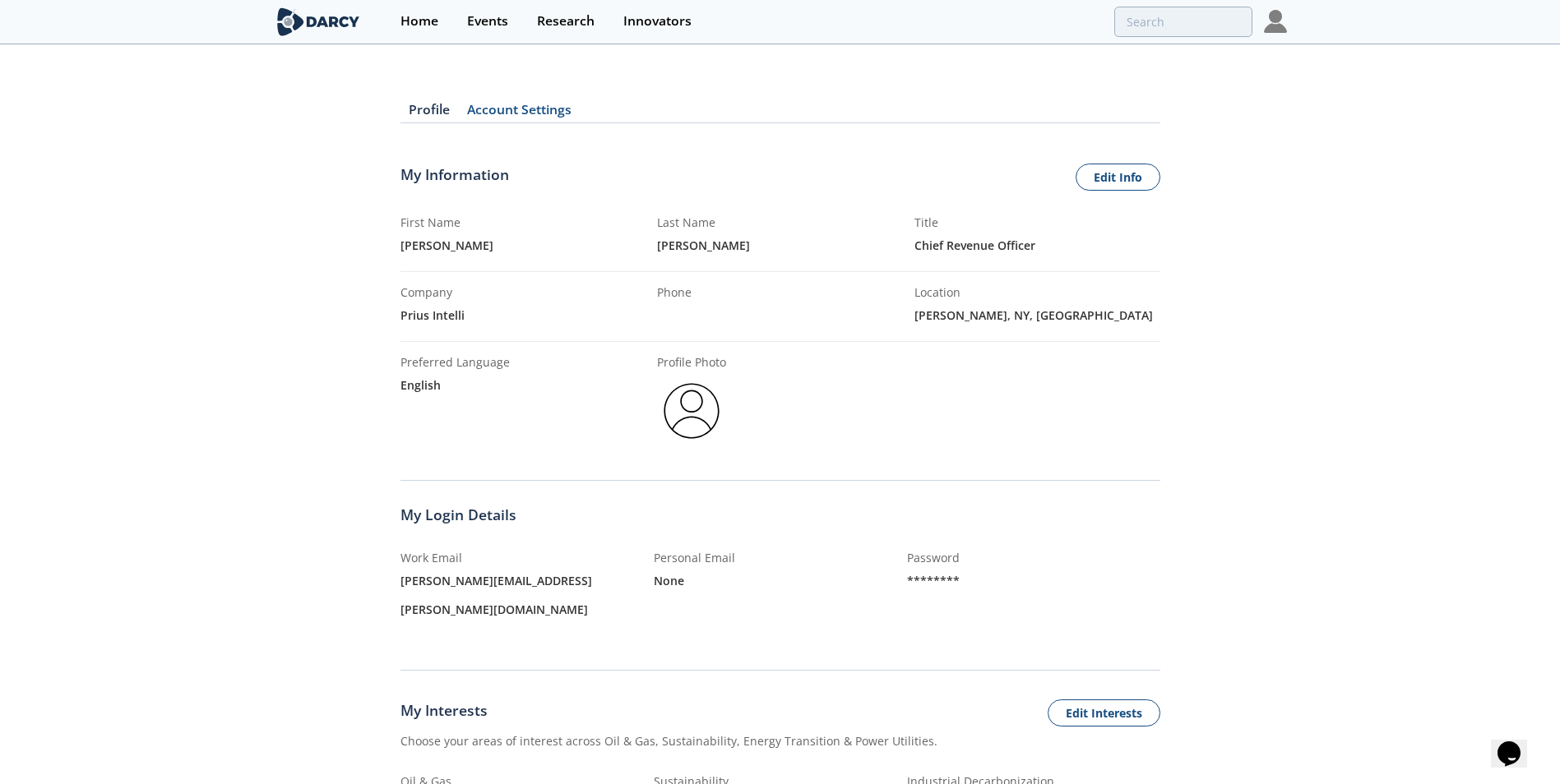
click at [688, 383] on img at bounding box center [690, 410] width 69 height 69
click at [1145, 166] on link "Edit Info" at bounding box center [1117, 177] width 84 height 28
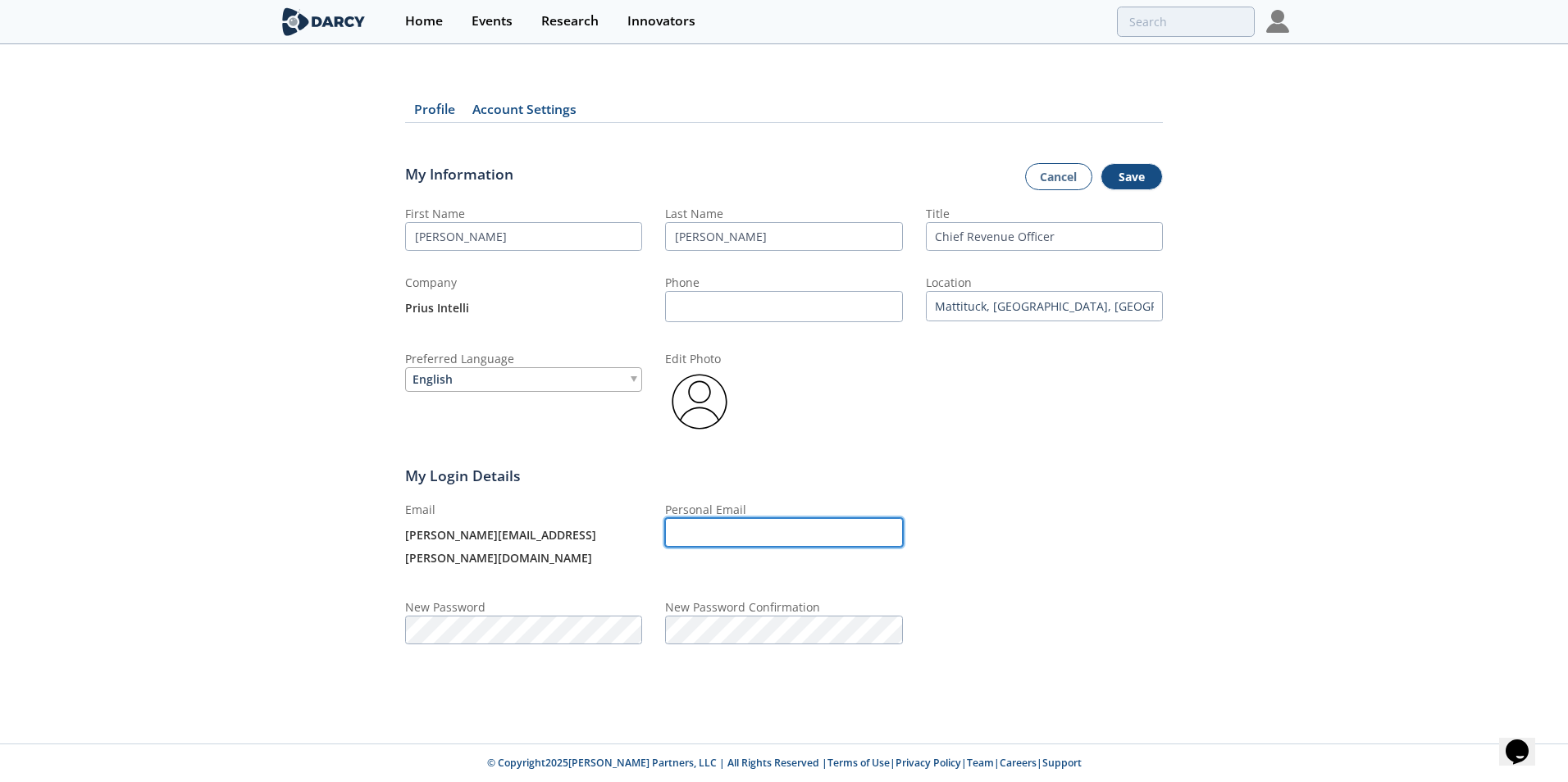
type input "[PERSON_NAME][EMAIL_ADDRESS][PERSON_NAME][DOMAIN_NAME]"
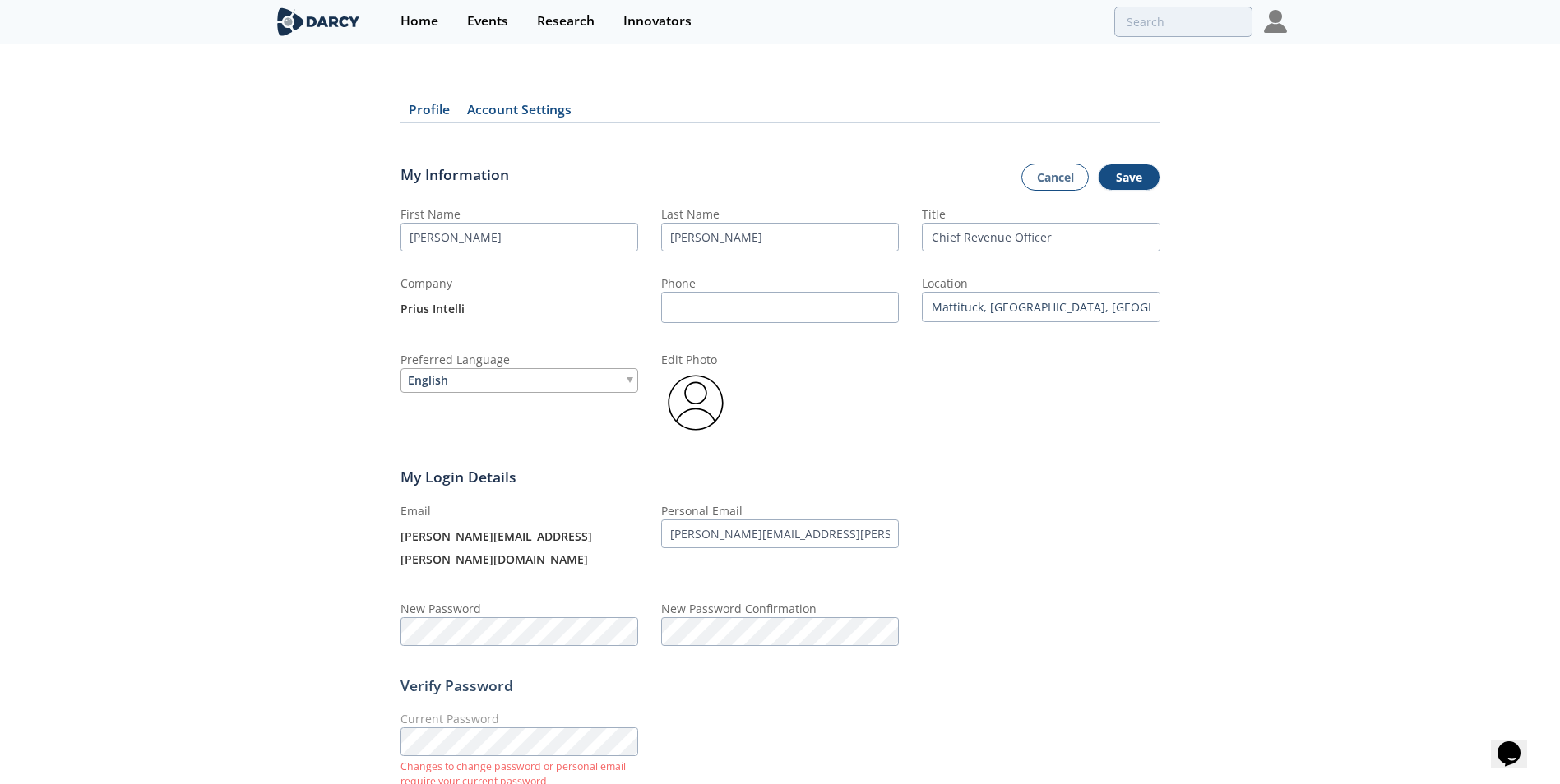
click at [689, 404] on img at bounding box center [695, 402] width 69 height 69
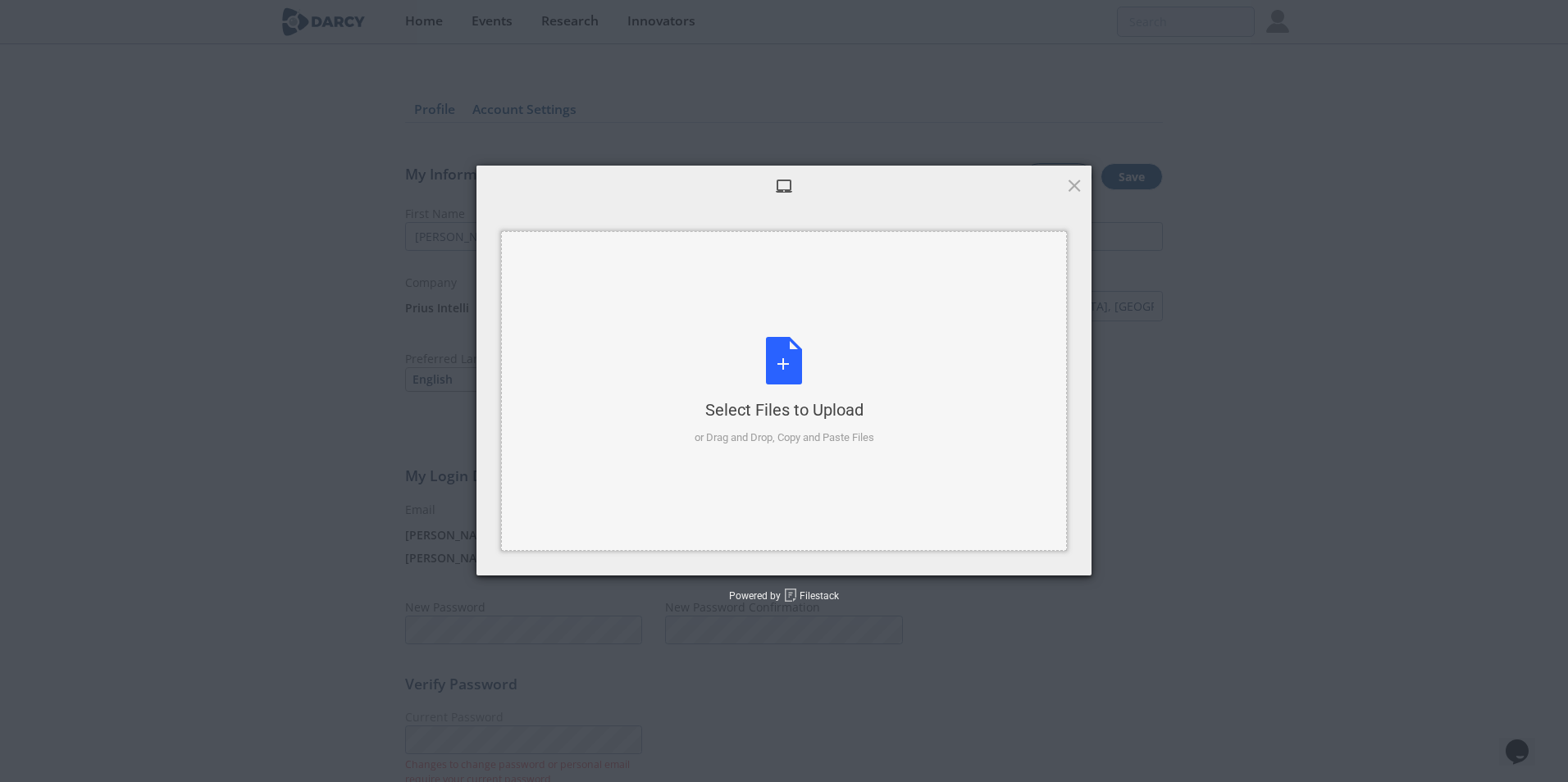
click at [784, 363] on div "Select Files to Upload or Drag and Drop, Copy and Paste Files" at bounding box center [784, 391] width 180 height 109
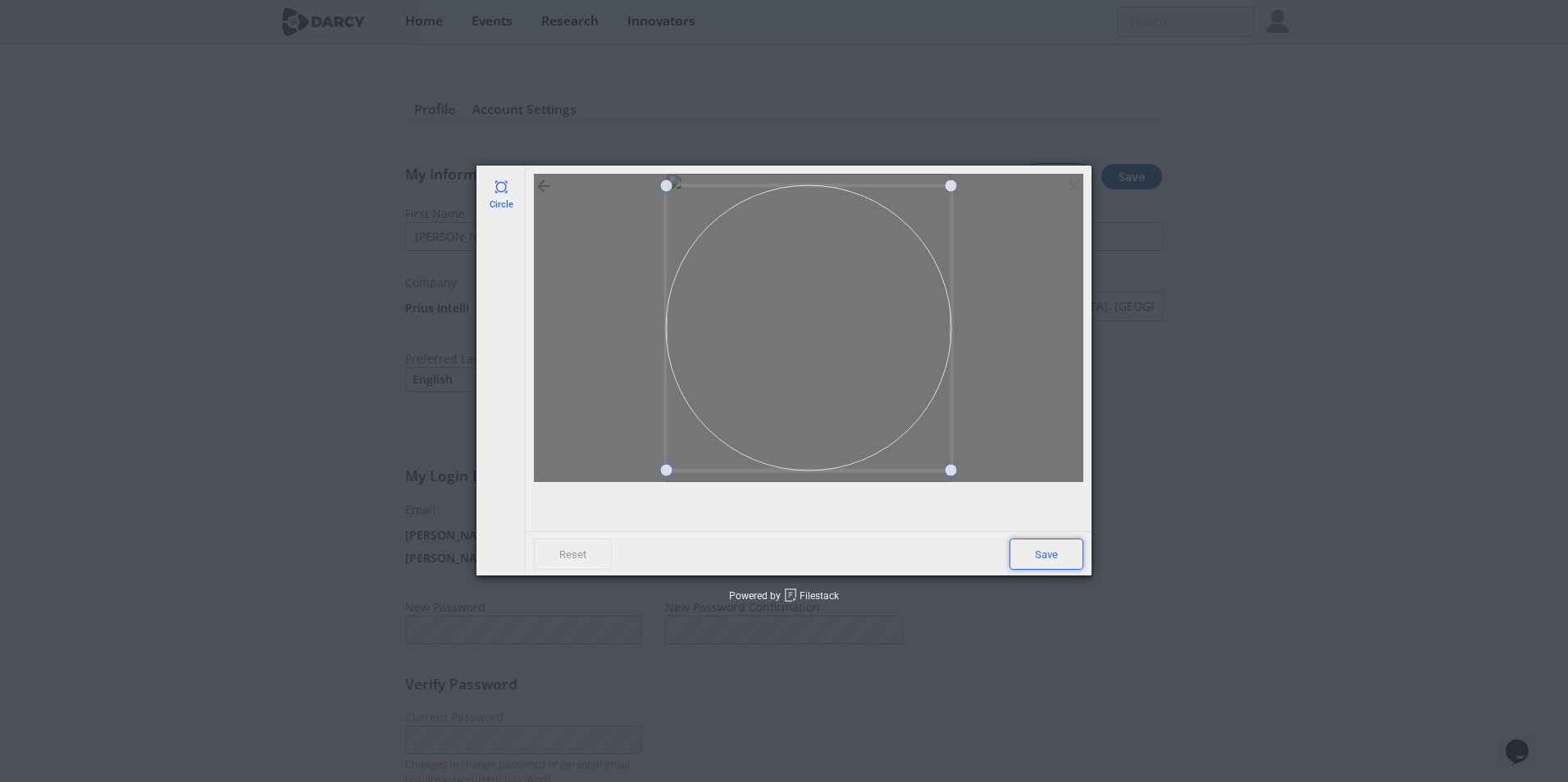
click at [1038, 554] on span "Save" at bounding box center [1046, 554] width 73 height 31
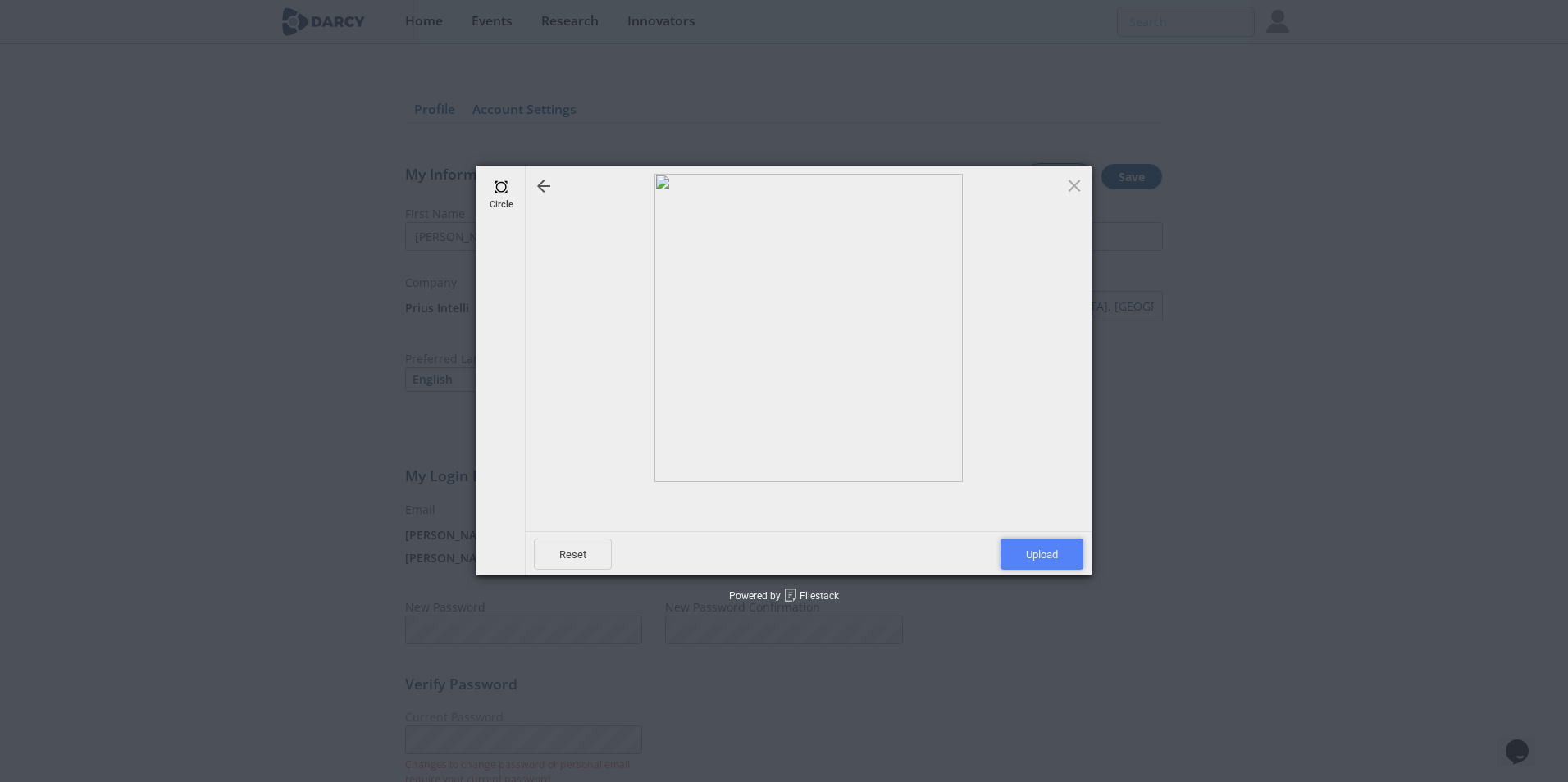
click at [1051, 557] on span "Upload" at bounding box center [1042, 554] width 83 height 31
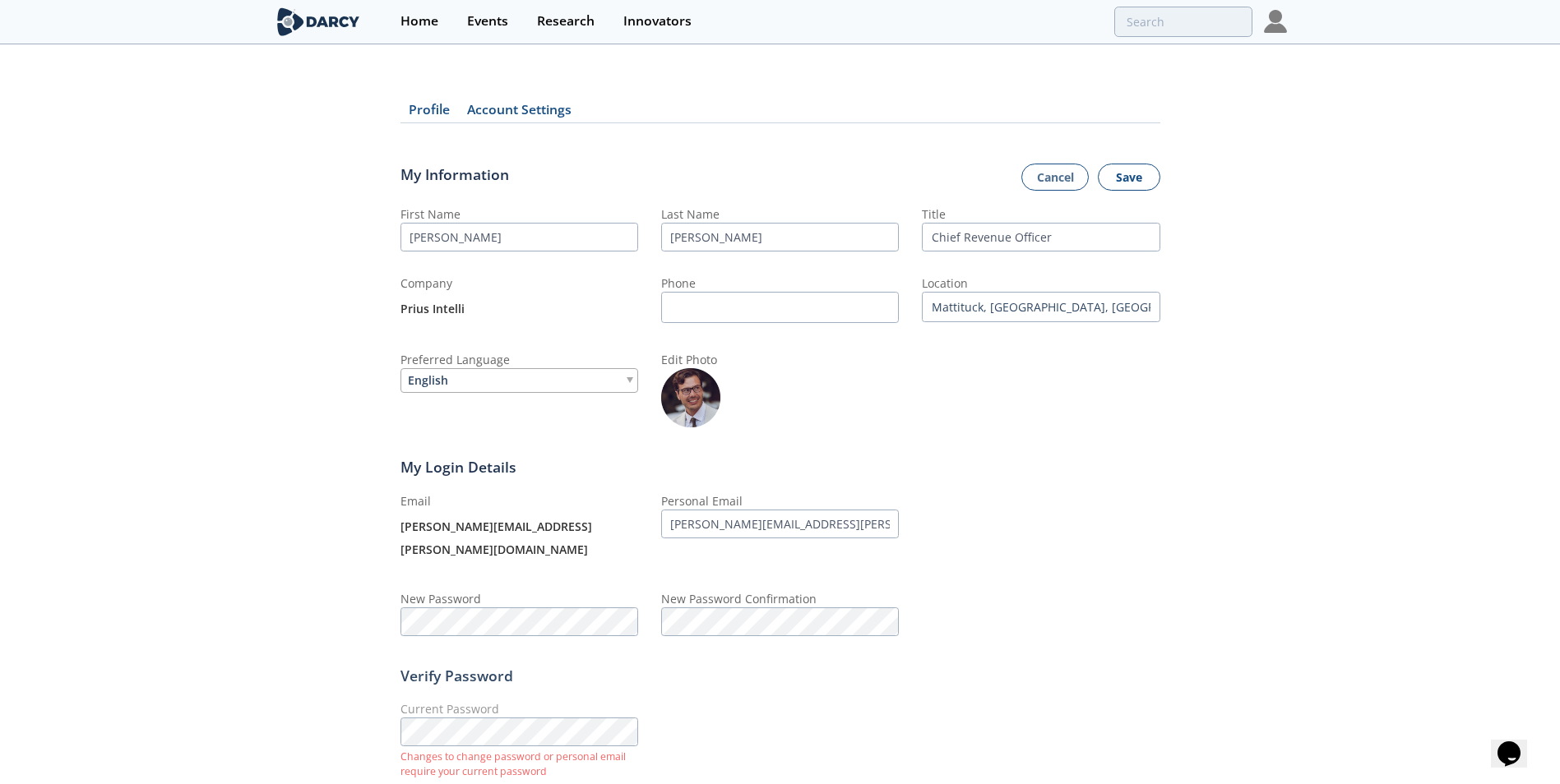
click at [1137, 175] on button "Save" at bounding box center [1129, 177] width 63 height 28
click at [381, 651] on div "Profile Account Settings My Information Cancel Save First Name [PERSON_NAME] La…" at bounding box center [780, 448] width 1560 height 760
click at [362, 526] on div "Profile Account Settings My Information Cancel Save First Name [PERSON_NAME] La…" at bounding box center [780, 448] width 1560 height 760
click at [1133, 173] on button "Save" at bounding box center [1129, 177] width 63 height 28
click at [1123, 165] on button "Save" at bounding box center [1129, 177] width 63 height 28
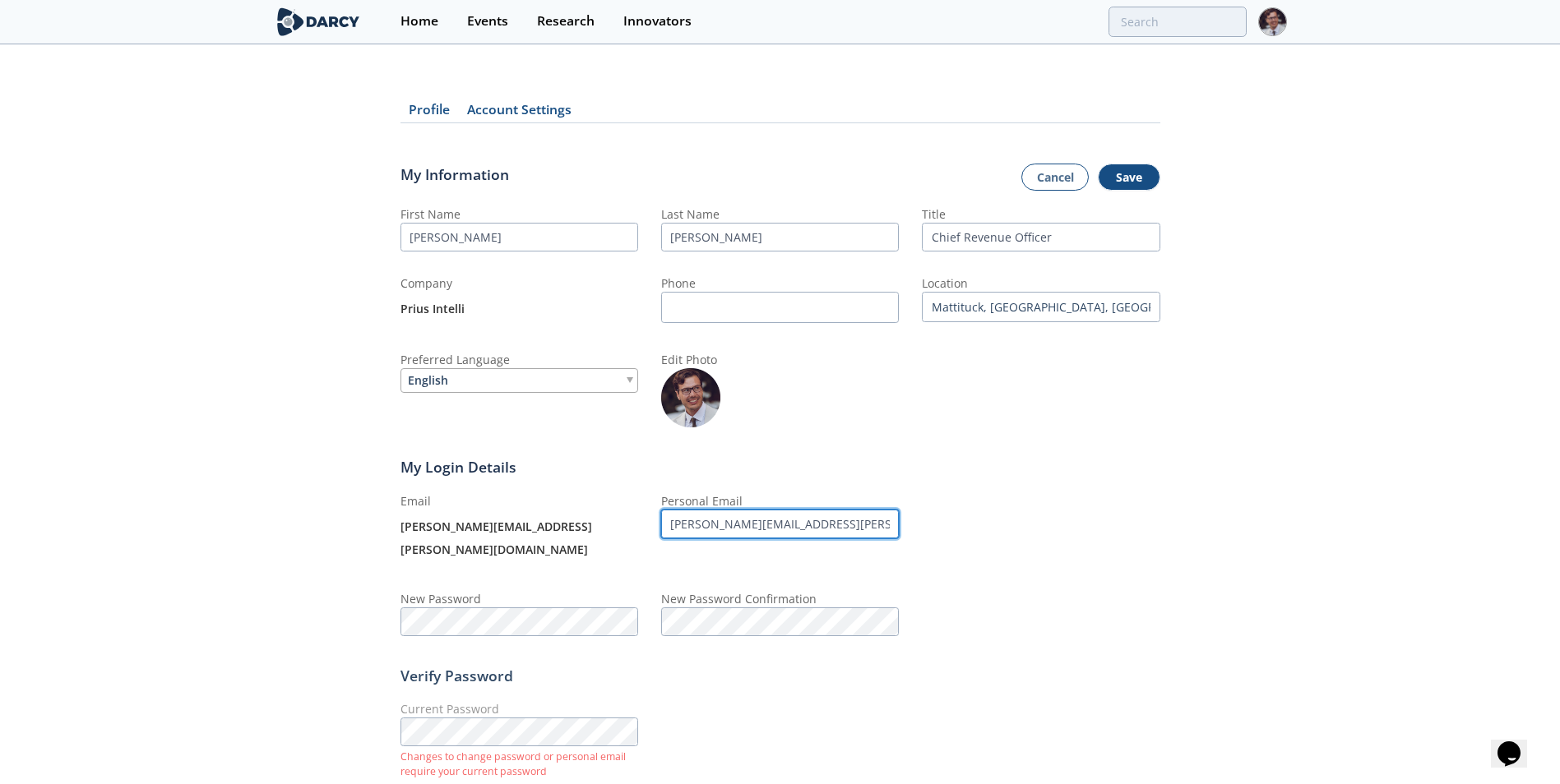
click at [865, 526] on input "[PERSON_NAME][EMAIL_ADDRESS][PERSON_NAME][DOMAIN_NAME]" at bounding box center [780, 524] width 237 height 29
type input "p"
type input "[EMAIL_ADDRESS][DOMAIN_NAME]"
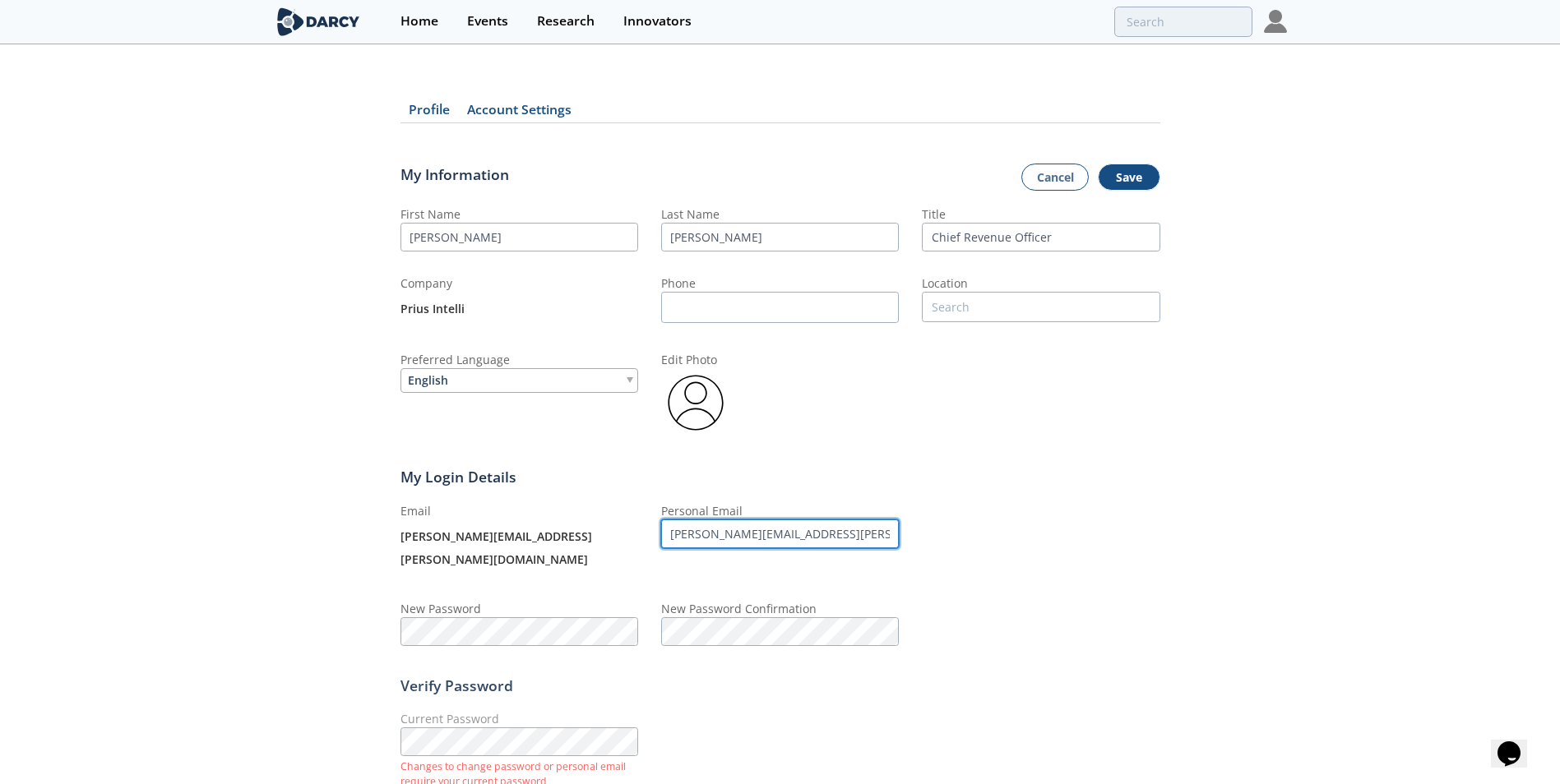
click at [848, 537] on input "[PERSON_NAME][EMAIL_ADDRESS][PERSON_NAME][DOMAIN_NAME]" at bounding box center [780, 534] width 237 height 29
type input "p"
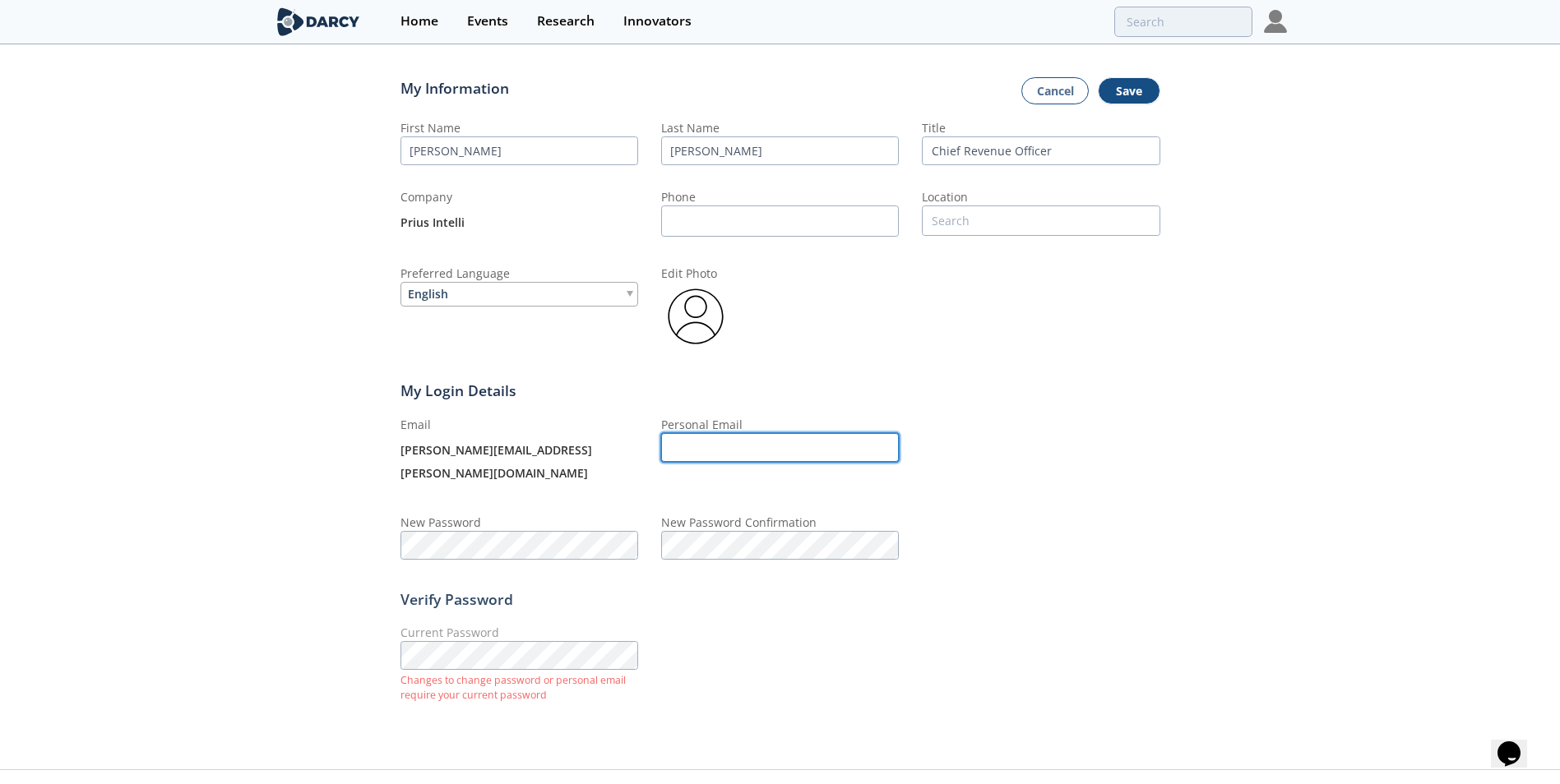
scroll to position [87, 0]
click at [662, 377] on fieldset "My Login Details Email [PERSON_NAME][EMAIL_ADDRESS][PERSON_NAME][DOMAIN_NAME] P…" at bounding box center [780, 455] width 760 height 209
click at [688, 304] on img at bounding box center [695, 315] width 69 height 69
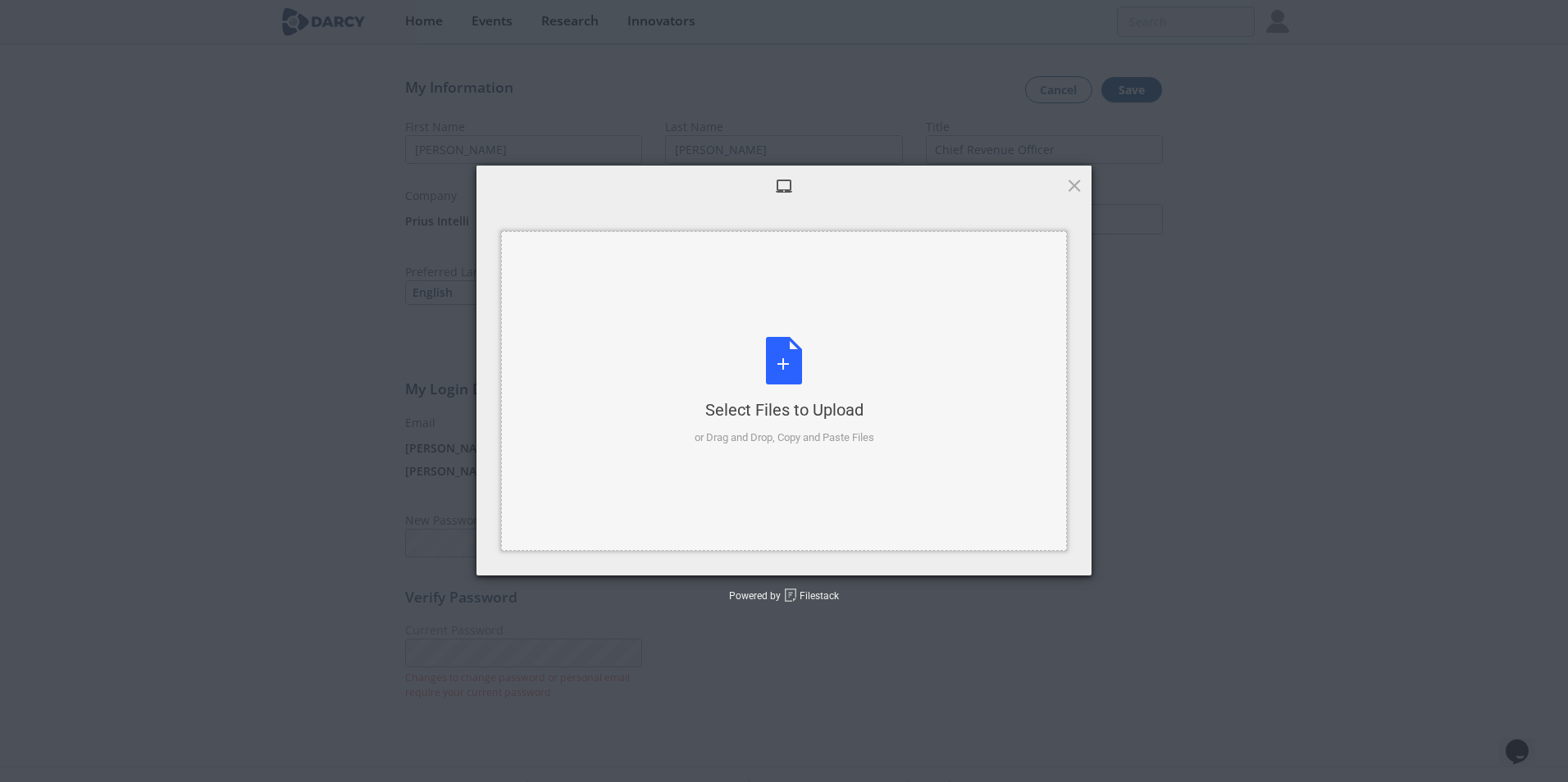
click at [793, 362] on div "Select Files to Upload or Drag and Drop, Copy and Paste Files" at bounding box center [784, 391] width 180 height 109
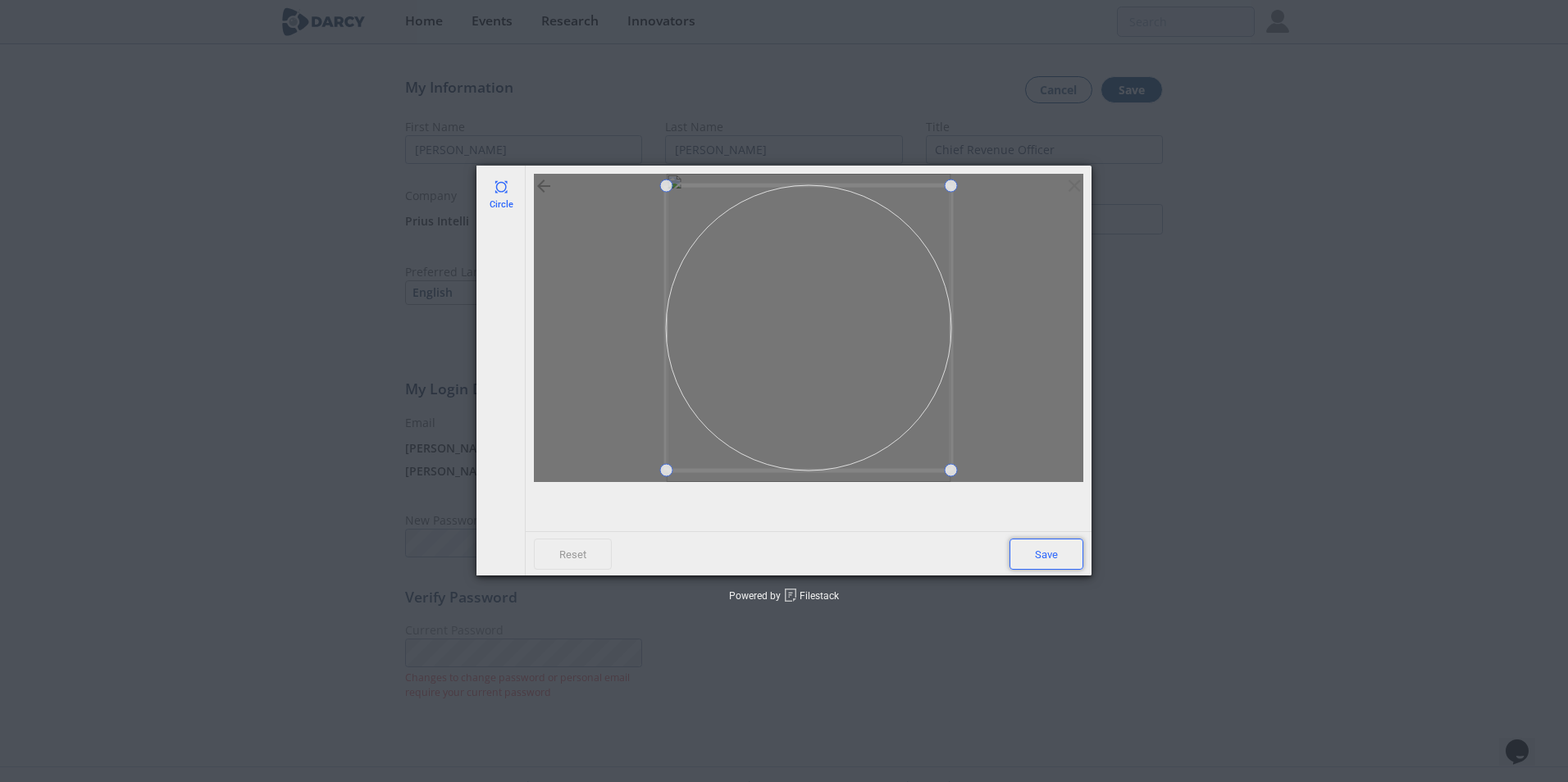
click at [1059, 558] on span "Save" at bounding box center [1046, 554] width 73 height 31
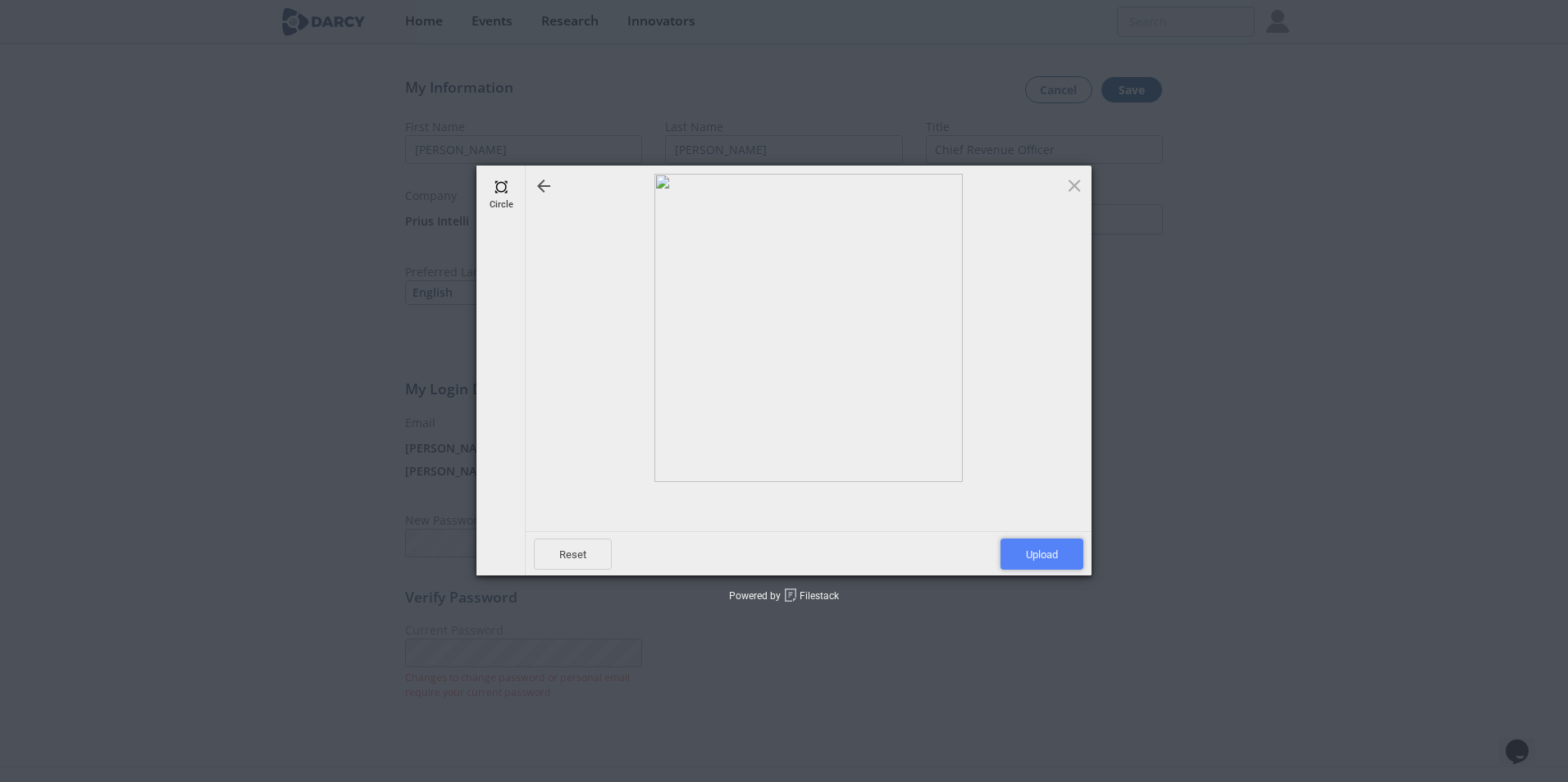
click at [1051, 554] on span "Upload" at bounding box center [1042, 554] width 83 height 31
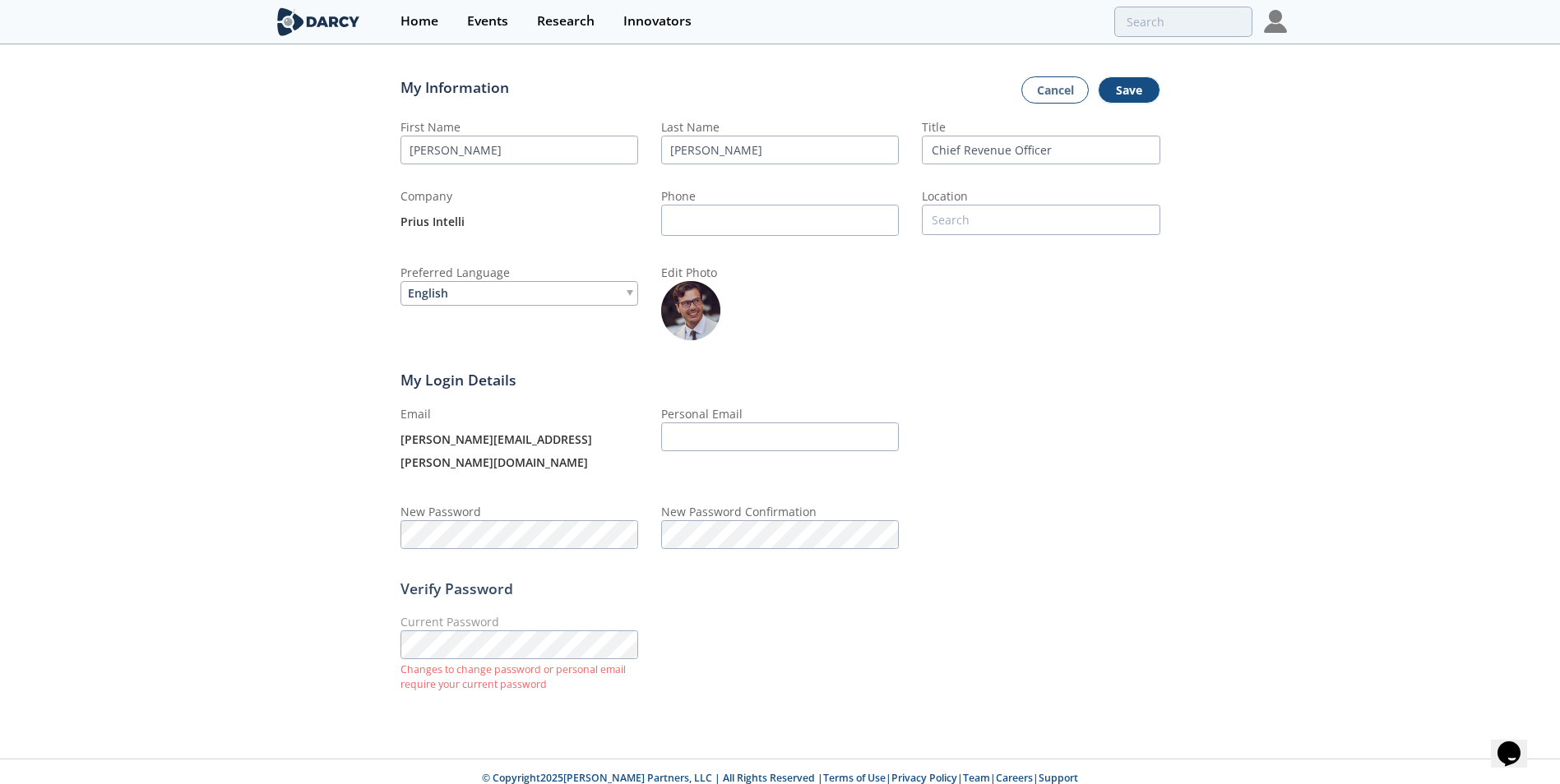
scroll to position [77, 0]
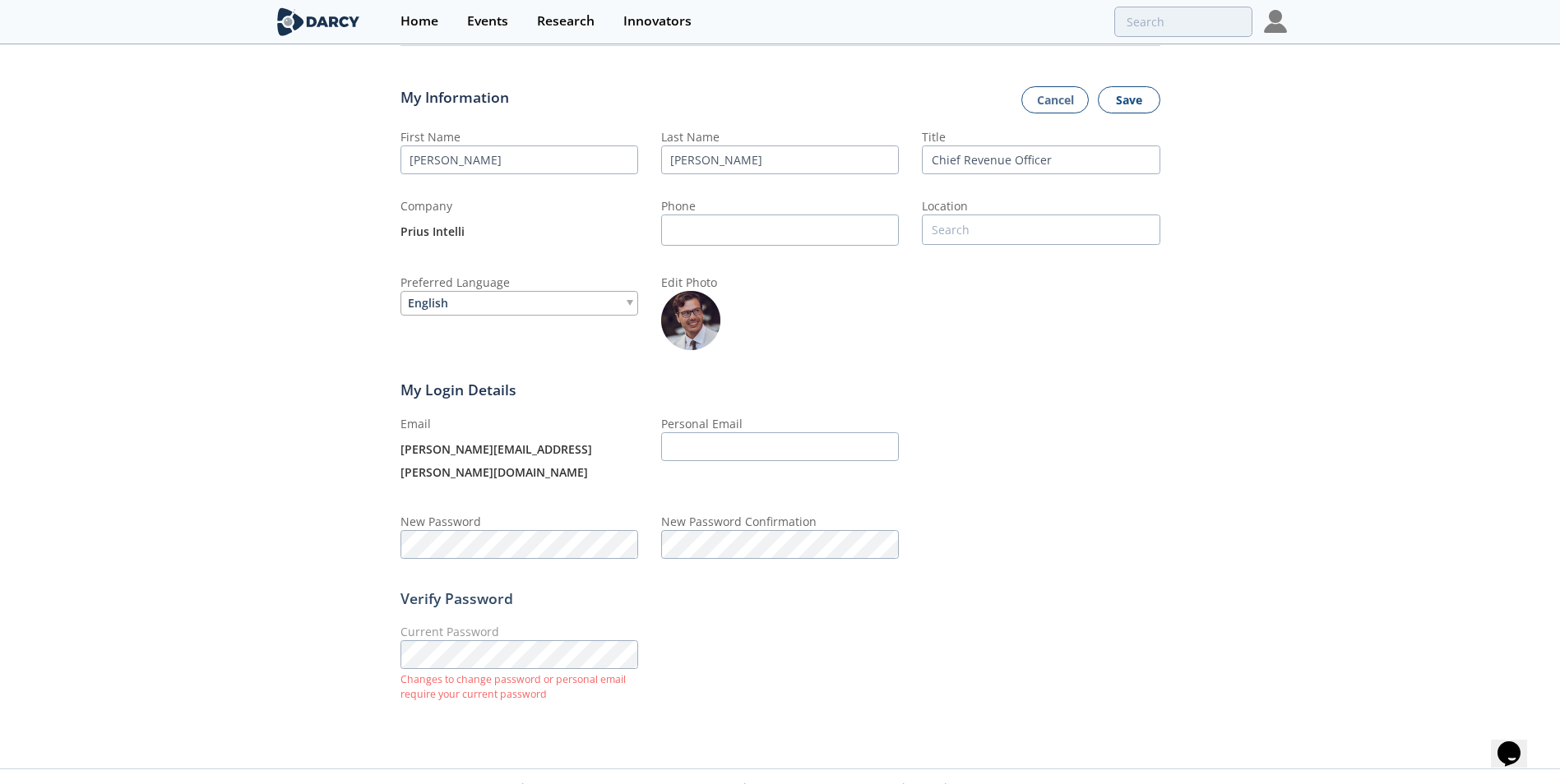
click at [1156, 96] on button "Save" at bounding box center [1129, 100] width 63 height 28
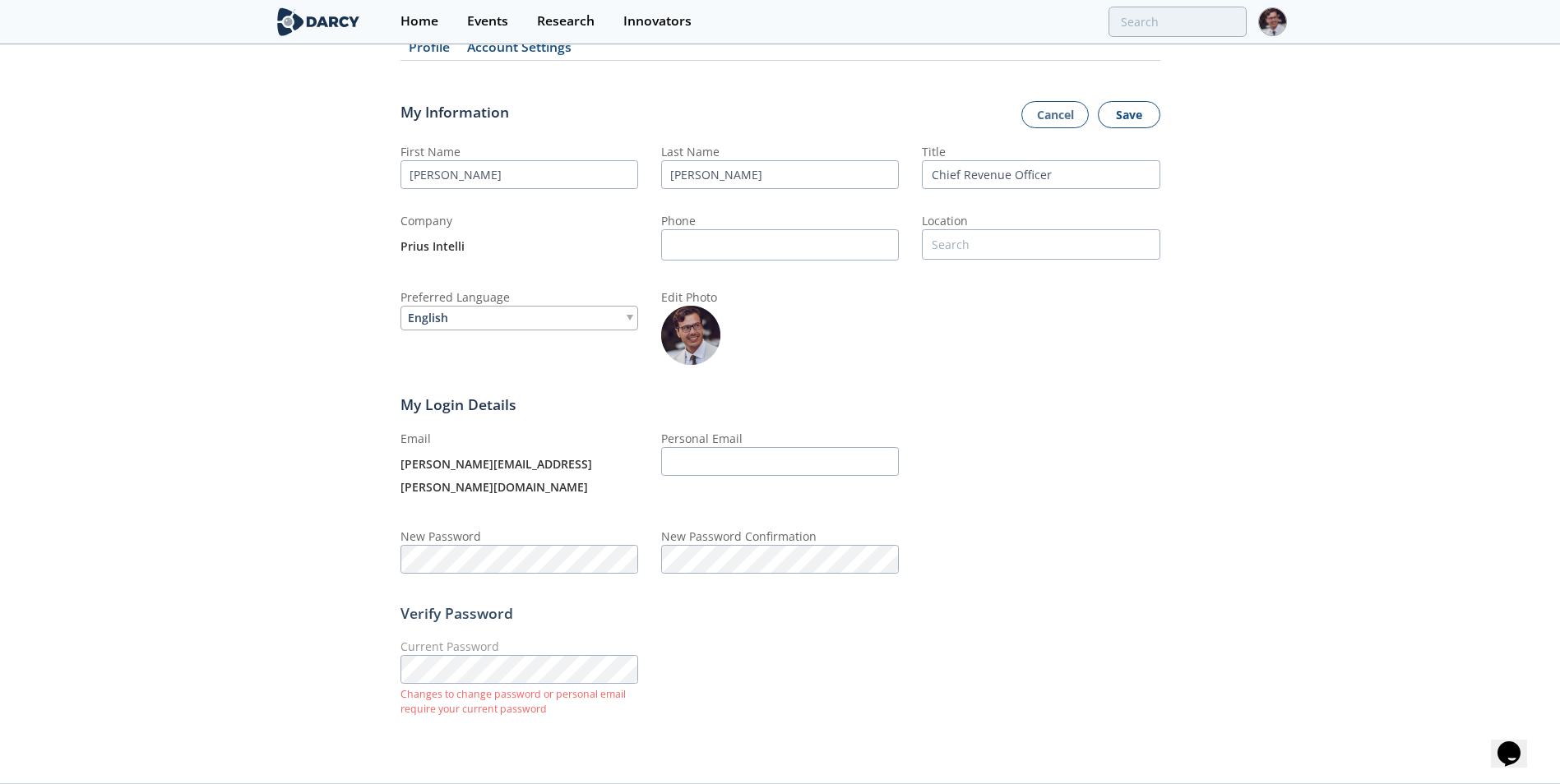
click at [1128, 120] on button "Save" at bounding box center [1129, 114] width 63 height 28
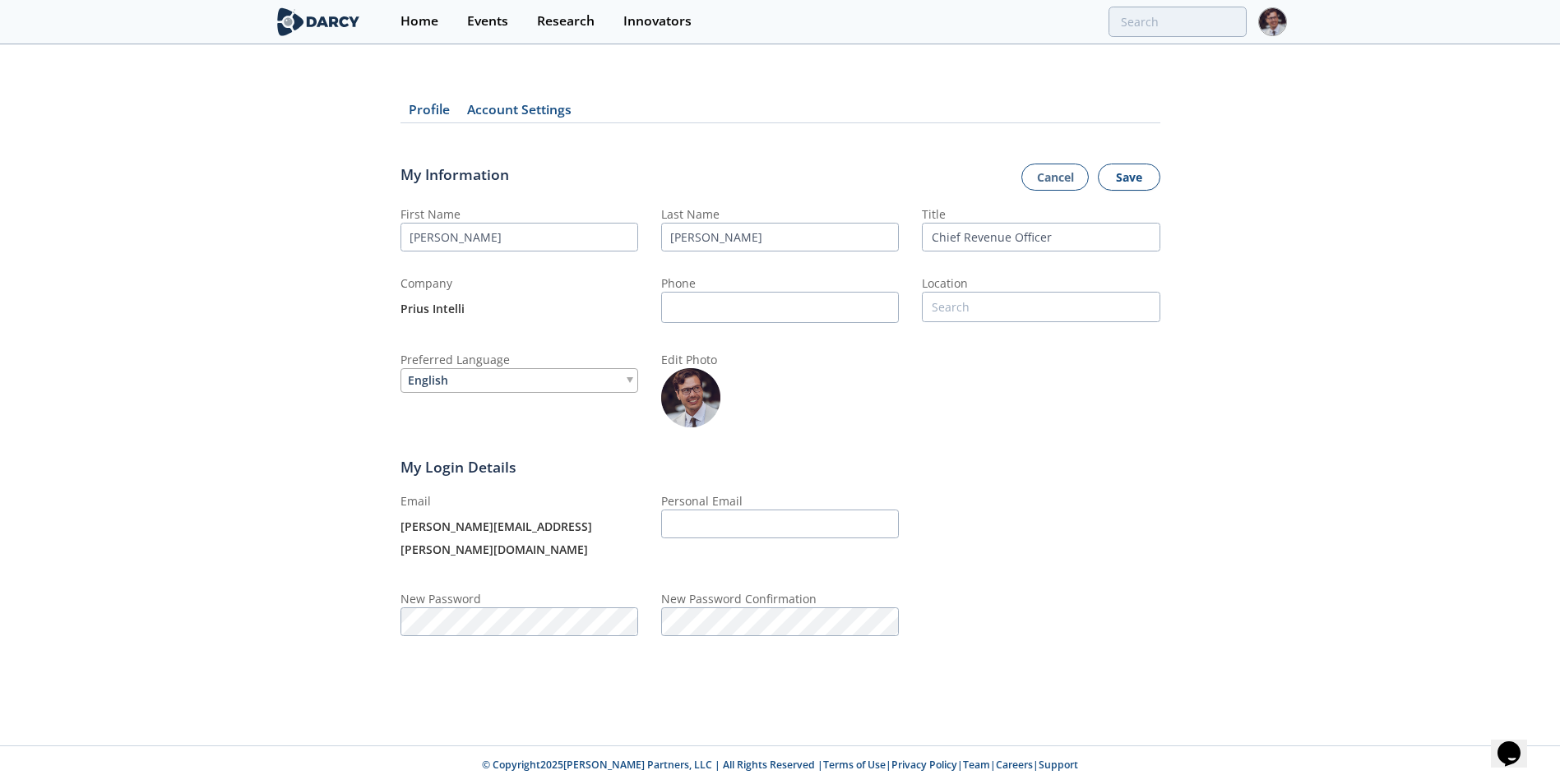
scroll to position [0, 0]
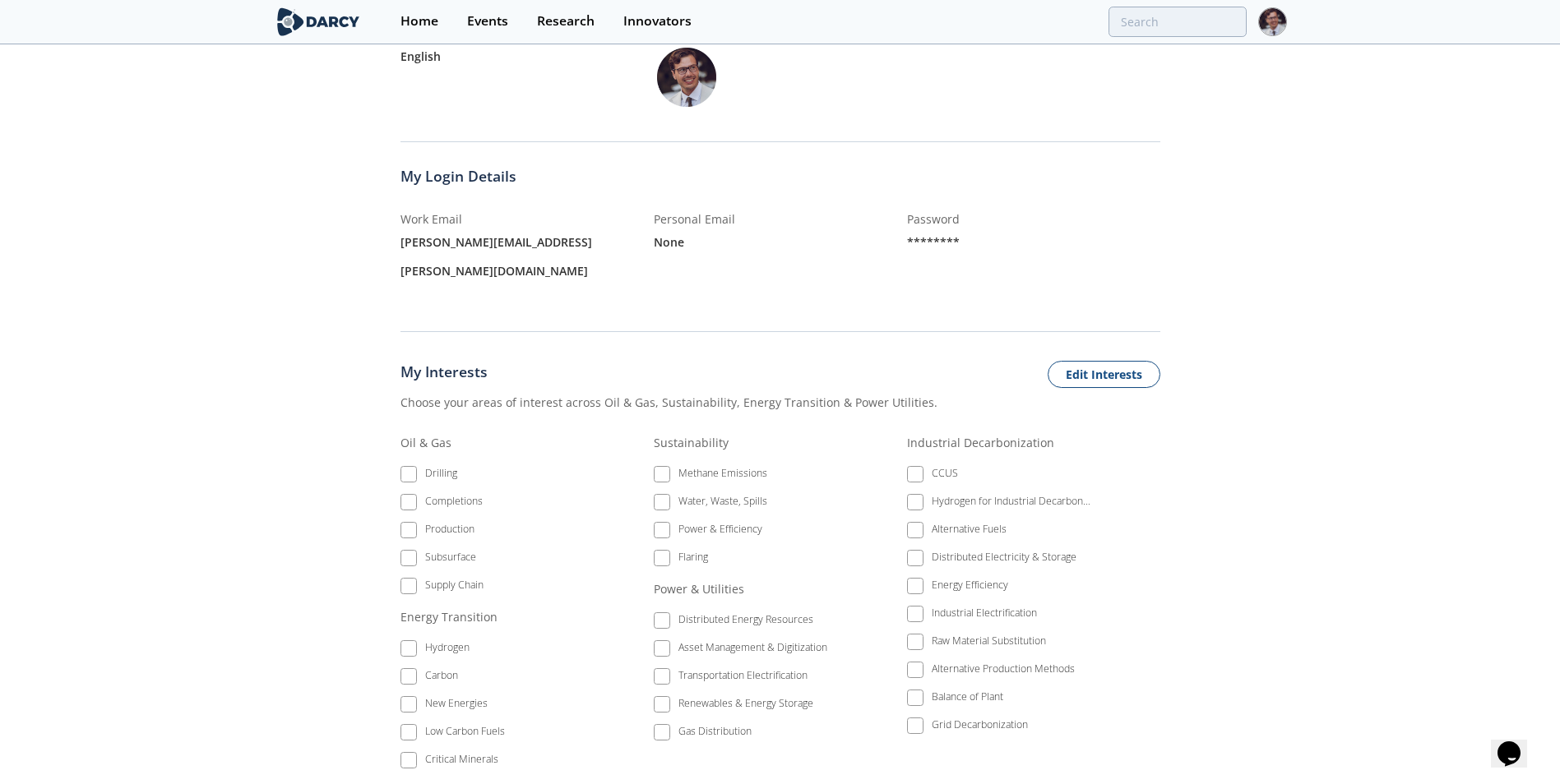
scroll to position [411, 0]
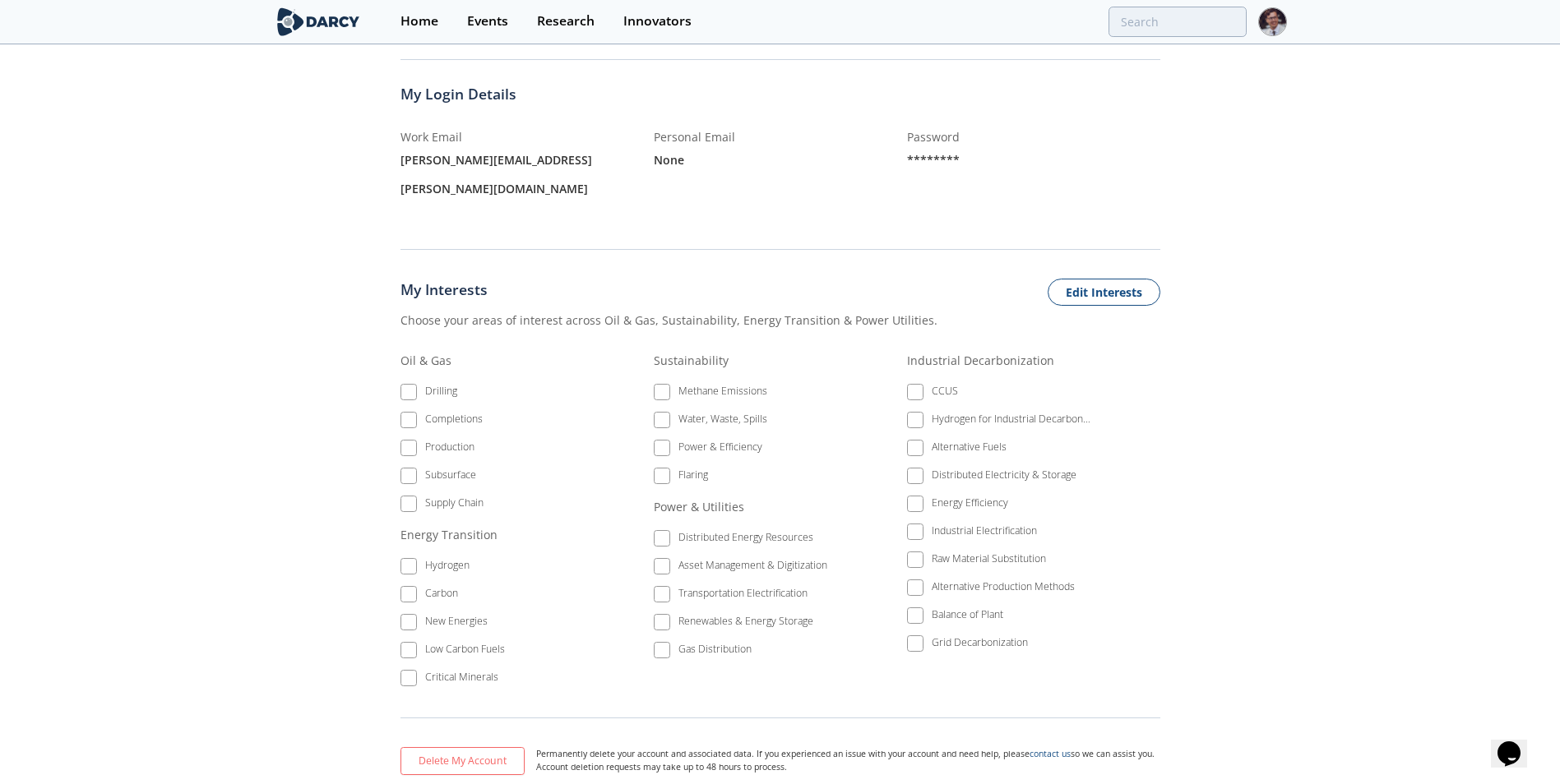
click at [406, 380] on li "Drilling" at bounding box center [493, 394] width 184 height 28
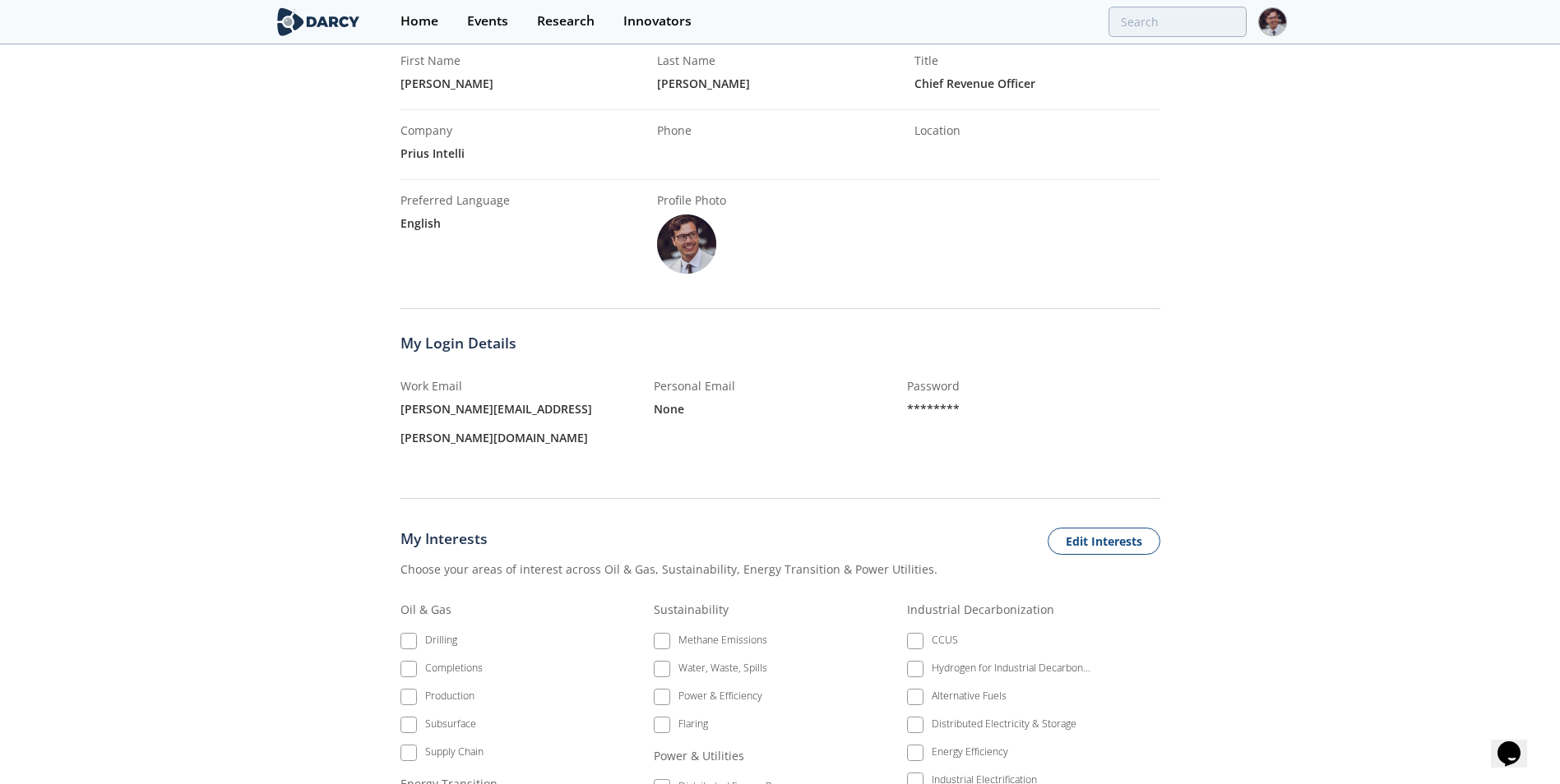
scroll to position [0, 0]
